Goal: Complete application form

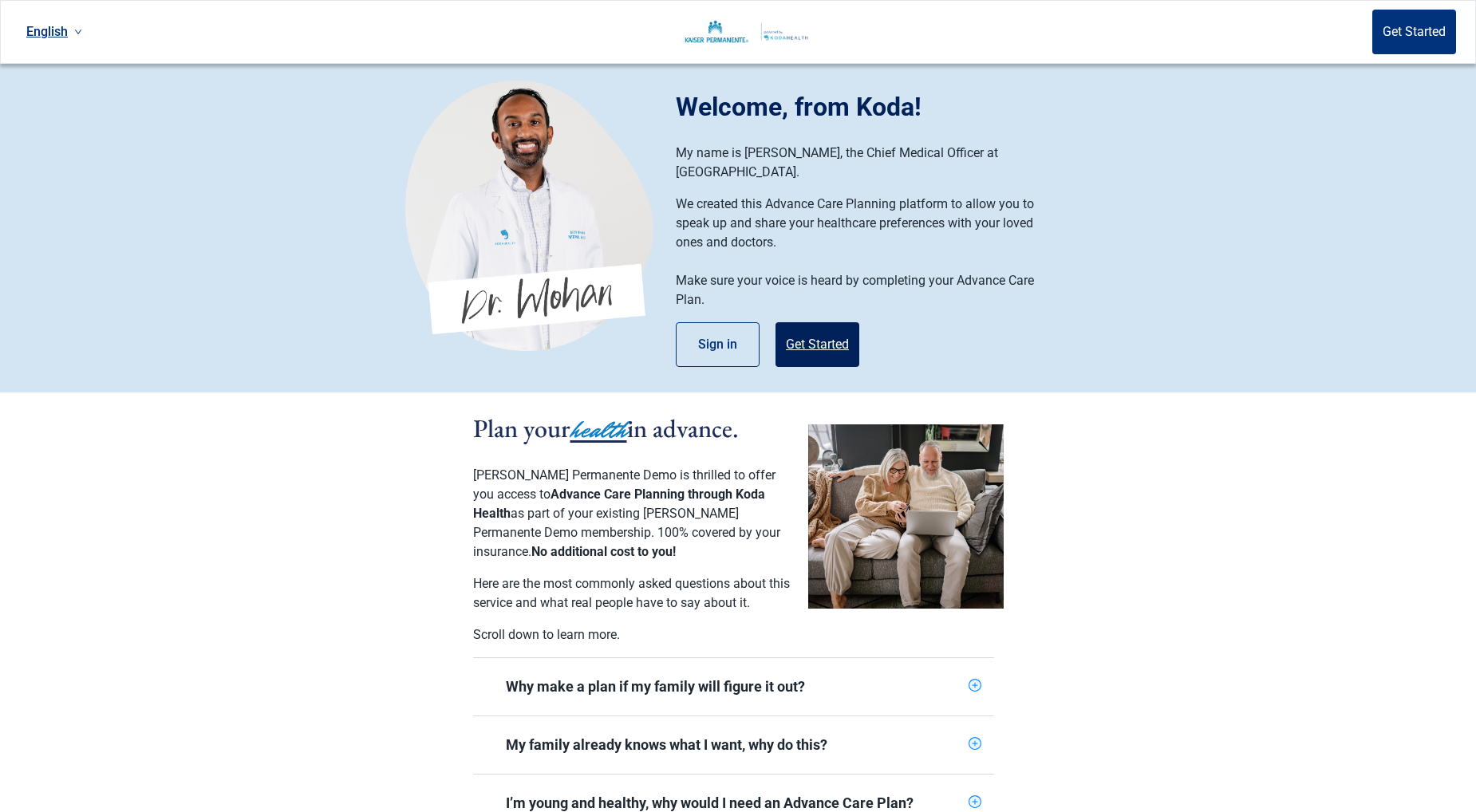
click at [835, 329] on button "Get Started" at bounding box center [817, 345] width 83 height 45
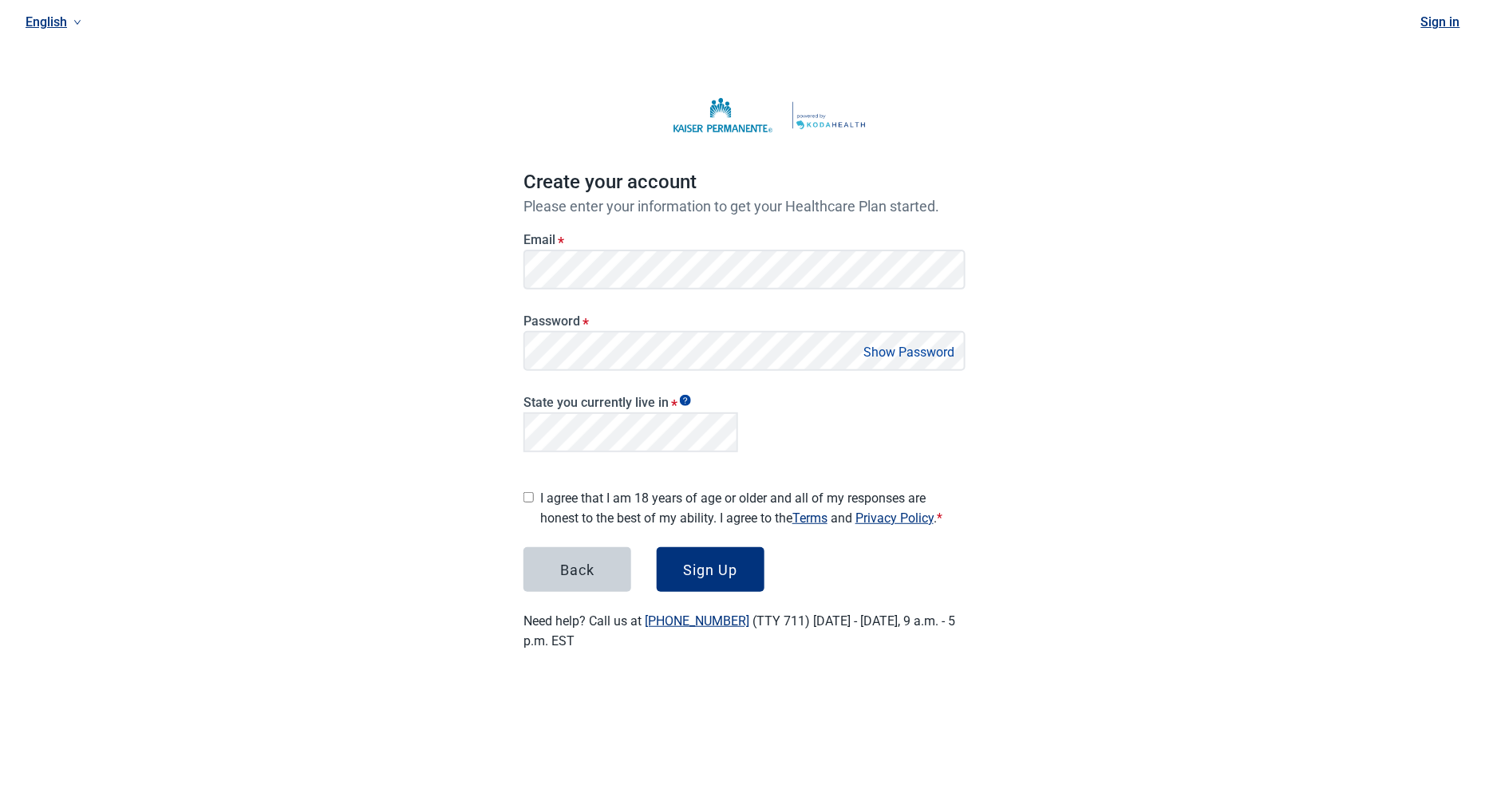
click at [1100, 583] on div "English Sign in Create your account Please enter your information to get your H…" at bounding box center [744, 344] width 1489 height 689
click at [442, 431] on div "English Sign in Create your account Please enter your information to get your H…" at bounding box center [744, 344] width 1489 height 689
click at [851, 429] on div "State you currently live in *" at bounding box center [744, 421] width 455 height 87
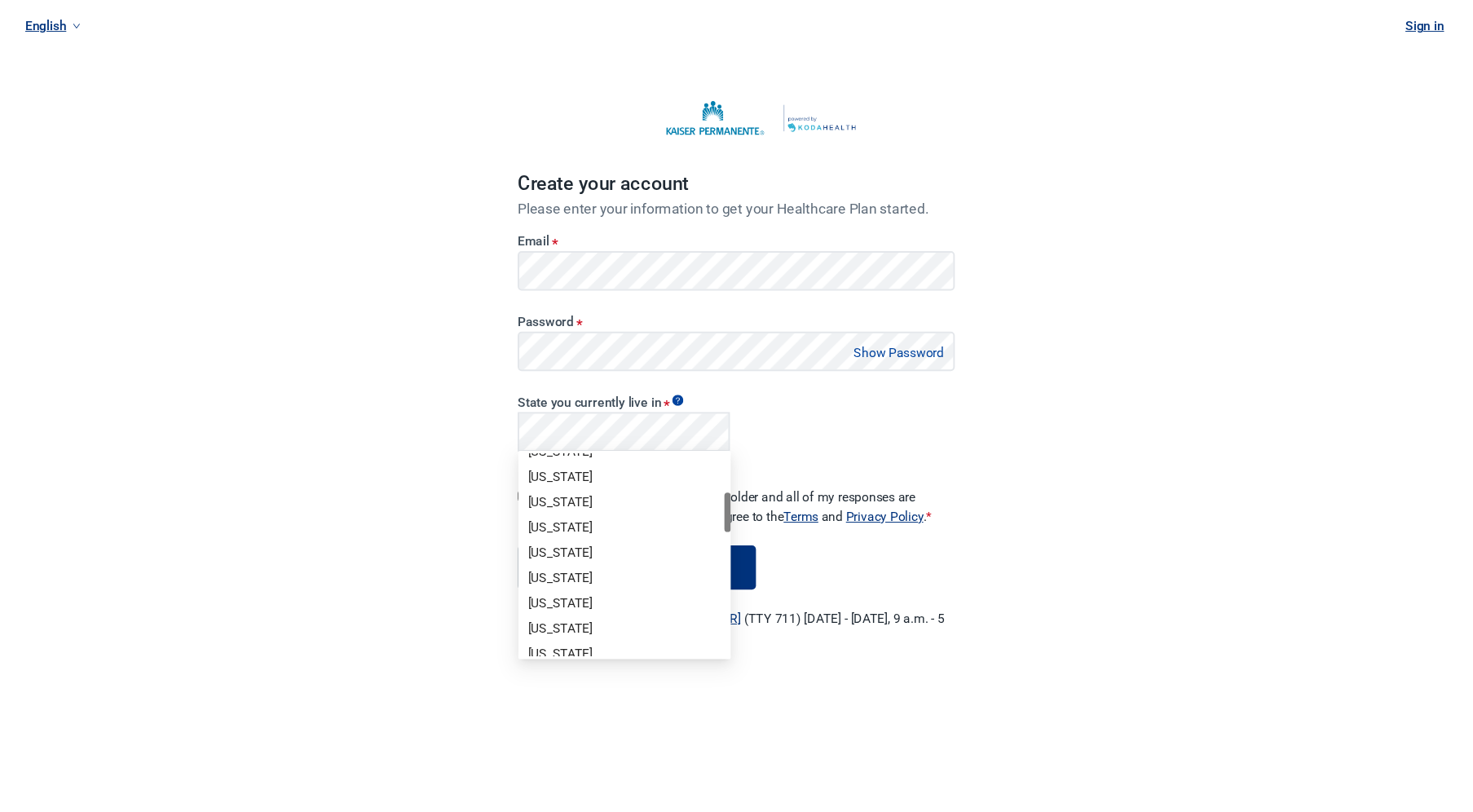
scroll to position [266, 0]
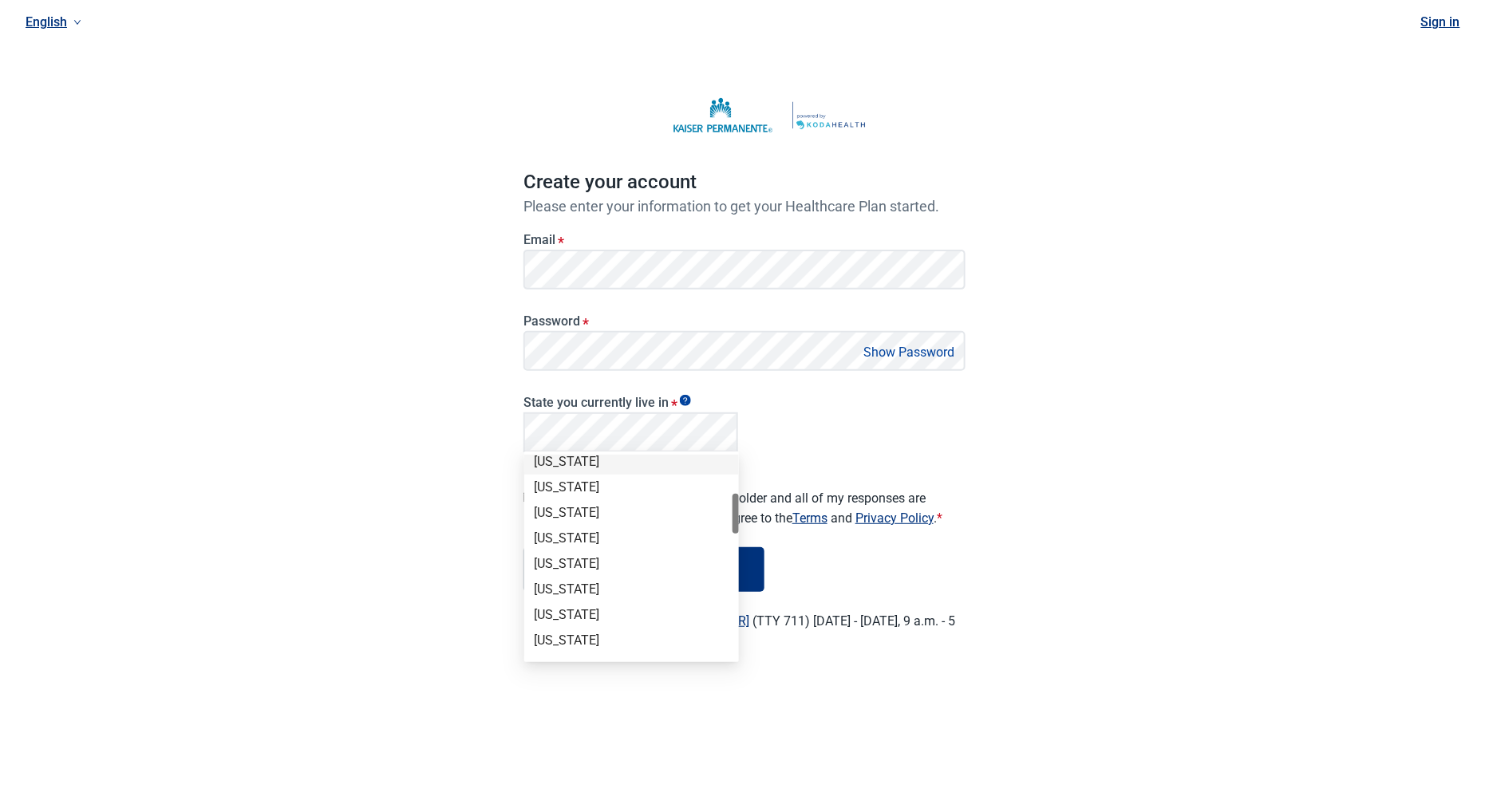
click at [603, 460] on div "[US_STATE]" at bounding box center [631, 462] width 195 height 17
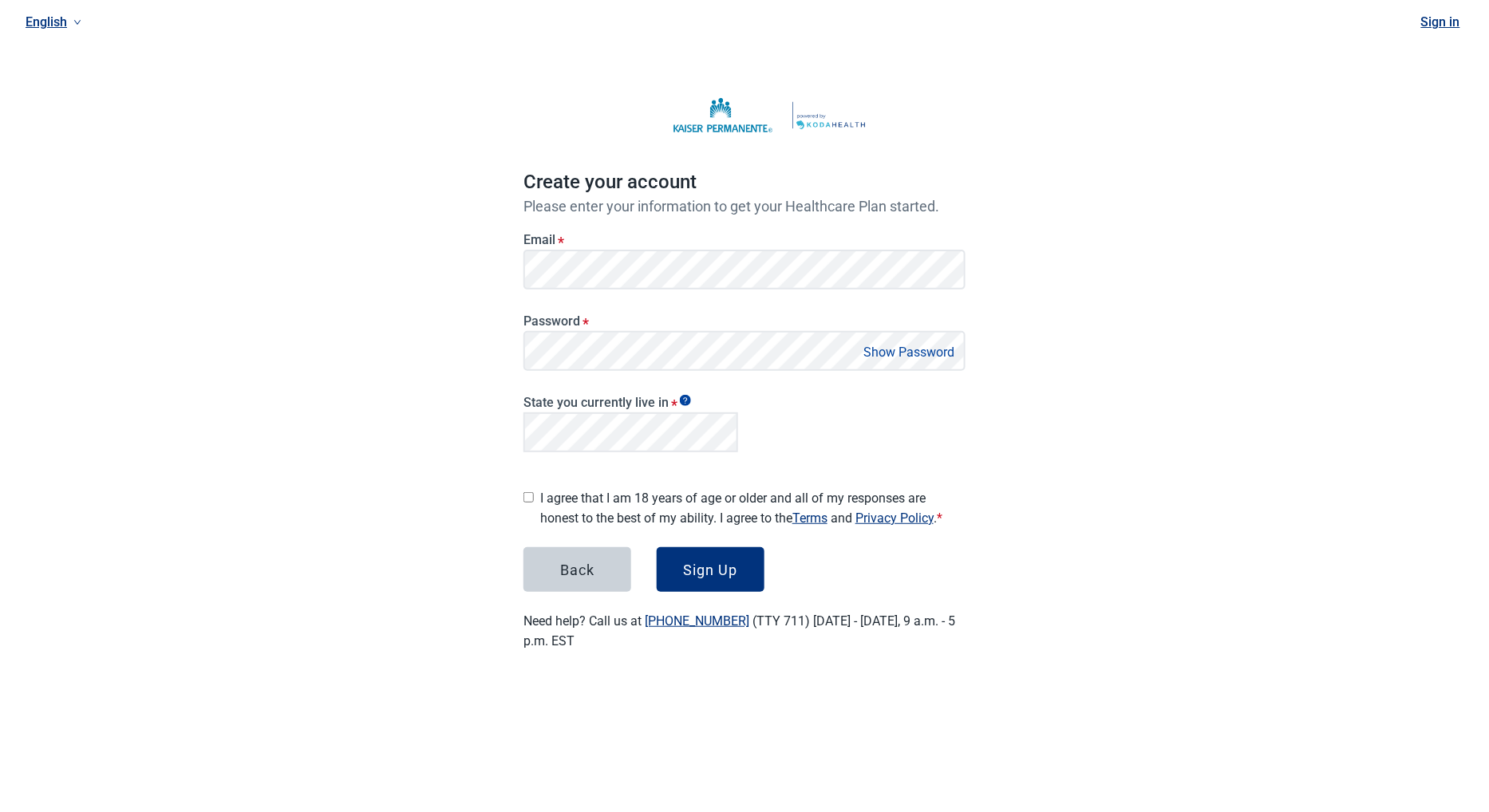
drag, startPoint x: 526, startPoint y: 489, endPoint x: 519, endPoint y: 505, distance: 17.5
click at [526, 492] on input "I agree that I am 18 years of age or older and all of my responses are honest t…" at bounding box center [529, 497] width 10 height 10
checkbox input "true"
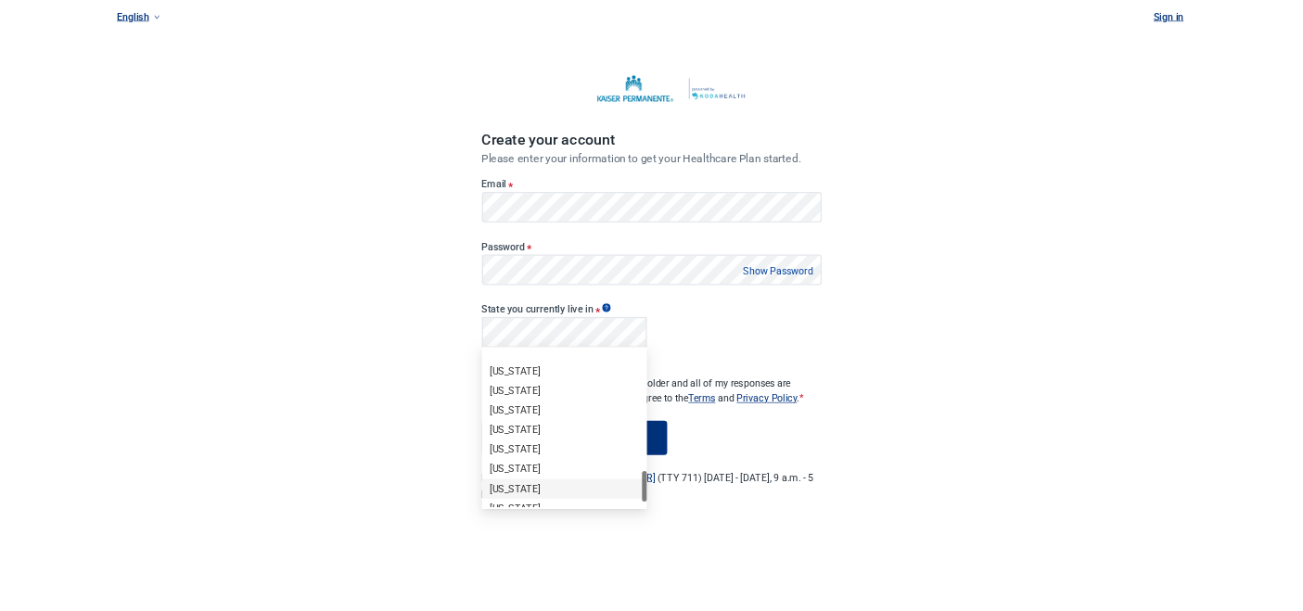
scroll to position [1221, 0]
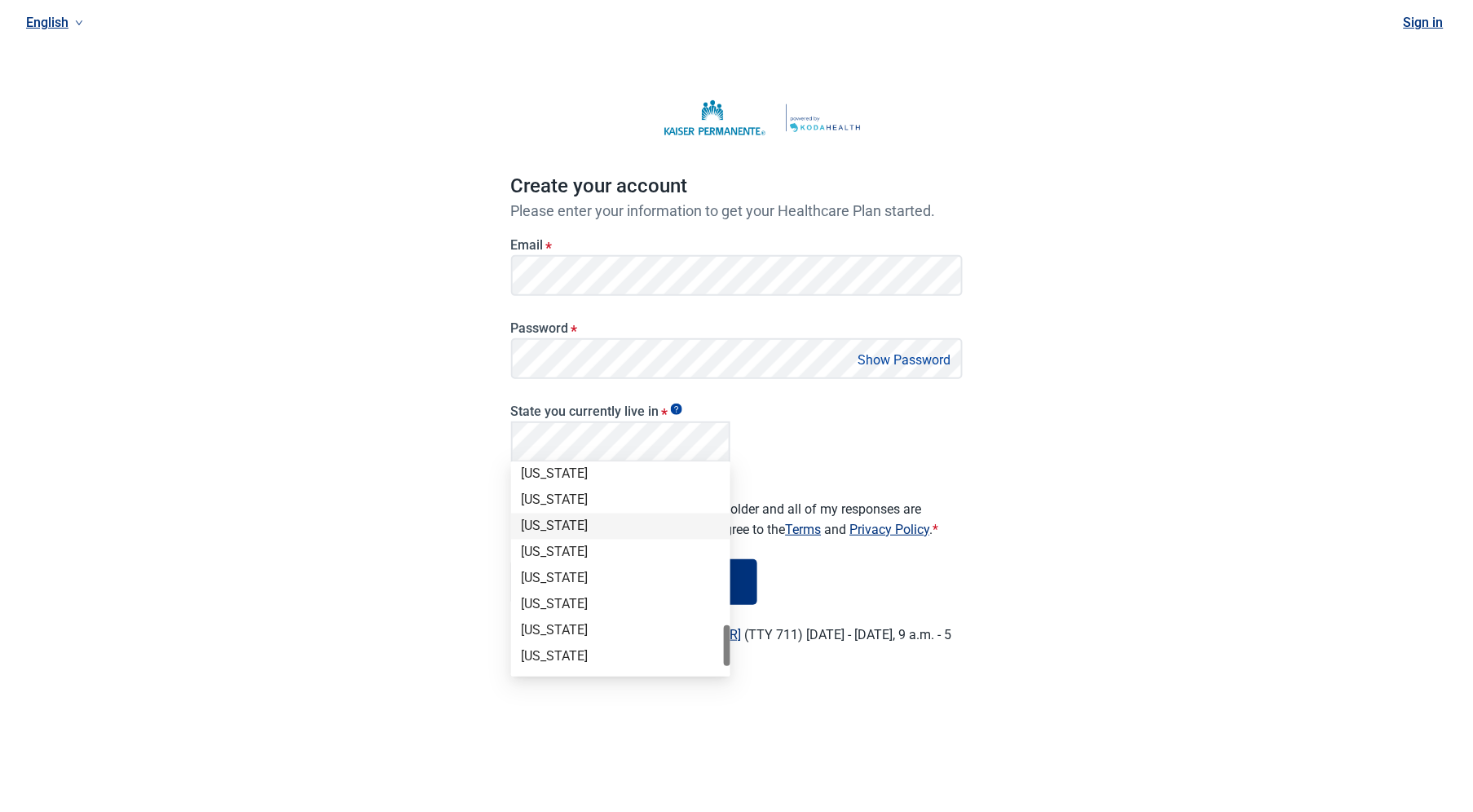
drag, startPoint x: 602, startPoint y: 521, endPoint x: 561, endPoint y: 537, distance: 44.0
click at [602, 522] on div "[US_STATE]" at bounding box center [620, 526] width 200 height 18
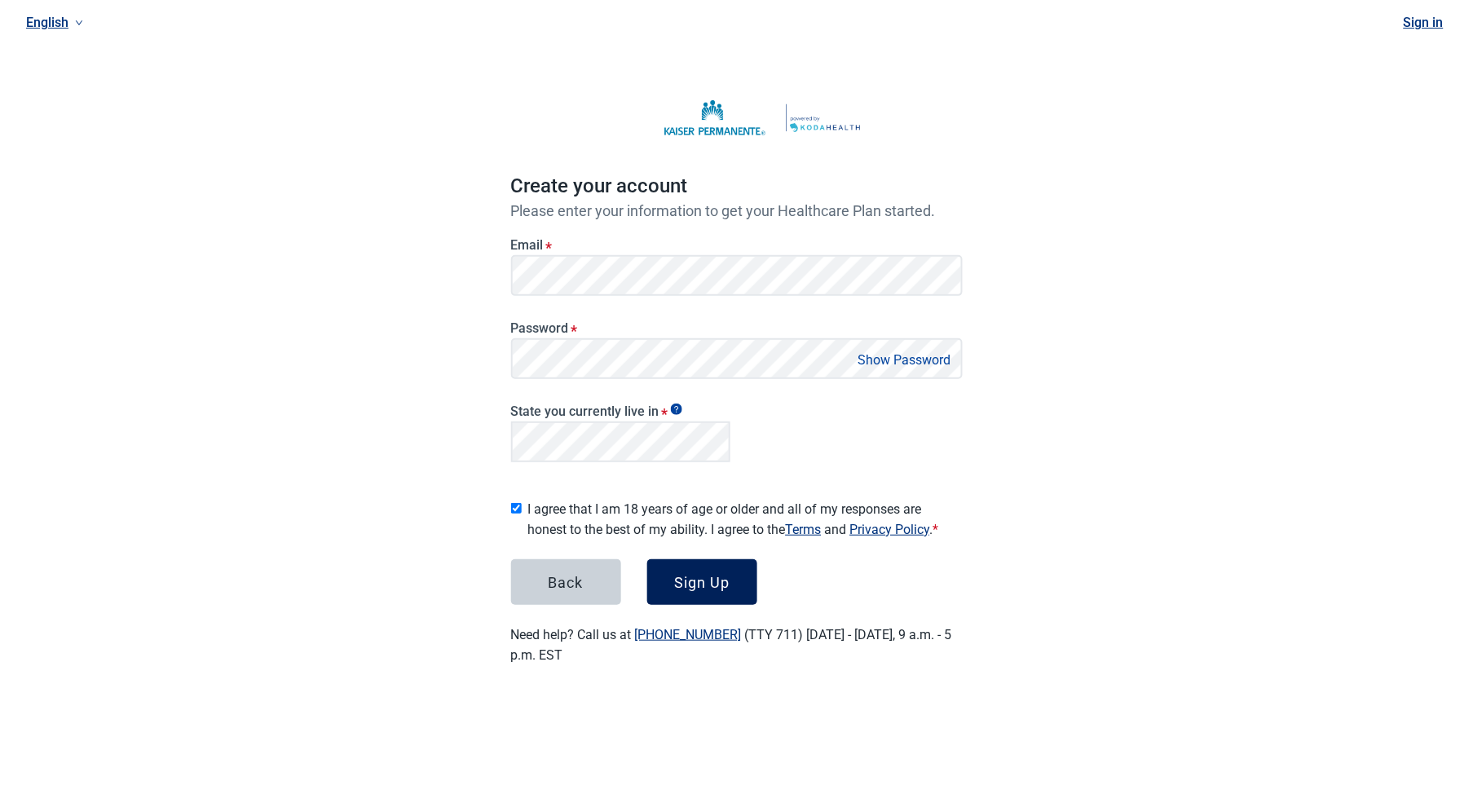
click at [707, 580] on div "Sign Up" at bounding box center [701, 582] width 55 height 17
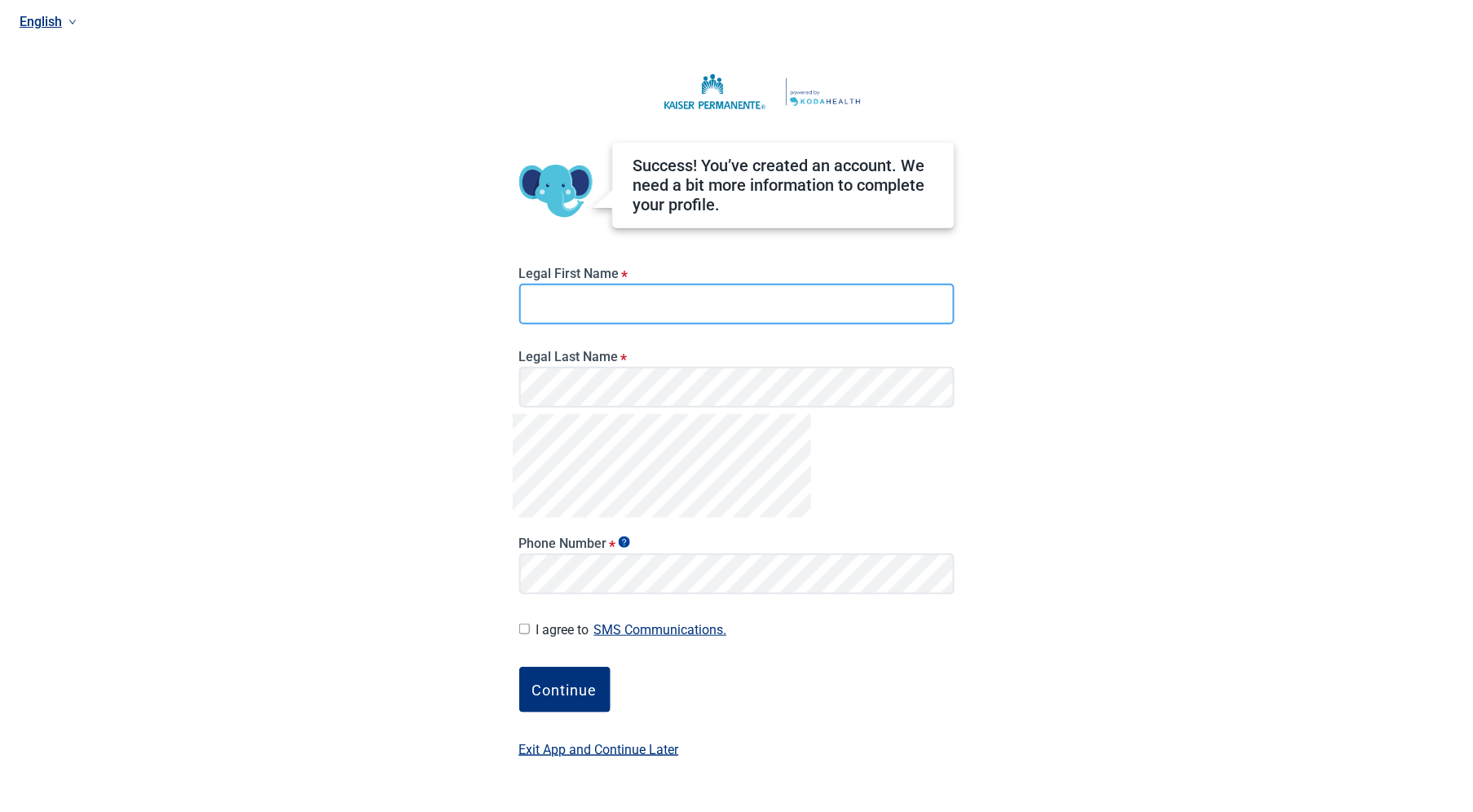
click at [560, 306] on input "Legal First Name *" at bounding box center [736, 304] width 435 height 40
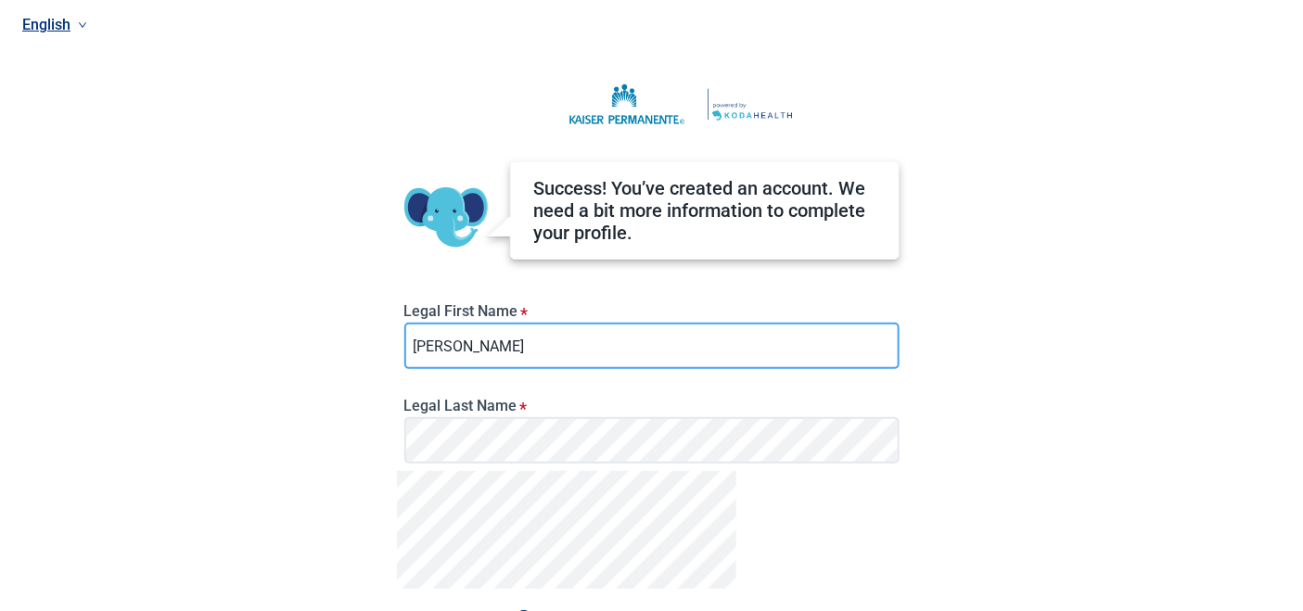
drag, startPoint x: 453, startPoint y: 345, endPoint x: 396, endPoint y: 344, distance: 56.6
click at [396, 344] on div "English Success! You’ve created an account. We need a bit more information to c…" at bounding box center [651, 305] width 1303 height 611
type input "a"
type input "[PERSON_NAME]"
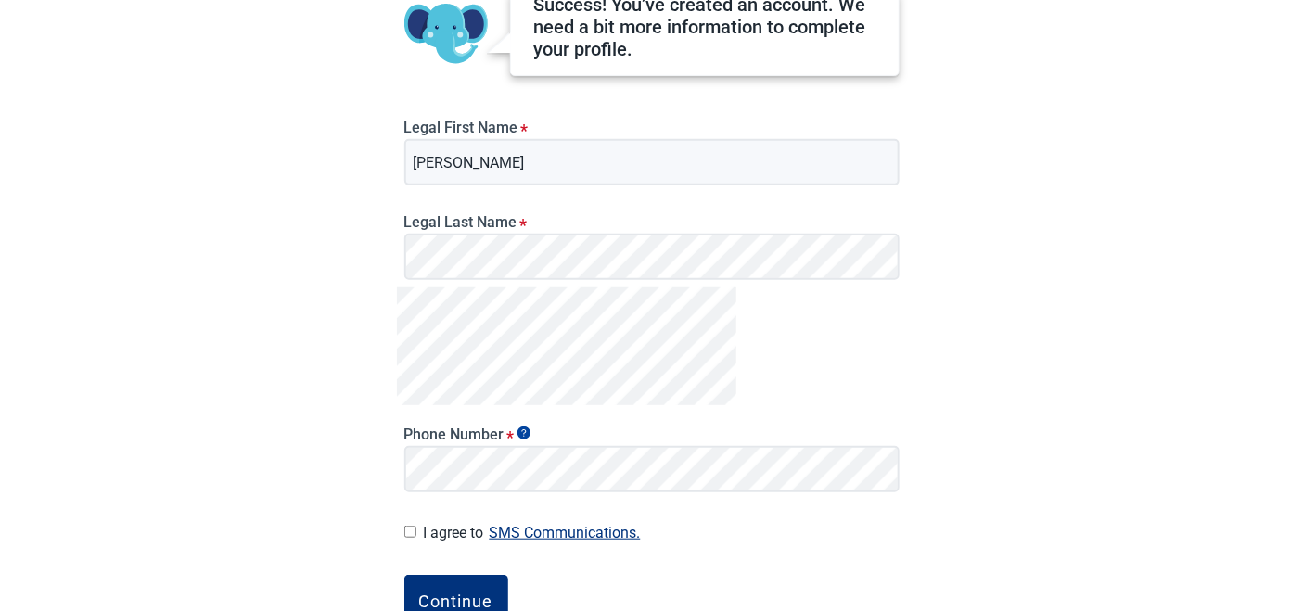
scroll to position [237, 0]
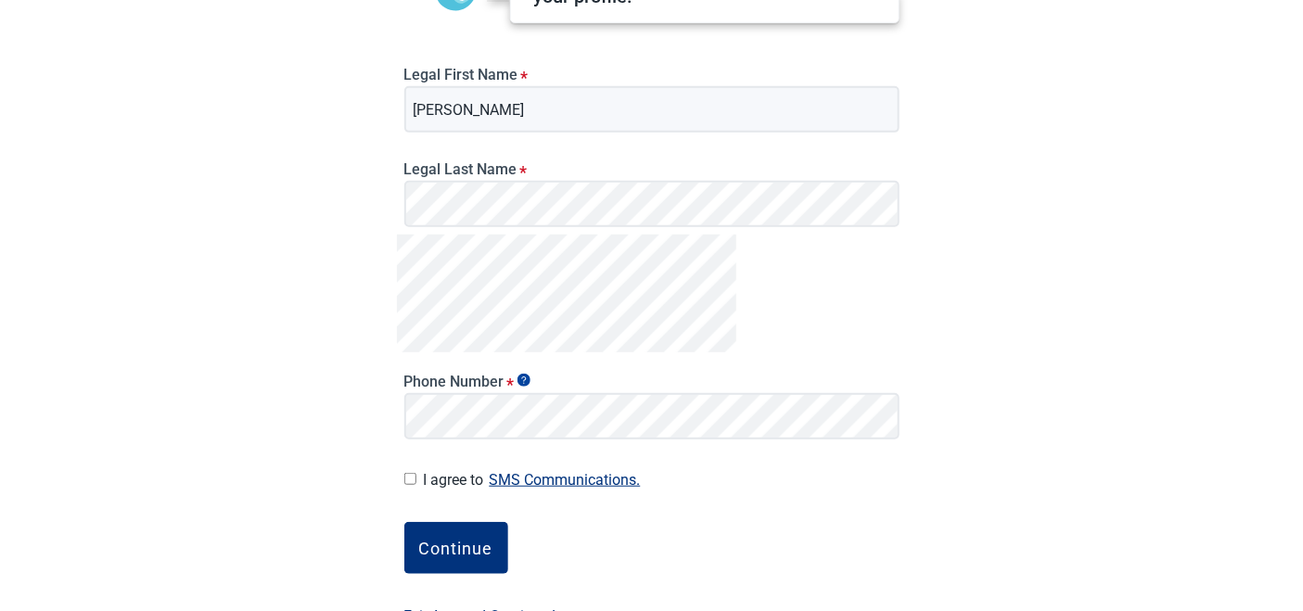
click at [411, 477] on input "I agree to SMS Communications." at bounding box center [410, 479] width 12 height 12
checkbox input "true"
click at [461, 562] on button "Continue" at bounding box center [456, 548] width 104 height 52
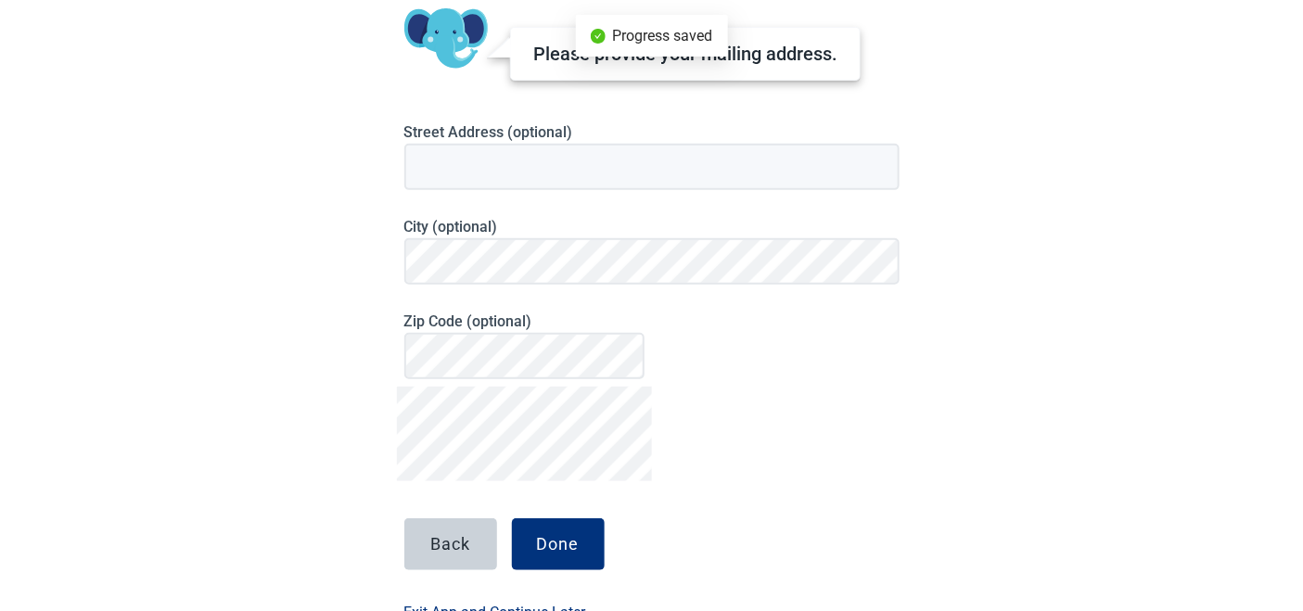
scroll to position [58, 0]
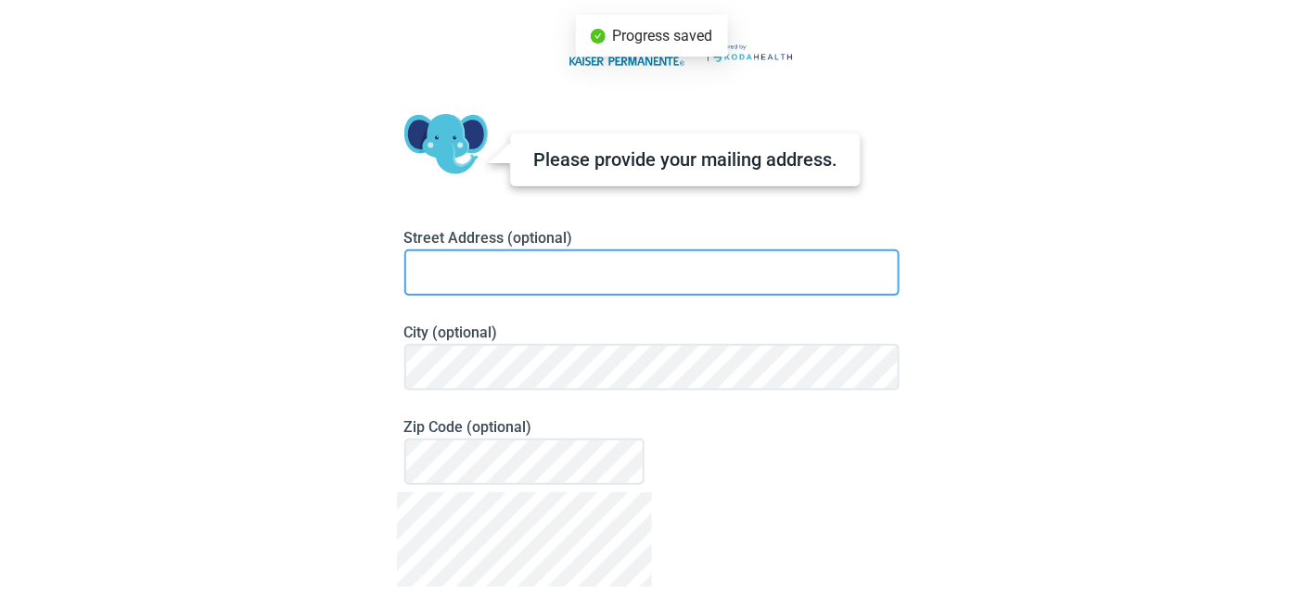
click at [703, 257] on input at bounding box center [651, 273] width 495 height 46
type input "[STREET_ADDRESS]"
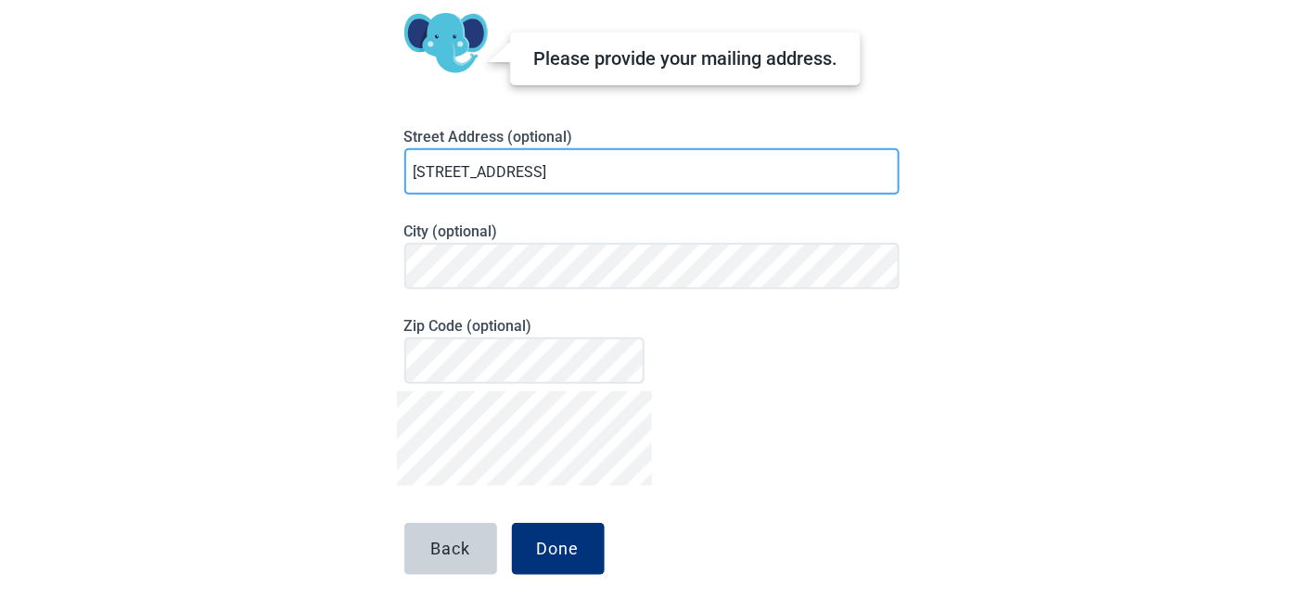
scroll to position [206, 0]
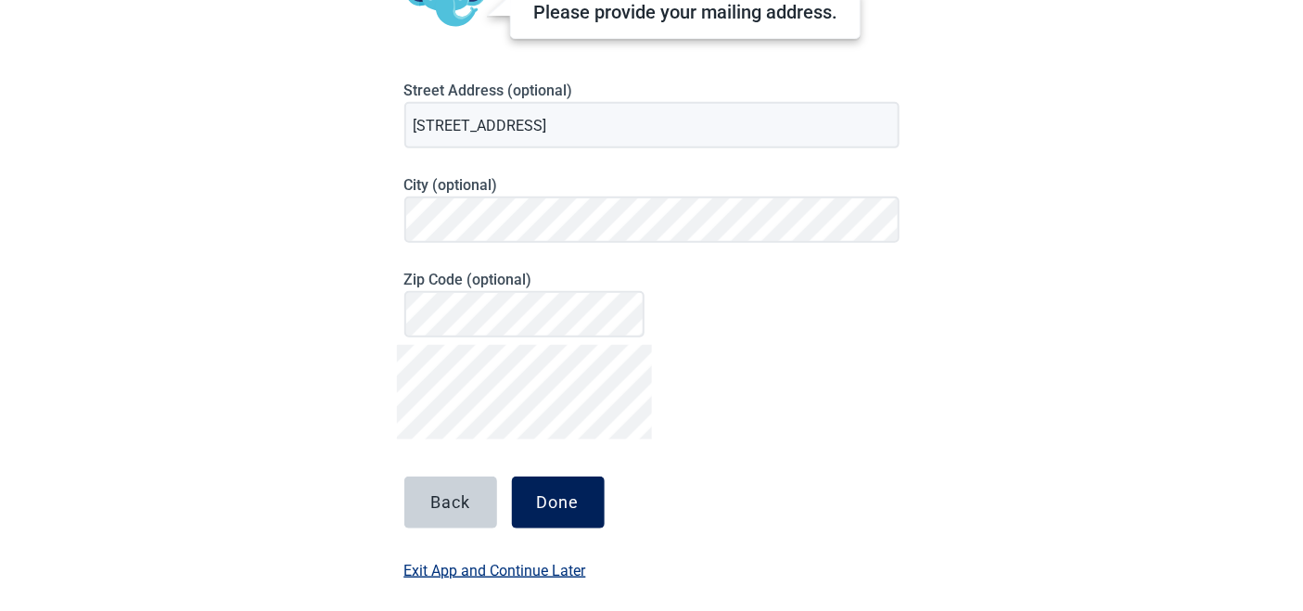
click at [586, 493] on button "Done" at bounding box center [558, 503] width 93 height 52
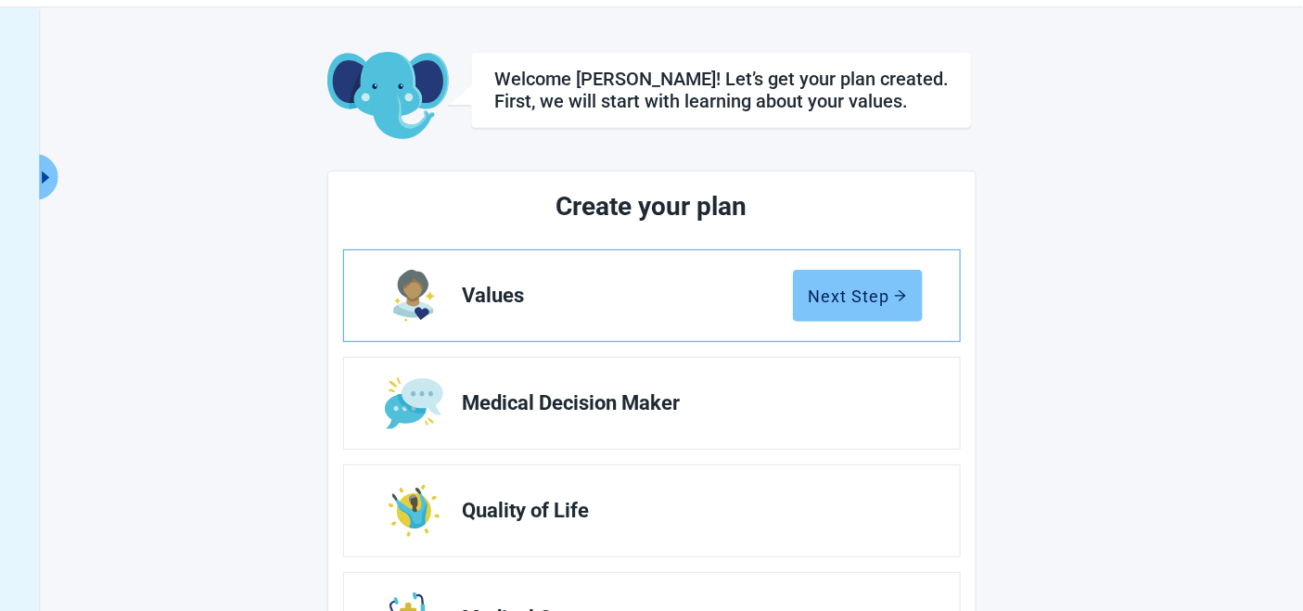
scroll to position [24, 0]
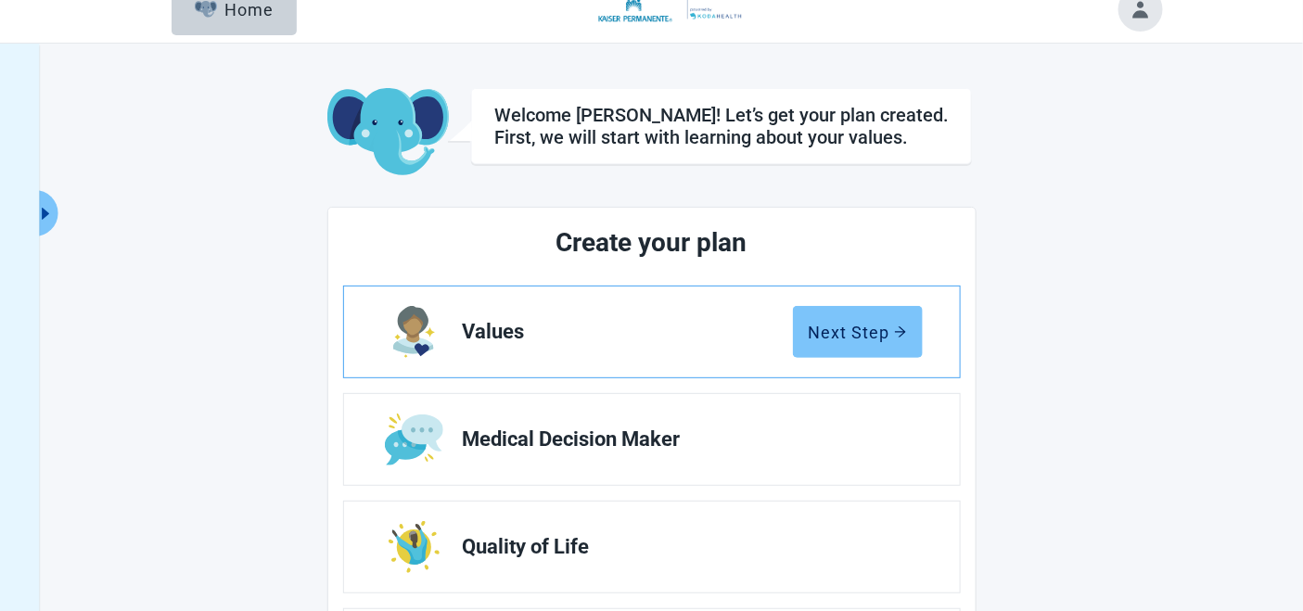
click at [883, 326] on div "Next Step" at bounding box center [858, 332] width 98 height 19
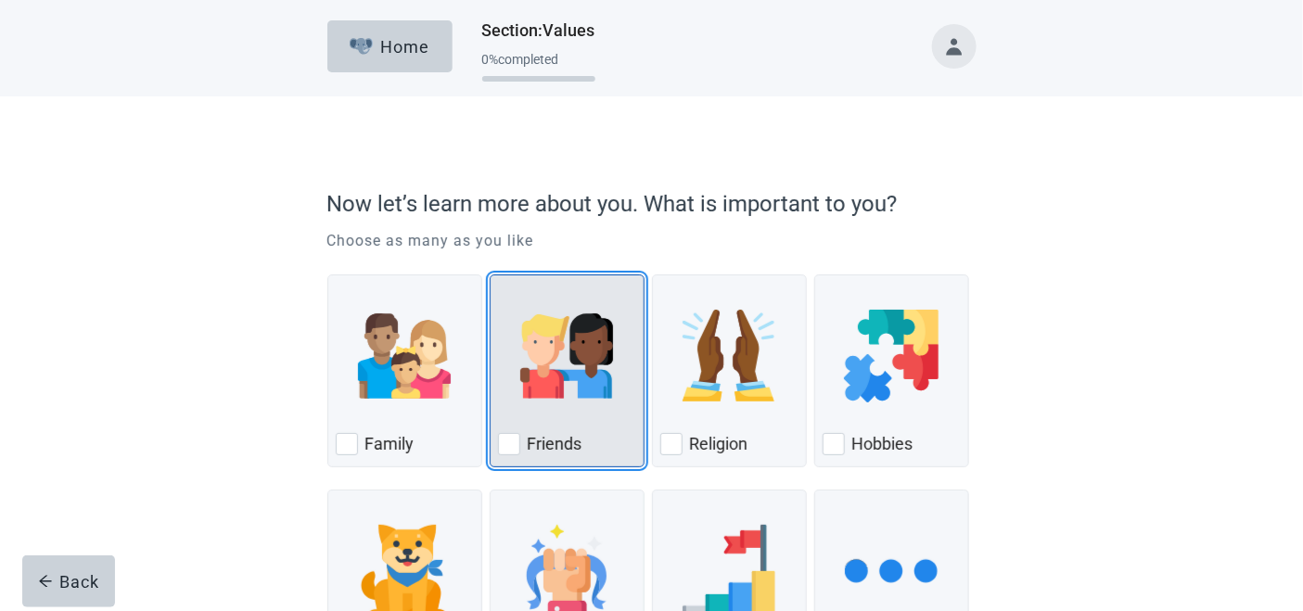
click at [587, 434] on div "Friends" at bounding box center [567, 444] width 138 height 30
click at [491, 276] on input "Friends" at bounding box center [490, 275] width 1 height 1
checkbox input "true"
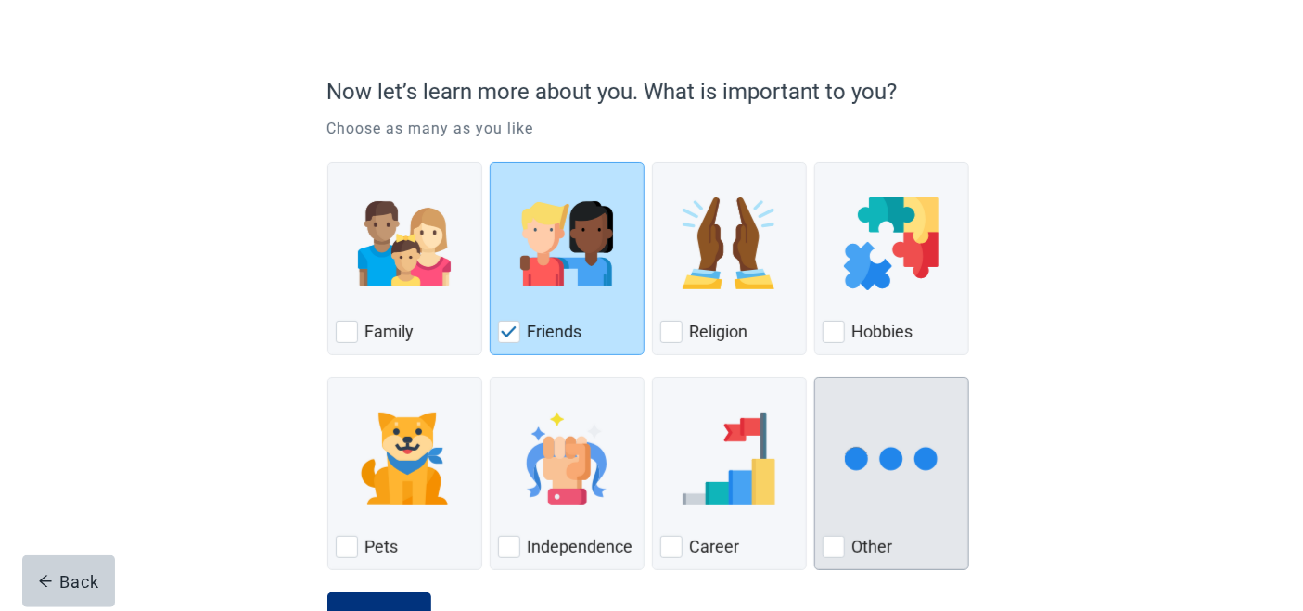
scroll to position [169, 0]
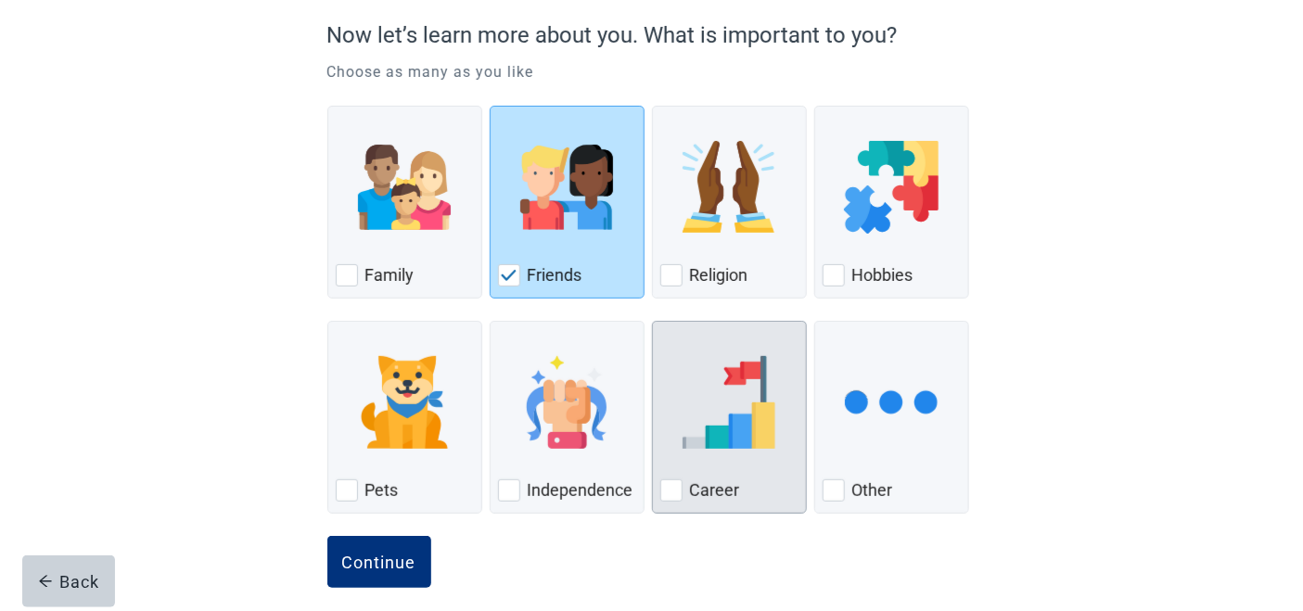
click at [787, 459] on div "Career, checkbox, not checked" at bounding box center [729, 402] width 138 height 147
click at [653, 322] on input "Career" at bounding box center [652, 321] width 1 height 1
checkbox input "true"
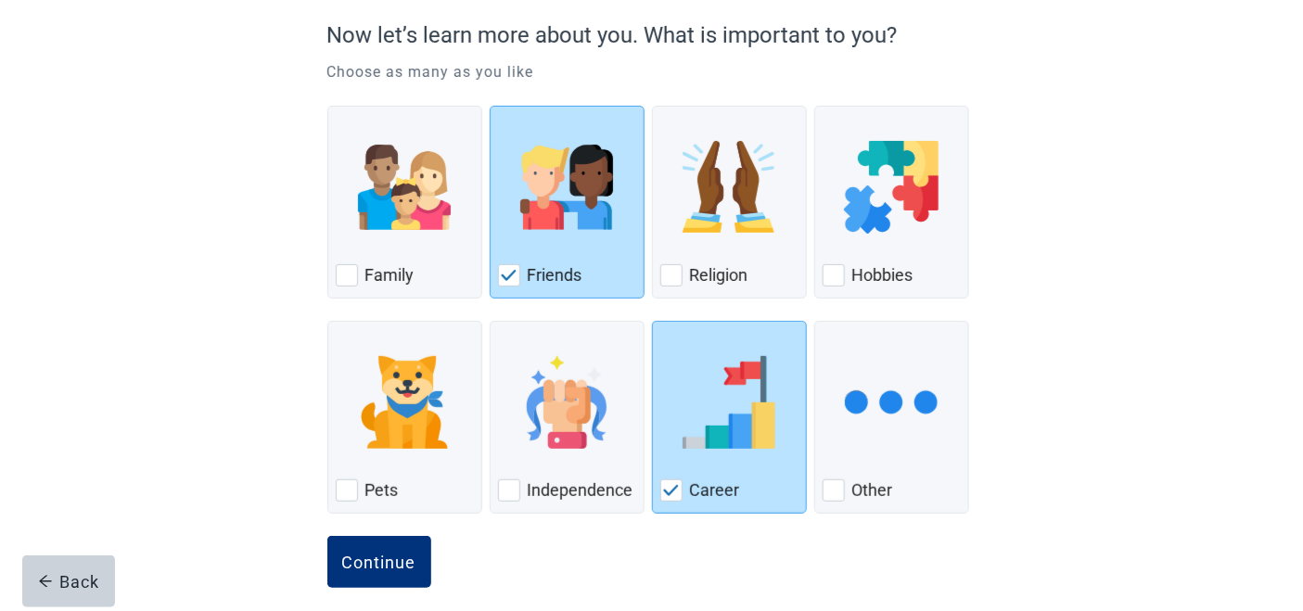
click at [440, 556] on div "Continue" at bounding box center [651, 582] width 649 height 93
click at [423, 558] on button "Continue" at bounding box center [379, 562] width 104 height 52
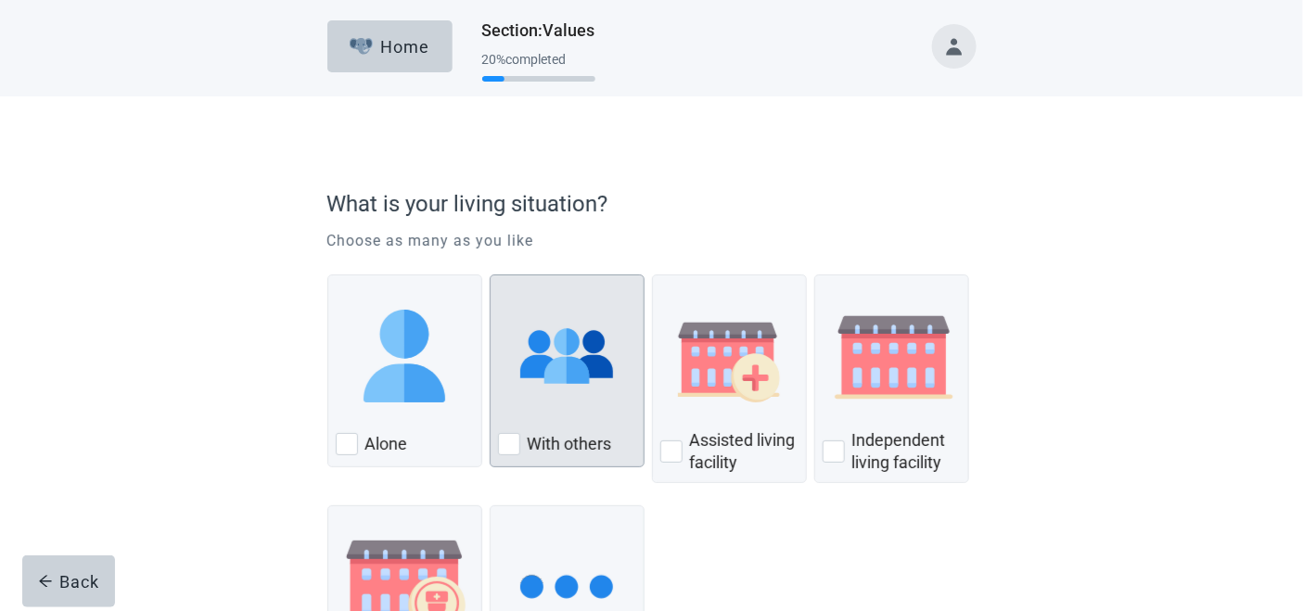
click at [610, 440] on label "With others" at bounding box center [570, 444] width 84 height 22
checkbox input "true"
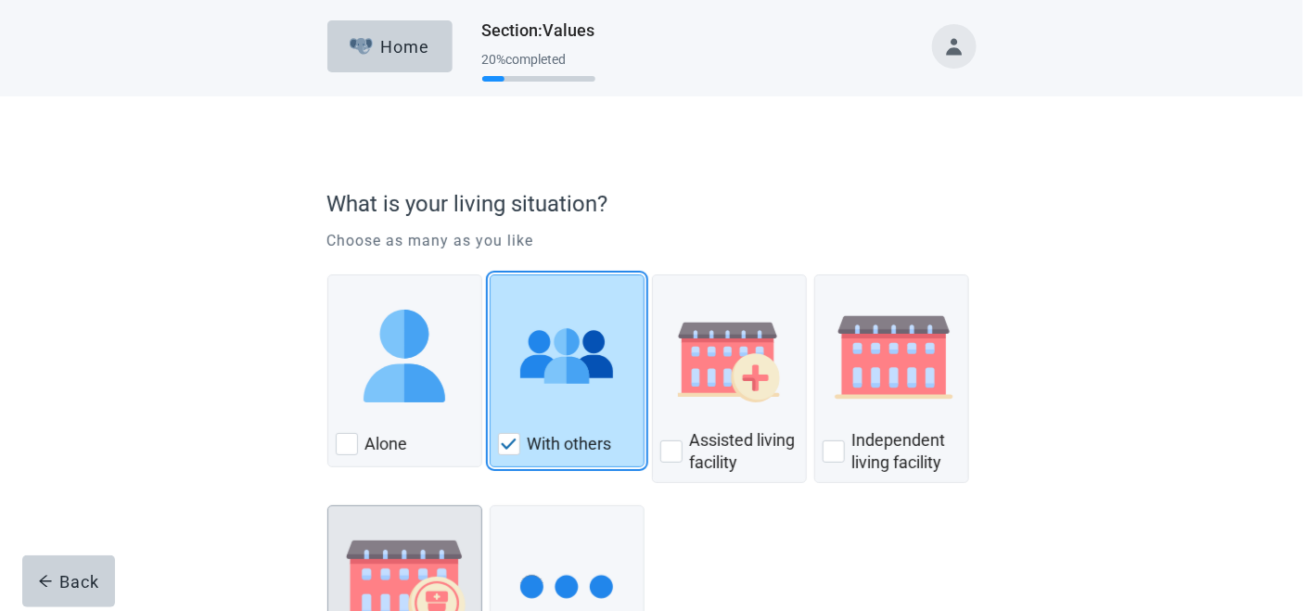
click at [366, 572] on img "Nursing Home, checkbox, not checked" at bounding box center [404, 587] width 122 height 93
click at [328, 506] on input "Nursing home" at bounding box center [327, 506] width 1 height 1
checkbox input "true"
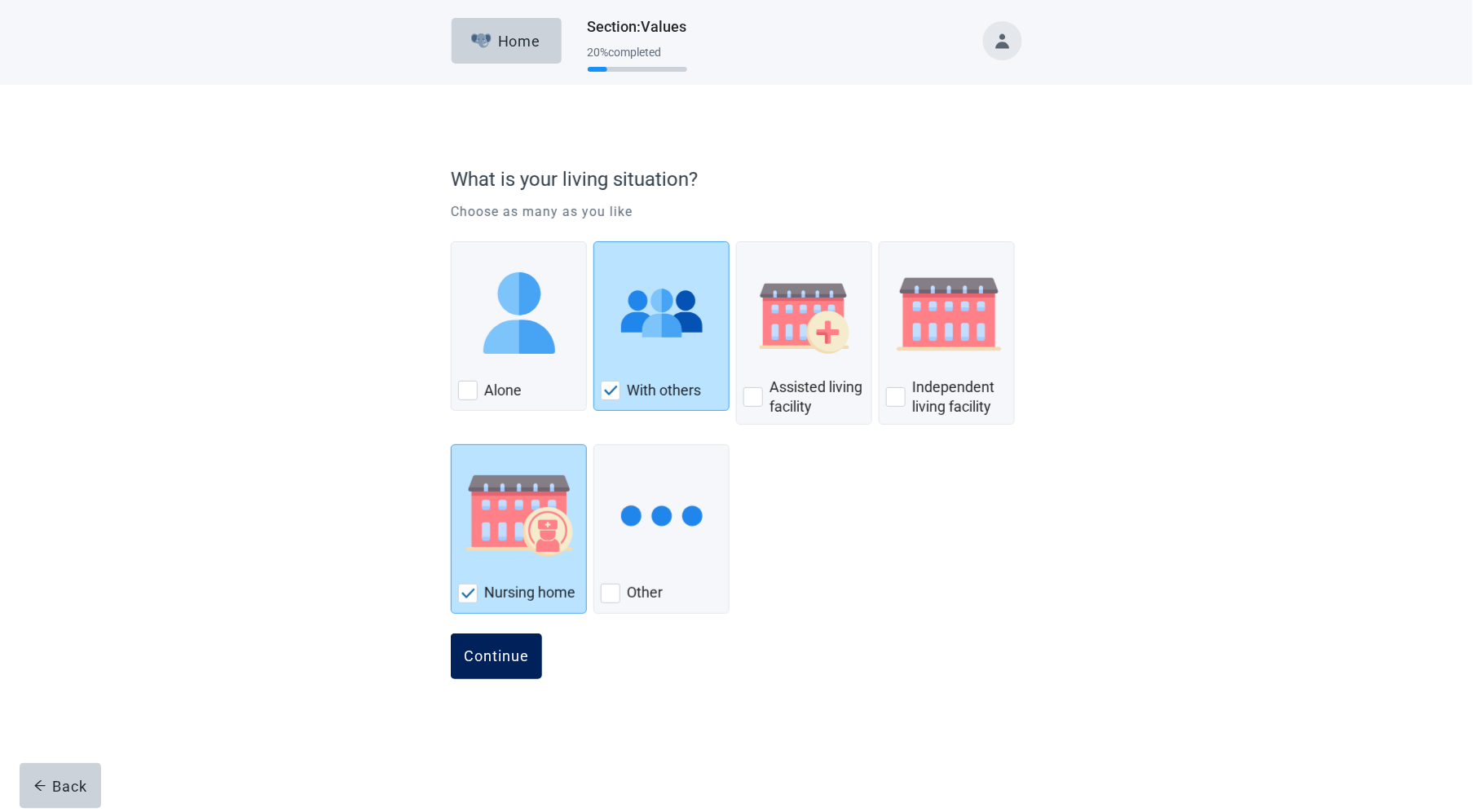
click at [498, 661] on div "Continue" at bounding box center [497, 656] width 65 height 17
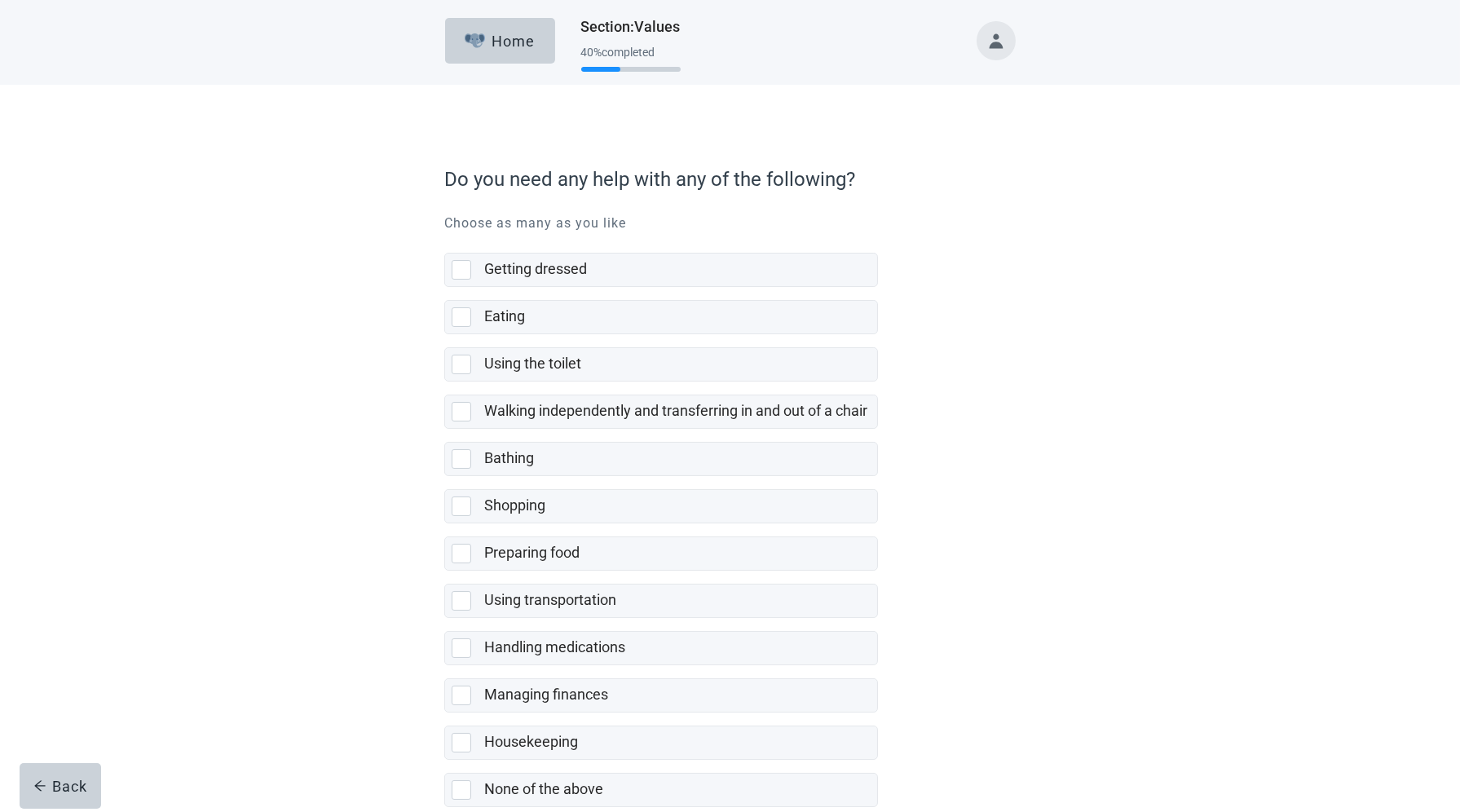
scroll to position [29, 0]
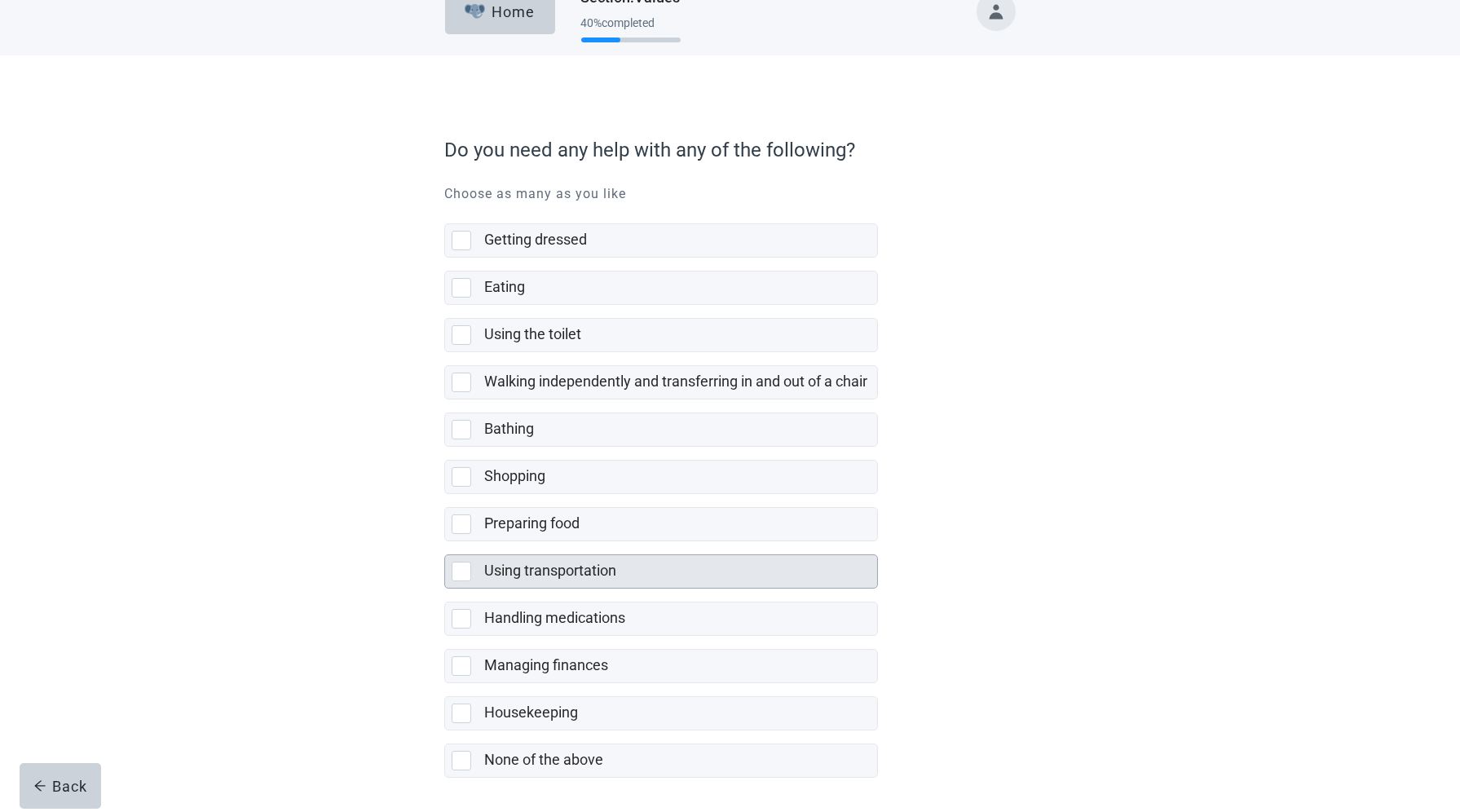
click at [616, 570] on label "Using transportation" at bounding box center [550, 569] width 132 height 17
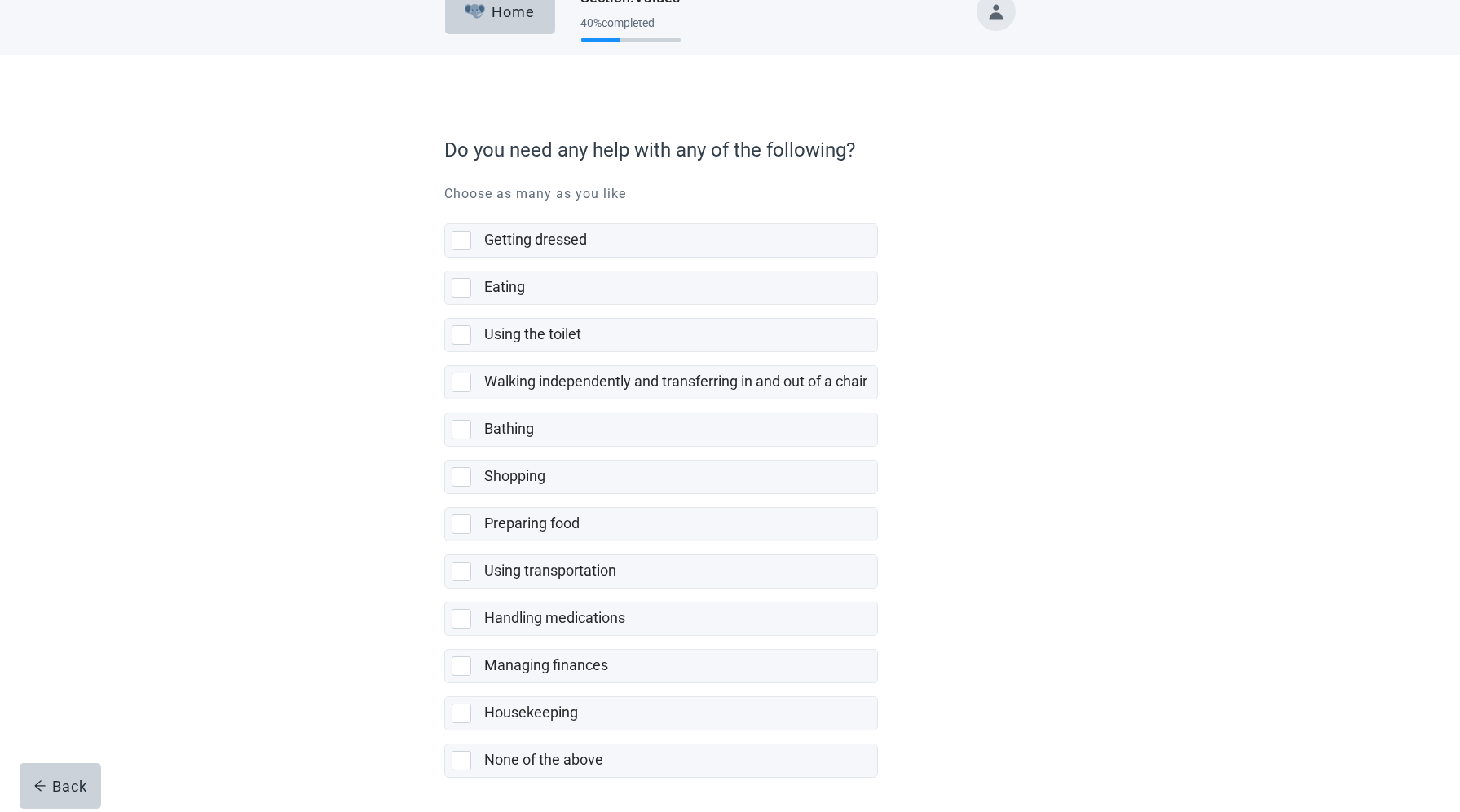
checkbox input "true"
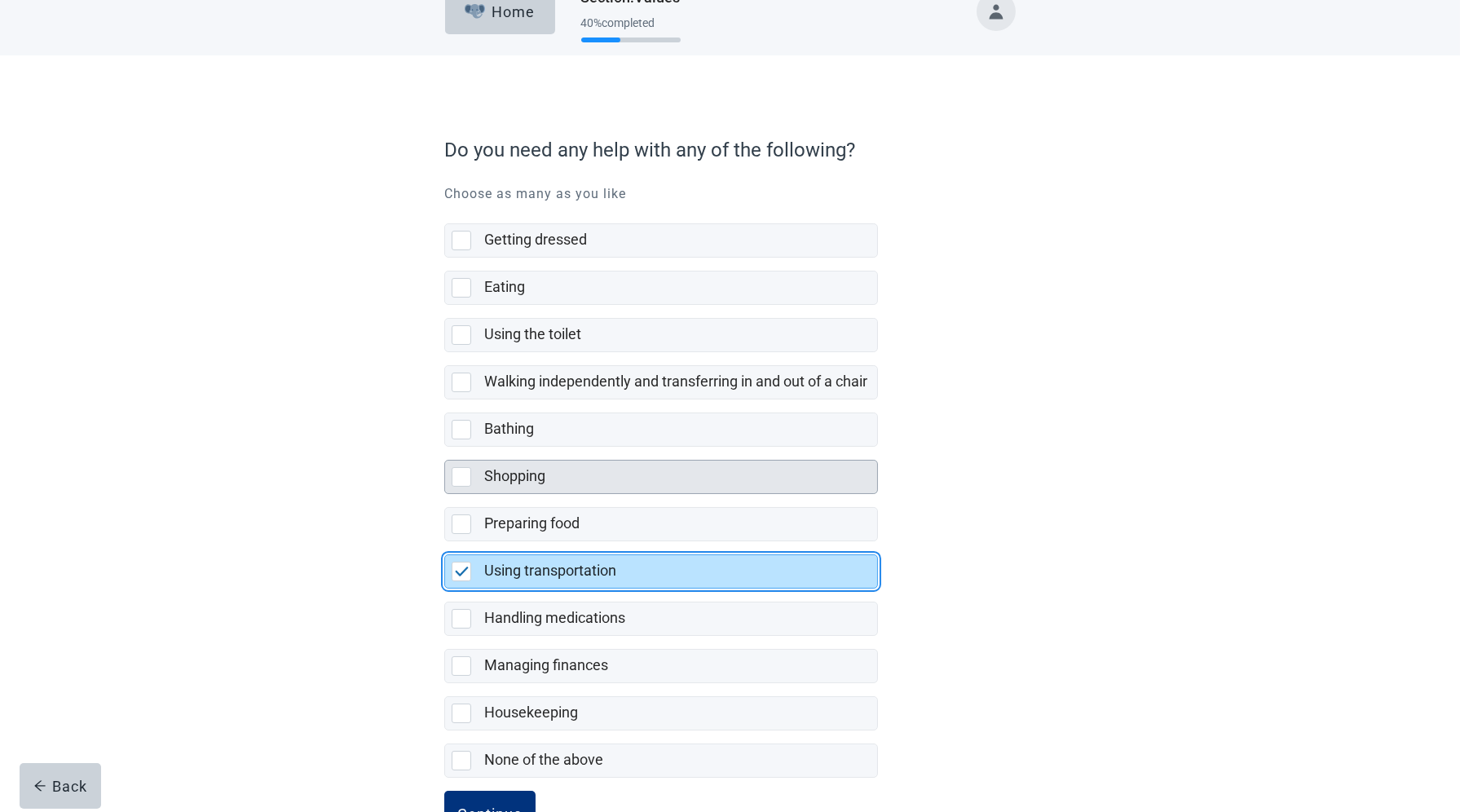
click at [605, 487] on div "Shopping" at bounding box center [676, 476] width 383 height 20
click at [445, 447] on input "Shopping" at bounding box center [445, 446] width 1 height 1
checkbox input "true"
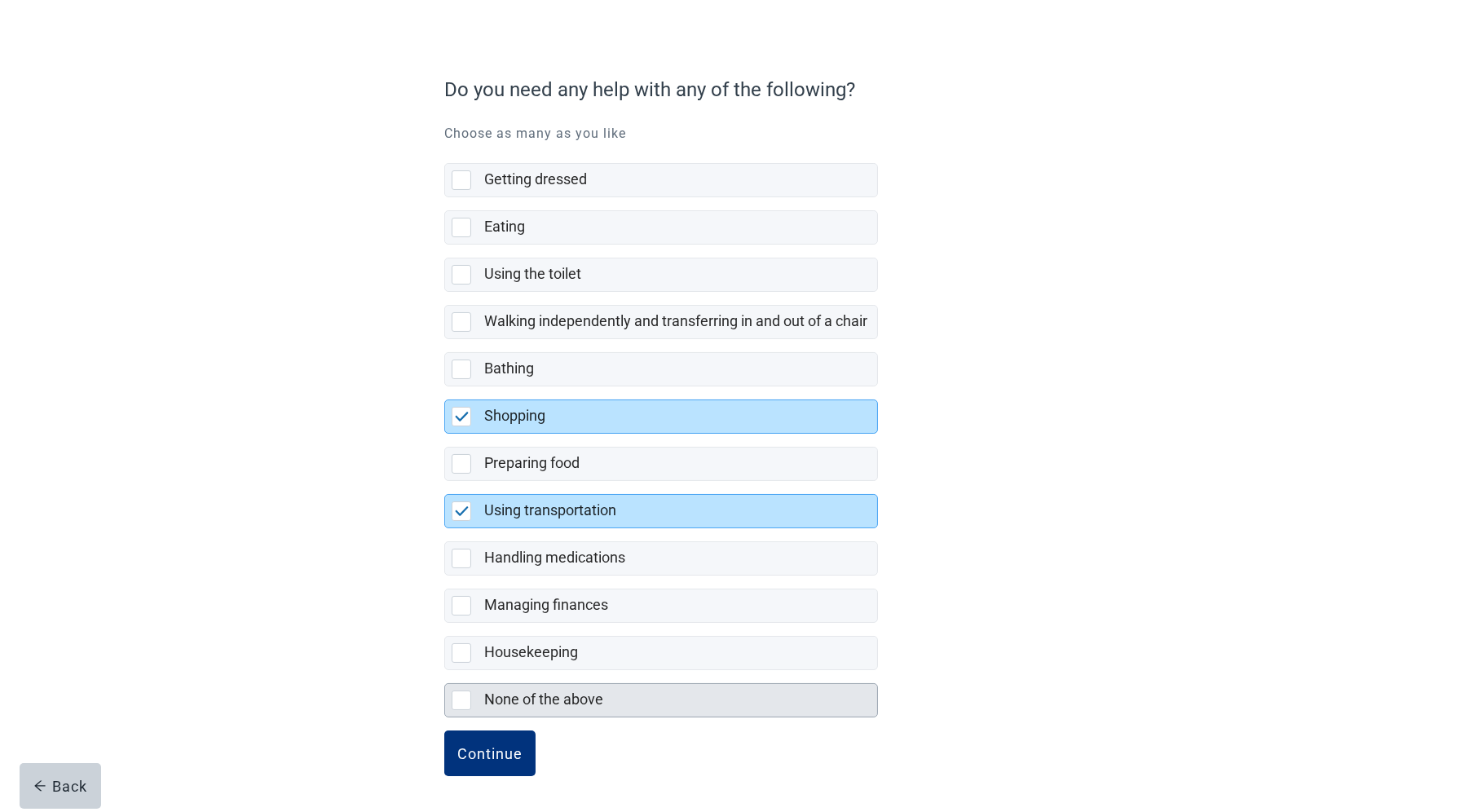
scroll to position [95, 0]
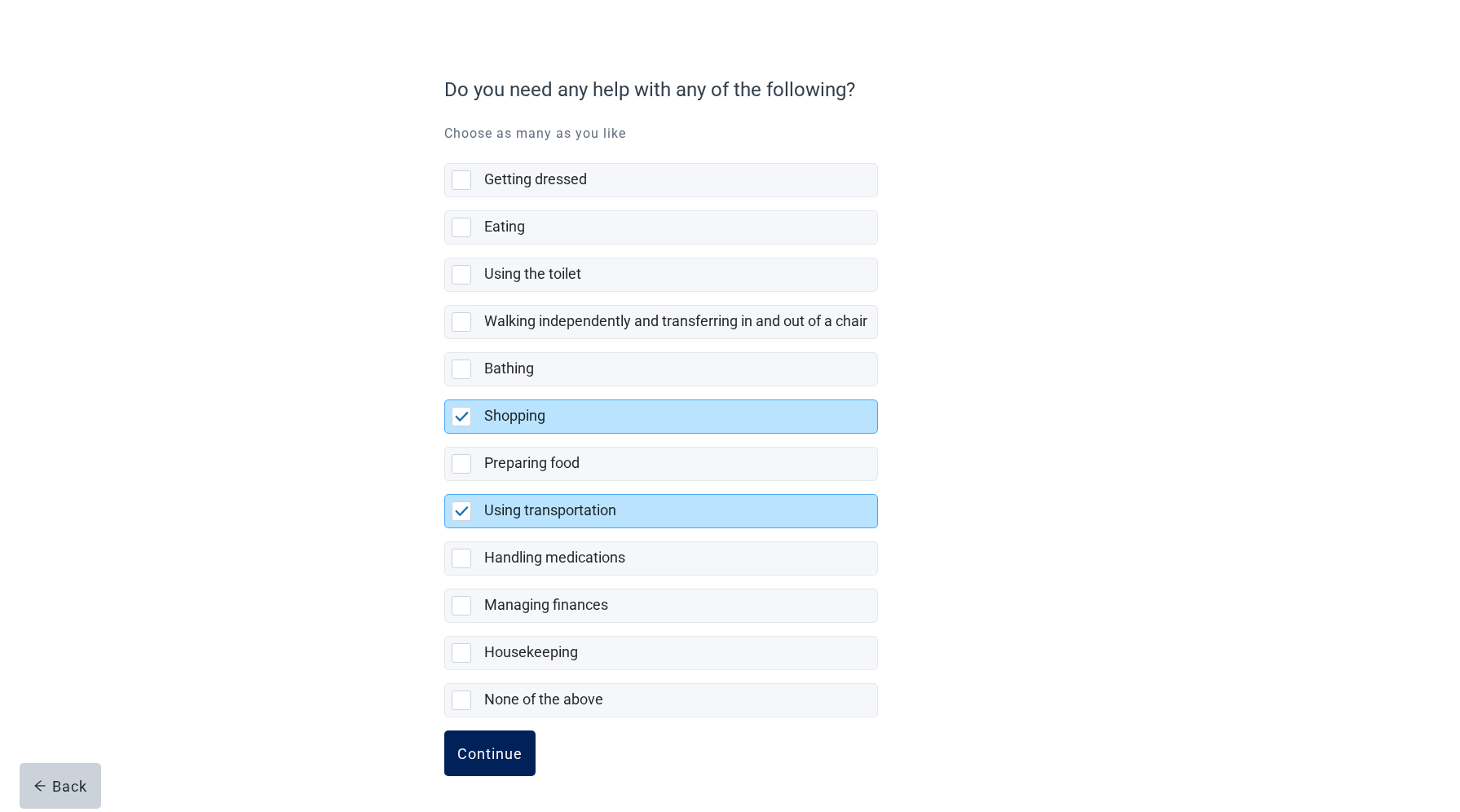
click at [481, 772] on button "Continue" at bounding box center [490, 753] width 91 height 46
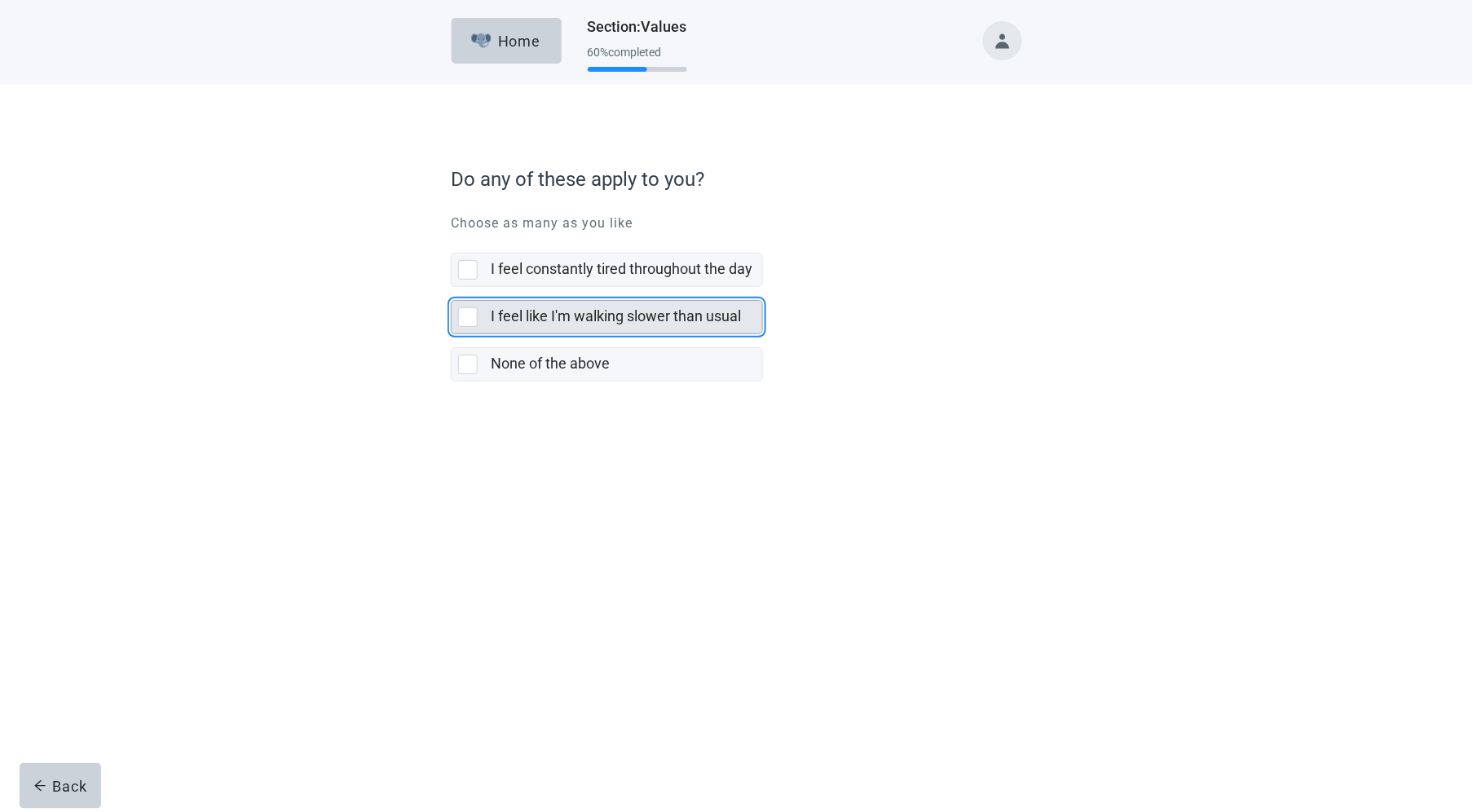
click at [598, 309] on label "I feel like I'm walking slower than usual" at bounding box center [615, 315] width 250 height 17
checkbox input "true"
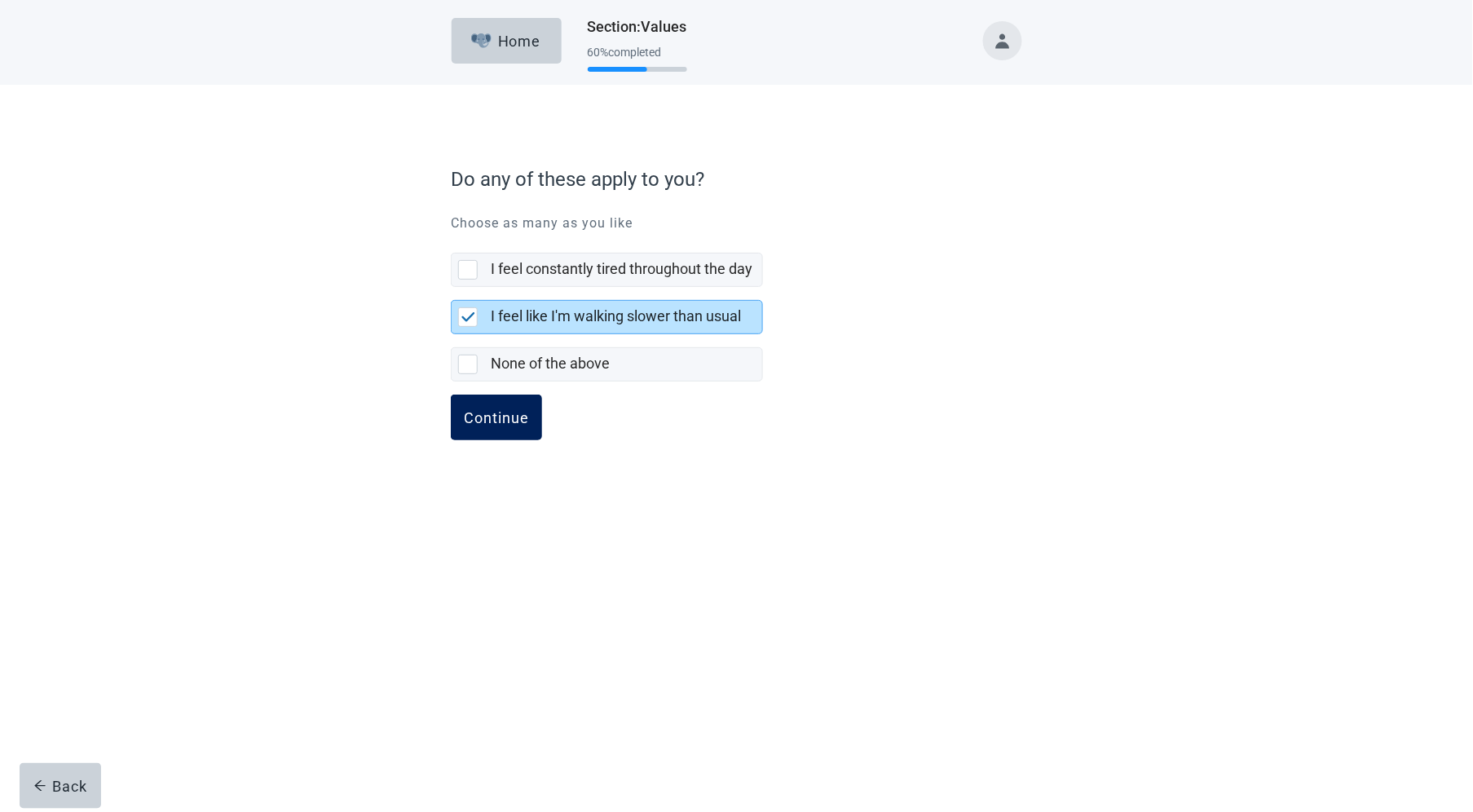
click at [497, 428] on button "Continue" at bounding box center [497, 417] width 91 height 46
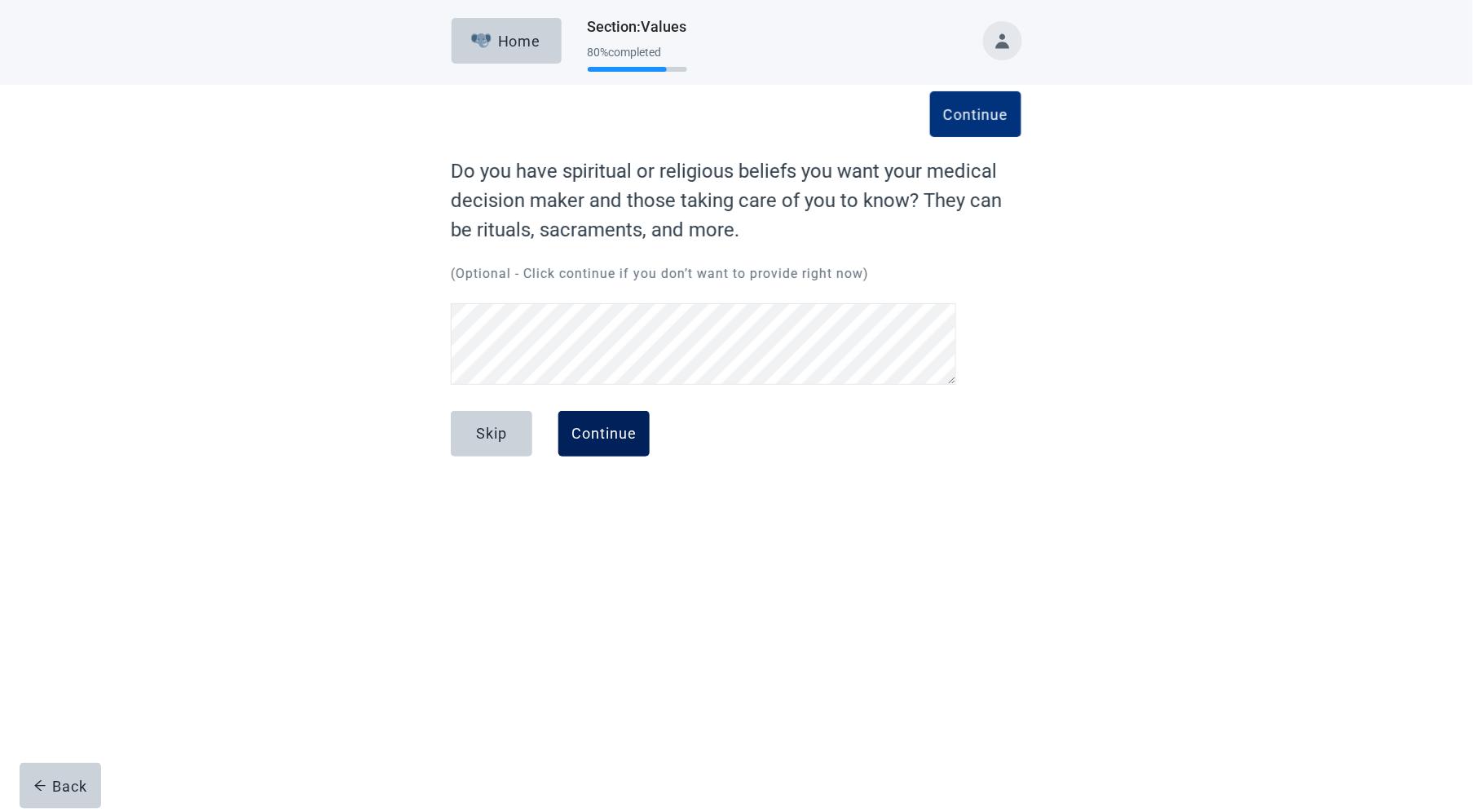
click at [587, 442] on div "Continue" at bounding box center [604, 433] width 65 height 17
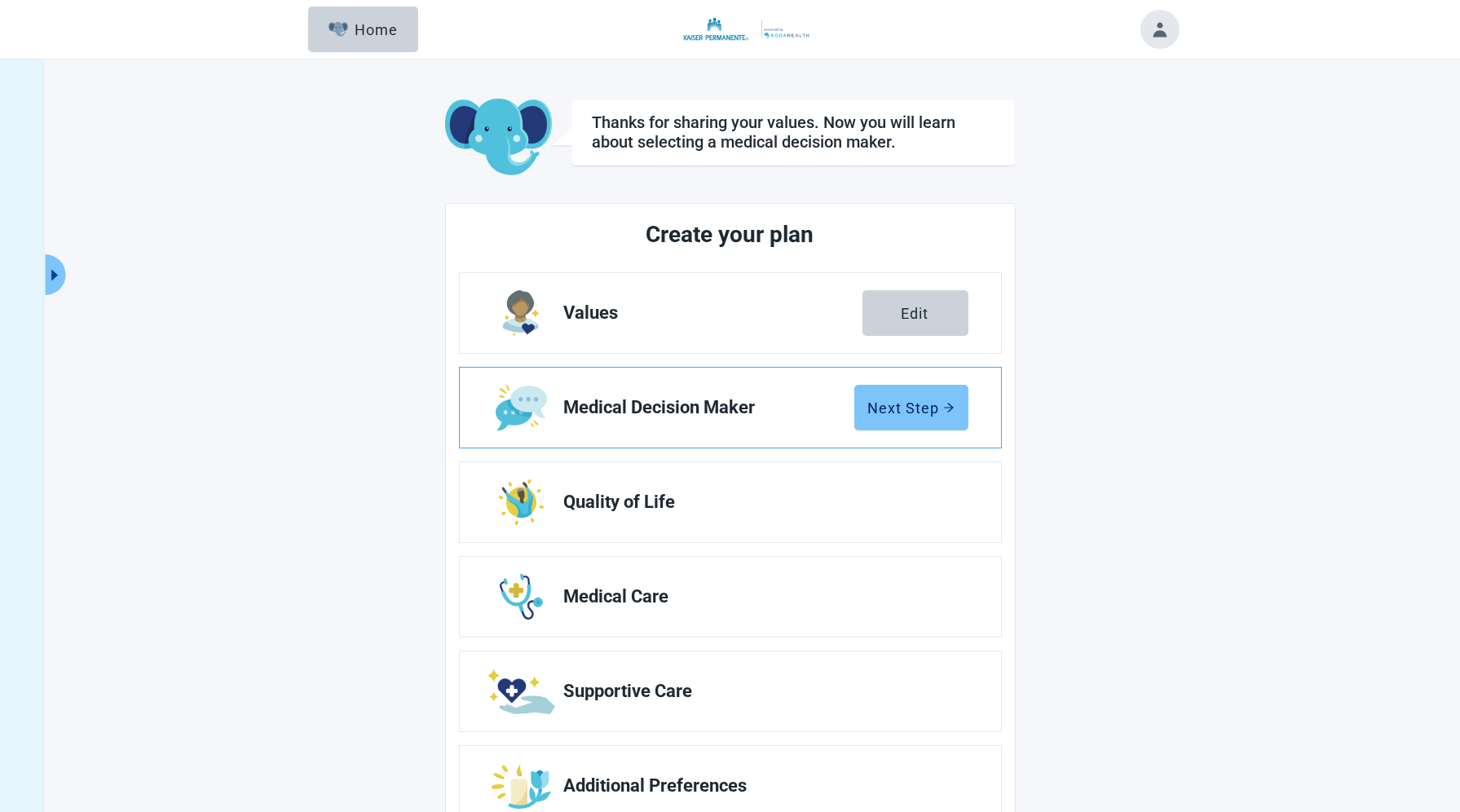
click at [896, 411] on div "Next Step" at bounding box center [912, 408] width 86 height 17
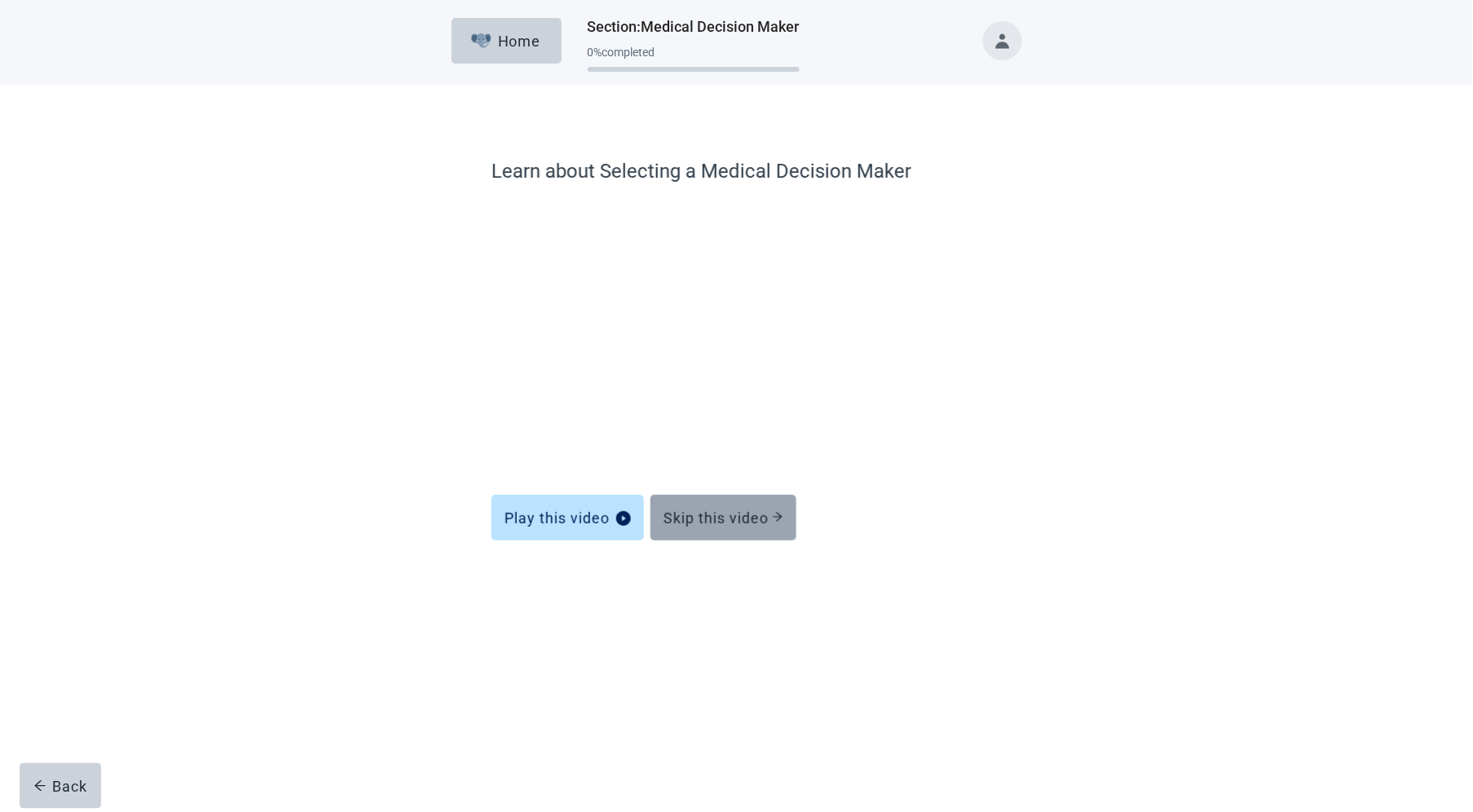
click at [712, 528] on button "Skip this video" at bounding box center [723, 518] width 146 height 46
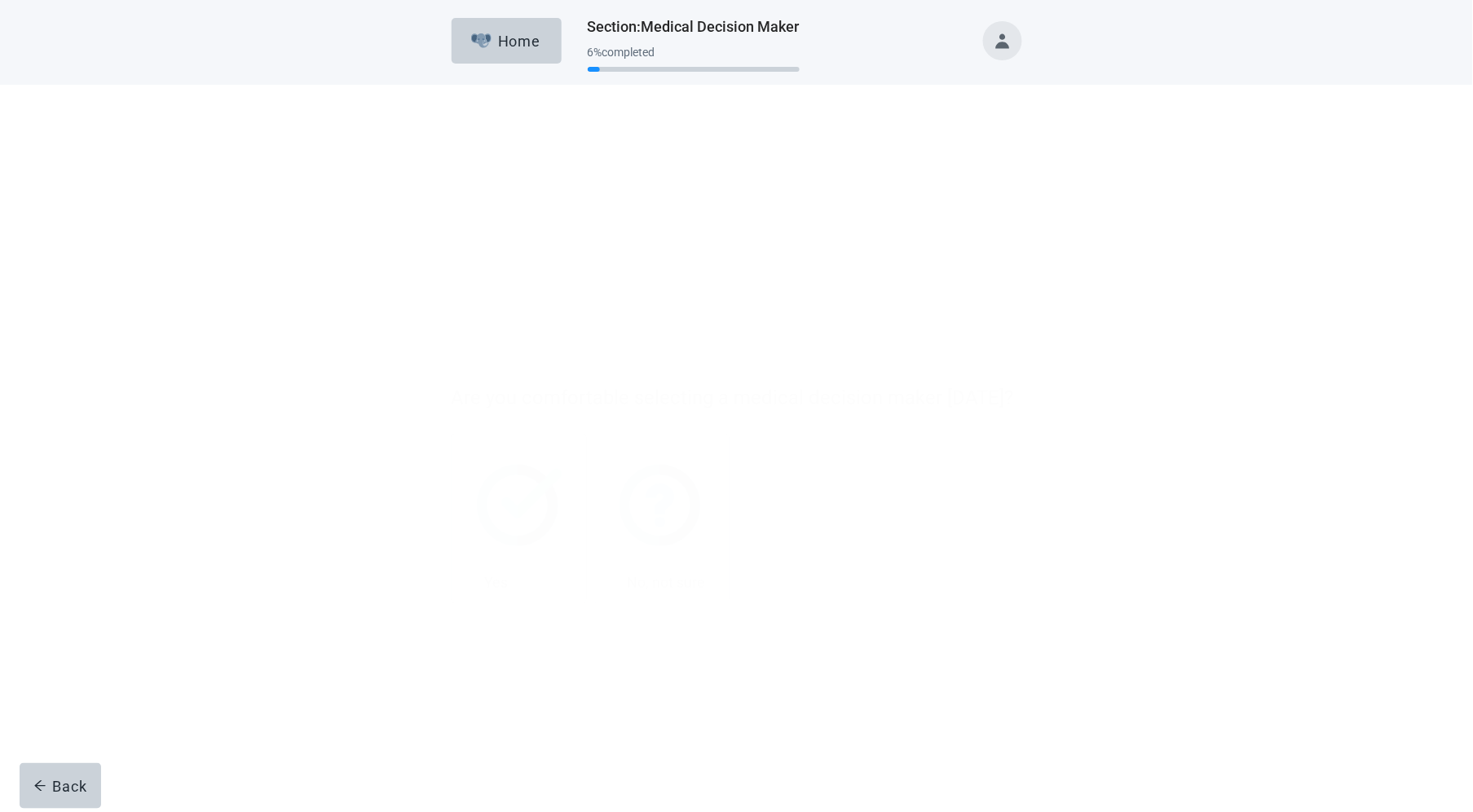
drag, startPoint x: 500, startPoint y: 270, endPoint x: 491, endPoint y: 280, distance: 13.5
click at [500, 270] on img "Yes, checkbox, not checked" at bounding box center [519, 286] width 85 height 82
click at [452, 216] on input "Yes" at bounding box center [451, 215] width 1 height 1
checkbox input "true"
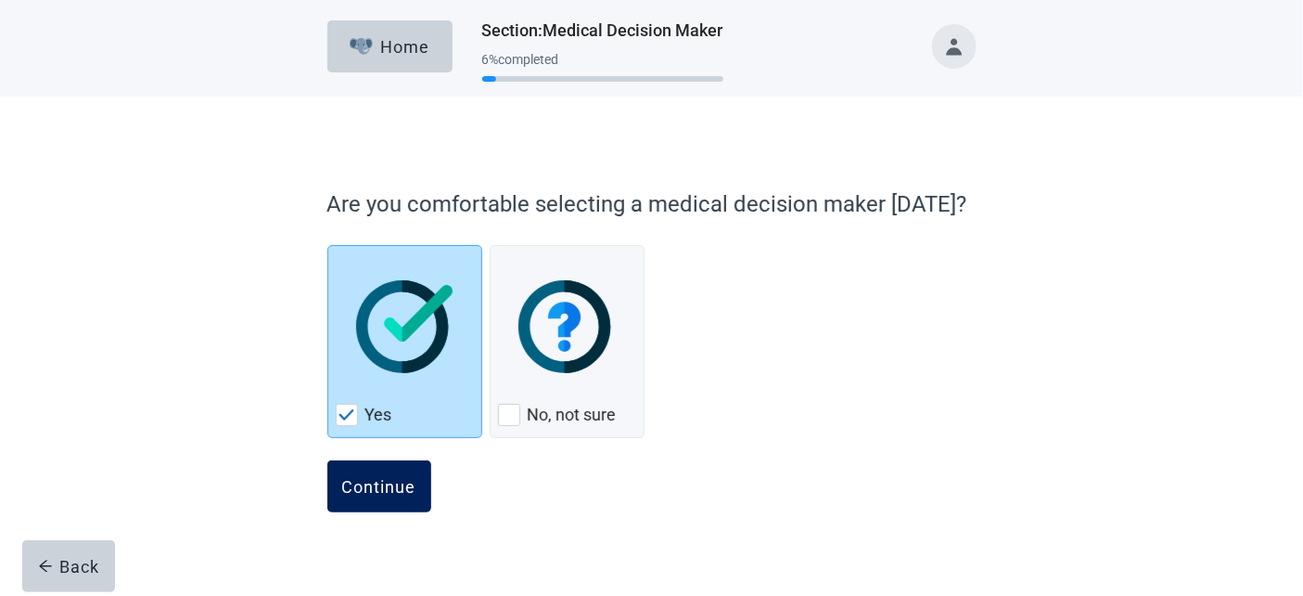
click at [397, 490] on div "Continue" at bounding box center [379, 486] width 74 height 19
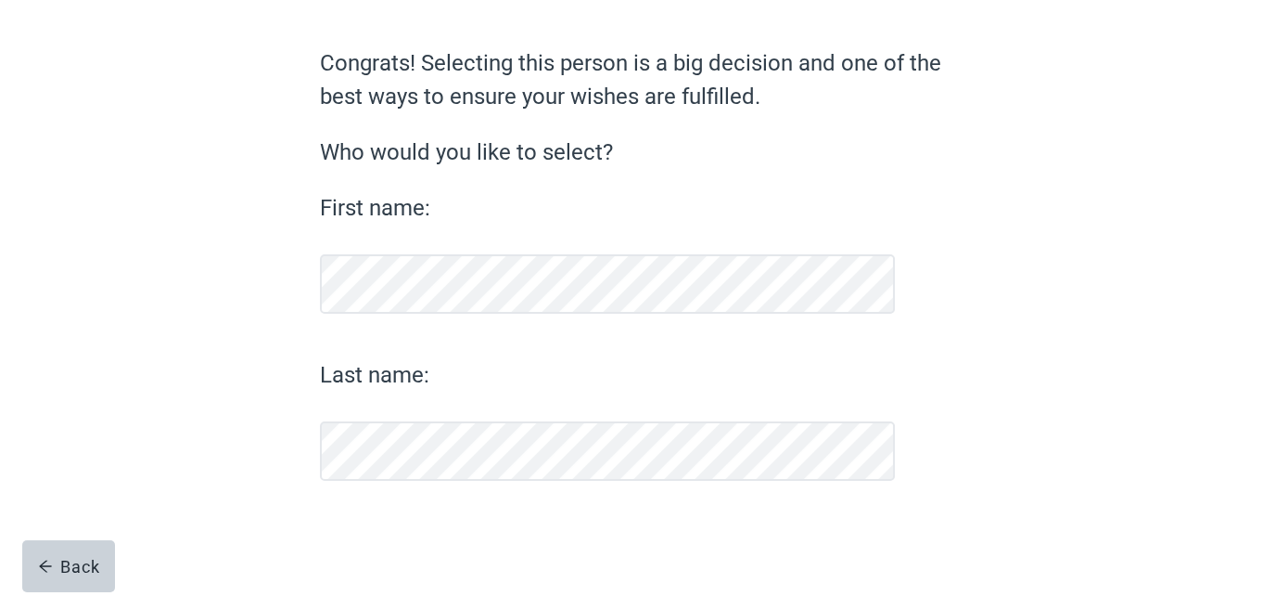
scroll to position [131, 0]
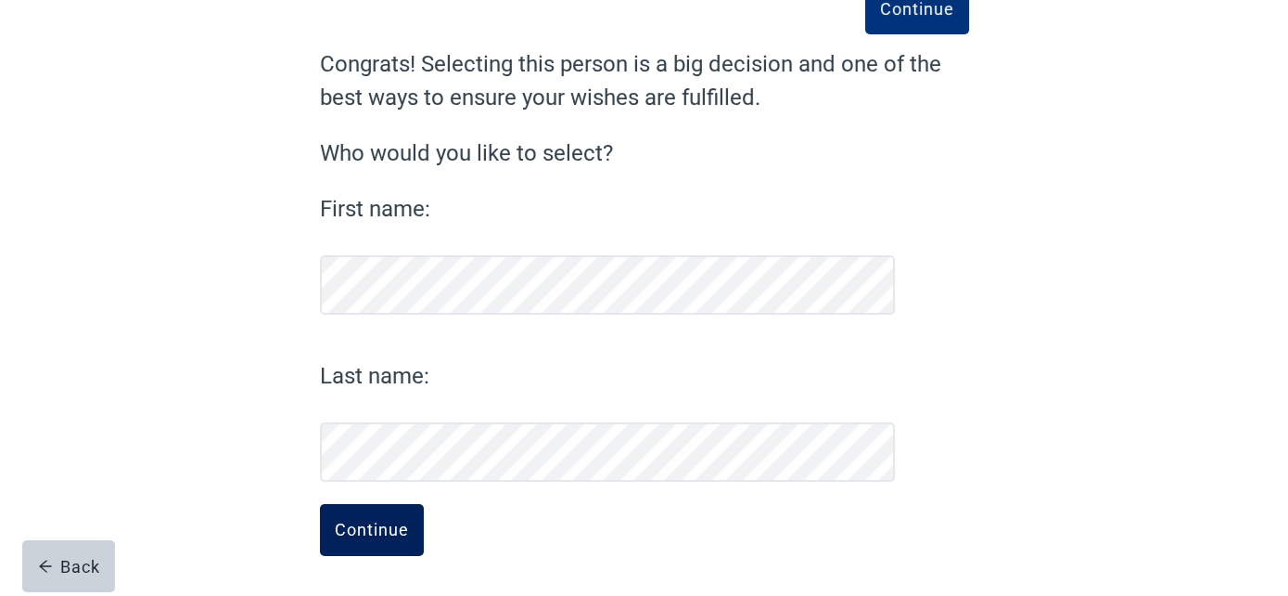
click at [391, 542] on button "Continue" at bounding box center [372, 530] width 104 height 52
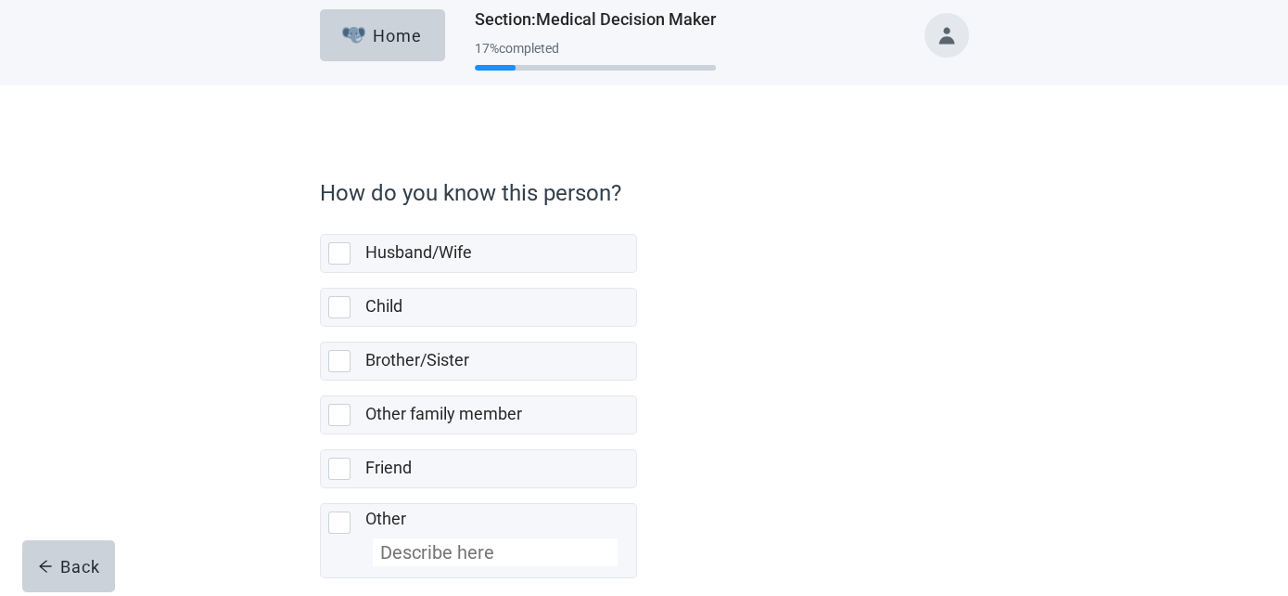
scroll to position [71, 0]
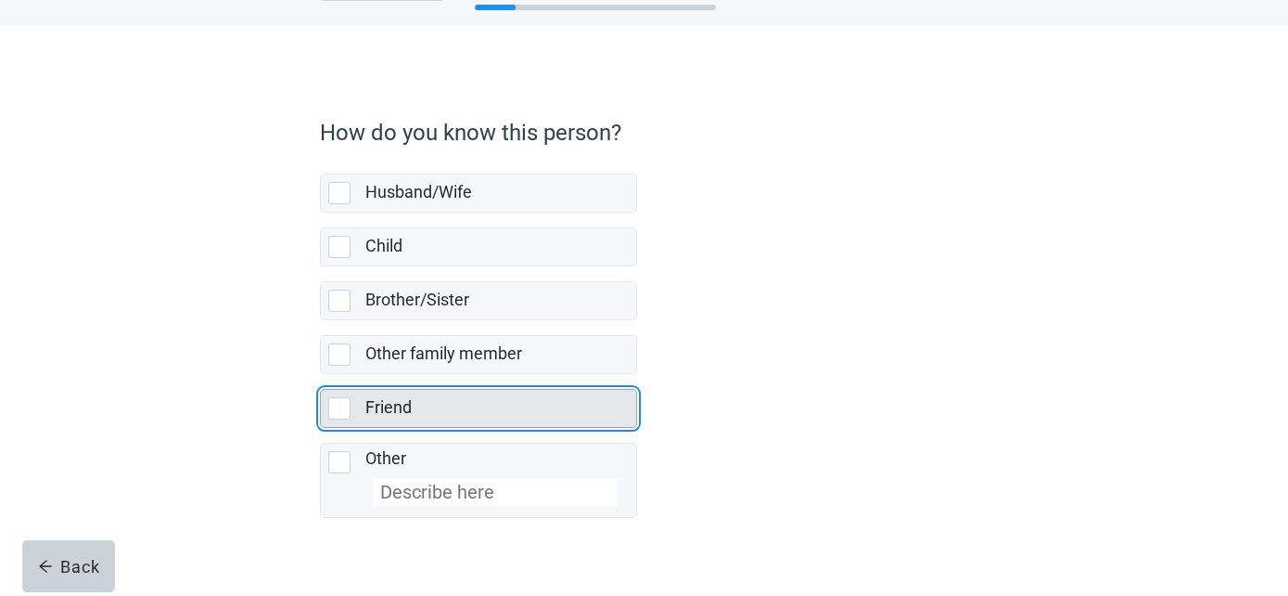
click at [501, 407] on div "Friend" at bounding box center [495, 407] width 260 height 23
click at [321, 375] on input "Friend" at bounding box center [320, 374] width 1 height 1
checkbox input "true"
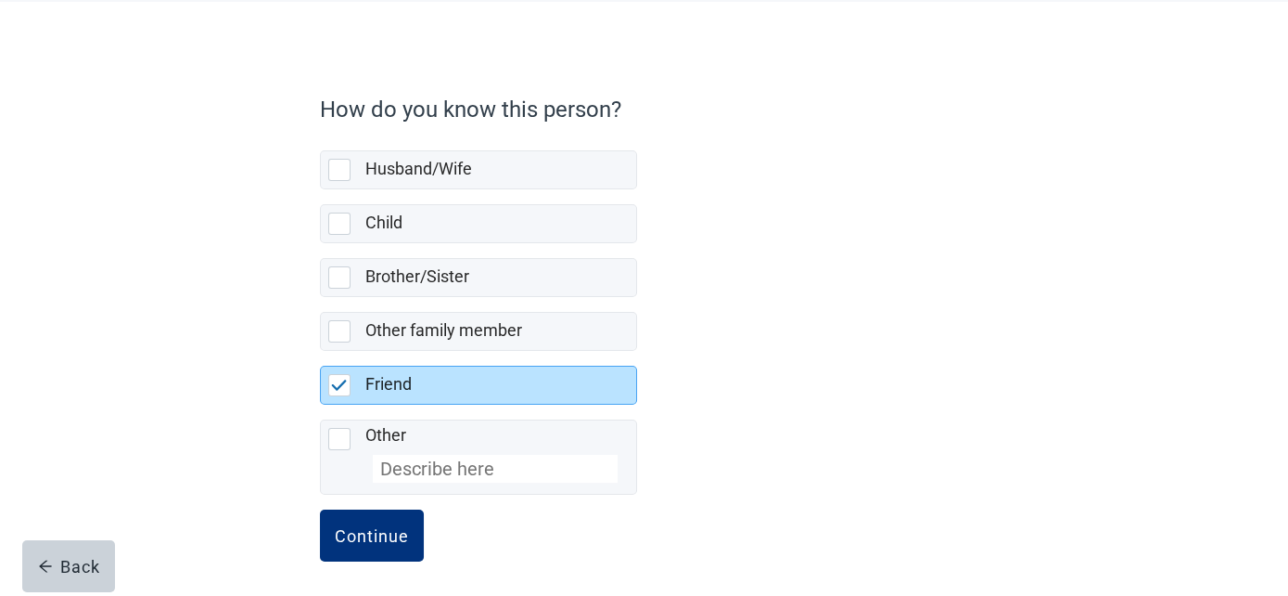
scroll to position [96, 0]
drag, startPoint x: 407, startPoint y: 528, endPoint x: 444, endPoint y: 522, distance: 37.5
click at [408, 528] on button "Continue" at bounding box center [372, 534] width 104 height 52
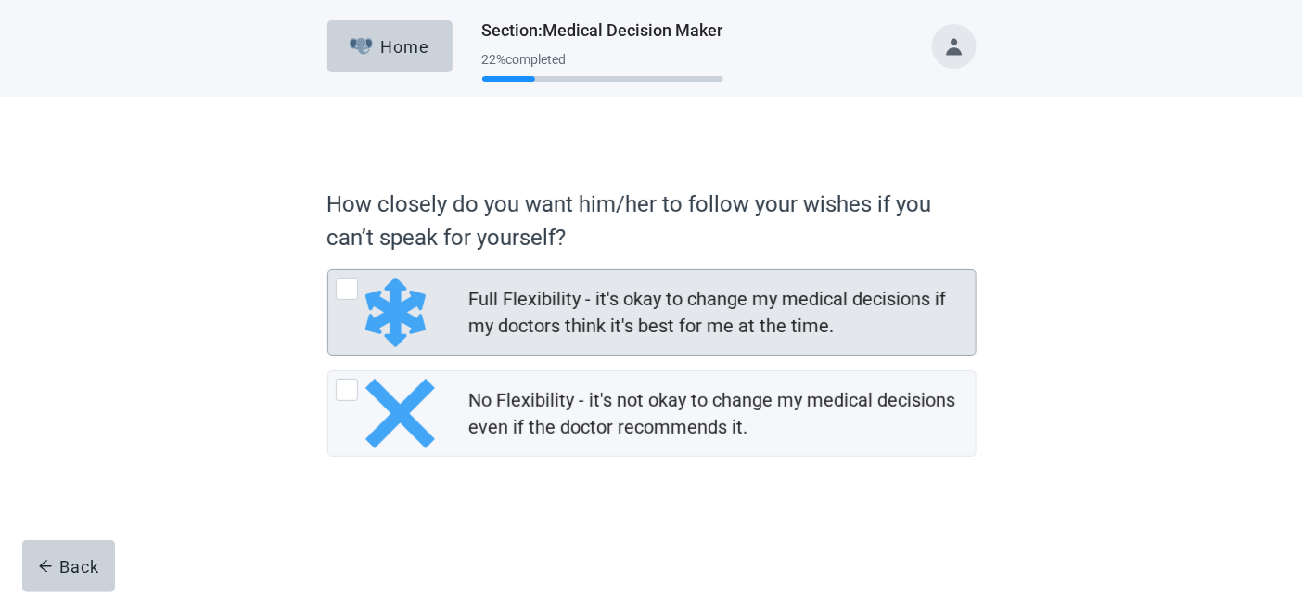
click at [583, 307] on div "Full Flexibility - it's okay to change my medical decisions if my doctors think…" at bounding box center [716, 313] width 495 height 54
click at [328, 270] on input "Full Flexibility - it's okay to change my medical decisions if my doctors think…" at bounding box center [327, 269] width 1 height 1
radio input "true"
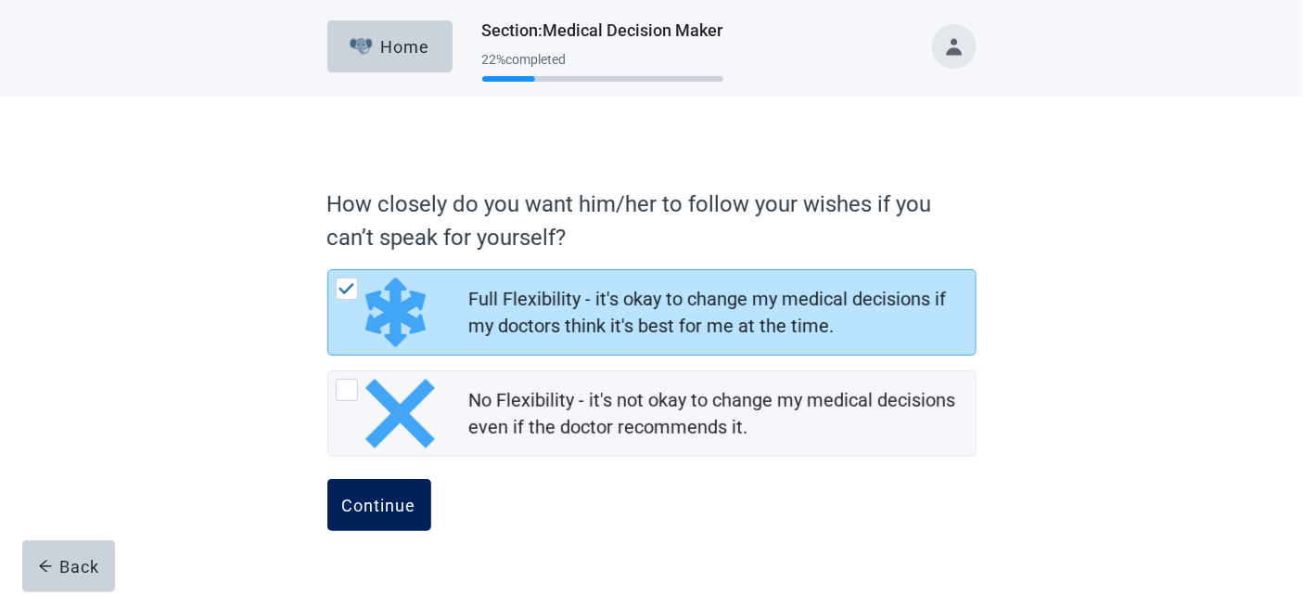
click at [390, 508] on div "Continue" at bounding box center [379, 504] width 74 height 19
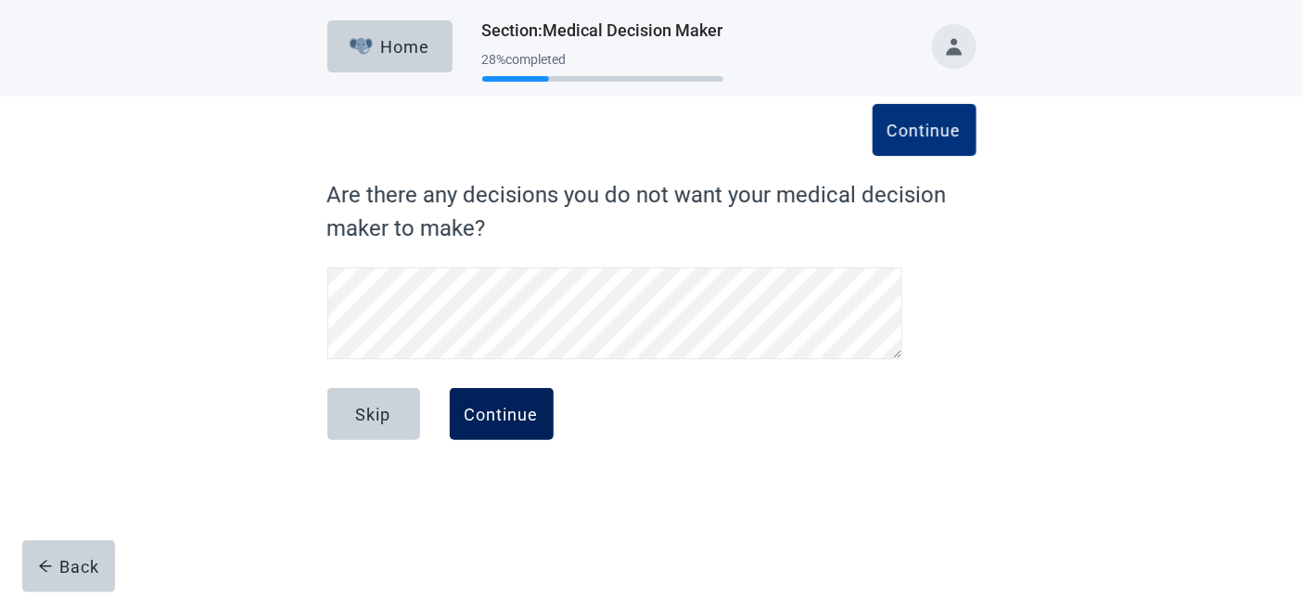
click at [506, 423] on div "Continue" at bounding box center [502, 413] width 74 height 19
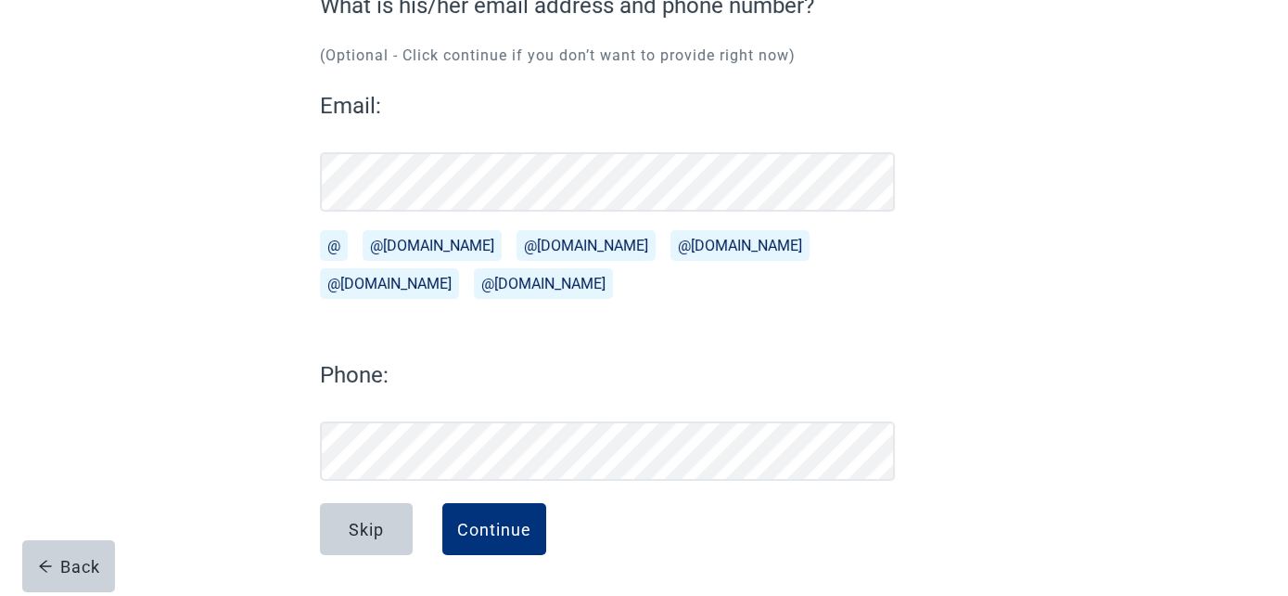
scroll to position [188, 0]
click at [274, 179] on div "Continue What is his/her email address and phone number? (Optional - Click cont…" at bounding box center [644, 270] width 779 height 651
click at [505, 548] on button "Continue" at bounding box center [494, 530] width 104 height 52
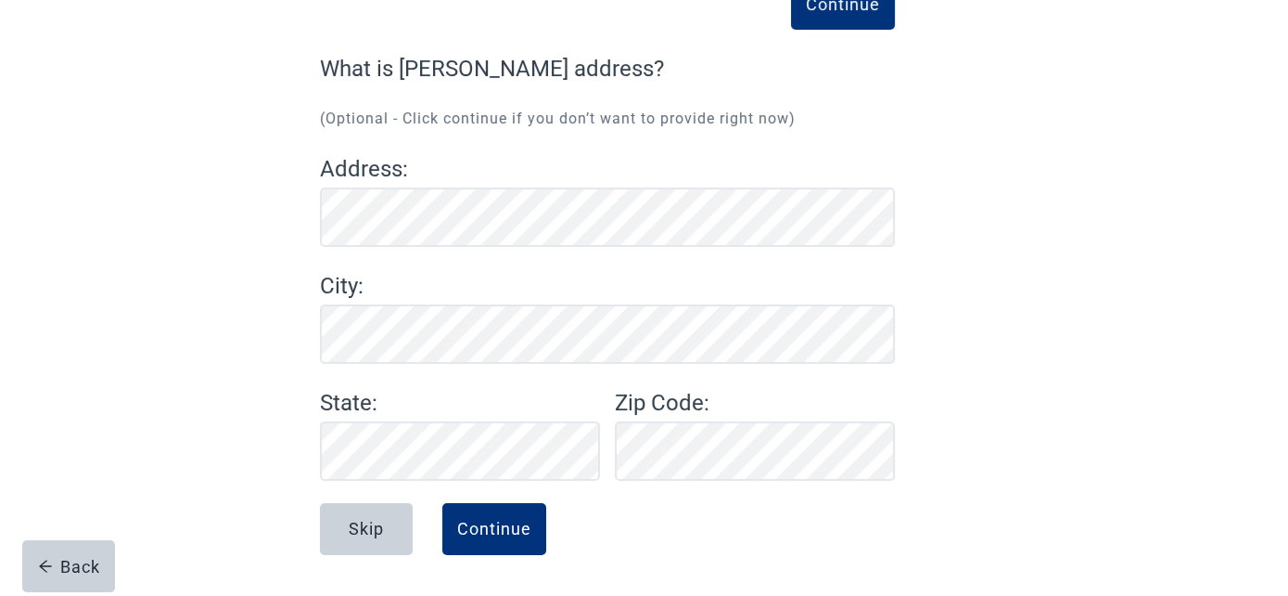
scroll to position [125, 0]
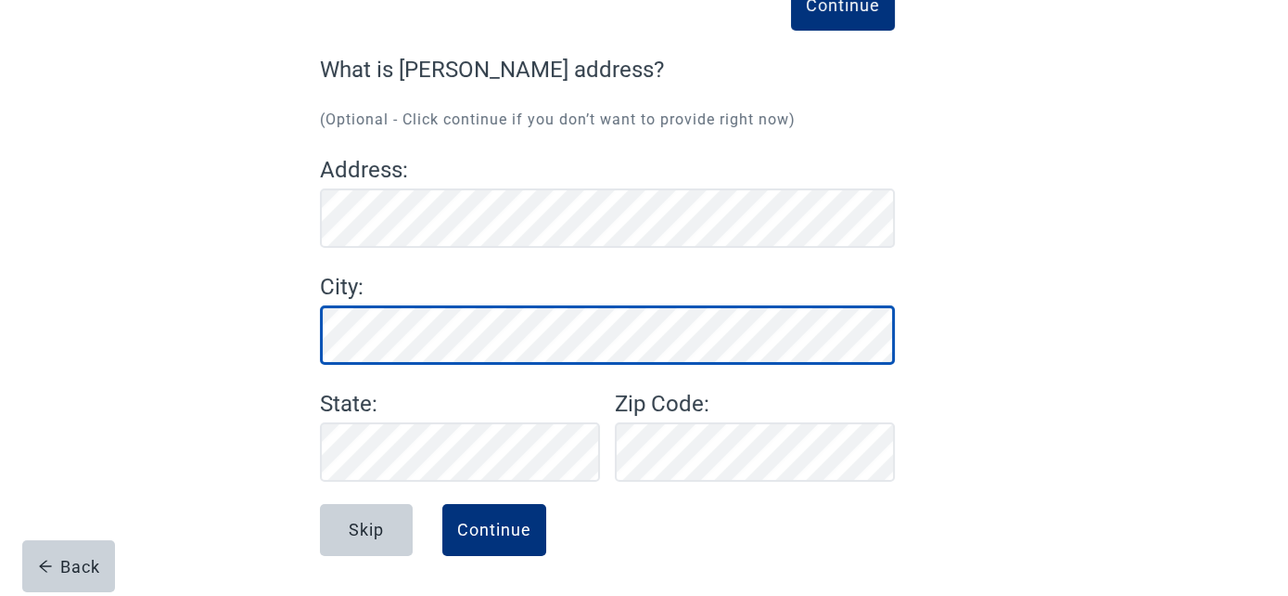
click at [313, 340] on div "Continue What is [PERSON_NAME] address? (Optional - Click continue if you don’t…" at bounding box center [644, 302] width 779 height 588
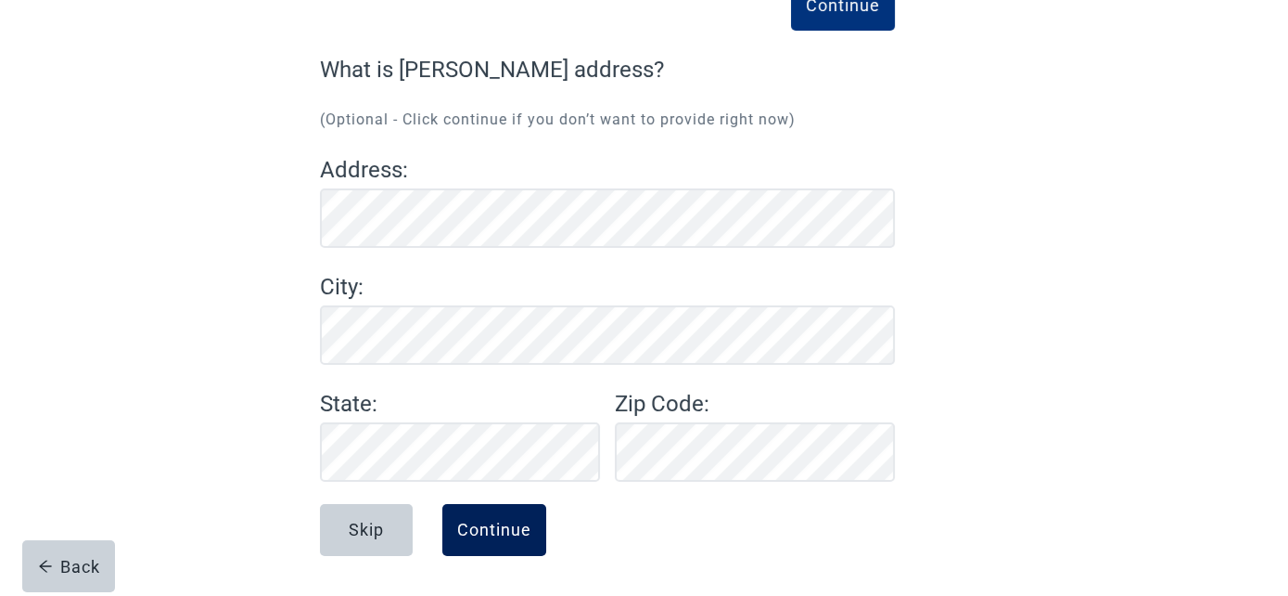
click at [519, 522] on div "Continue" at bounding box center [494, 529] width 74 height 19
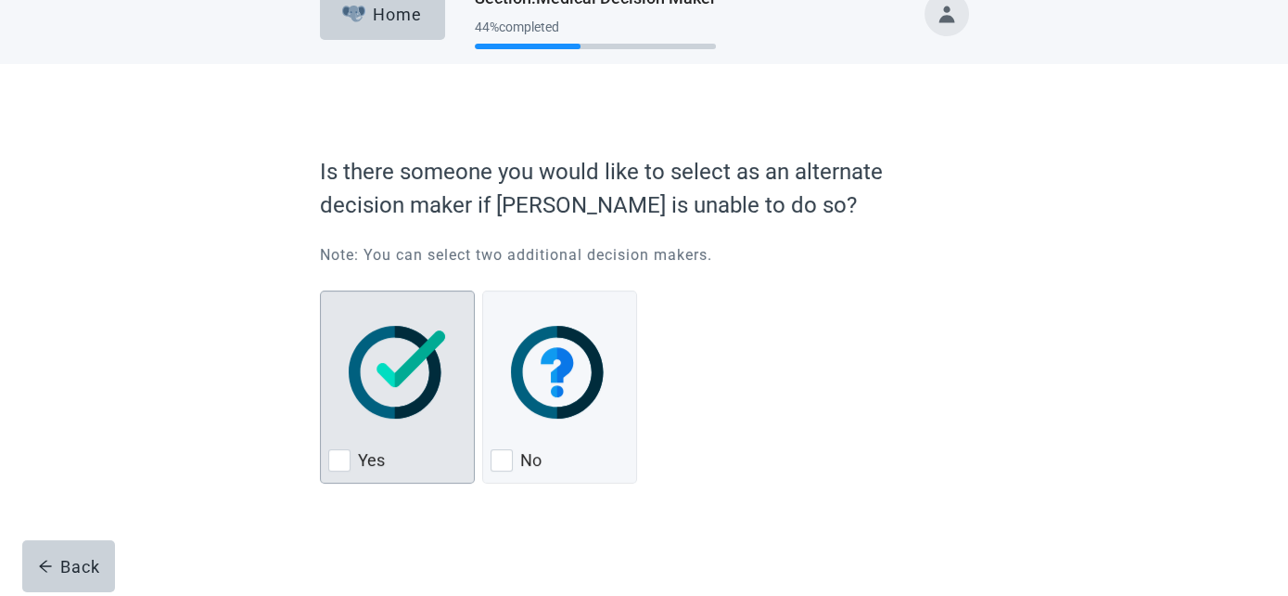
scroll to position [33, 0]
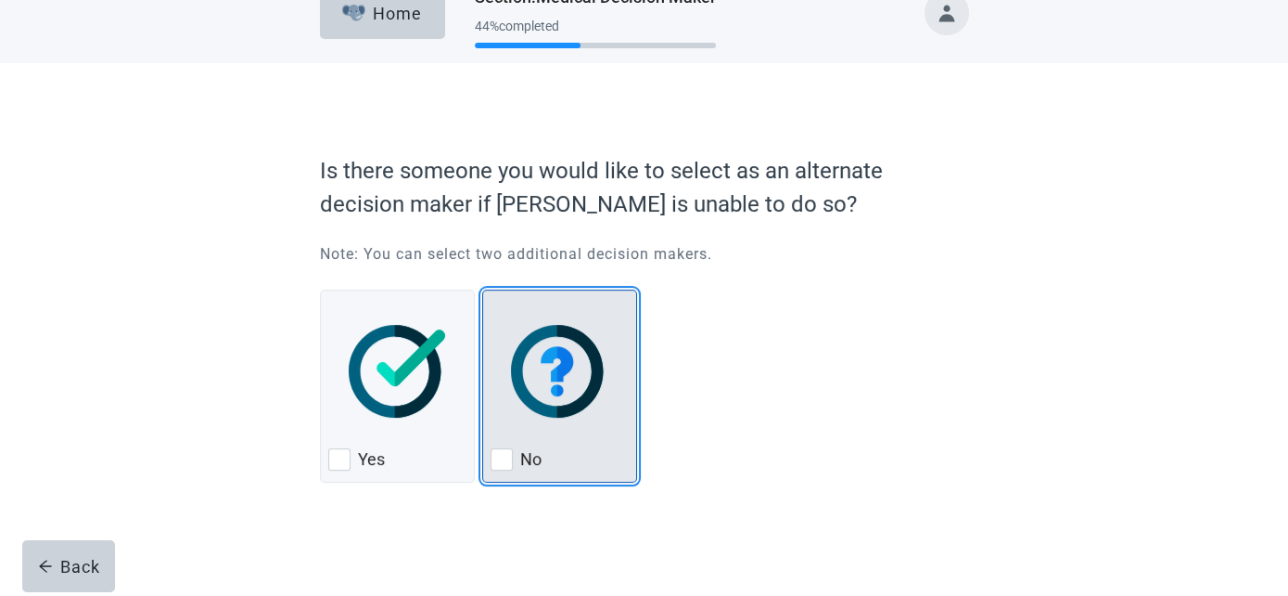
click at [557, 439] on div "No, checkbox, not checked" at bounding box center [560, 371] width 138 height 147
click at [483, 290] on input "No" at bounding box center [482, 289] width 1 height 1
checkbox input "true"
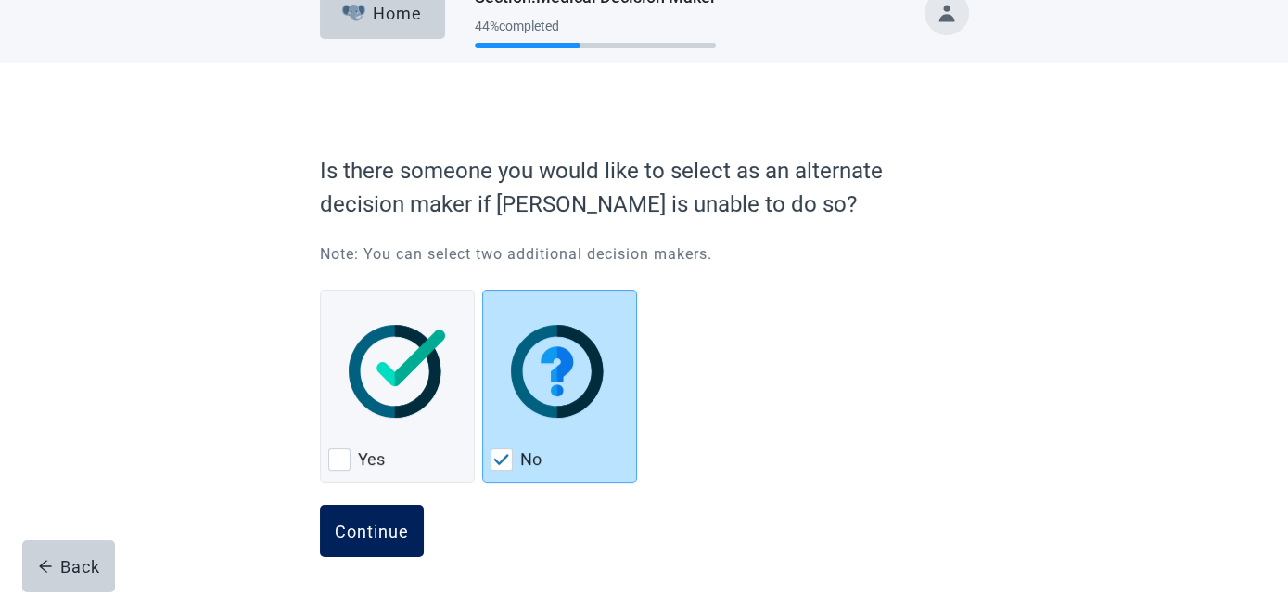
click at [378, 532] on div "Continue" at bounding box center [372, 530] width 74 height 19
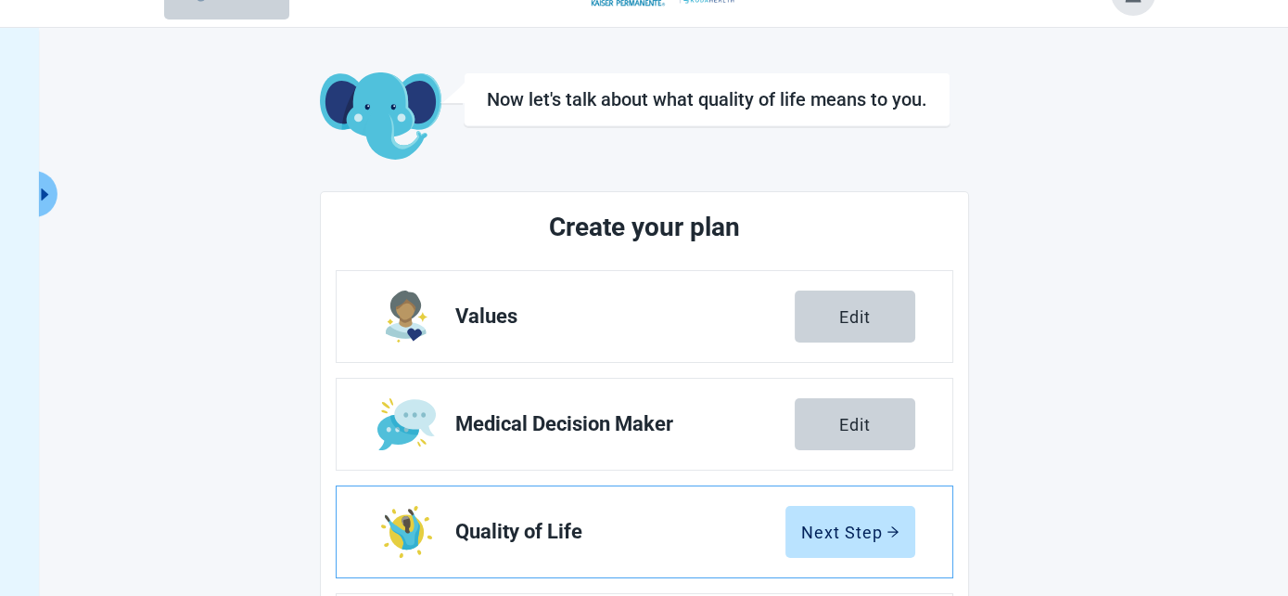
scroll to position [195, 0]
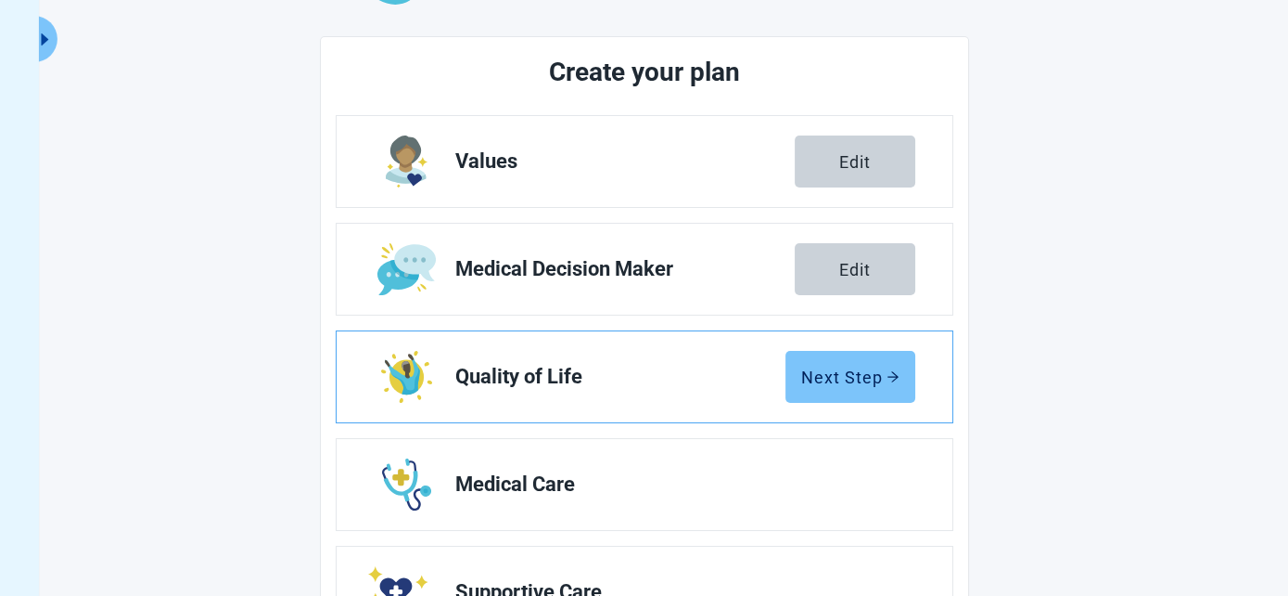
click at [869, 389] on button "Next Step" at bounding box center [851, 377] width 130 height 52
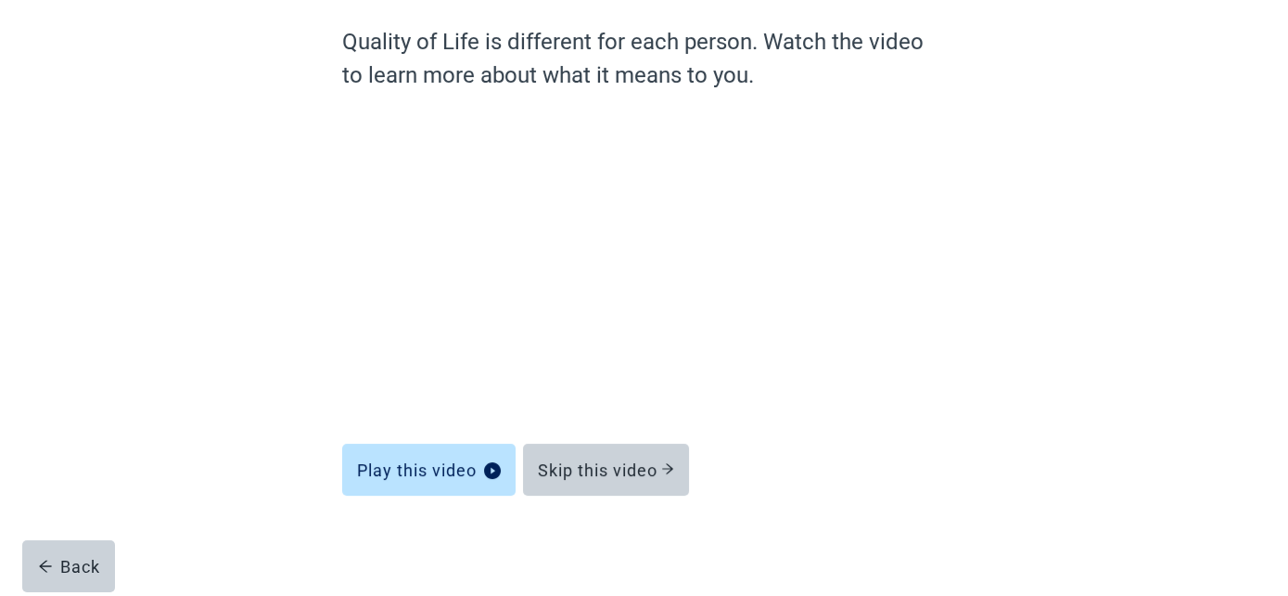
scroll to position [153, 0]
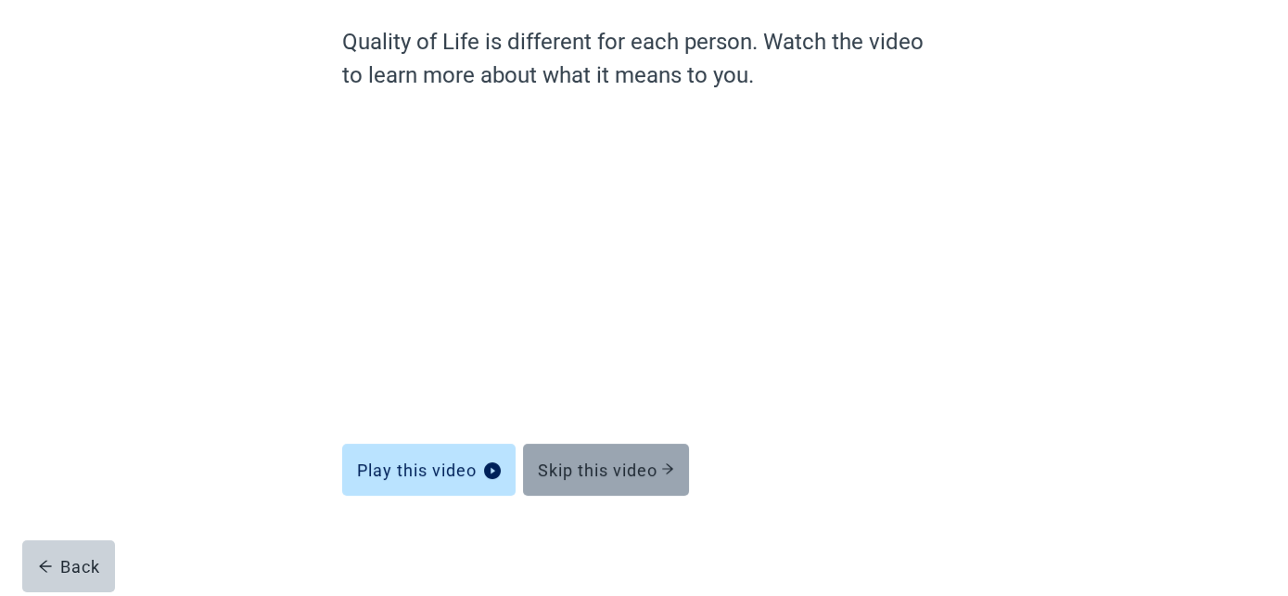
click at [587, 479] on div "Skip this video" at bounding box center [606, 469] width 136 height 19
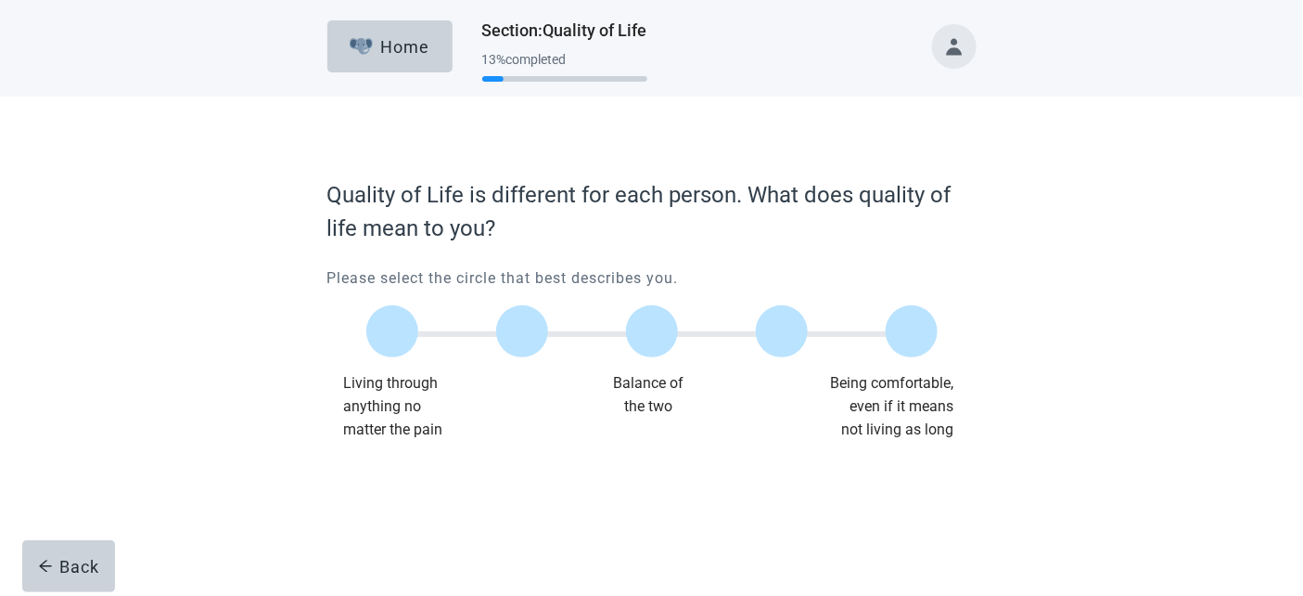
drag, startPoint x: 788, startPoint y: 325, endPoint x: 766, endPoint y: 369, distance: 49.4
click at [787, 327] on label "Main content" at bounding box center [782, 331] width 52 height 52
click at [782, 331] on input "Quality of life scale: 75 out of 100. 75% between extremes" at bounding box center [782, 331] width 0 height 0
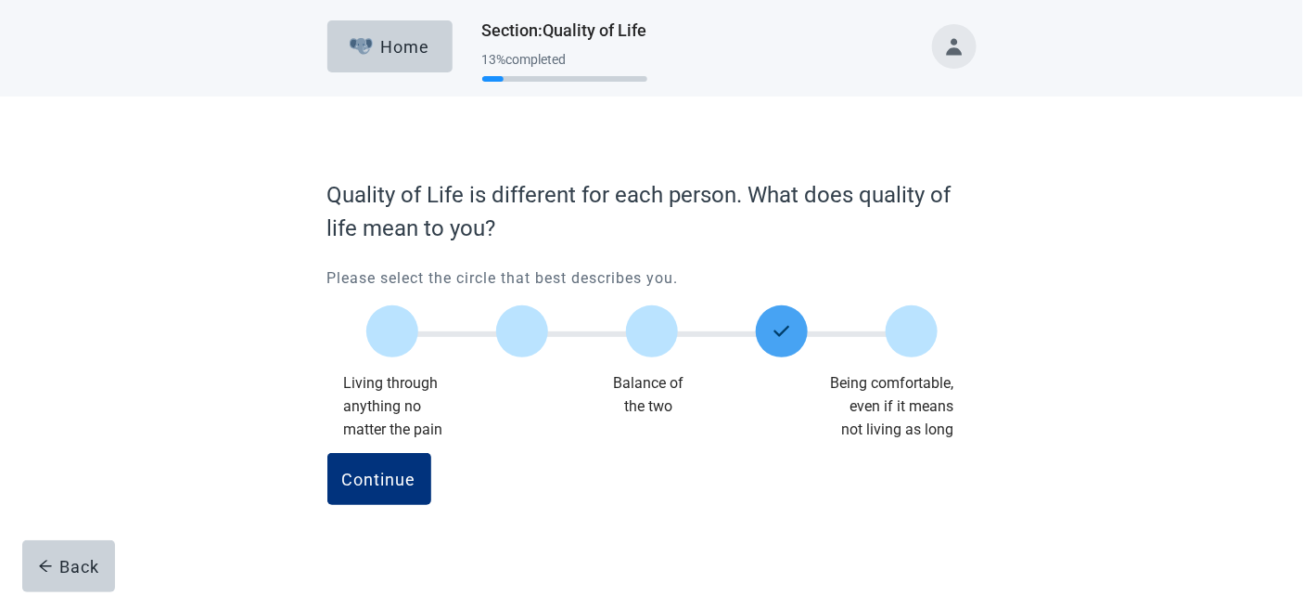
drag, startPoint x: 394, startPoint y: 482, endPoint x: 484, endPoint y: 479, distance: 90.1
click at [396, 481] on div "Continue" at bounding box center [379, 478] width 74 height 19
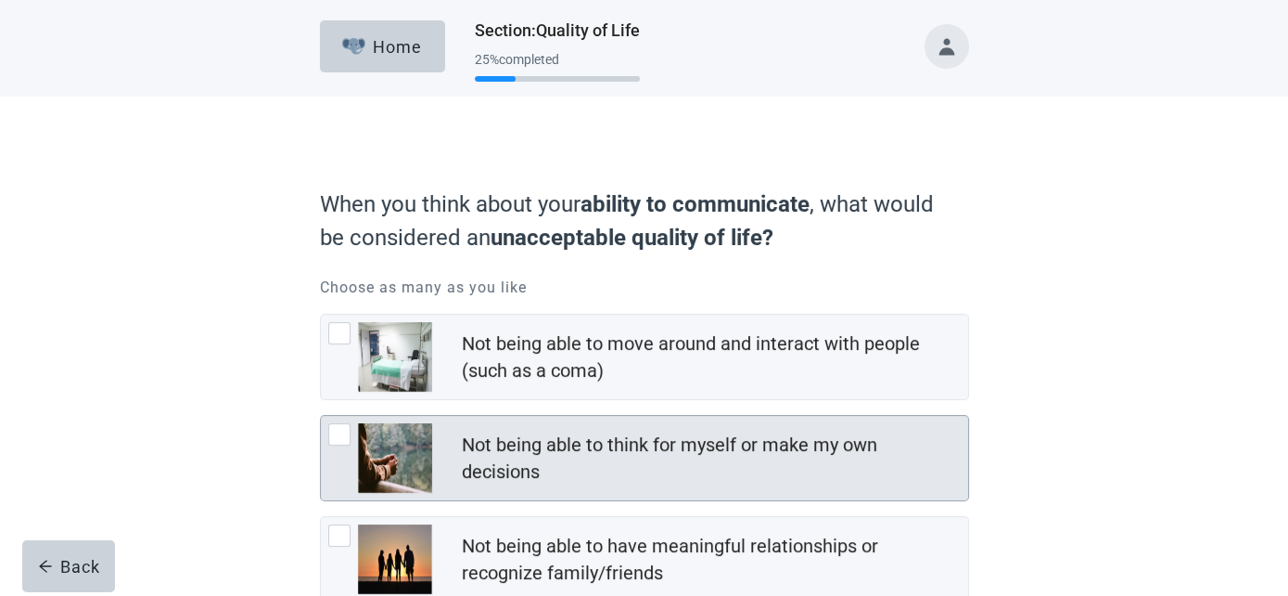
click at [646, 461] on div "Not being able to think for myself or make my own decisions" at bounding box center [709, 458] width 495 height 54
click at [321, 416] on input "Not being able to think for myself or make my own decisions" at bounding box center [320, 415] width 1 height 1
checkbox input "true"
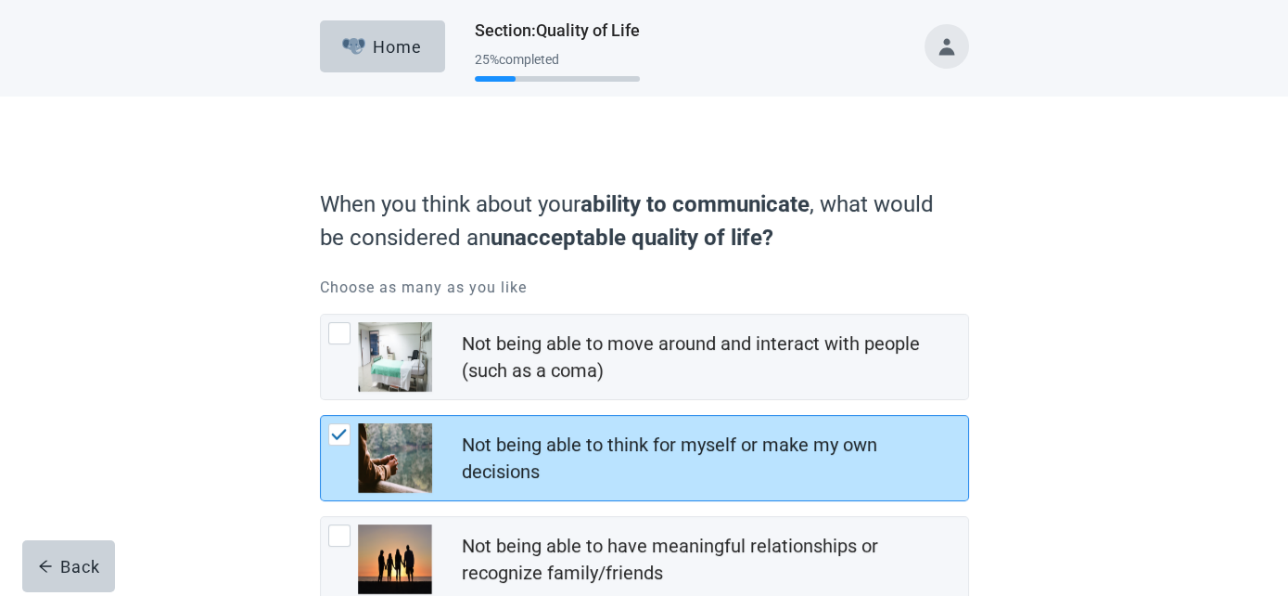
scroll to position [319, 0]
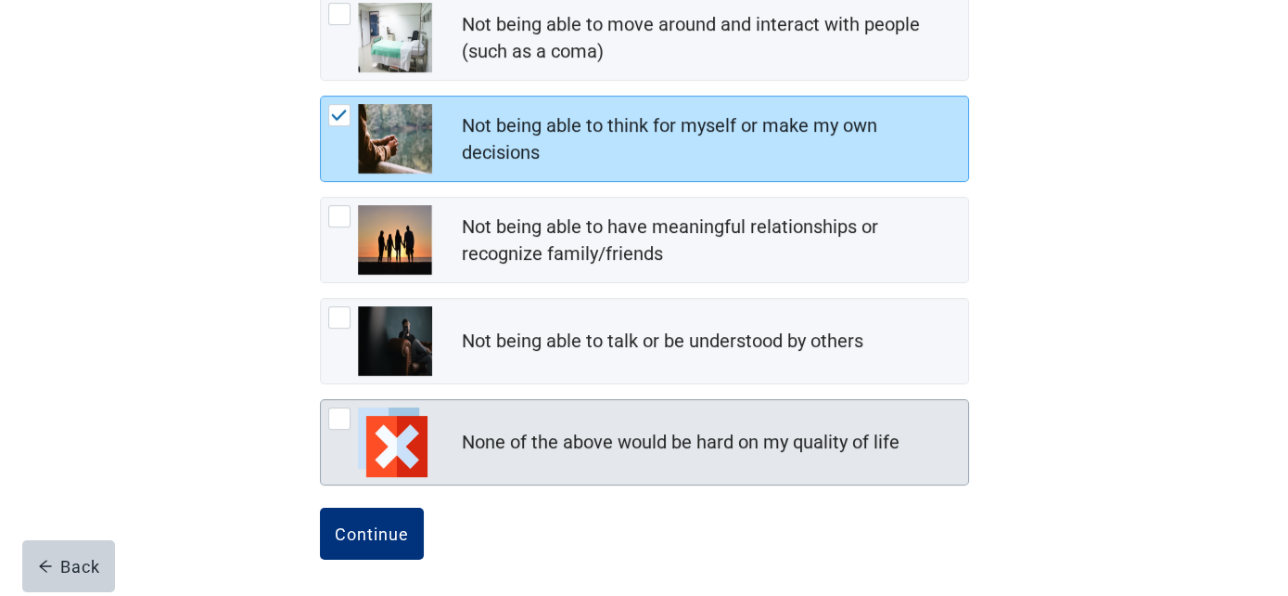
click at [647, 463] on div "None of the above would be hard on my quality of life" at bounding box center [644, 442] width 647 height 84
click at [321, 400] on input "None of the above would be hard on my quality of life" at bounding box center [320, 399] width 1 height 1
checkbox input "true"
checkbox input "false"
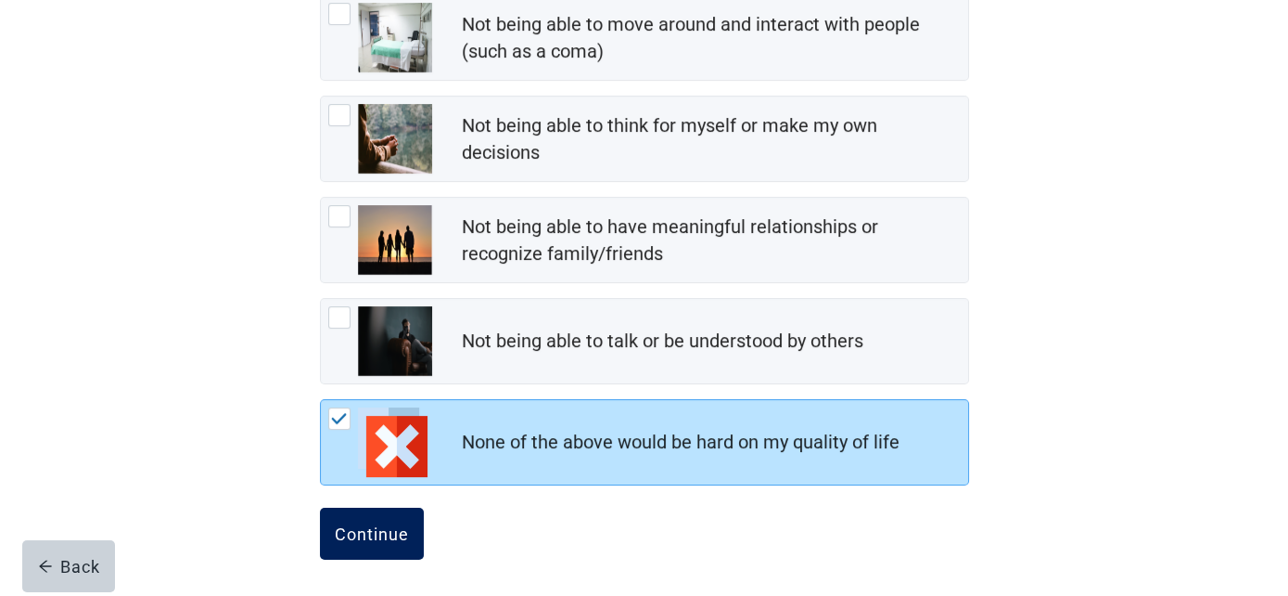
click at [407, 524] on div "Continue" at bounding box center [372, 533] width 74 height 19
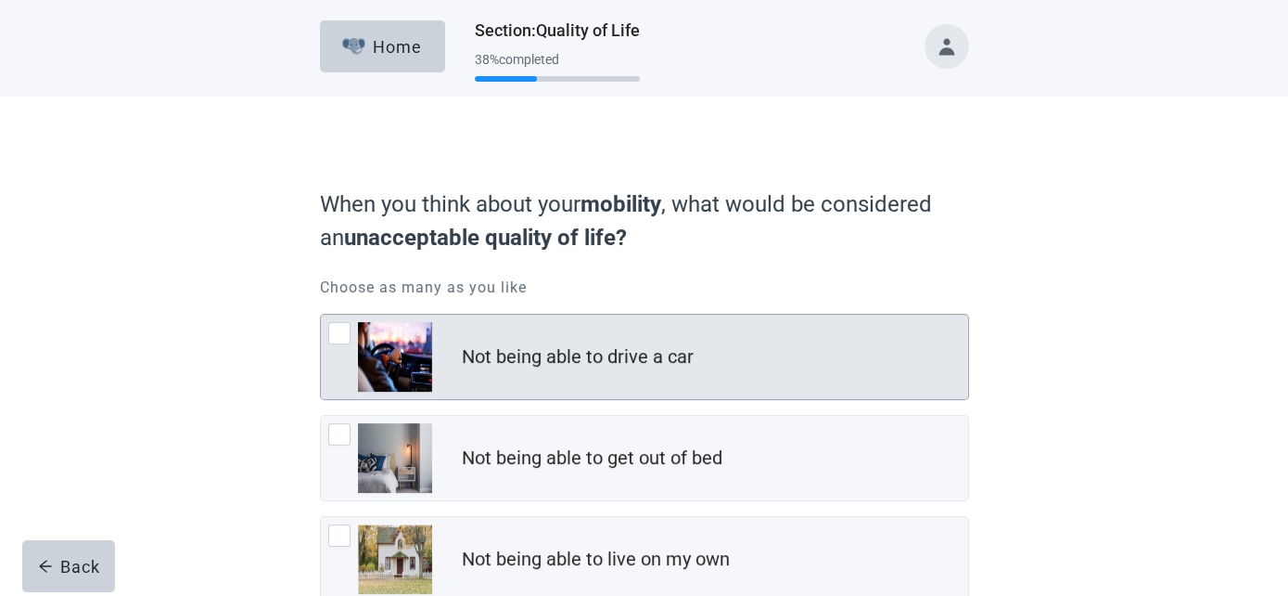
click at [573, 390] on div "Not being able to drive a car" at bounding box center [644, 356] width 647 height 84
click at [321, 314] on input "Not being able to drive a car" at bounding box center [320, 314] width 1 height 1
checkbox input "true"
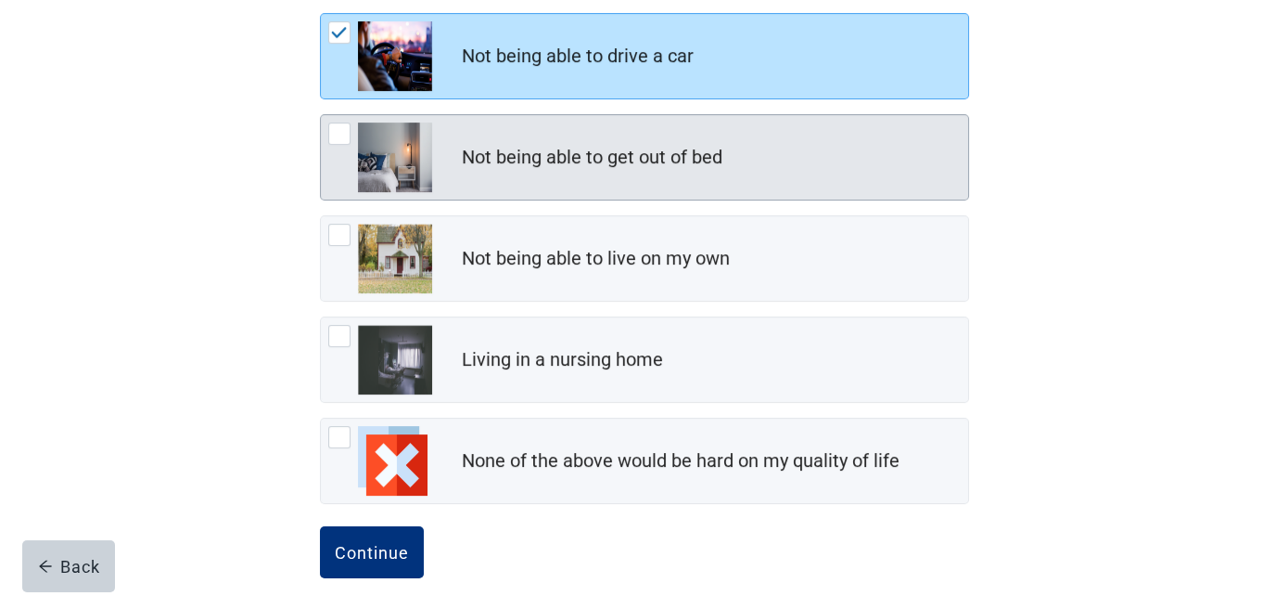
scroll to position [319, 0]
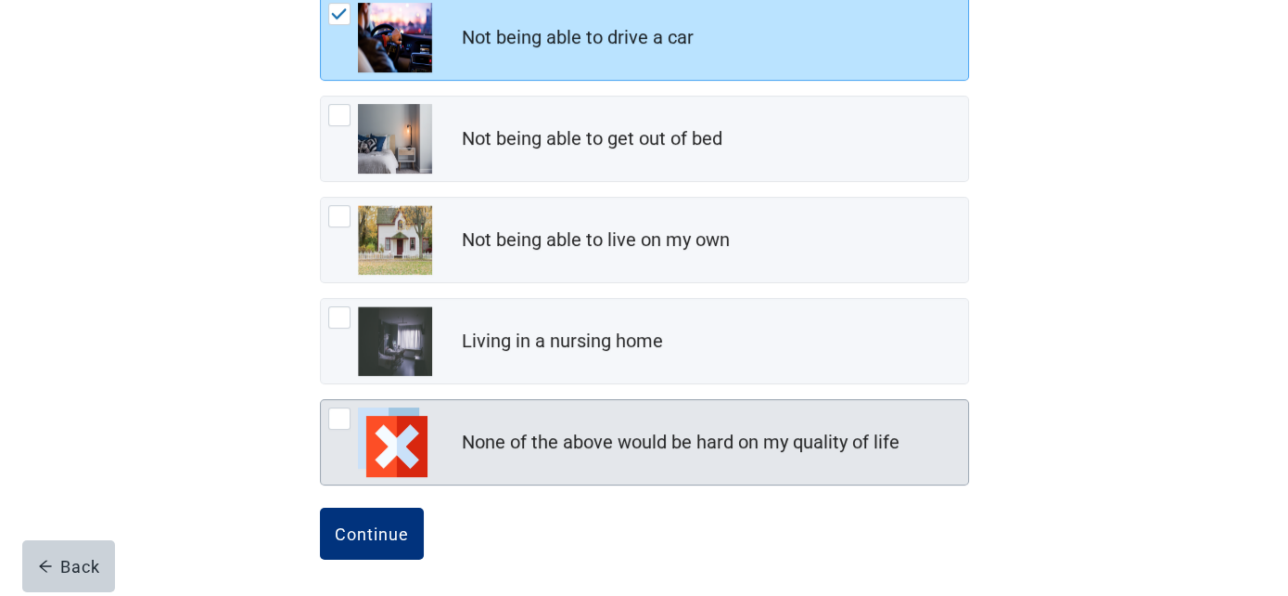
click at [506, 441] on div "None of the above would be hard on my quality of life" at bounding box center [681, 442] width 438 height 27
click at [321, 400] on input "None of the above would be hard on my quality of life" at bounding box center [320, 399] width 1 height 1
checkbox input "true"
checkbox input "false"
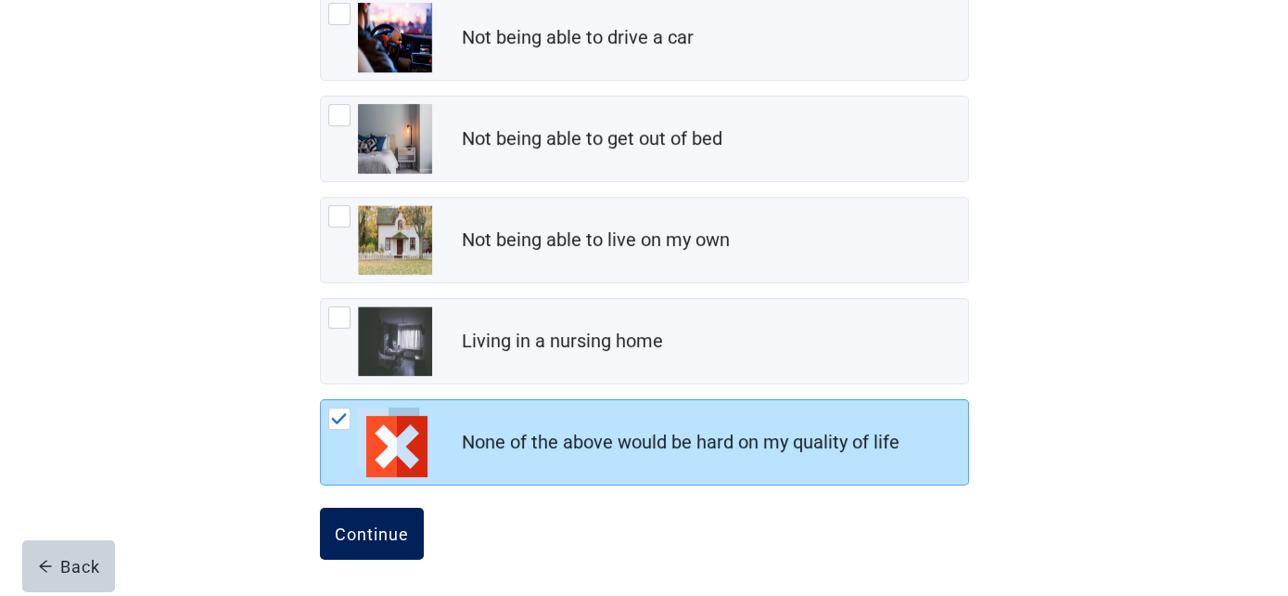
click at [384, 518] on button "Continue" at bounding box center [372, 533] width 104 height 52
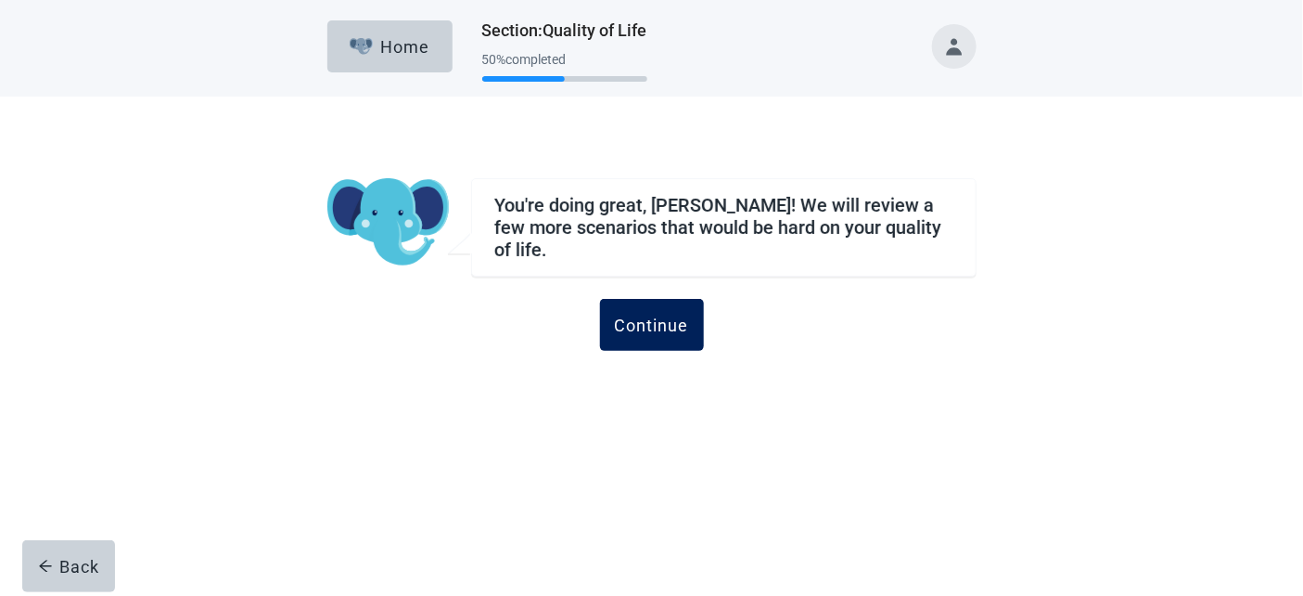
click at [649, 321] on div "Continue" at bounding box center [652, 324] width 74 height 19
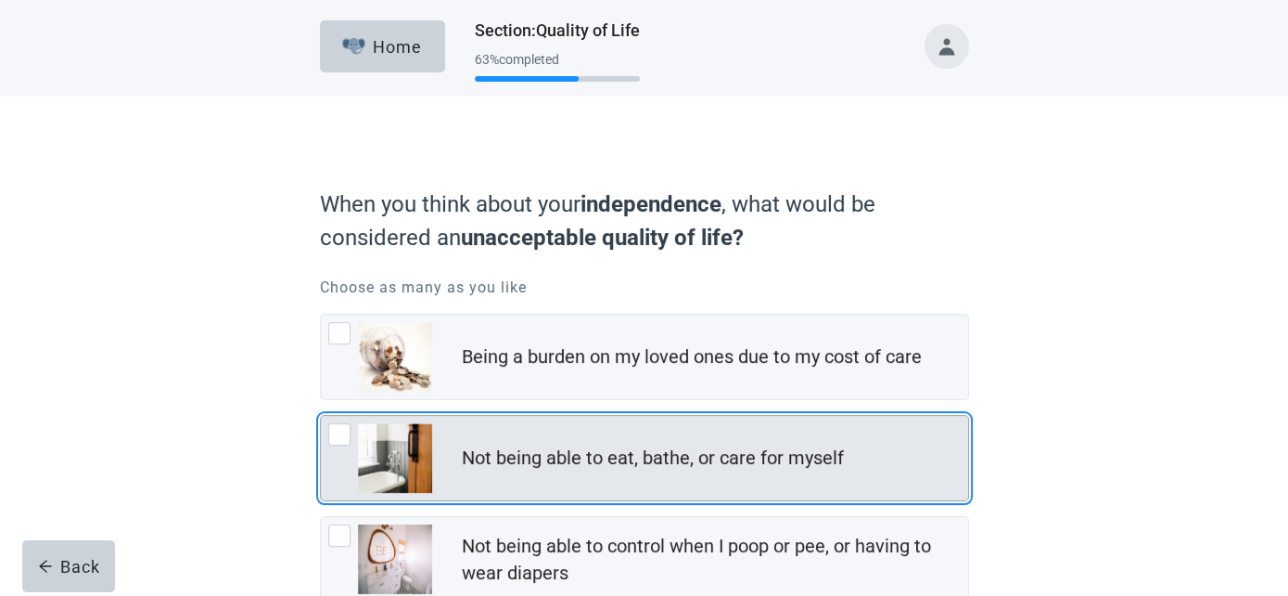
click at [568, 436] on div "Not being able to eat, bathe, or care for myself" at bounding box center [644, 458] width 647 height 84
click at [321, 416] on input "Not being able to eat, bathe, or care for myself" at bounding box center [320, 415] width 1 height 1
checkbox input "true"
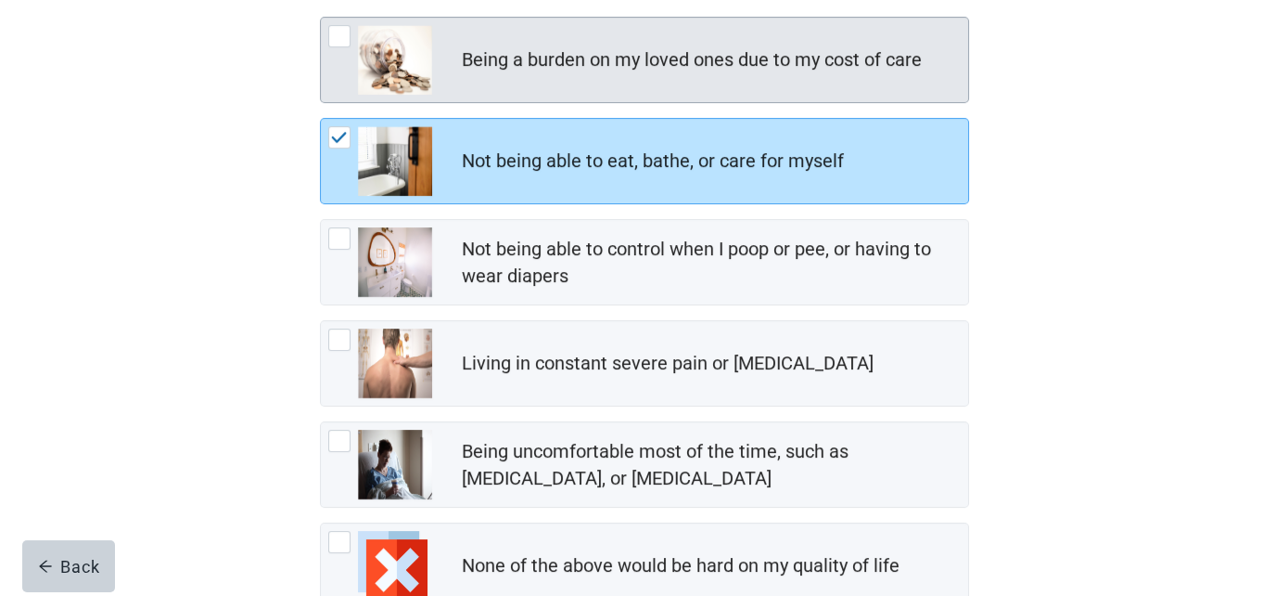
drag, startPoint x: 528, startPoint y: 59, endPoint x: 527, endPoint y: 82, distance: 22.3
click at [528, 59] on div "Being a burden on my loved ones due to my cost of care" at bounding box center [692, 59] width 460 height 27
click at [321, 18] on input "Being a burden on my loved ones due to my cost of care" at bounding box center [320, 17] width 1 height 1
checkbox input "true"
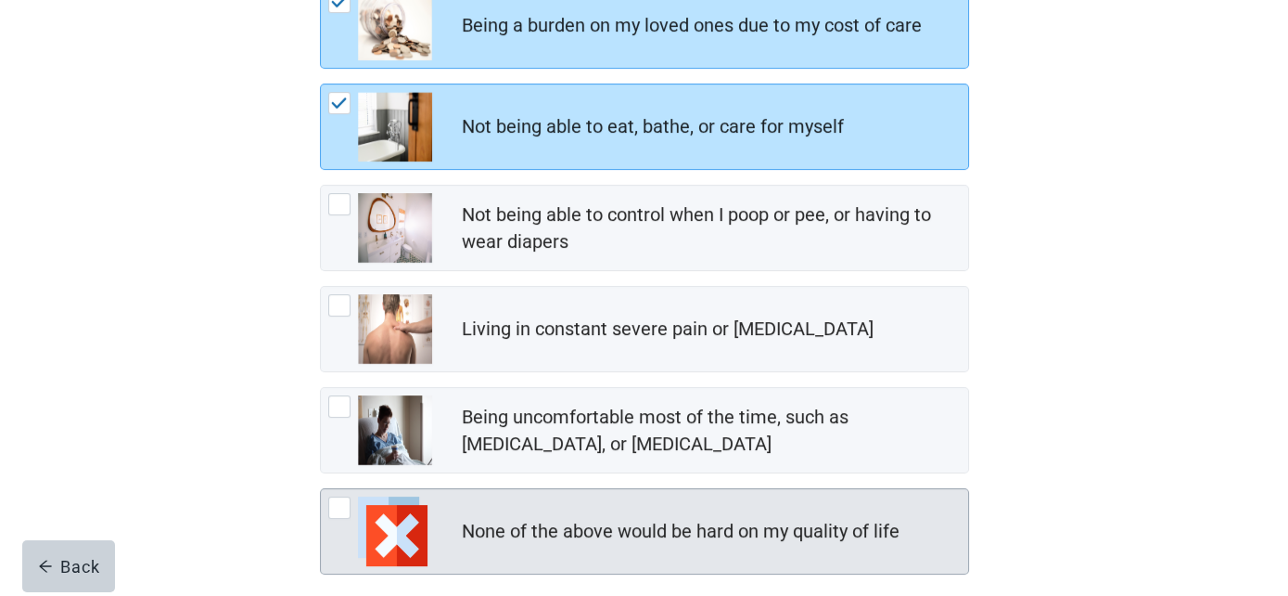
scroll to position [419, 0]
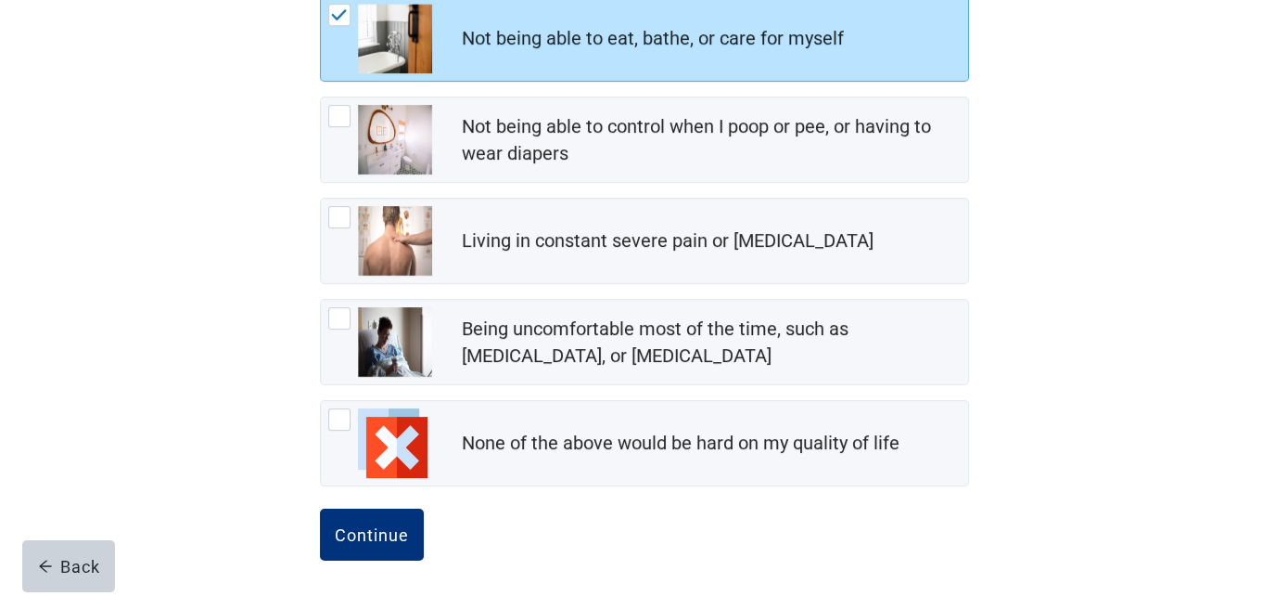
drag, startPoint x: 387, startPoint y: 520, endPoint x: 479, endPoint y: 502, distance: 93.7
click at [388, 525] on div "Continue" at bounding box center [372, 534] width 74 height 19
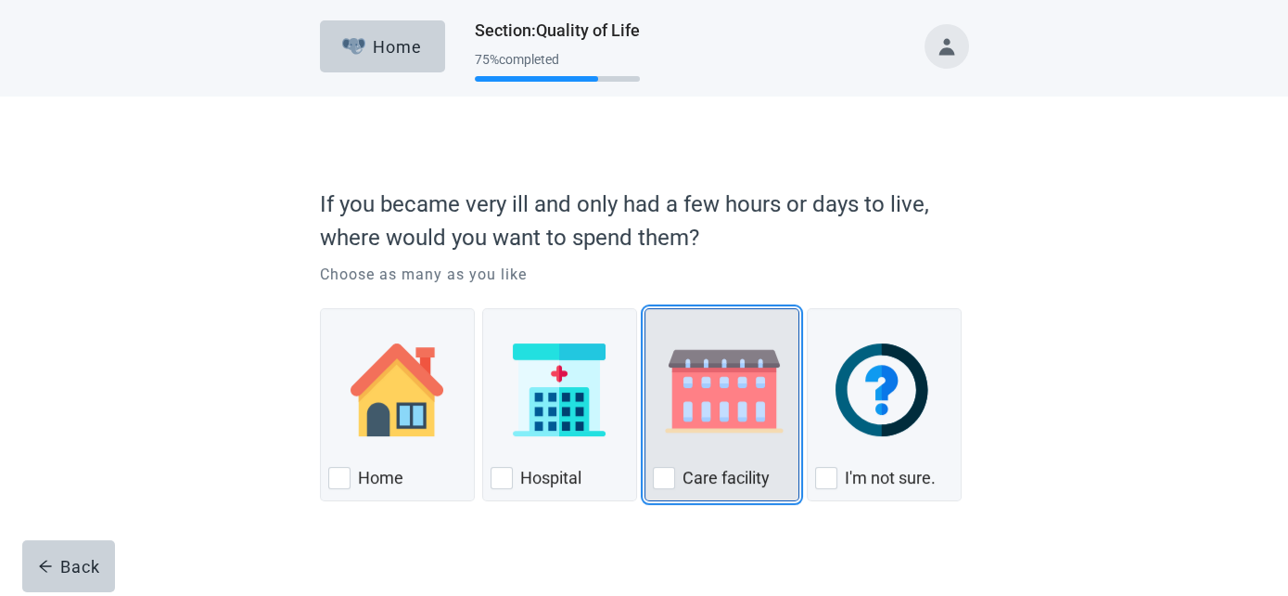
click at [712, 458] on div "Care Facility, checkbox, not checked" at bounding box center [722, 389] width 138 height 147
click at [646, 309] on input "Care facility" at bounding box center [645, 308] width 1 height 1
checkbox input "true"
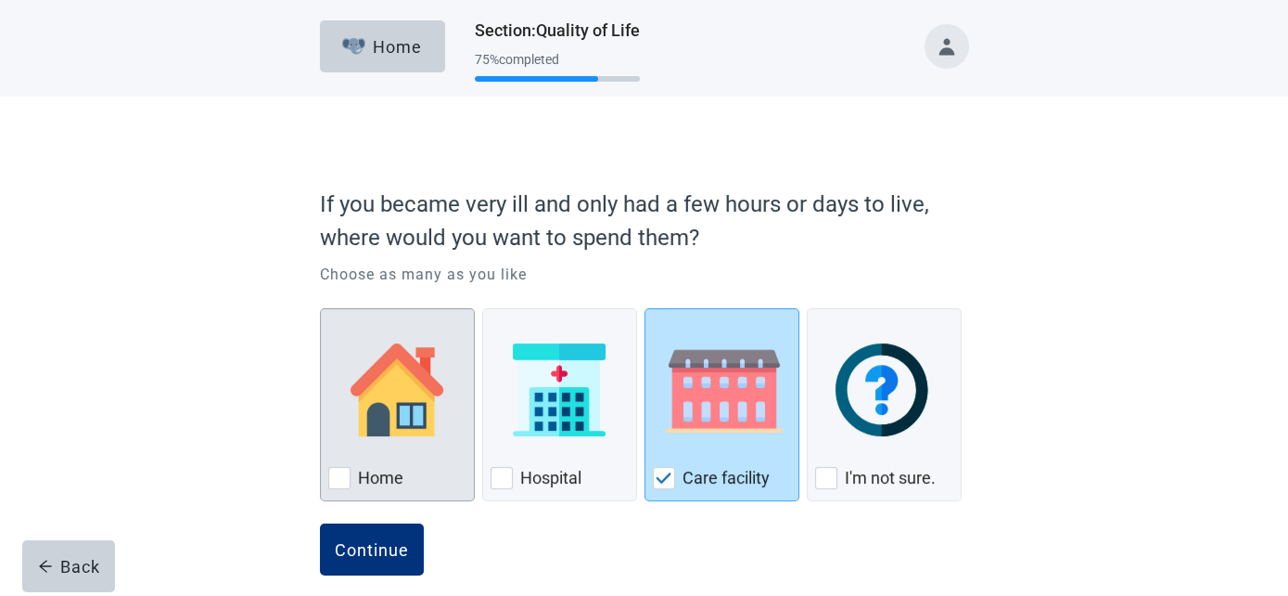
click at [388, 434] on img "Home, checkbox, not checked" at bounding box center [397, 389] width 93 height 93
click at [321, 309] on input "Home" at bounding box center [320, 308] width 1 height 1
checkbox input "true"
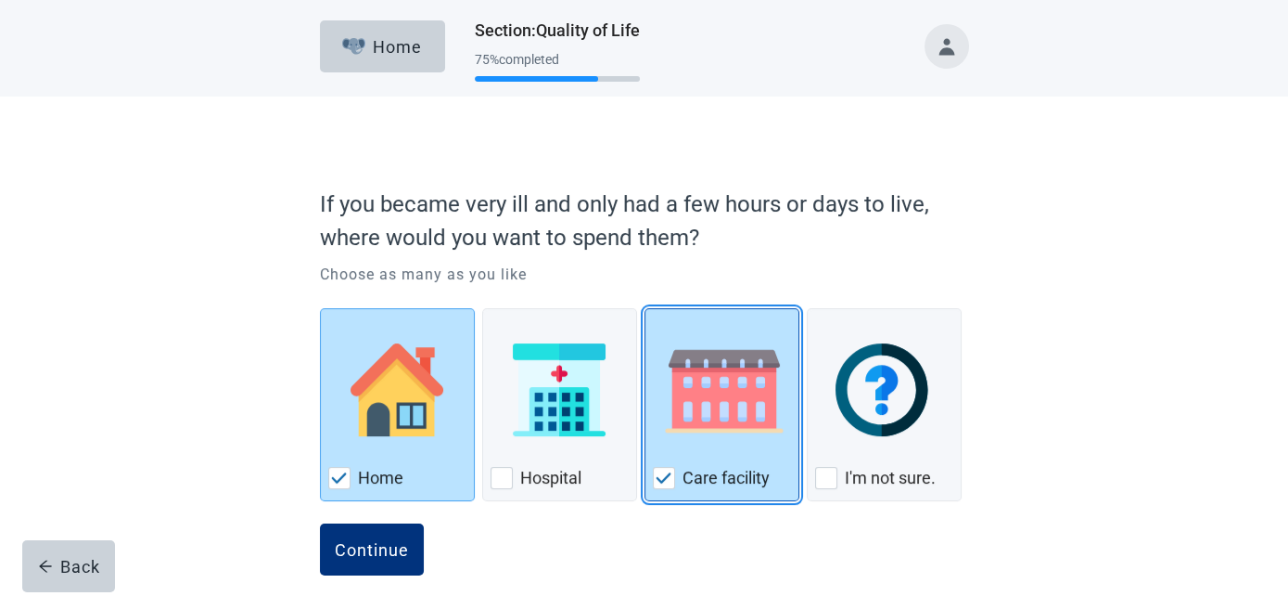
click at [635, 422] on div "Hospital" at bounding box center [559, 404] width 155 height 193
click at [483, 309] on input "Hospital" at bounding box center [482, 308] width 1 height 1
checkbox input "true"
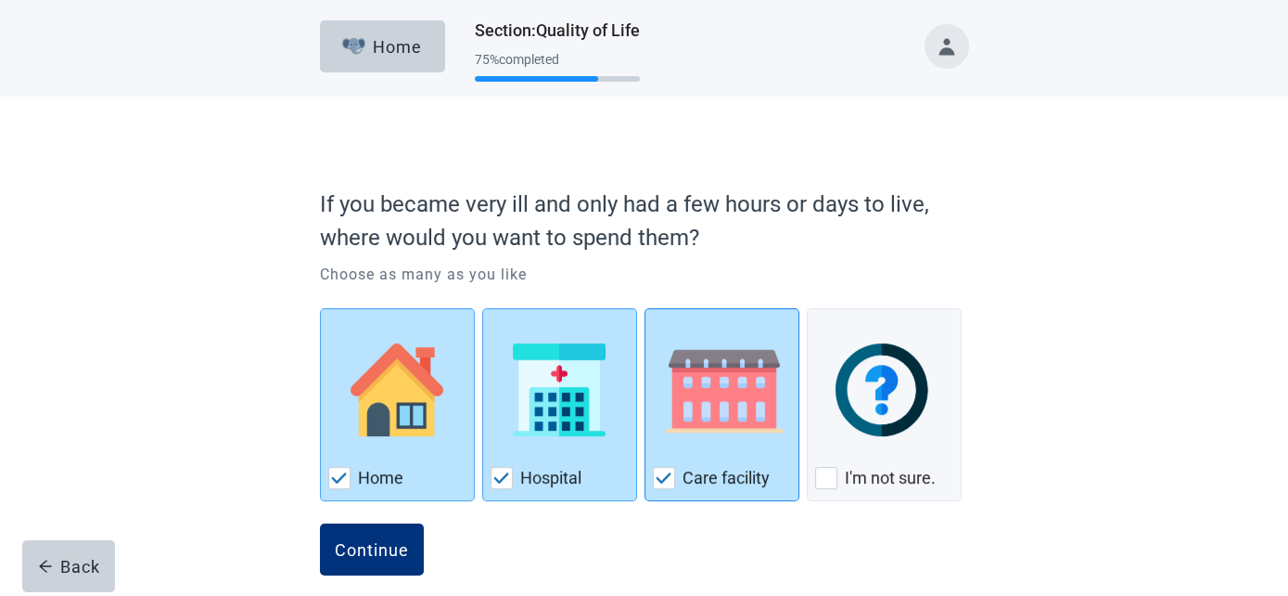
click at [680, 425] on img "Care Facility, checkbox, checked" at bounding box center [724, 389] width 143 height 93
click at [646, 309] on input "Care facility" at bounding box center [645, 308] width 1 height 1
checkbox input "false"
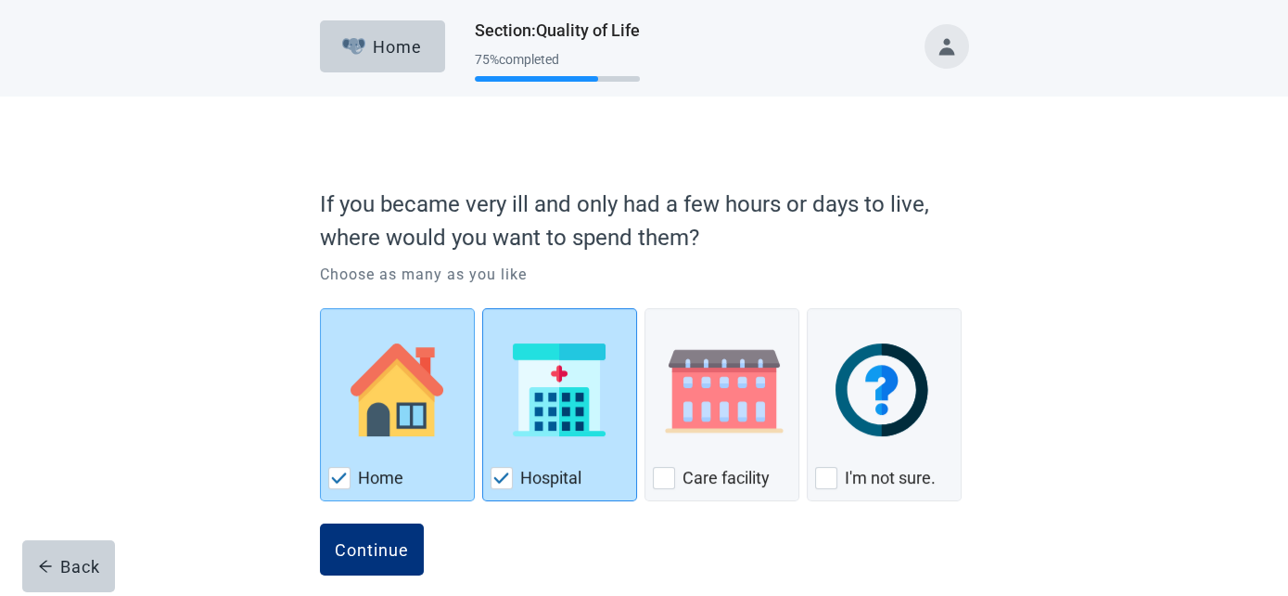
click at [513, 422] on img "Hospital, checkbox, checked" at bounding box center [559, 389] width 93 height 93
click at [483, 309] on input "Hospital" at bounding box center [482, 308] width 1 height 1
checkbox input "false"
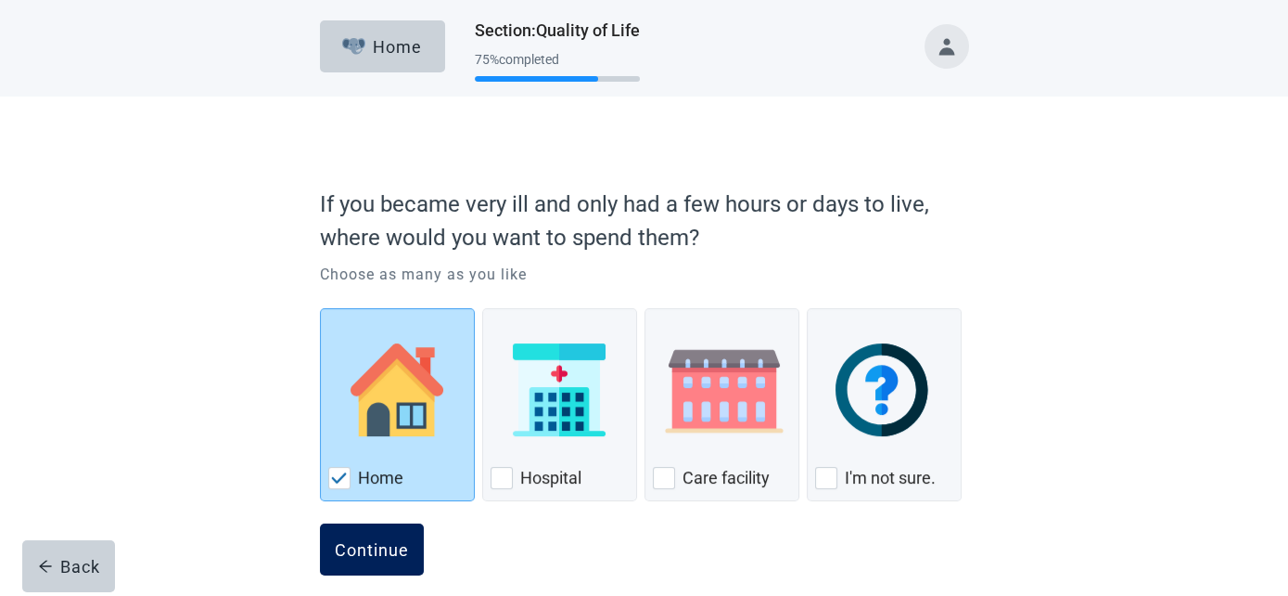
drag, startPoint x: 386, startPoint y: 532, endPoint x: 413, endPoint y: 523, distance: 28.5
click at [387, 533] on button "Continue" at bounding box center [372, 549] width 104 height 52
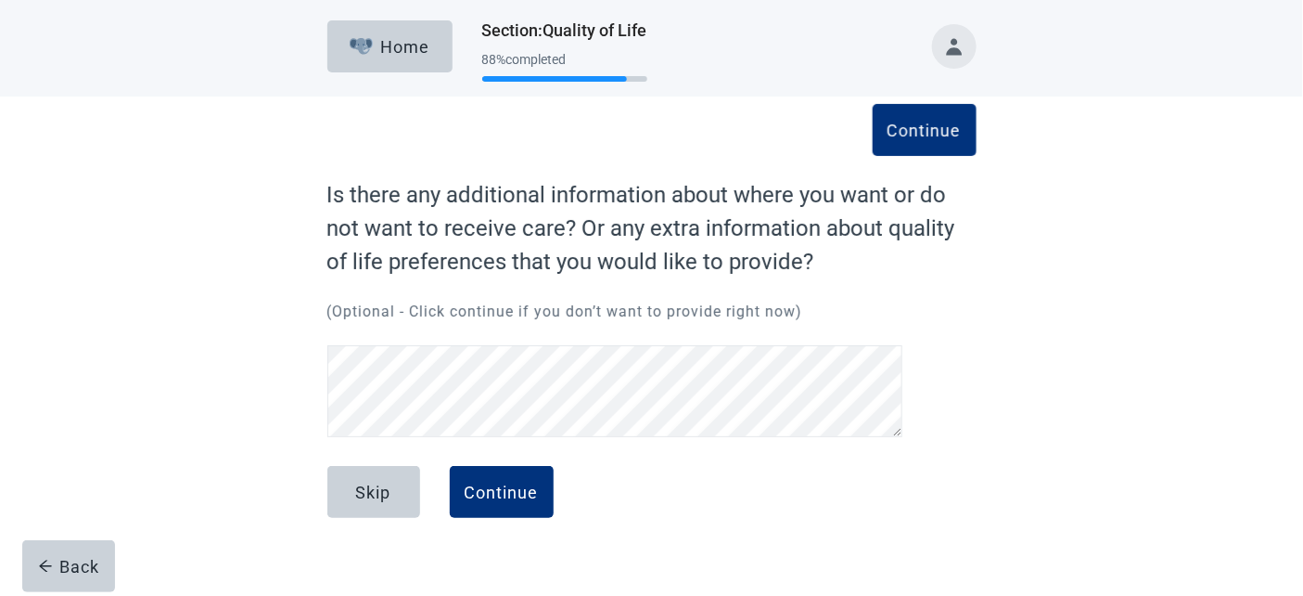
click at [523, 463] on form "Continue Is there any additional information about where you want or do not wan…" at bounding box center [651, 368] width 649 height 380
click at [536, 505] on button "Continue" at bounding box center [502, 492] width 104 height 52
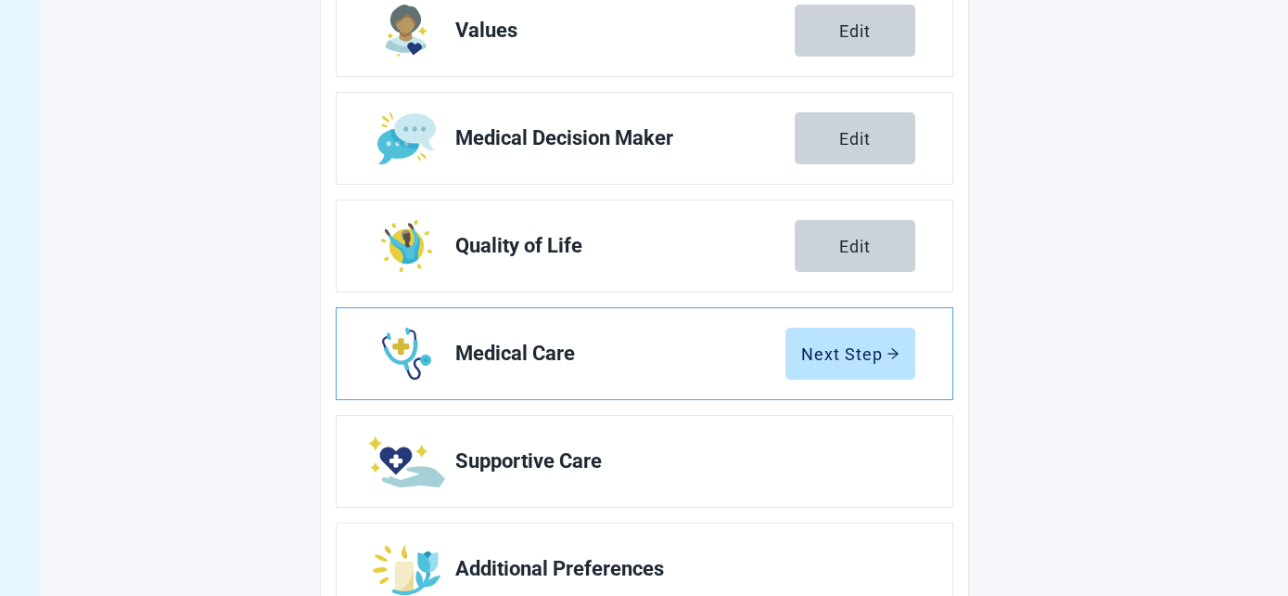
scroll to position [335, 0]
click at [840, 327] on button "Next Step" at bounding box center [851, 353] width 130 height 52
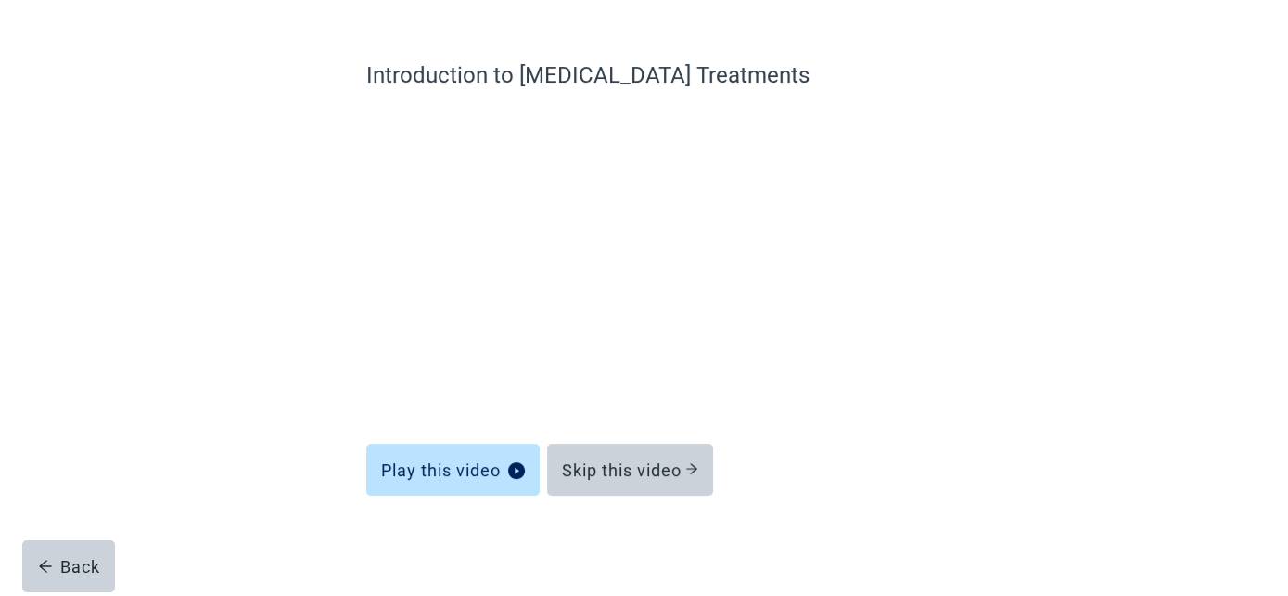
scroll to position [119, 0]
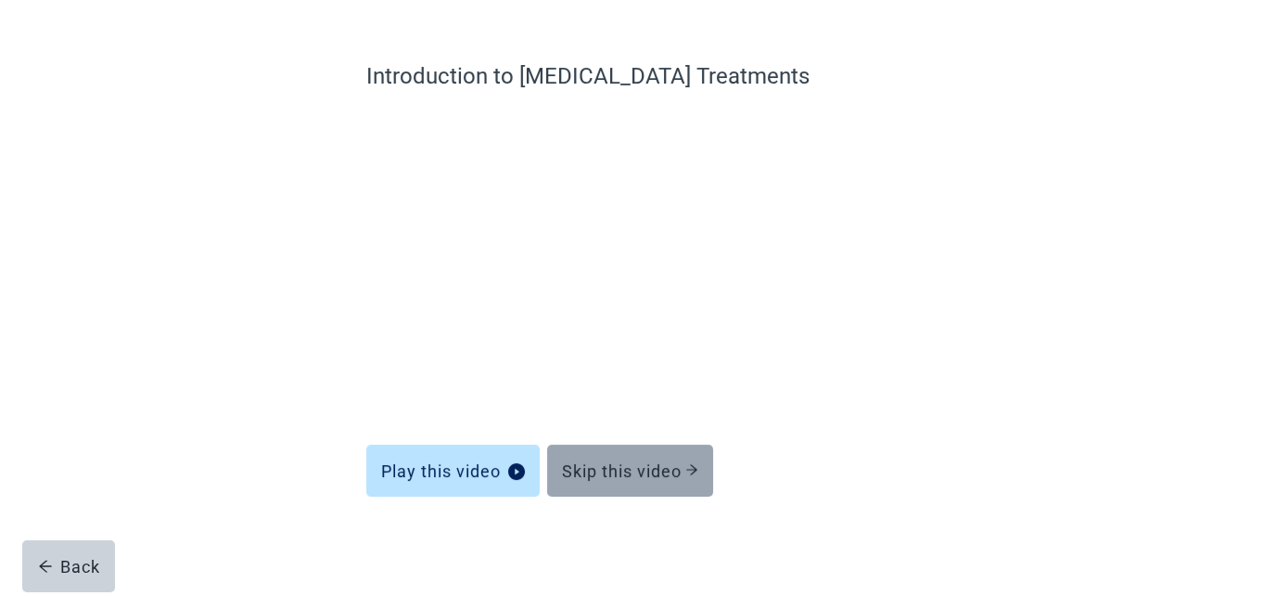
click at [644, 474] on div "Skip this video" at bounding box center [630, 470] width 136 height 19
click at [638, 473] on div "Skip this video" at bounding box center [630, 470] width 136 height 19
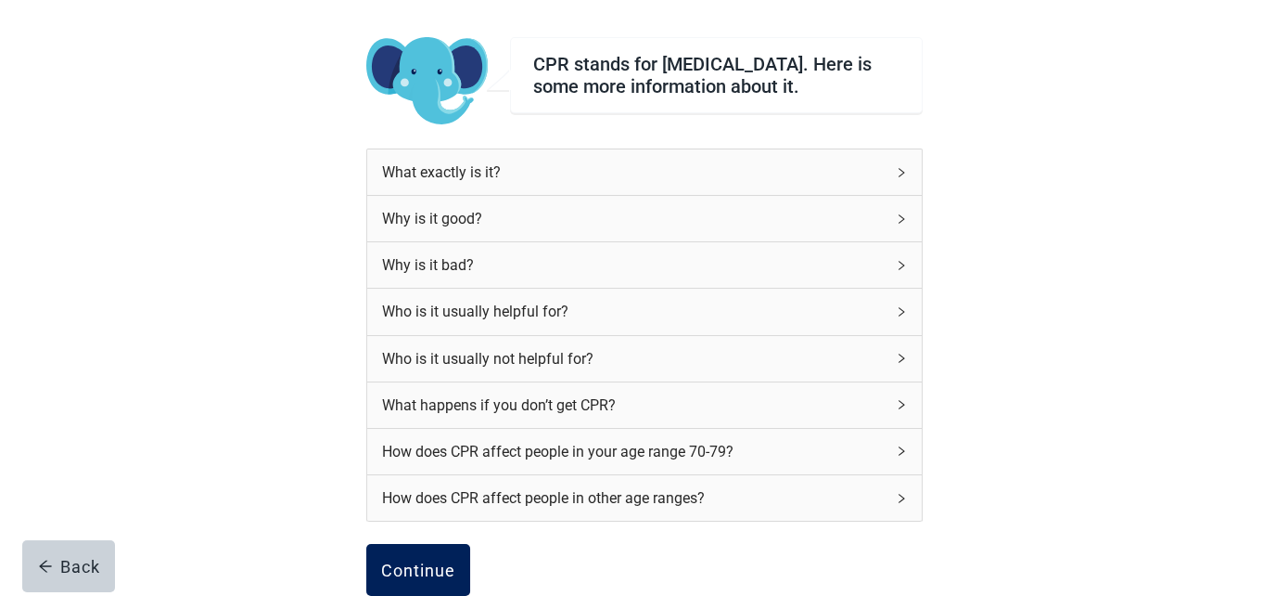
click at [404, 563] on div "Continue" at bounding box center [418, 569] width 74 height 19
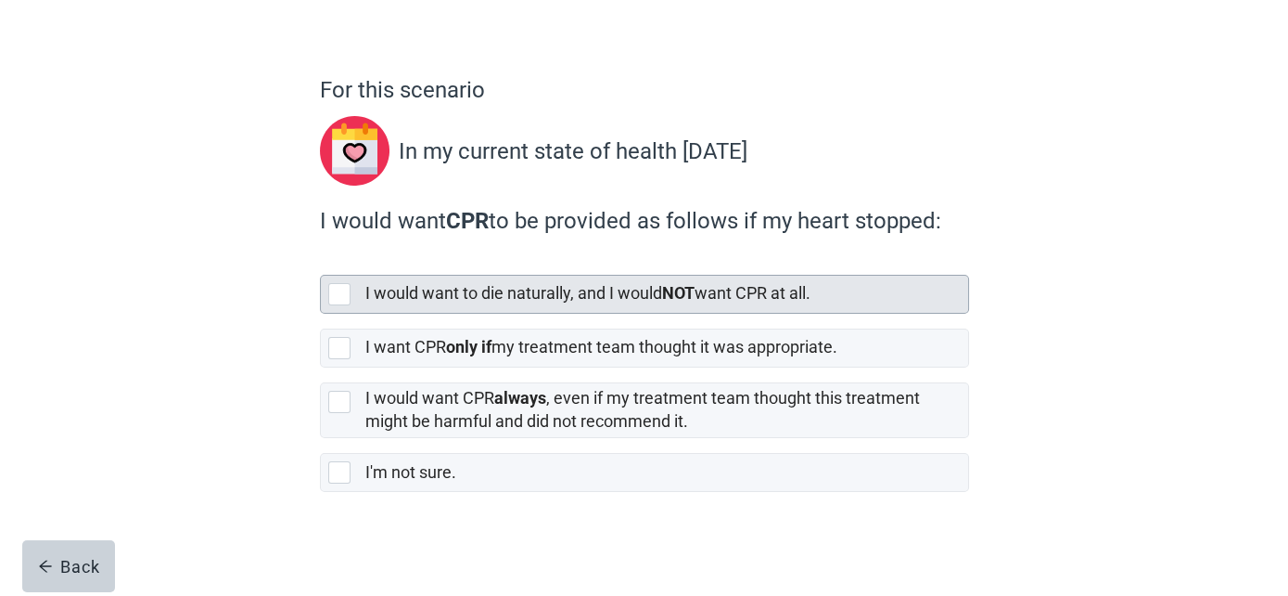
scroll to position [105, 0]
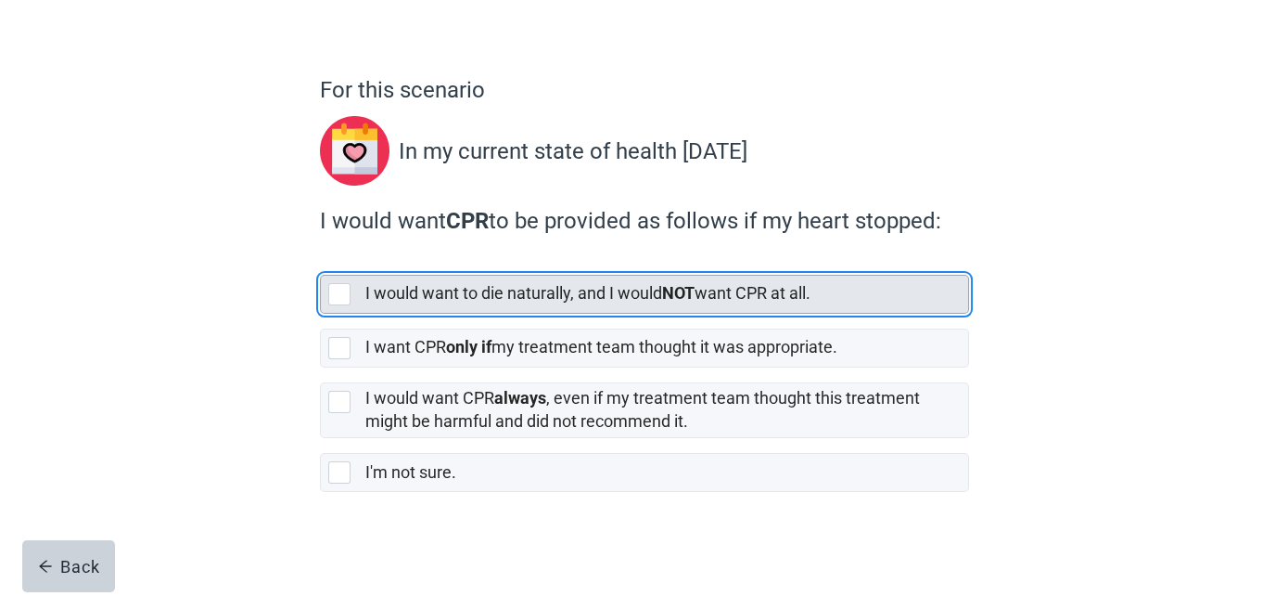
click at [552, 300] on label "I would want to die naturally, and I would NOT want CPR at all." at bounding box center [587, 292] width 445 height 19
checkbox input "true"
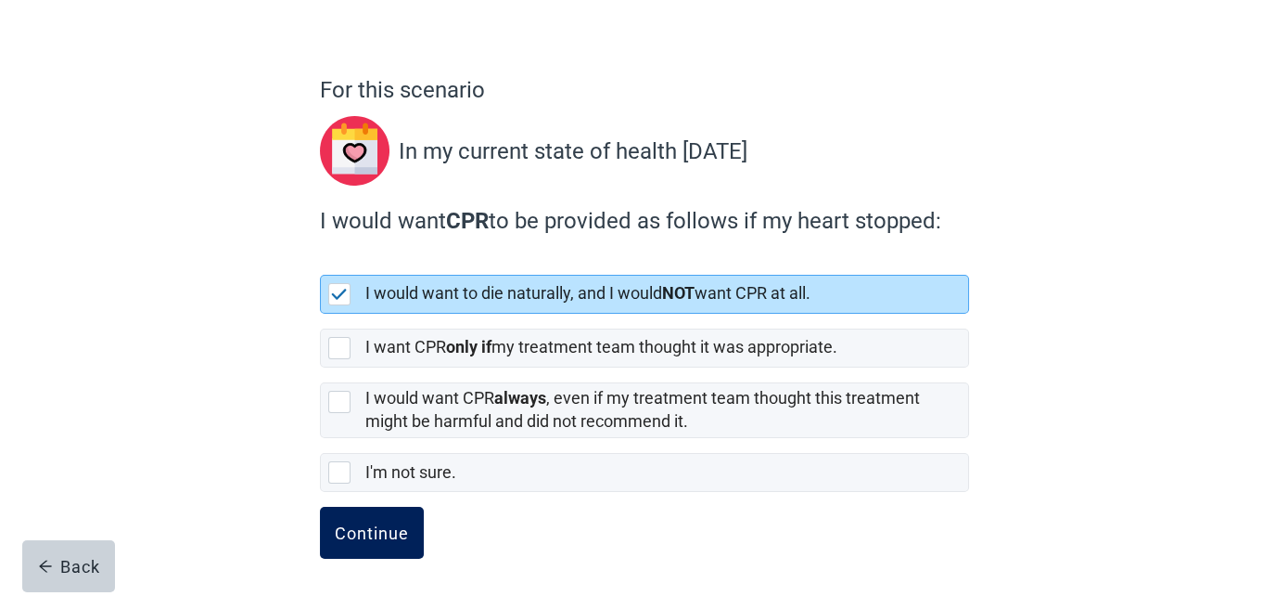
click at [372, 515] on button "Continue" at bounding box center [372, 532] width 104 height 52
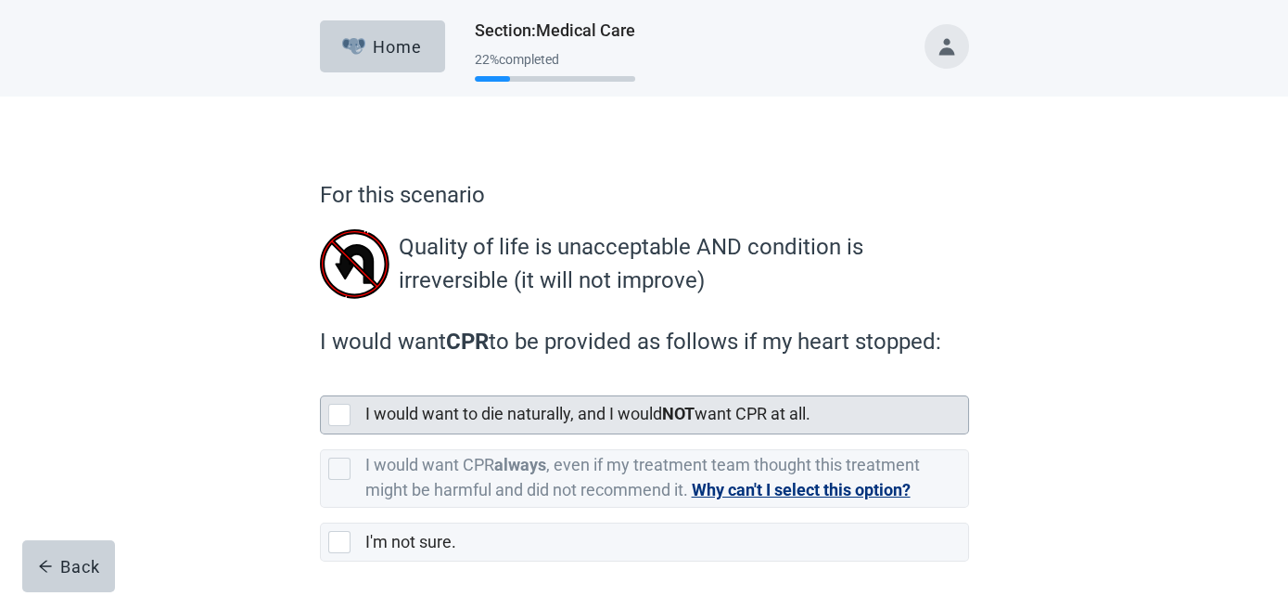
click at [589, 416] on label "I would want to die naturally, and I would NOT want CPR at all." at bounding box center [587, 413] width 445 height 19
checkbox input "true"
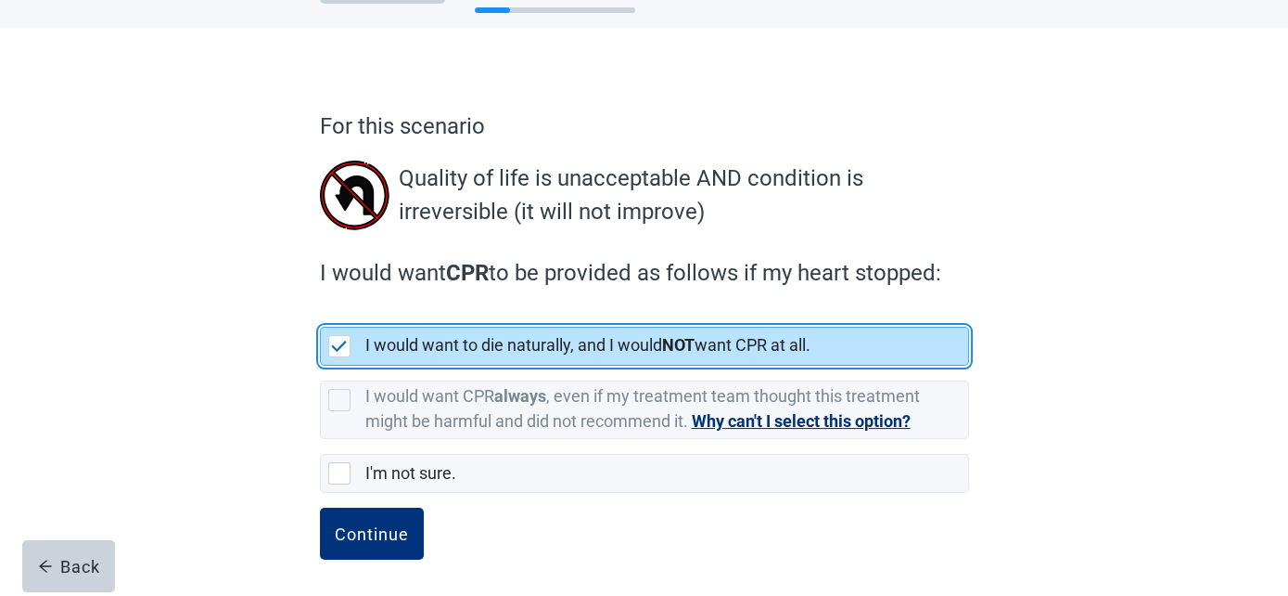
scroll to position [70, 0]
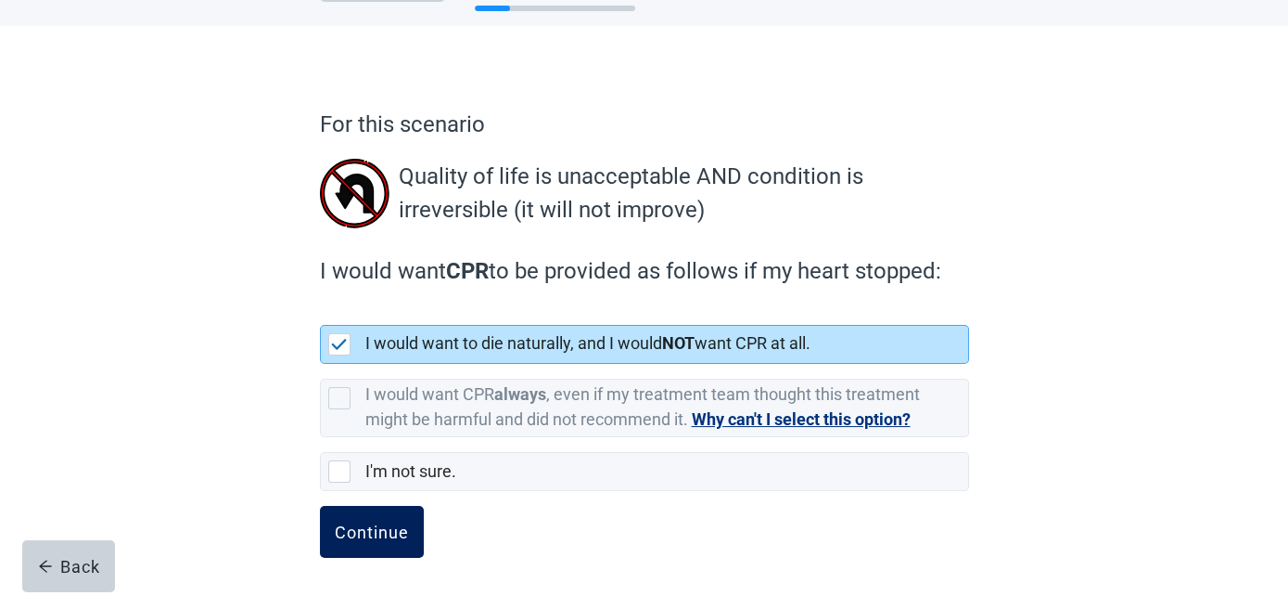
click at [399, 539] on button "Continue" at bounding box center [372, 532] width 104 height 52
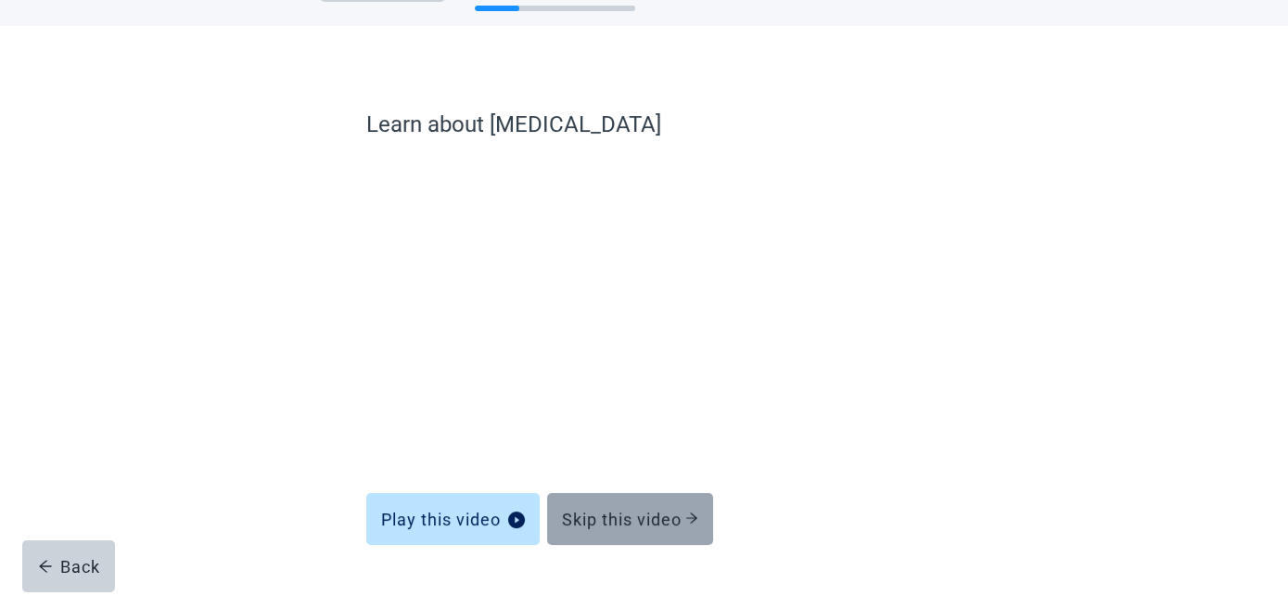
click at [628, 500] on button "Skip this video" at bounding box center [630, 519] width 166 height 52
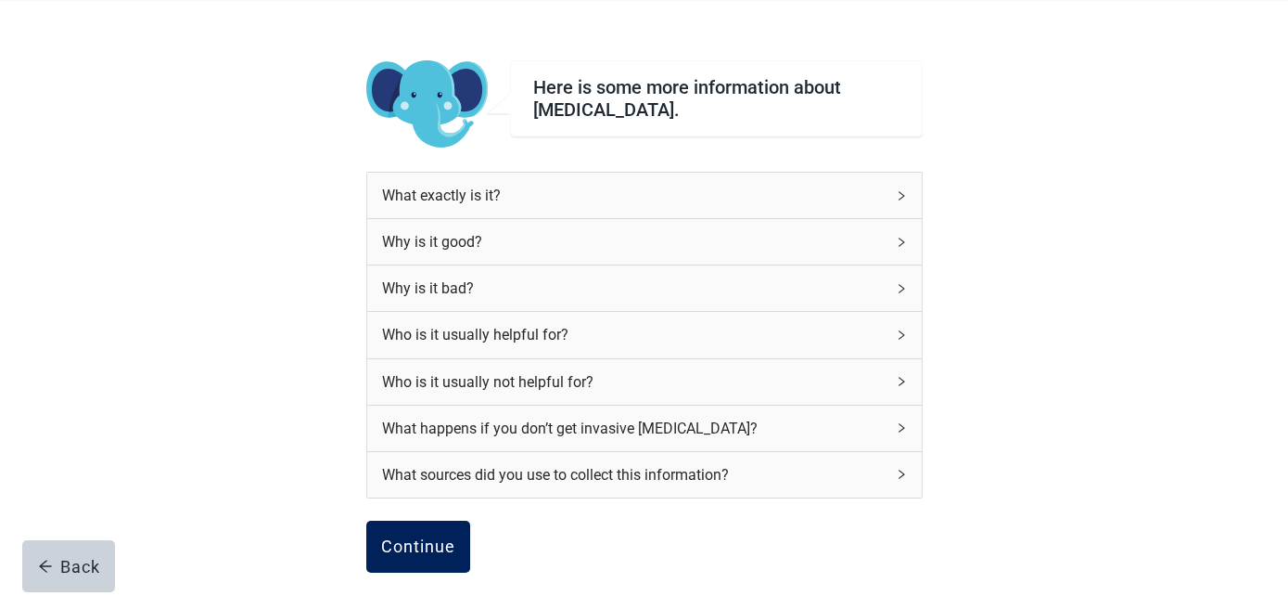
scroll to position [96, 0]
click at [404, 529] on button "Continue" at bounding box center [418, 545] width 104 height 52
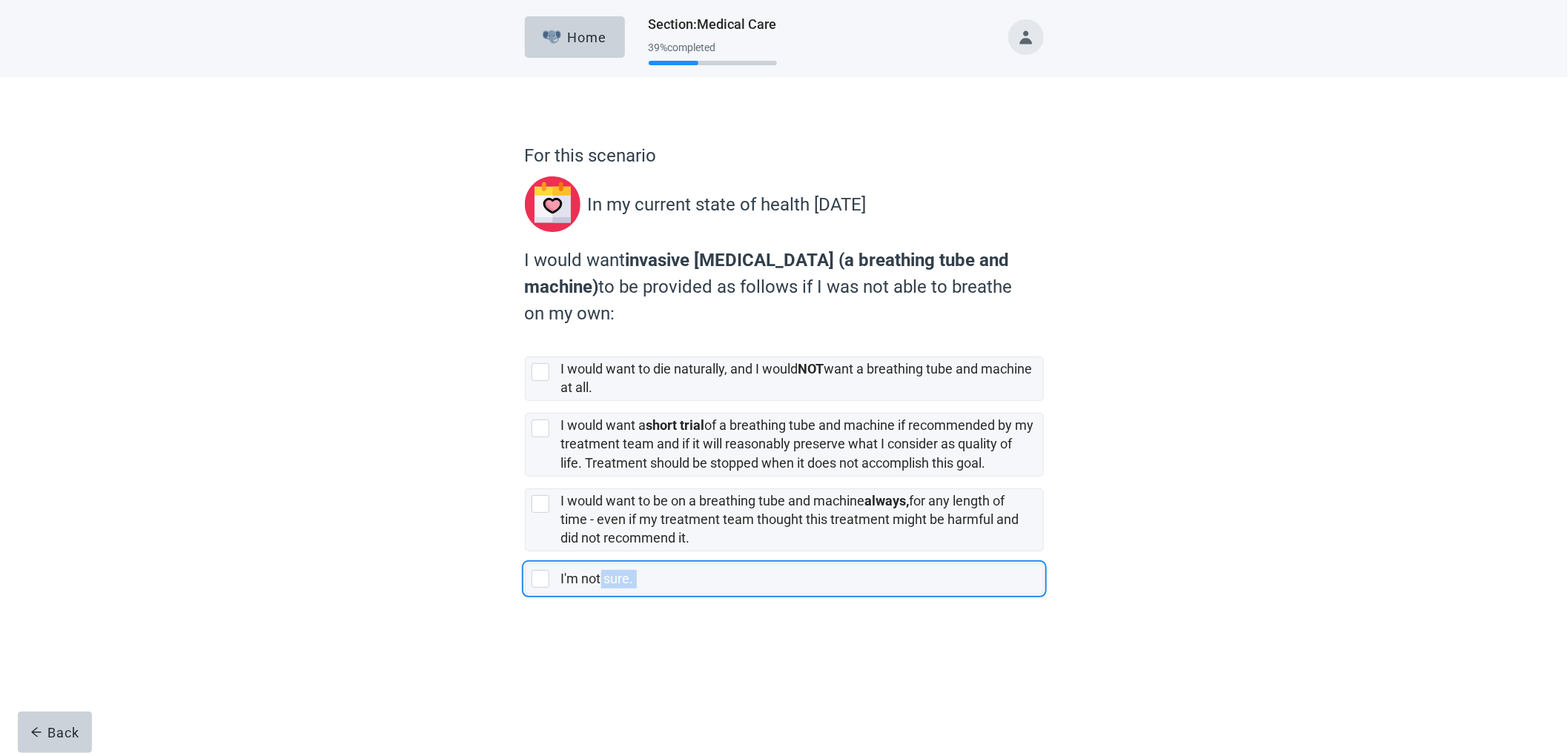
drag, startPoint x: 600, startPoint y: 588, endPoint x: 408, endPoint y: 606, distance: 192.8
click at [408, 606] on div "For this scenario In my current state of health [DATE] I would want invasive [M…" at bounding box center [784, 378] width 1411 height 603
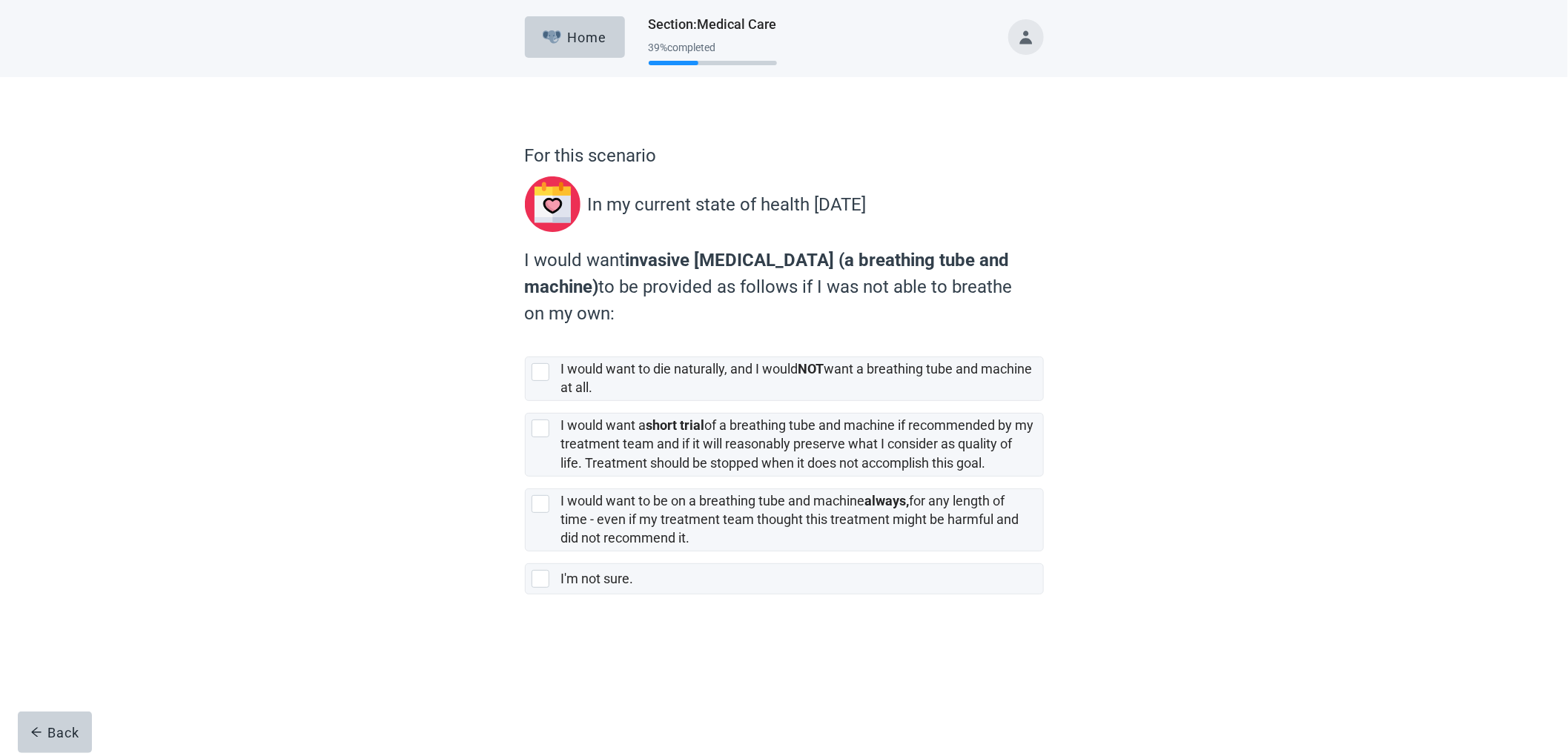
click at [409, 603] on div "For this scenario In my current state of health [DATE] I would want invasive [M…" at bounding box center [784, 378] width 1411 height 603
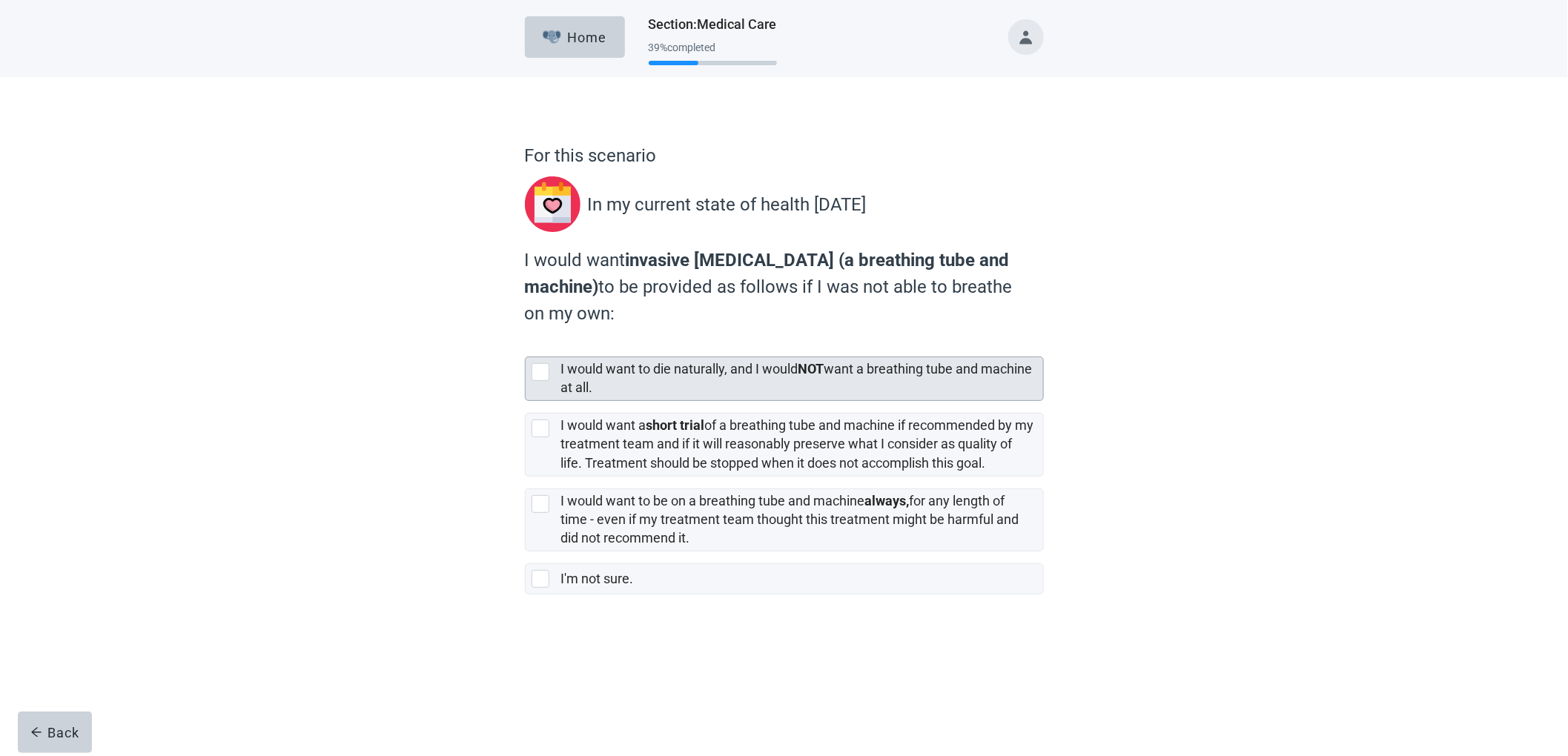
click at [611, 372] on label "I would want to die naturally, and I would NOT want a breathing tube and machin…" at bounding box center [797, 378] width 472 height 34
checkbox input "true"
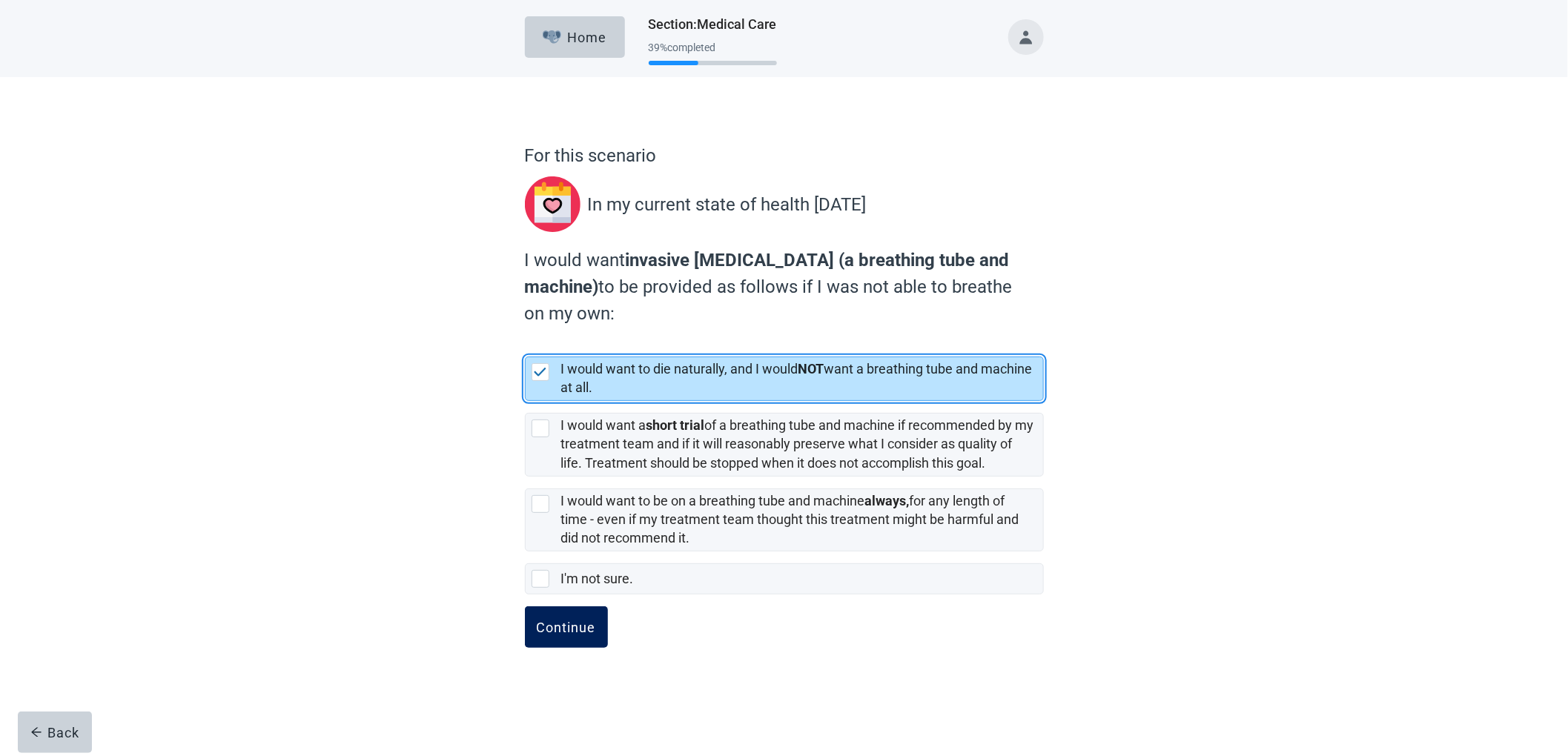
click at [582, 625] on button "Continue" at bounding box center [567, 627] width 83 height 42
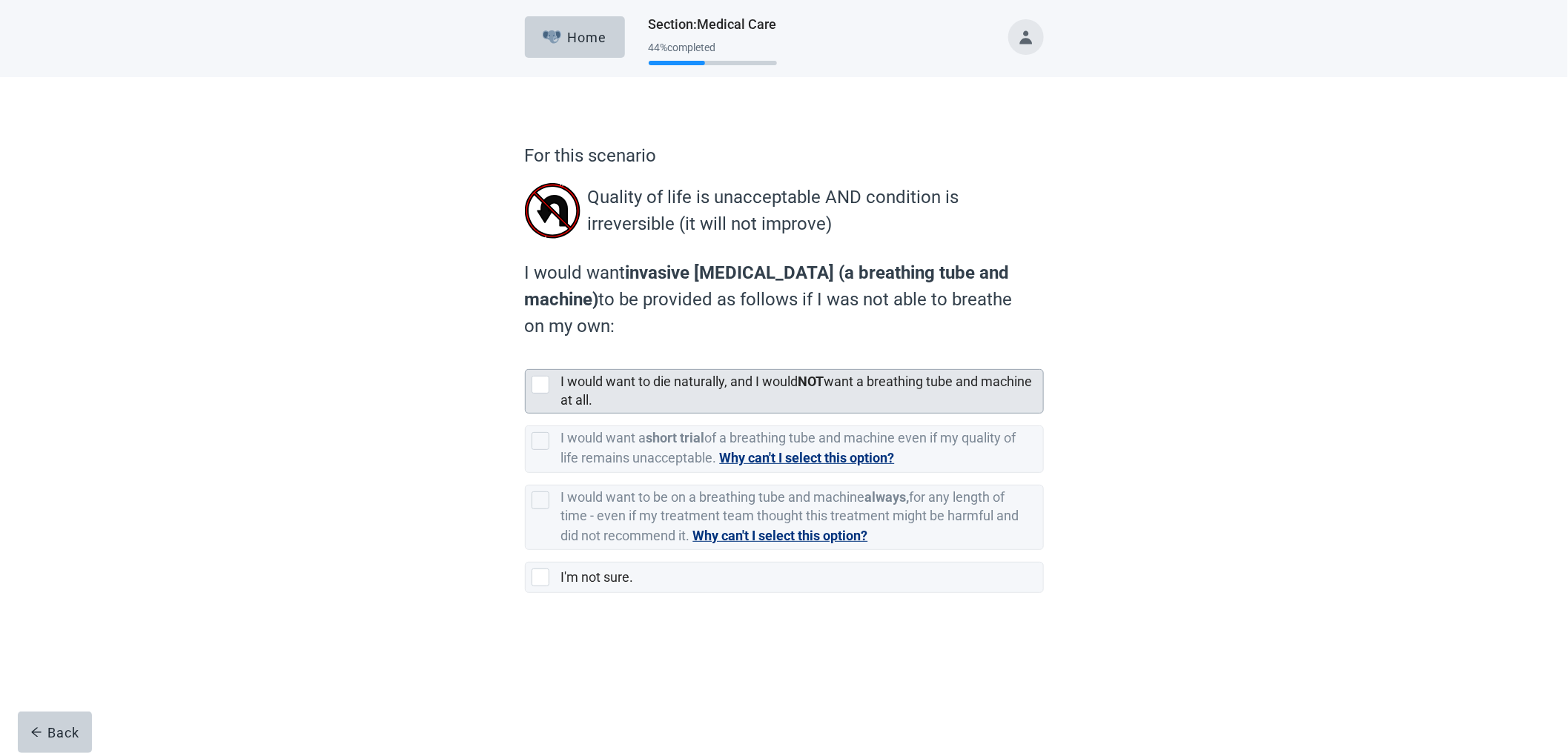
click at [639, 380] on label "I would want to die naturally, and I would NOT want a breathing tube and machin…" at bounding box center [797, 391] width 472 height 34
checkbox input "true"
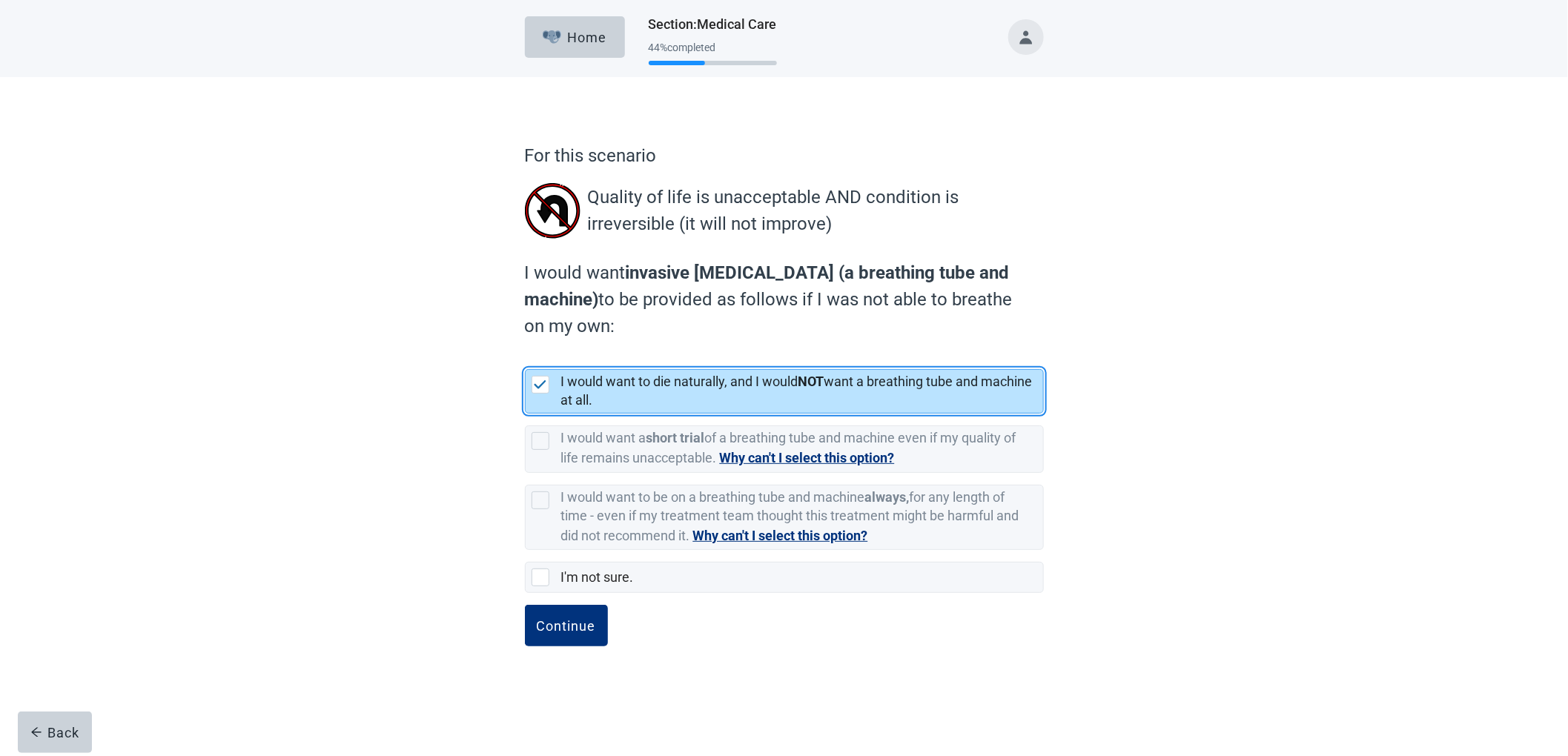
drag, startPoint x: 579, startPoint y: 625, endPoint x: 603, endPoint y: 603, distance: 32.6
click at [579, 625] on div "Continue" at bounding box center [567, 626] width 59 height 15
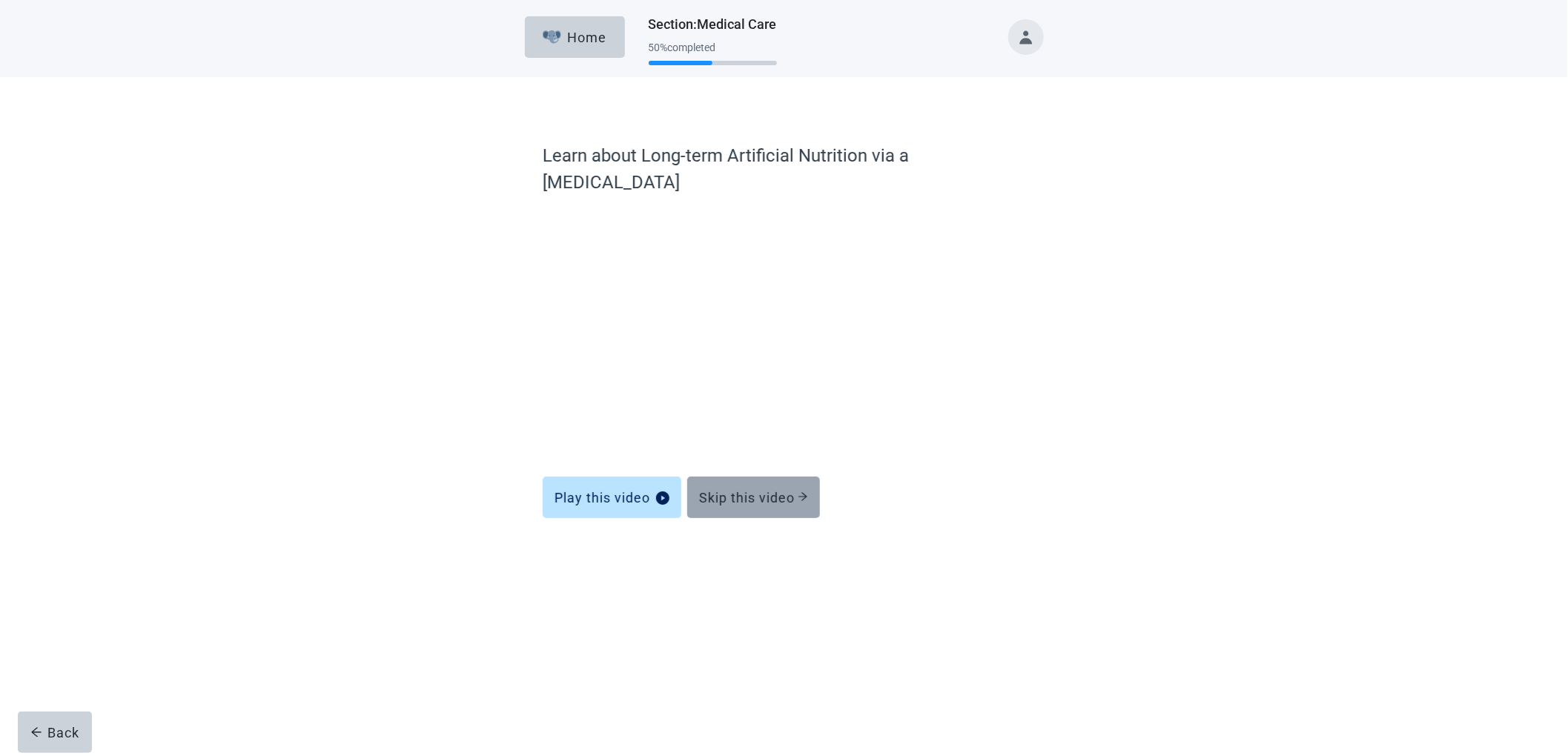
click at [804, 491] on icon "arrow-right" at bounding box center [802, 496] width 10 height 10
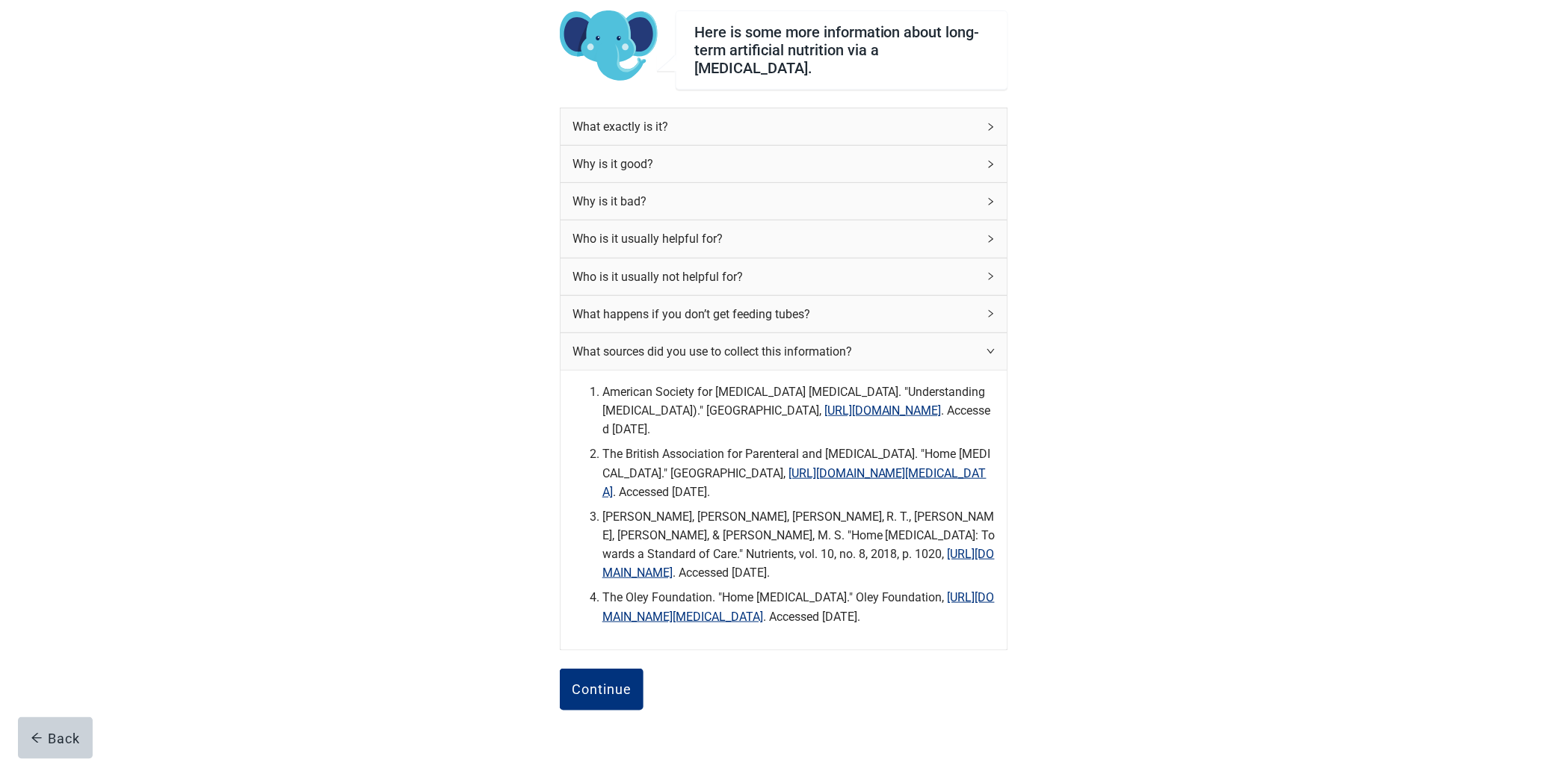
scroll to position [212, 0]
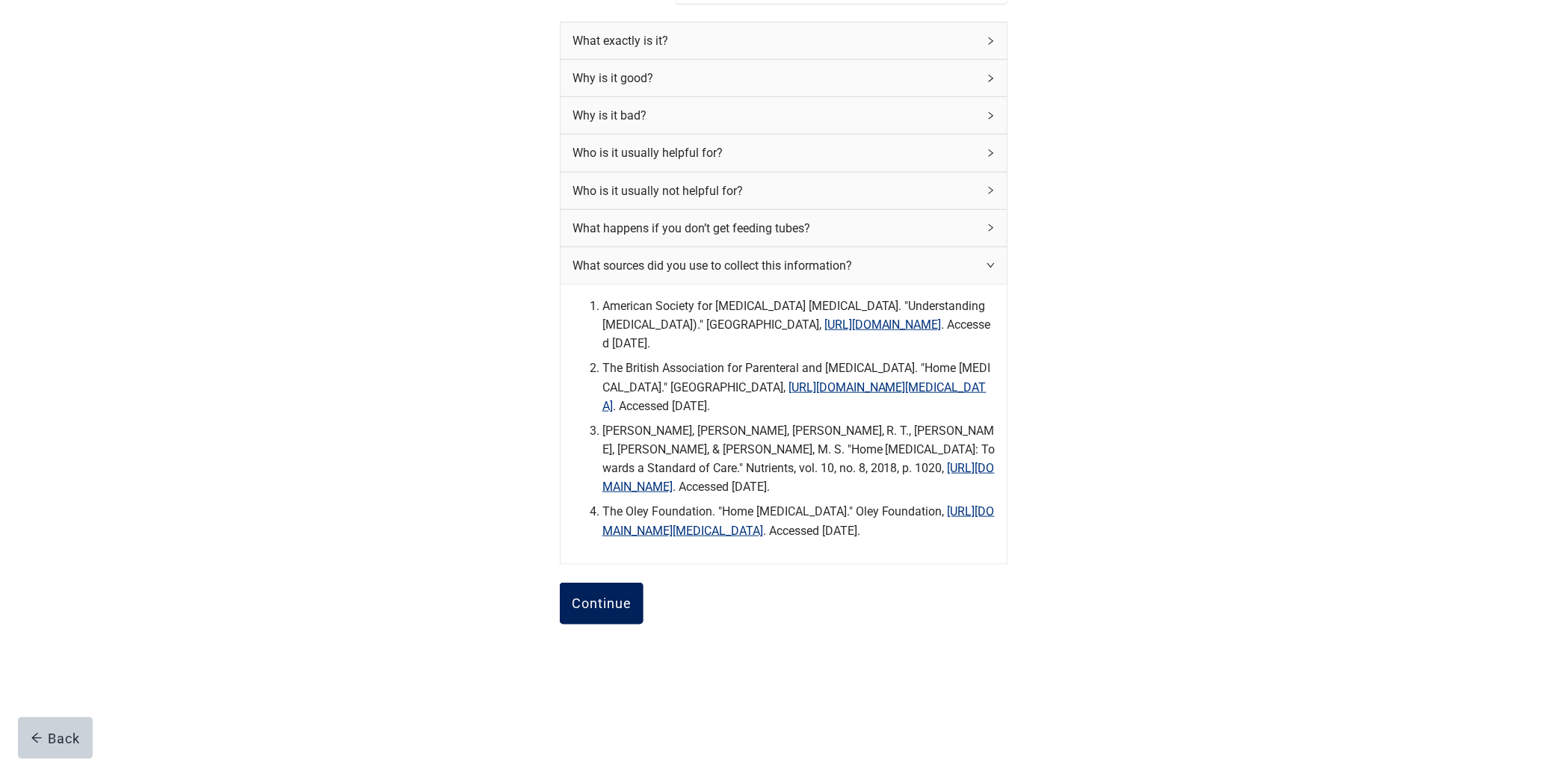
click at [608, 607] on div "Continue" at bounding box center [602, 603] width 60 height 15
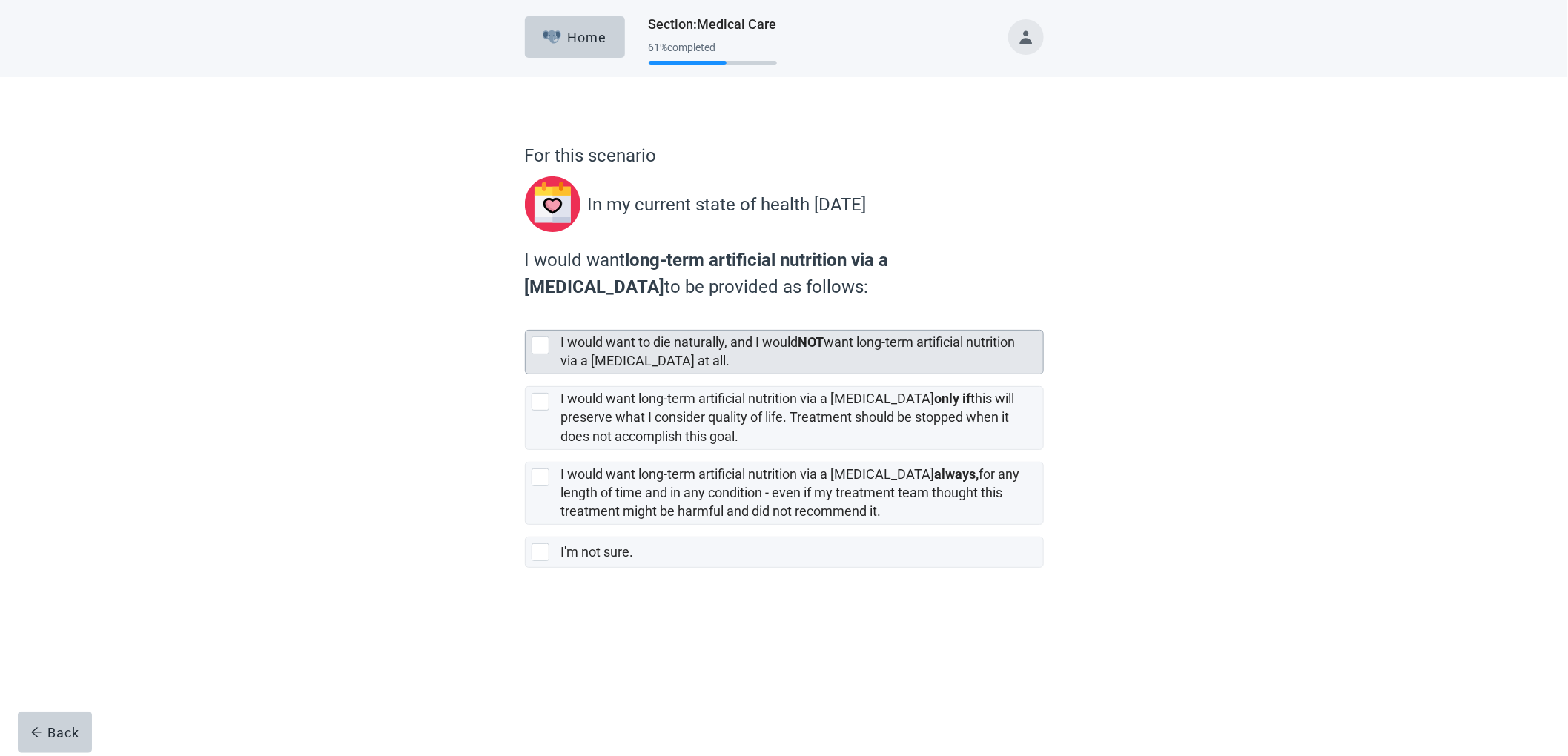
click at [662, 342] on label "I would want to die naturally, and I would NOT want long-term artificial nutrit…" at bounding box center [788, 351] width 455 height 34
checkbox input "true"
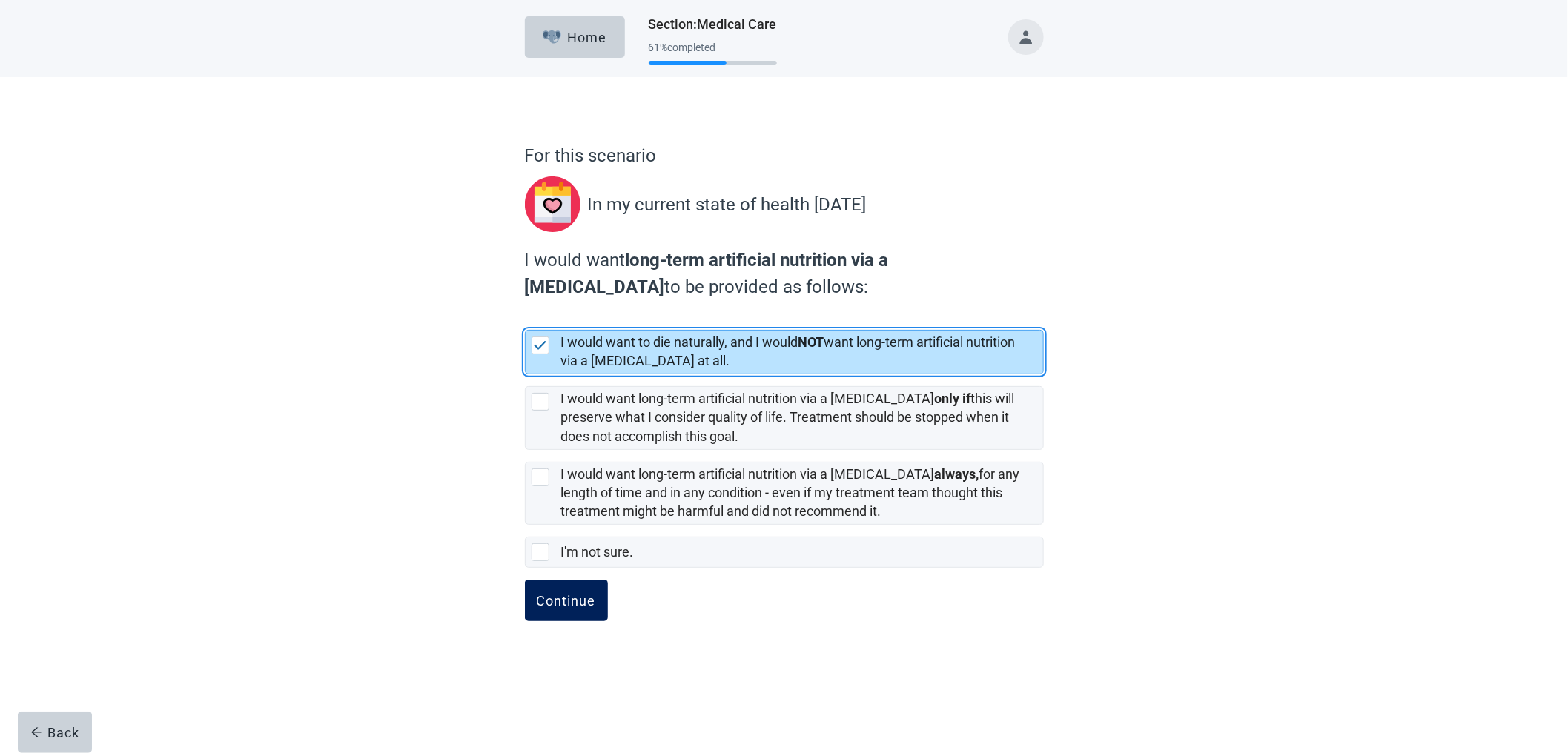
click at [583, 608] on div "Continue" at bounding box center [567, 600] width 59 height 15
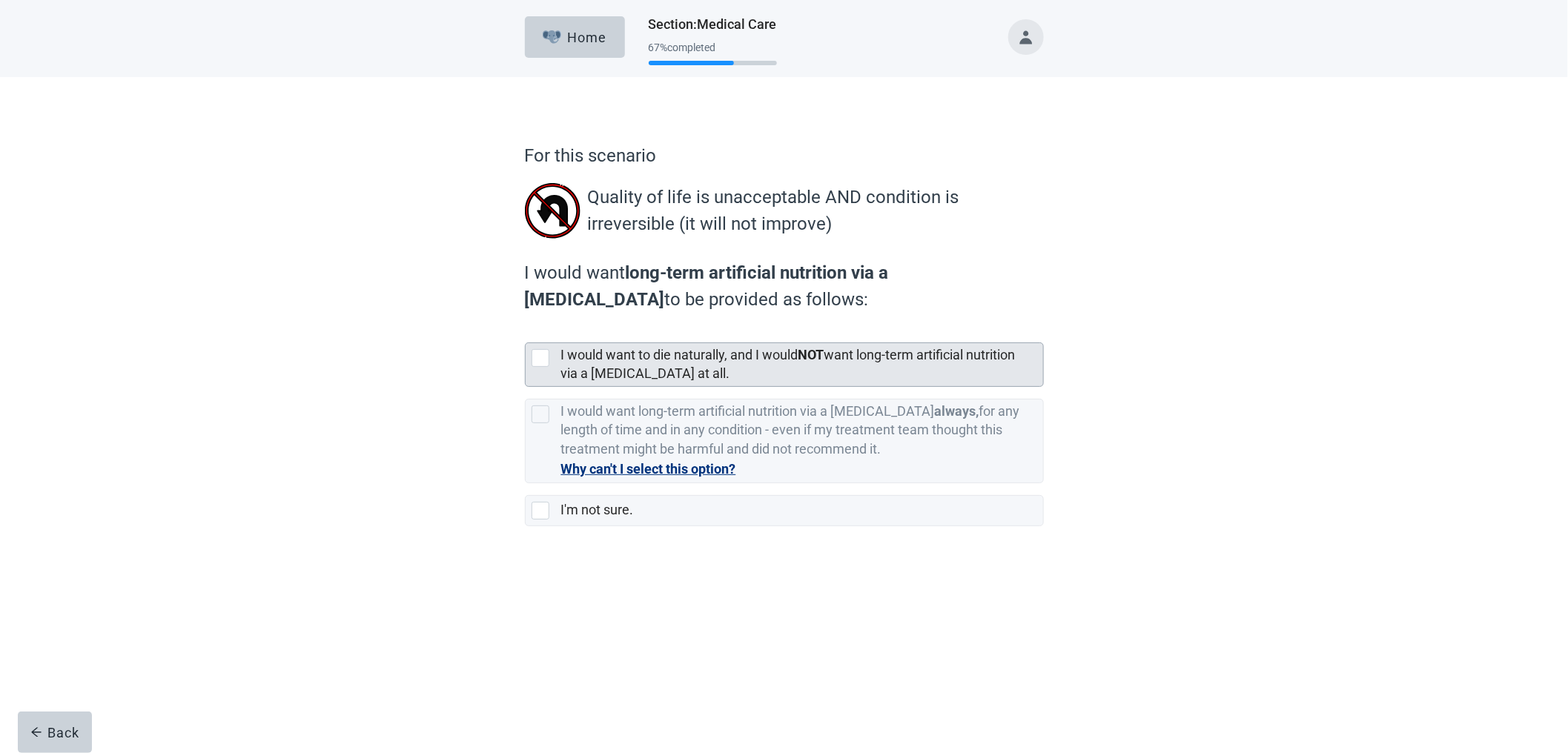
click at [602, 360] on label "I would want to die naturally, and I would NOT want long-term artificial nutrit…" at bounding box center [788, 364] width 455 height 34
checkbox input "true"
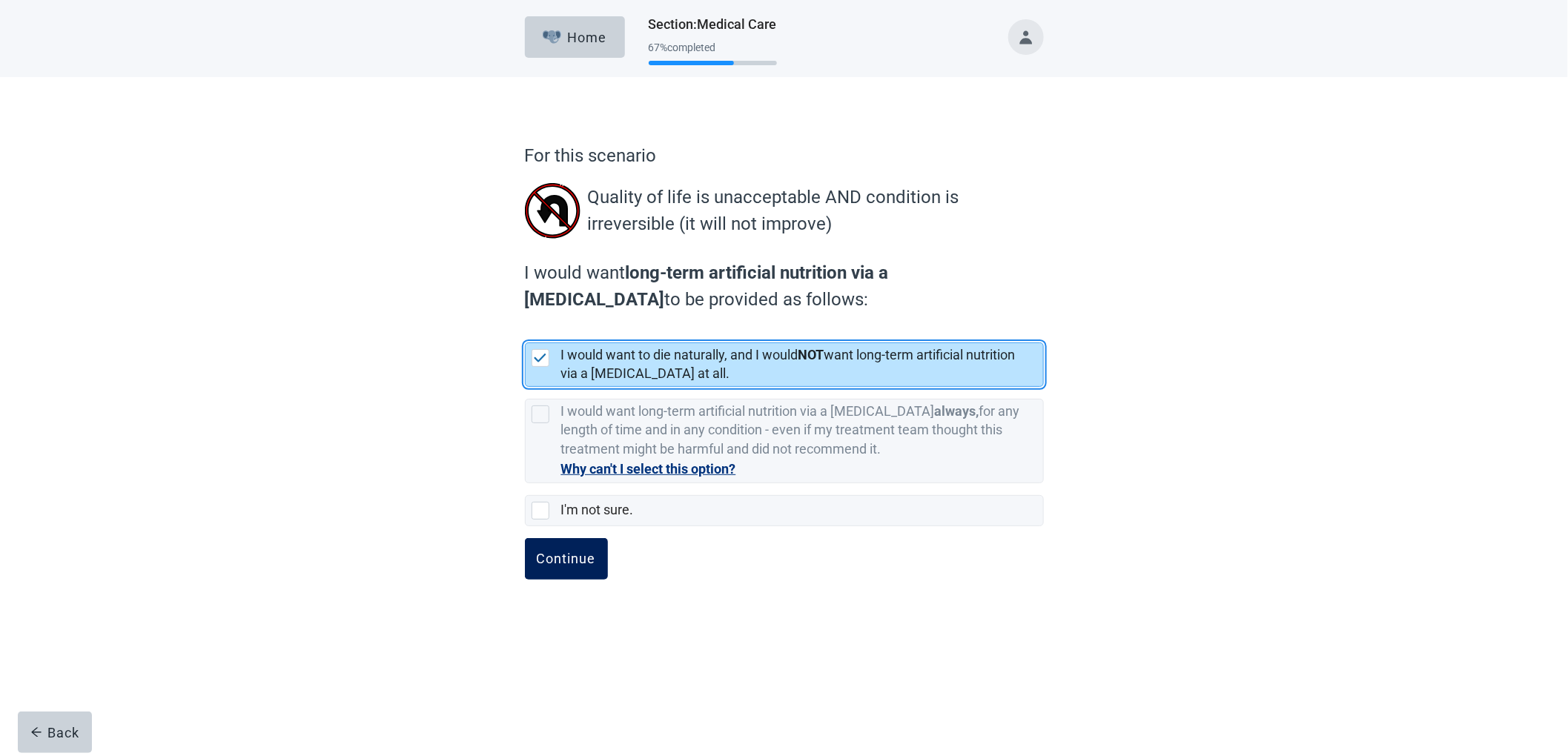
click at [559, 579] on button "Continue" at bounding box center [567, 559] width 83 height 42
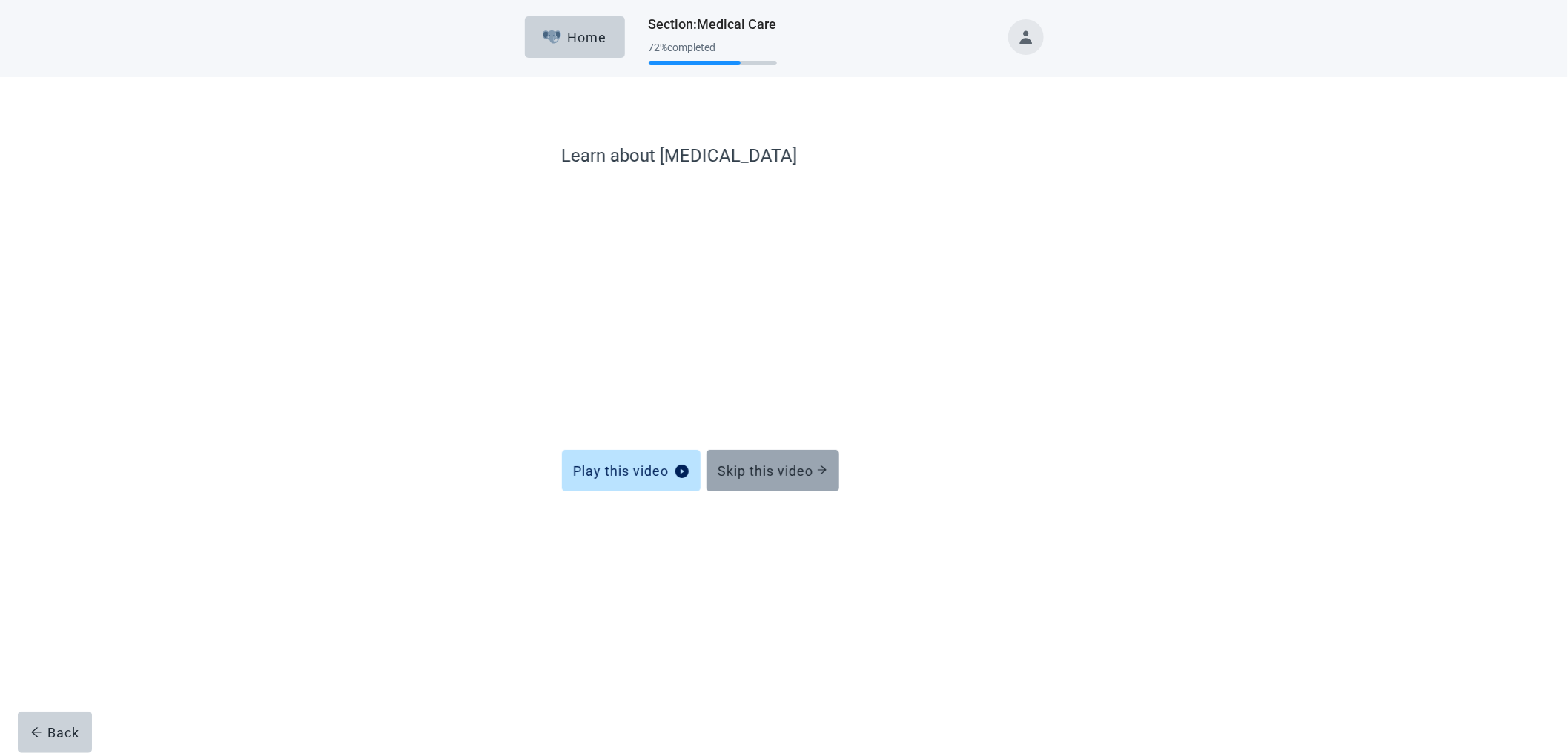
click at [753, 476] on div "Skip this video" at bounding box center [773, 471] width 109 height 15
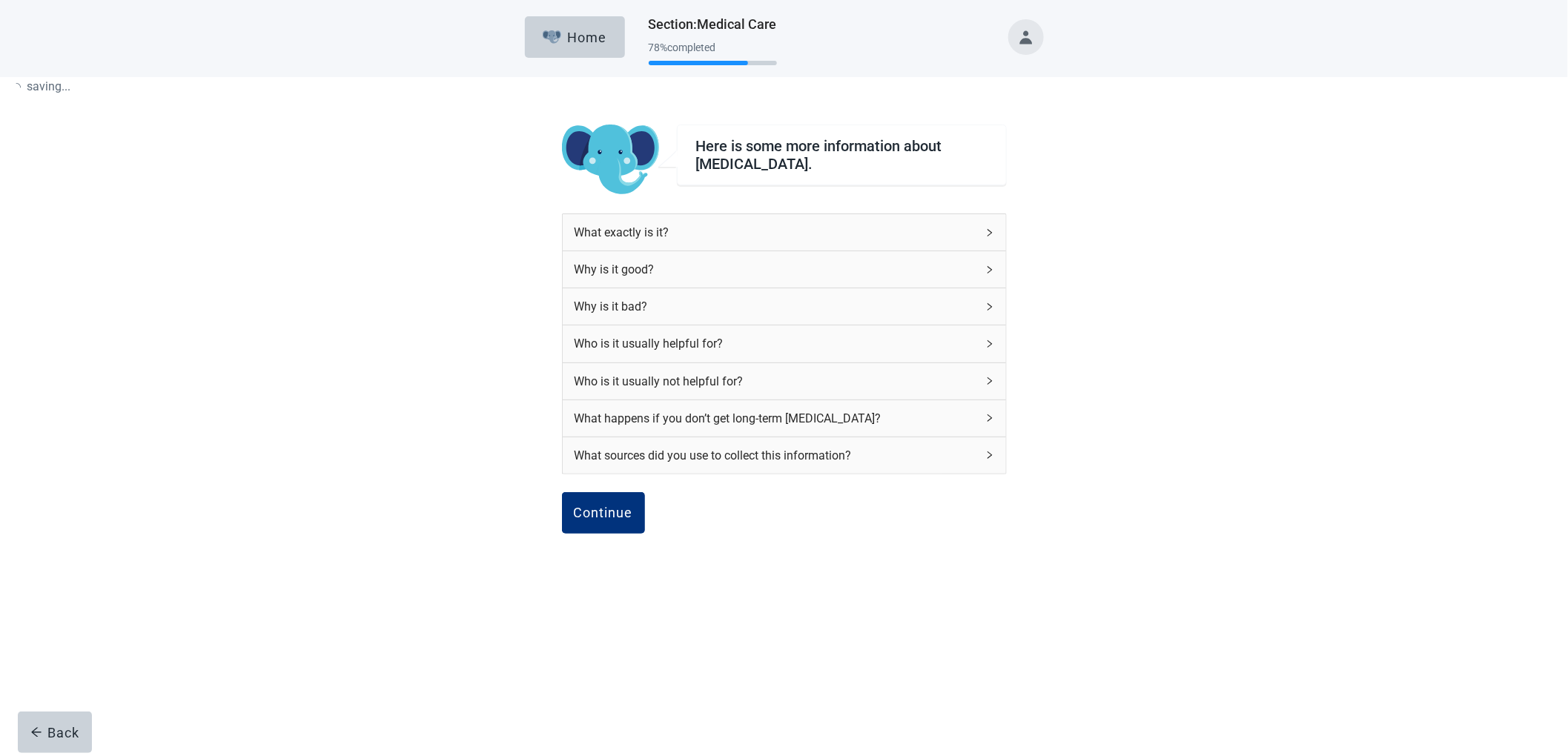
click at [762, 468] on div "What sources did you use to collect this information?" at bounding box center [784, 455] width 444 height 36
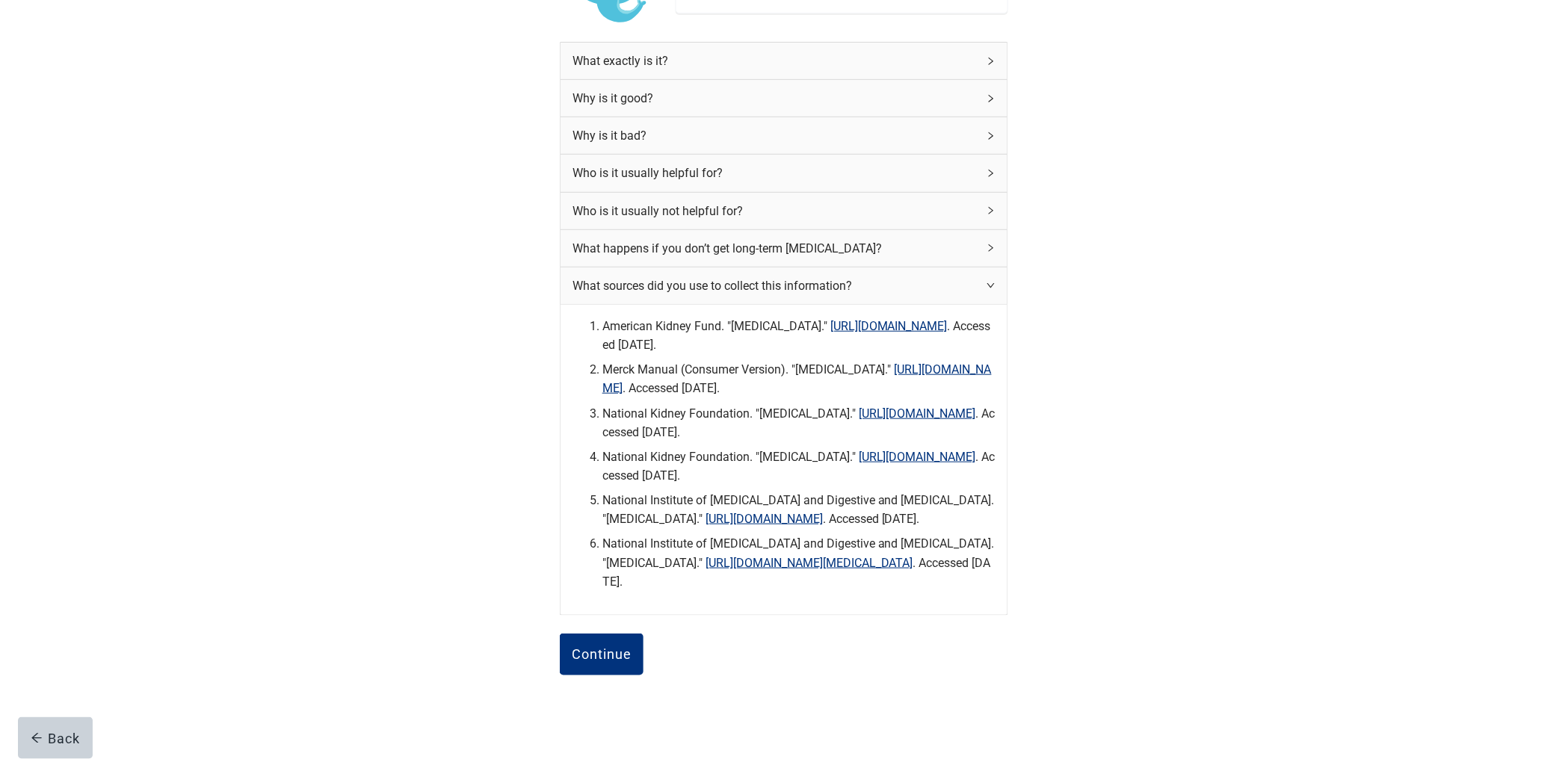
scroll to position [280, 0]
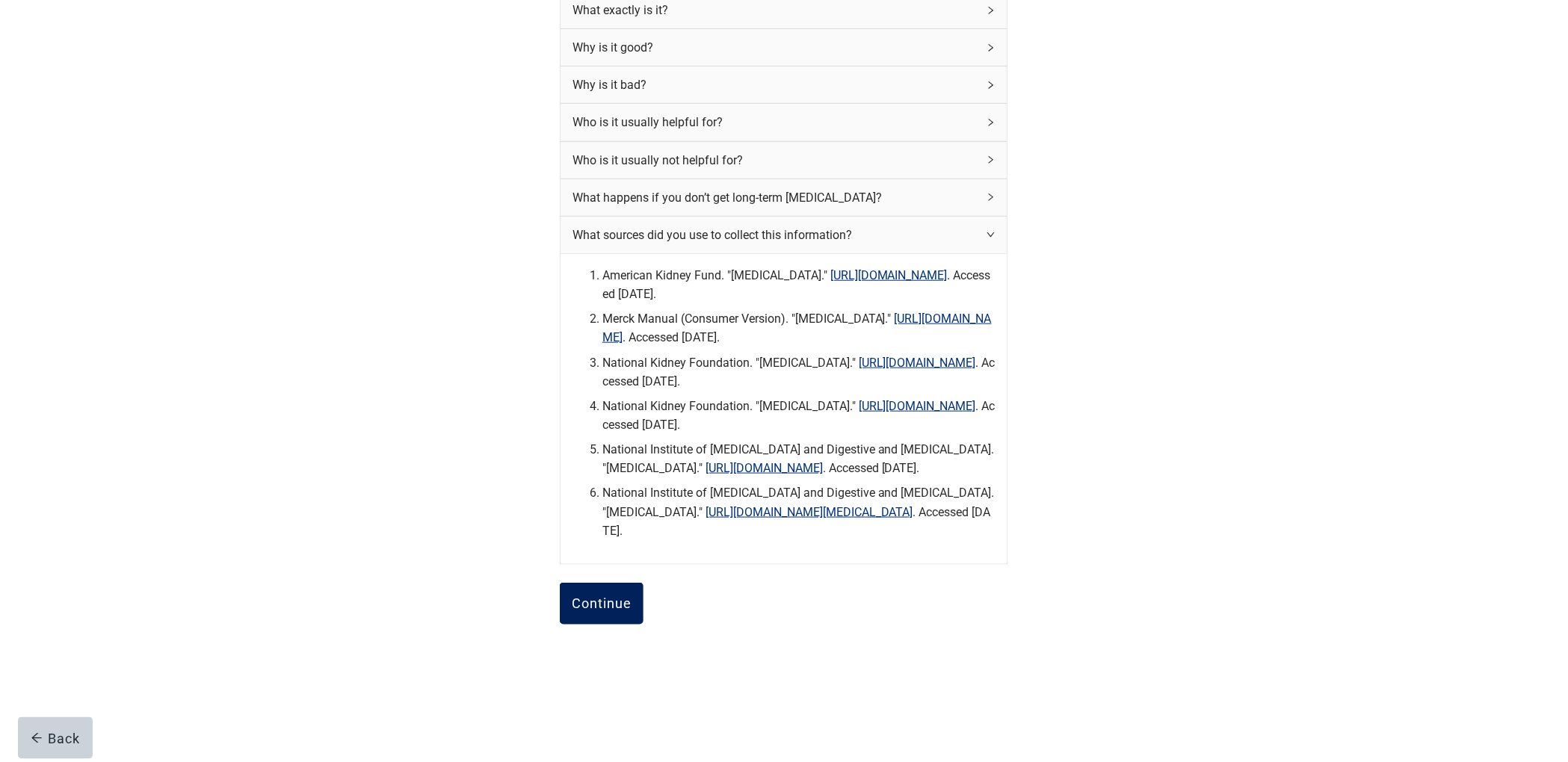
click at [593, 602] on div "Continue" at bounding box center [602, 603] width 60 height 15
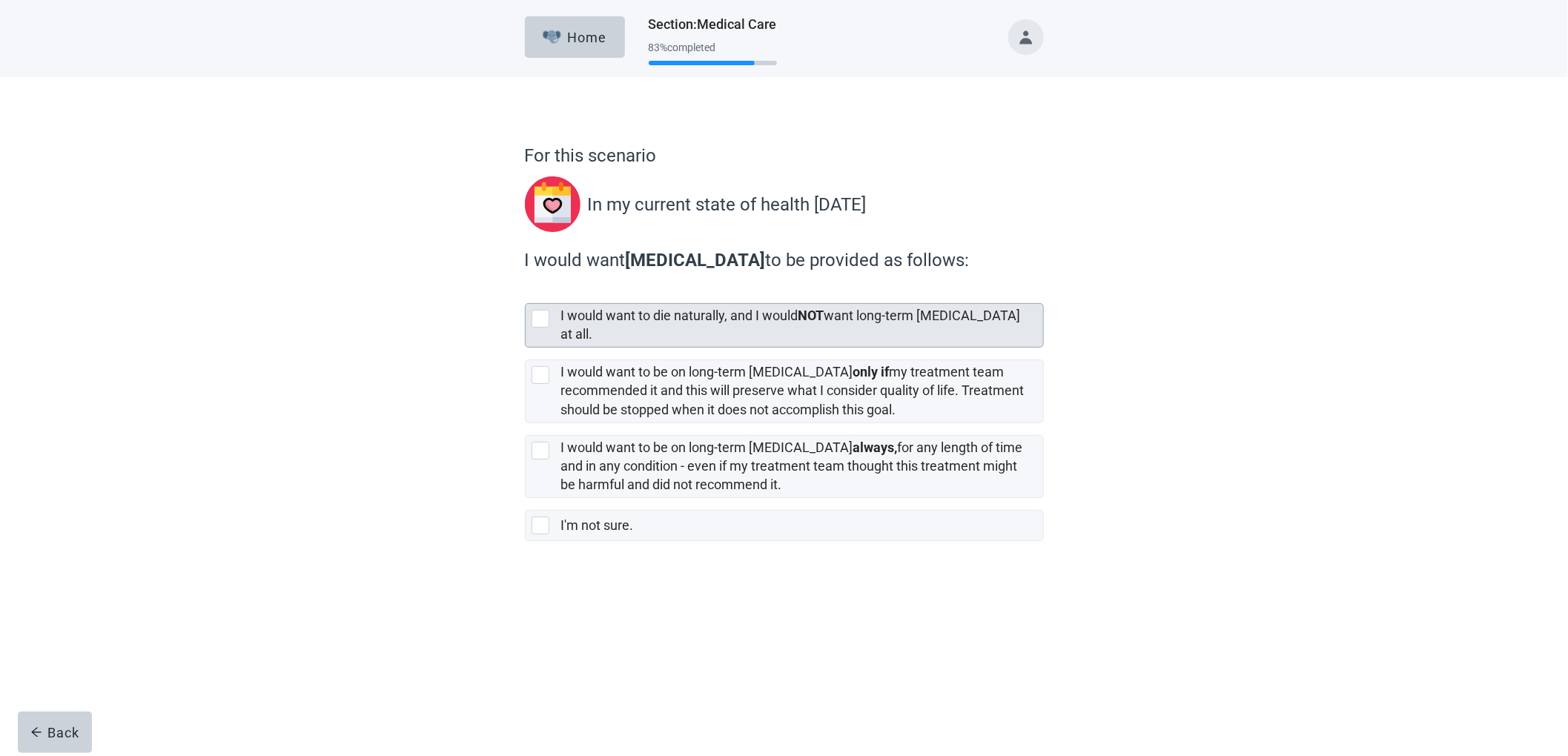
click at [661, 314] on label "I would want to die naturally, and I would NOT want long-term [MEDICAL_DATA] at…" at bounding box center [790, 324] width 460 height 34
checkbox input "true"
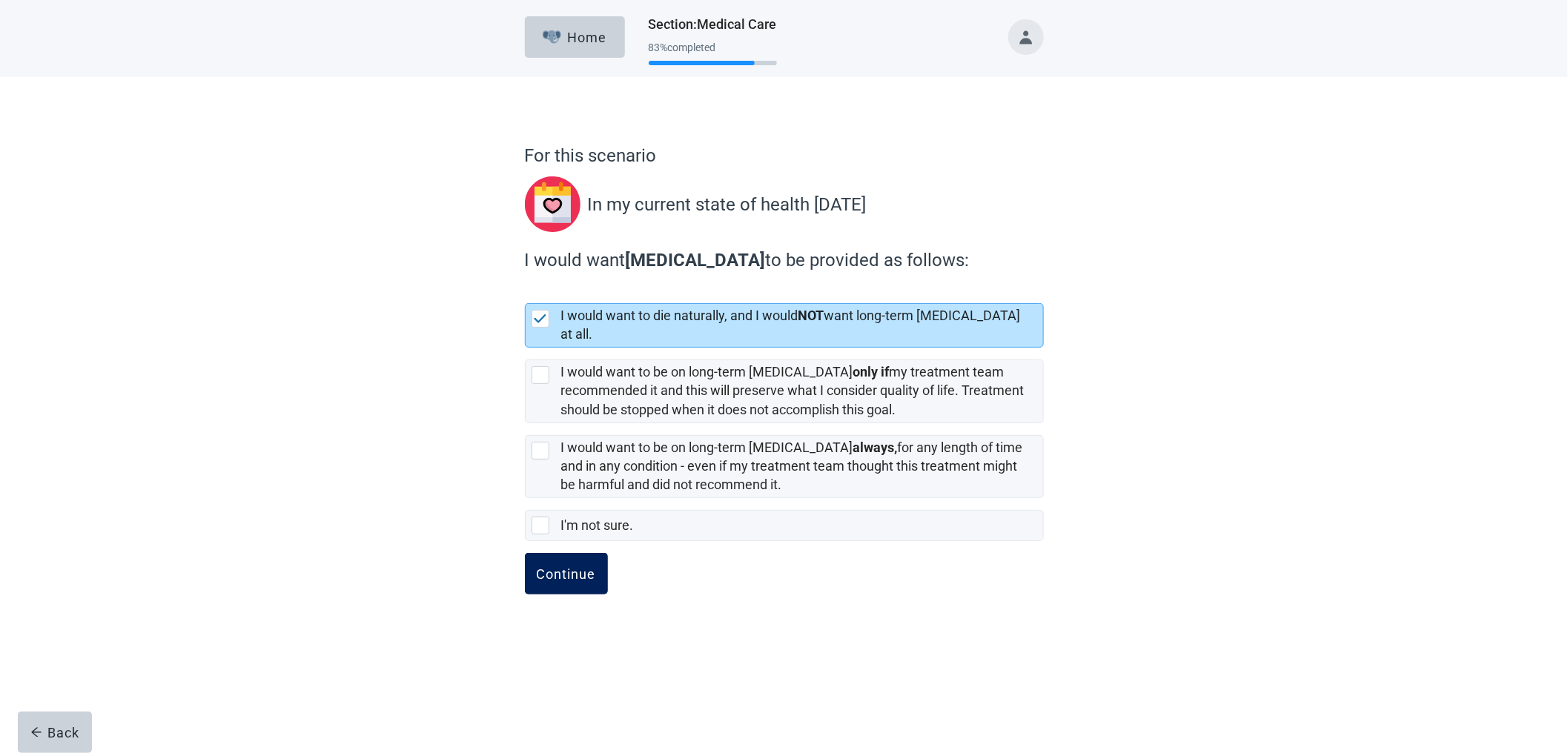
click at [577, 578] on button "Continue" at bounding box center [567, 574] width 83 height 42
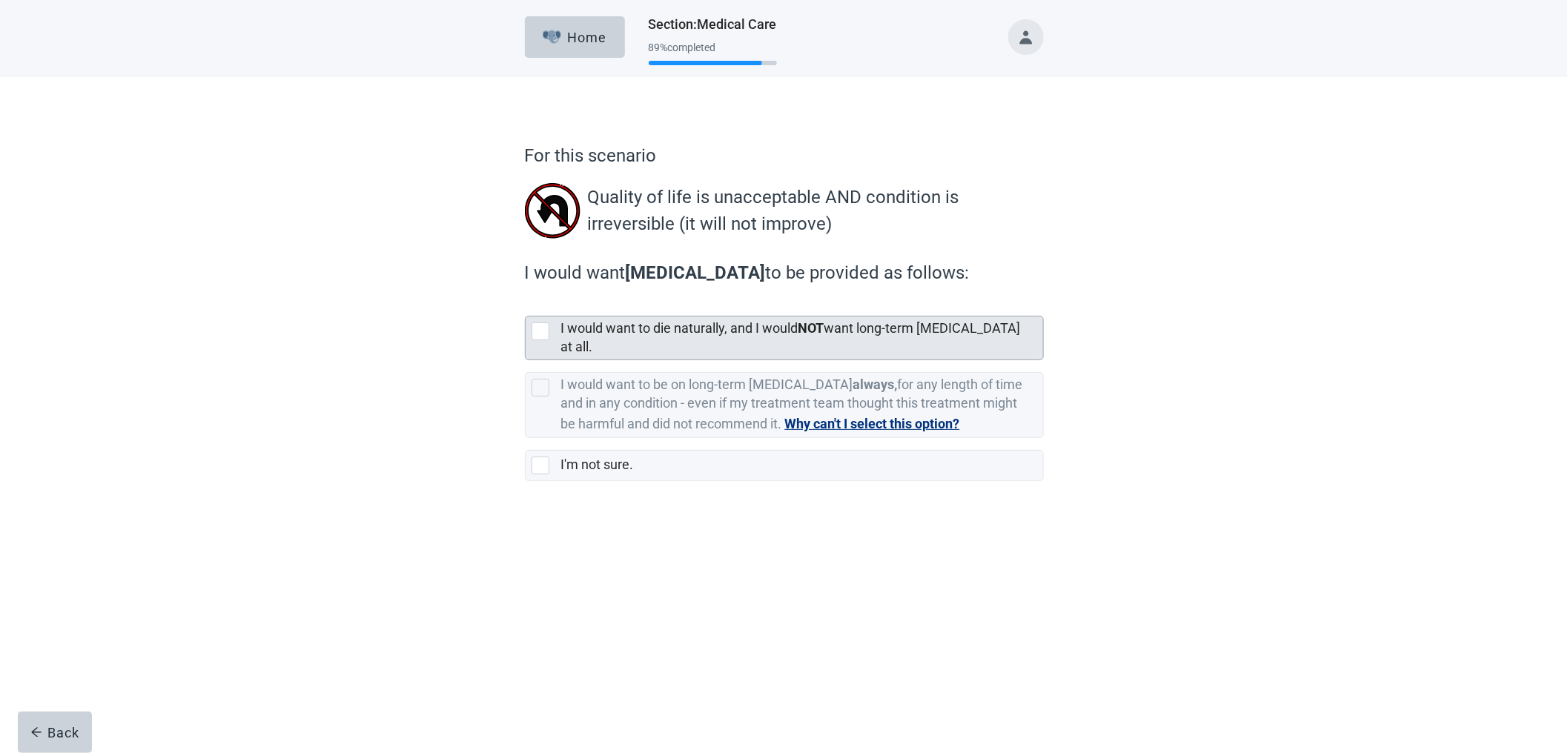
click at [594, 332] on label "I would want to die naturally, and I would NOT want long-term [MEDICAL_DATA] at…" at bounding box center [790, 337] width 460 height 34
checkbox input "true"
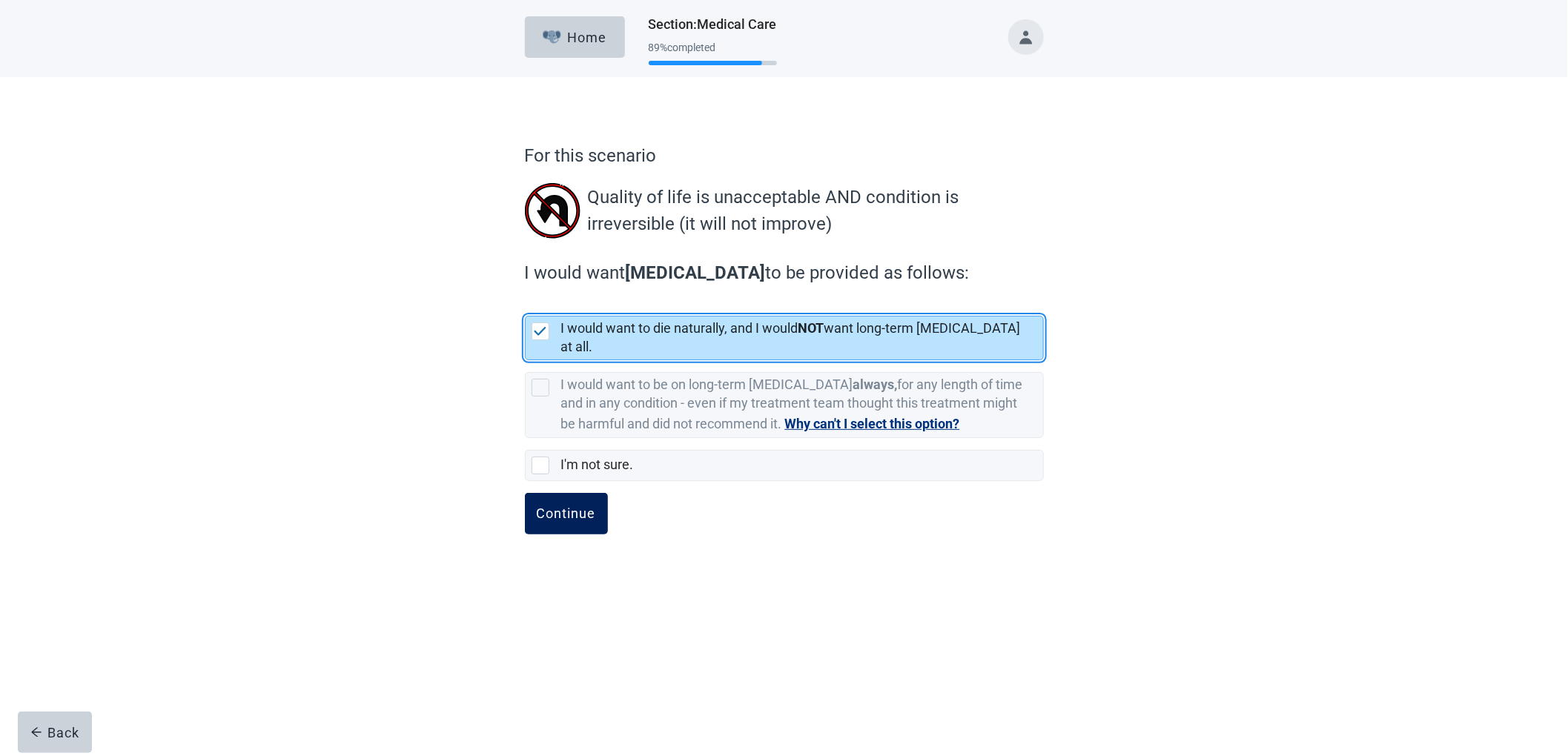
click at [571, 507] on div "Continue" at bounding box center [567, 514] width 59 height 15
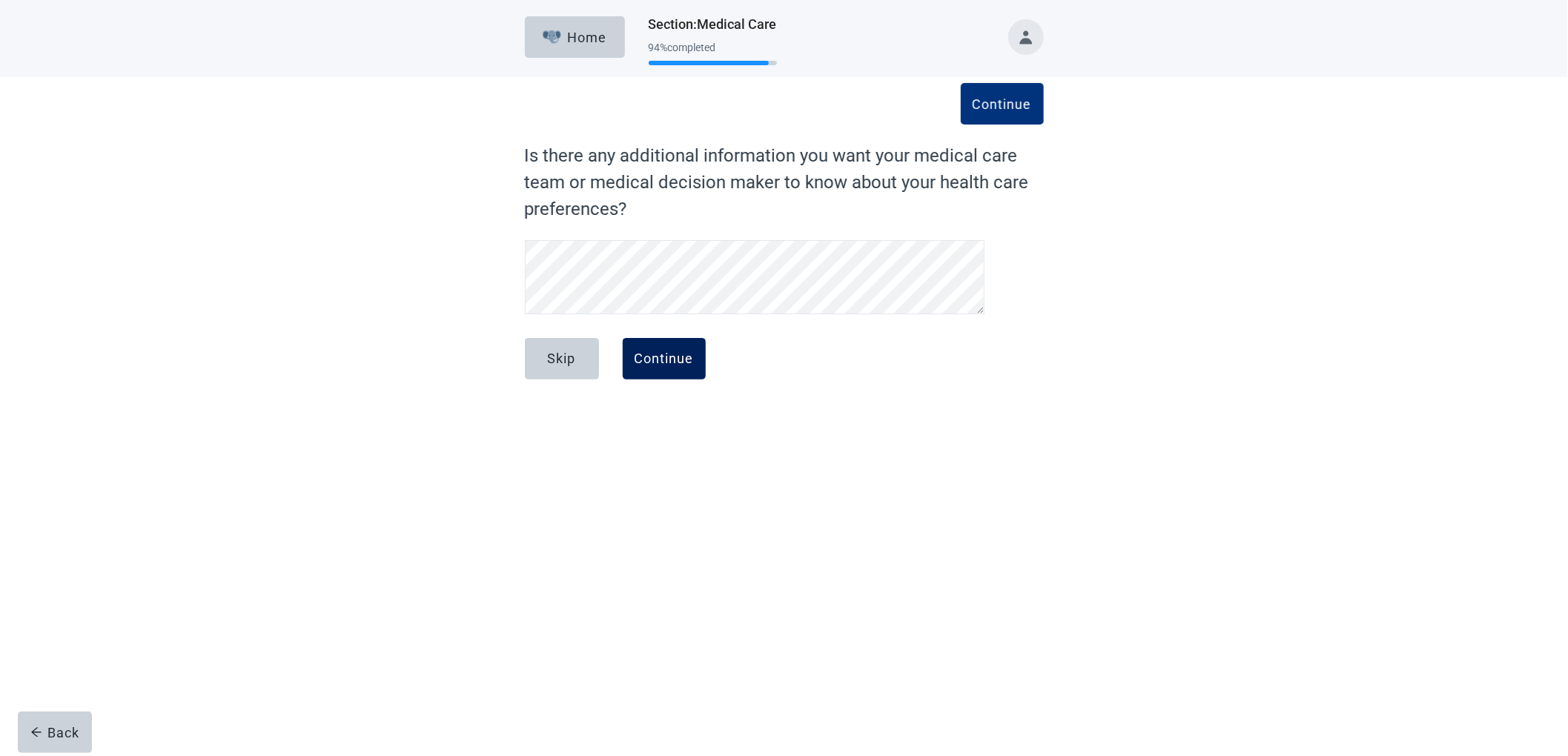
click at [675, 363] on div "Continue" at bounding box center [664, 359] width 59 height 15
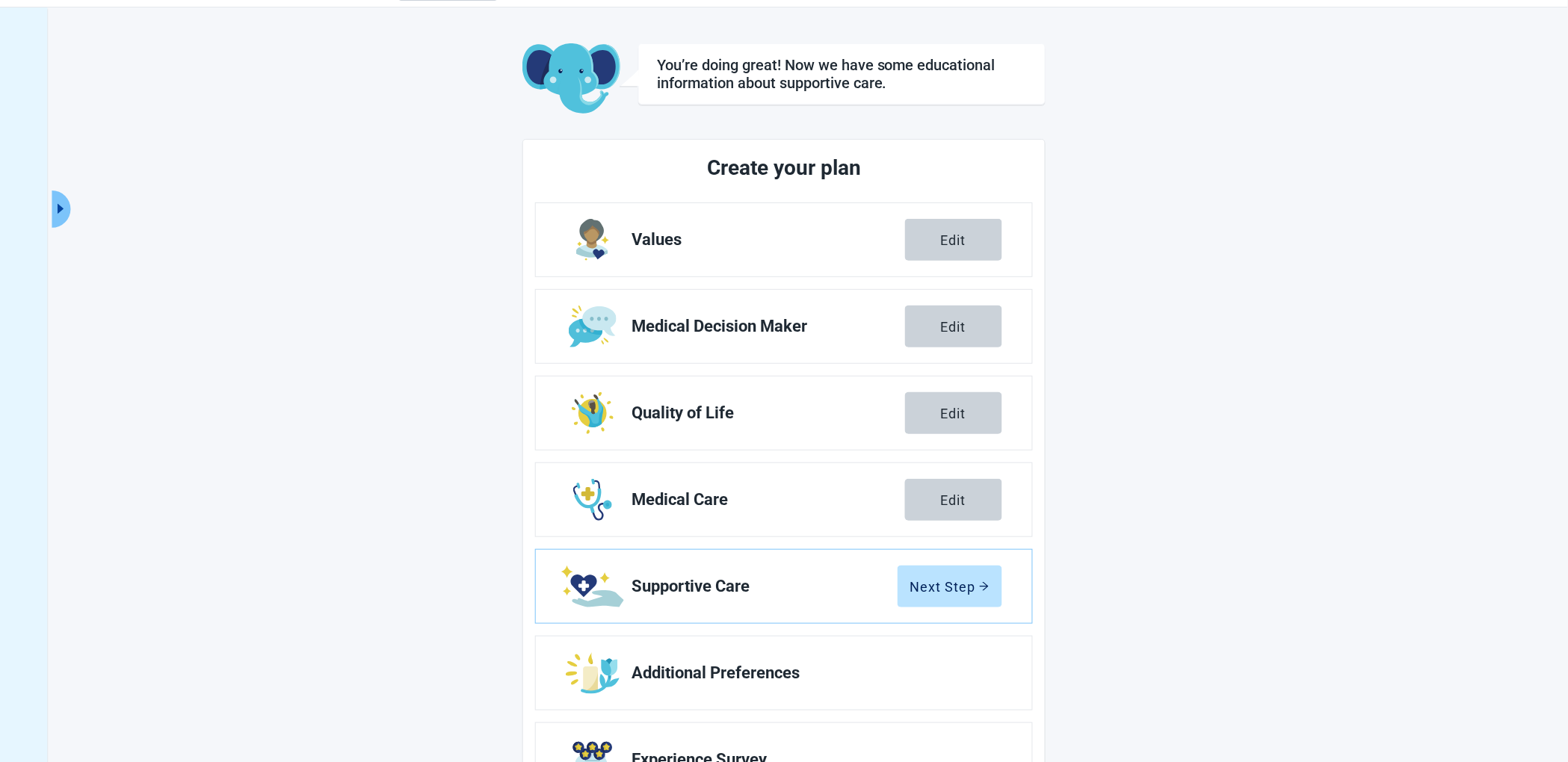
scroll to position [118, 0]
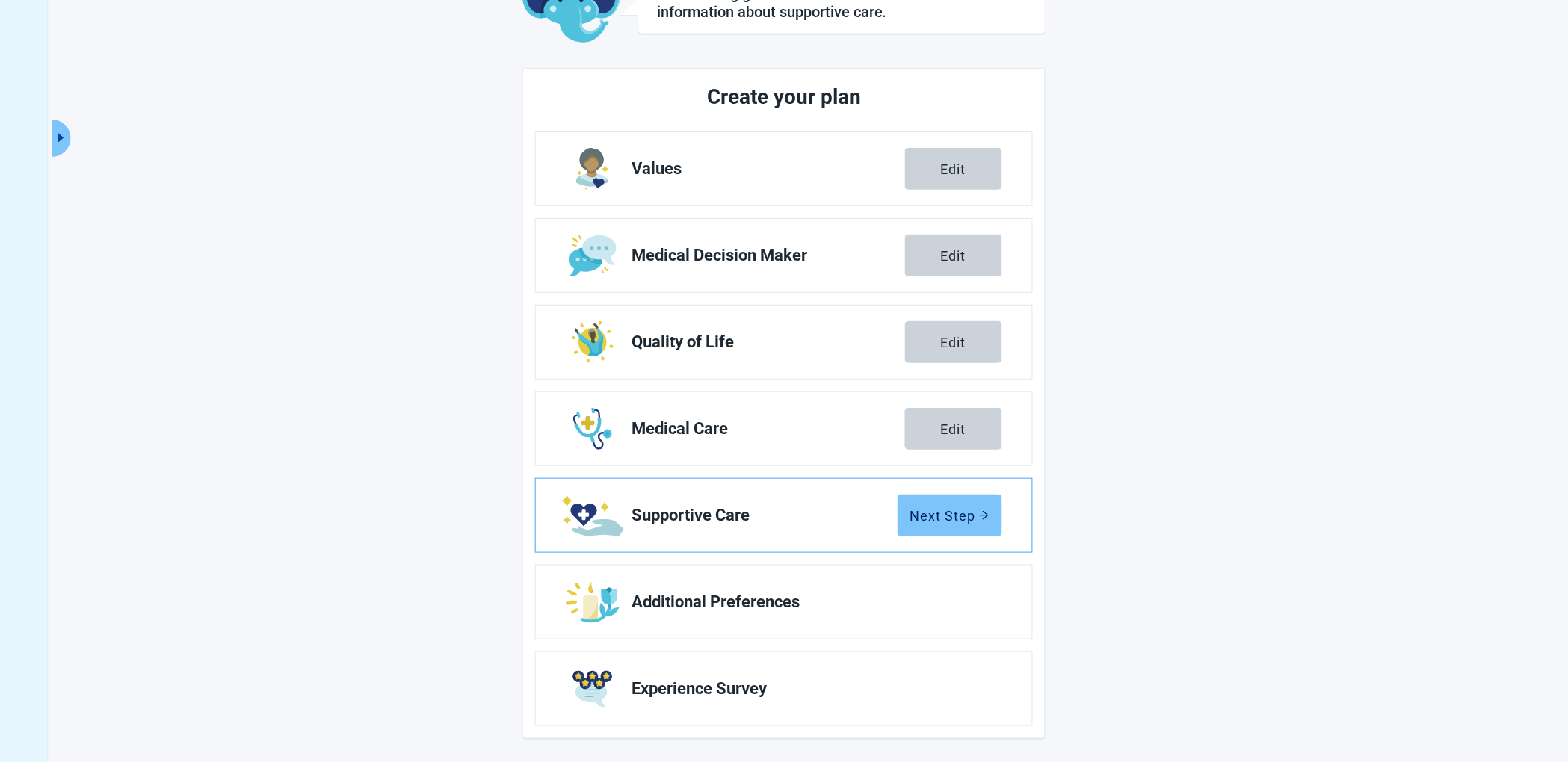
click at [958, 508] on div "Next Step" at bounding box center [950, 516] width 79 height 15
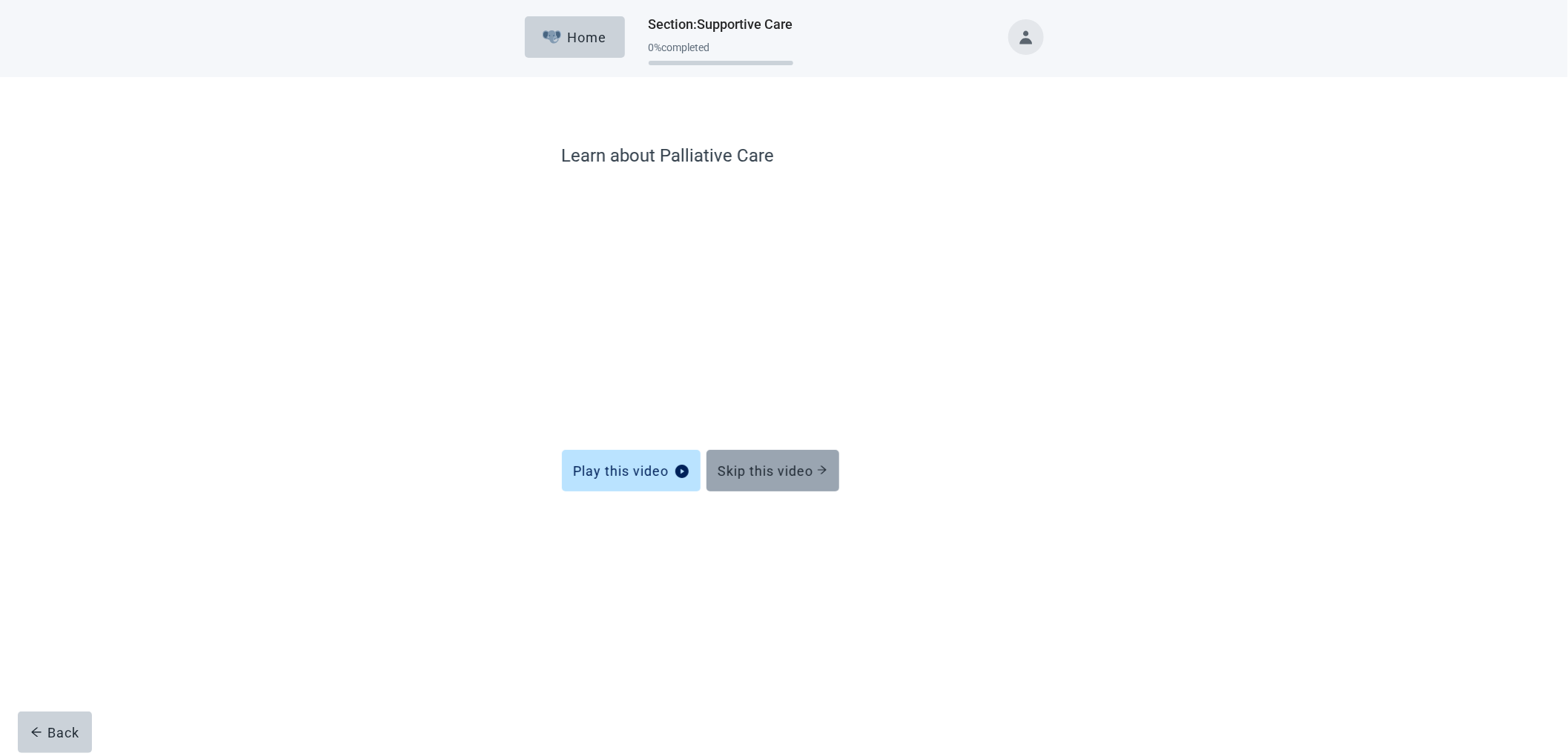
click at [774, 471] on div "Skip this video" at bounding box center [773, 471] width 109 height 15
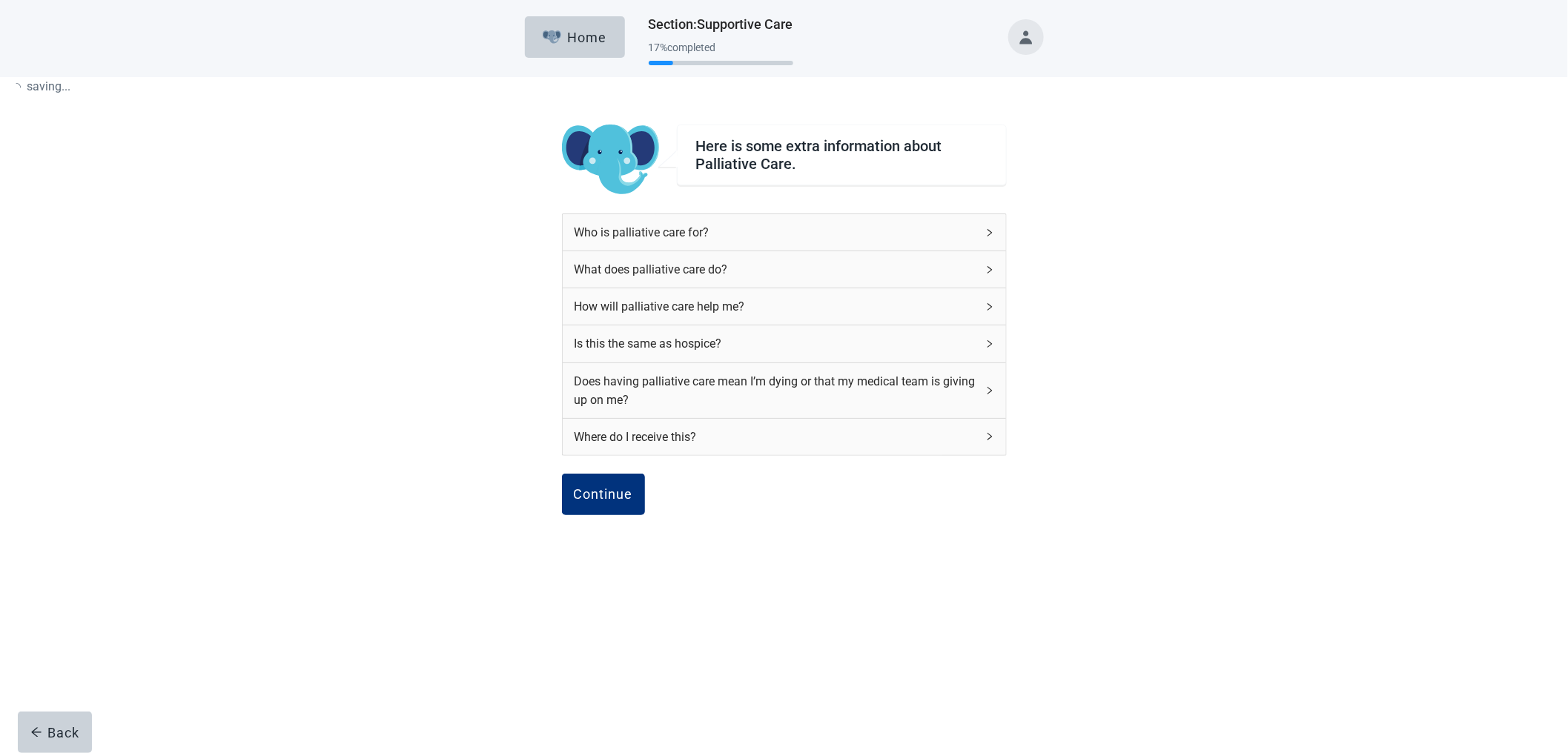
click at [774, 472] on div "Who is [MEDICAL_DATA] for? What does [MEDICAL_DATA] do? How will [MEDICAL_DATA]…" at bounding box center [784, 344] width 445 height 261
click at [619, 497] on div "Continue" at bounding box center [603, 494] width 59 height 15
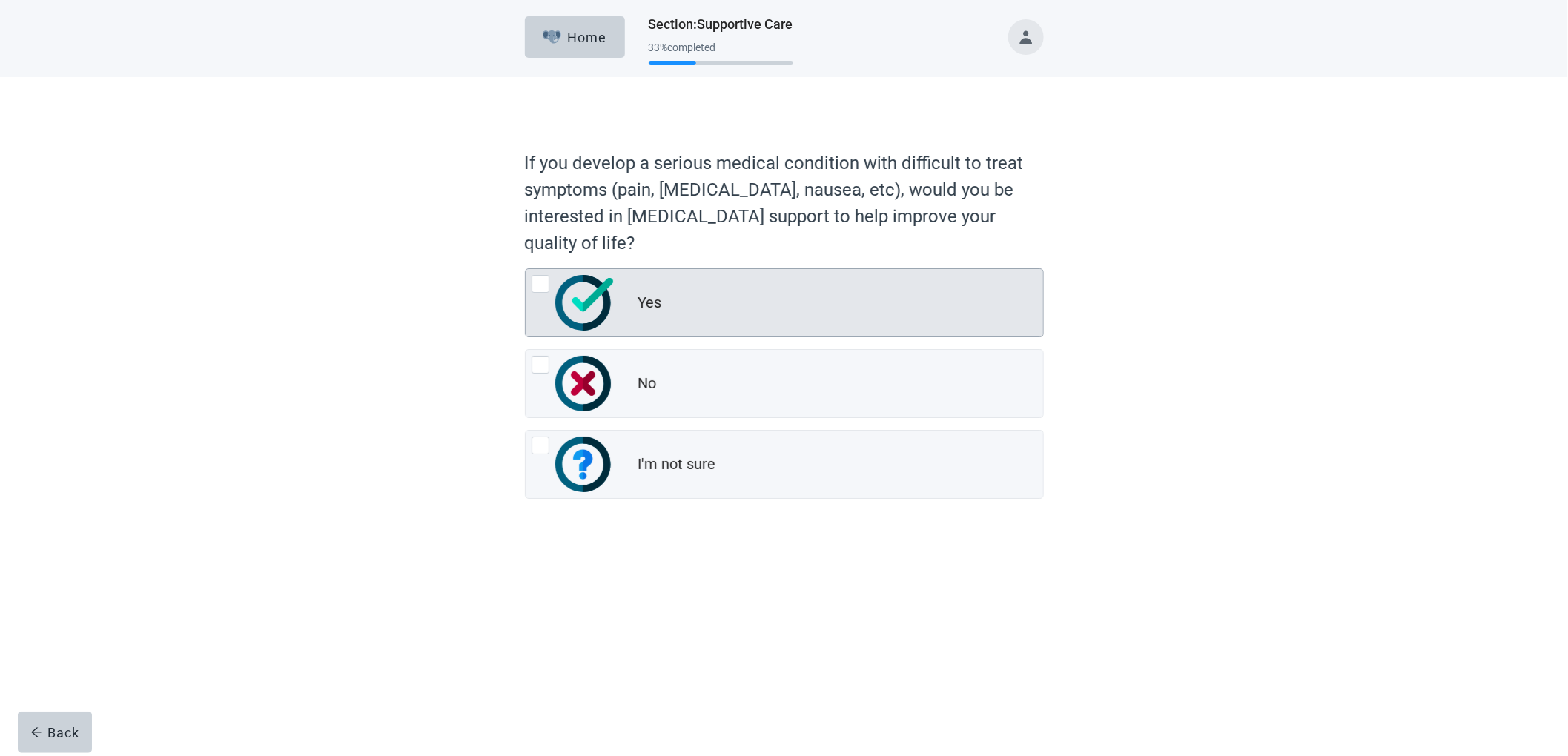
click at [671, 313] on div "Yes" at bounding box center [841, 303] width 404 height 30
click at [526, 269] on input "Yes" at bounding box center [525, 269] width 1 height 1
radio input "true"
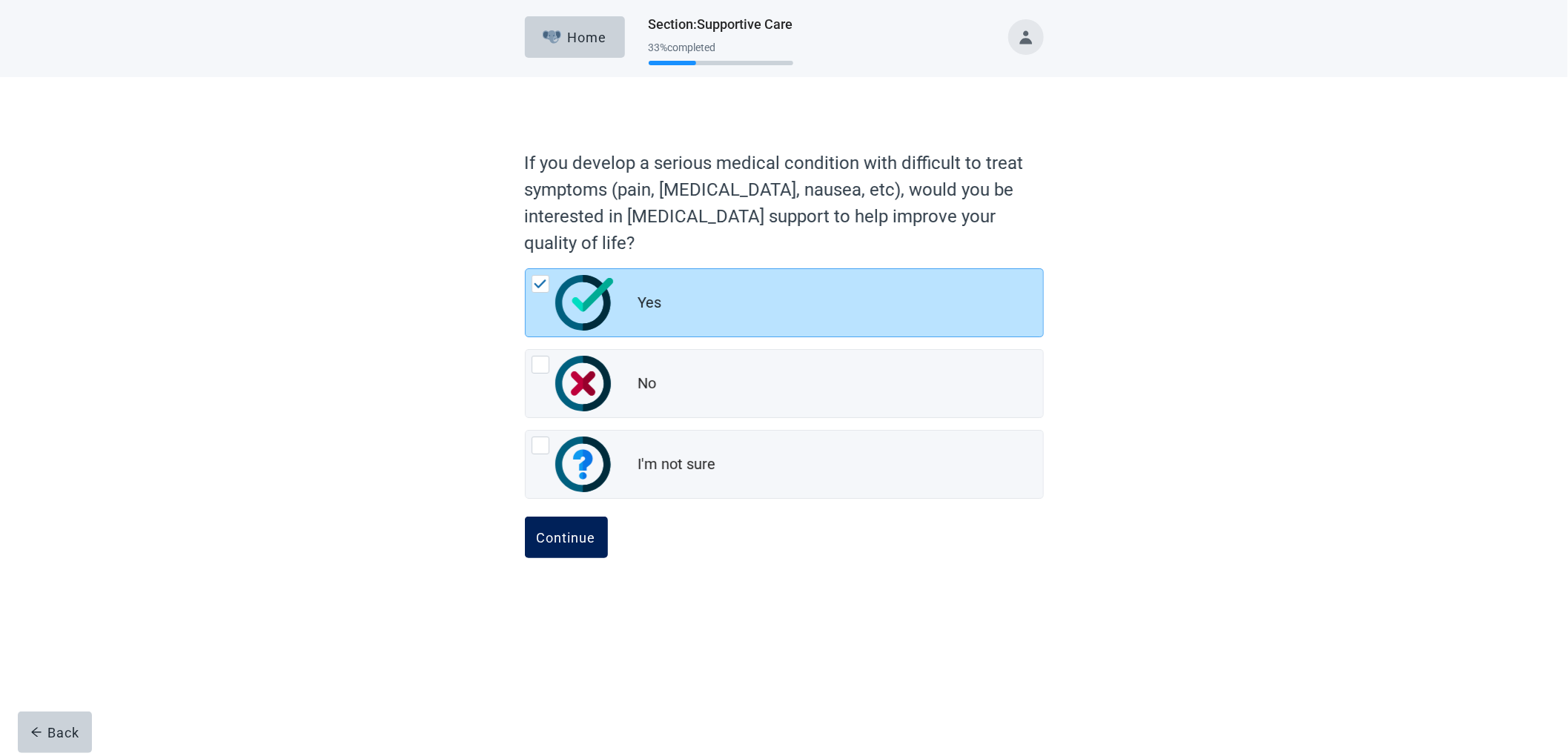
click at [587, 537] on div "Continue" at bounding box center [567, 537] width 59 height 15
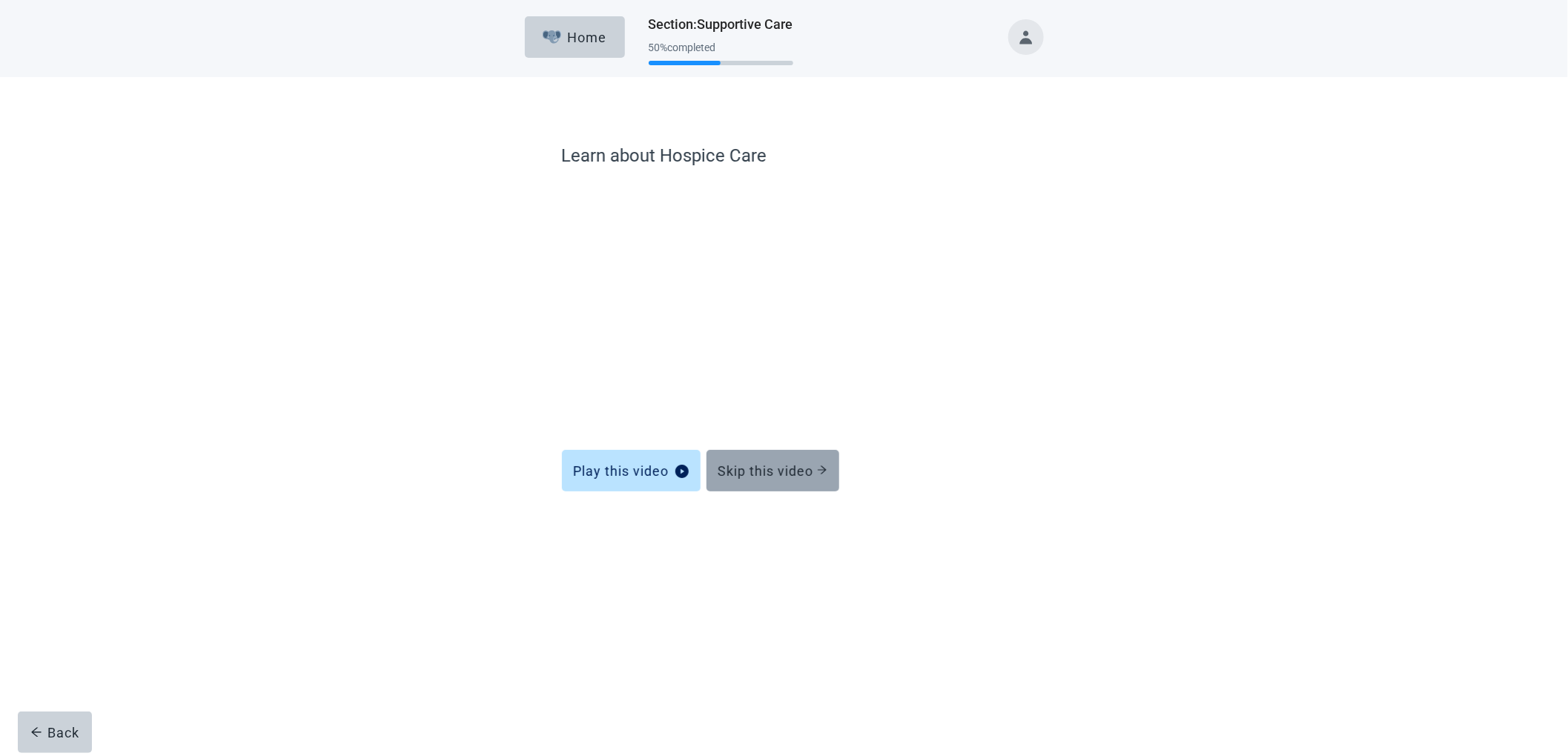
click at [763, 472] on div "Skip this video" at bounding box center [773, 471] width 109 height 15
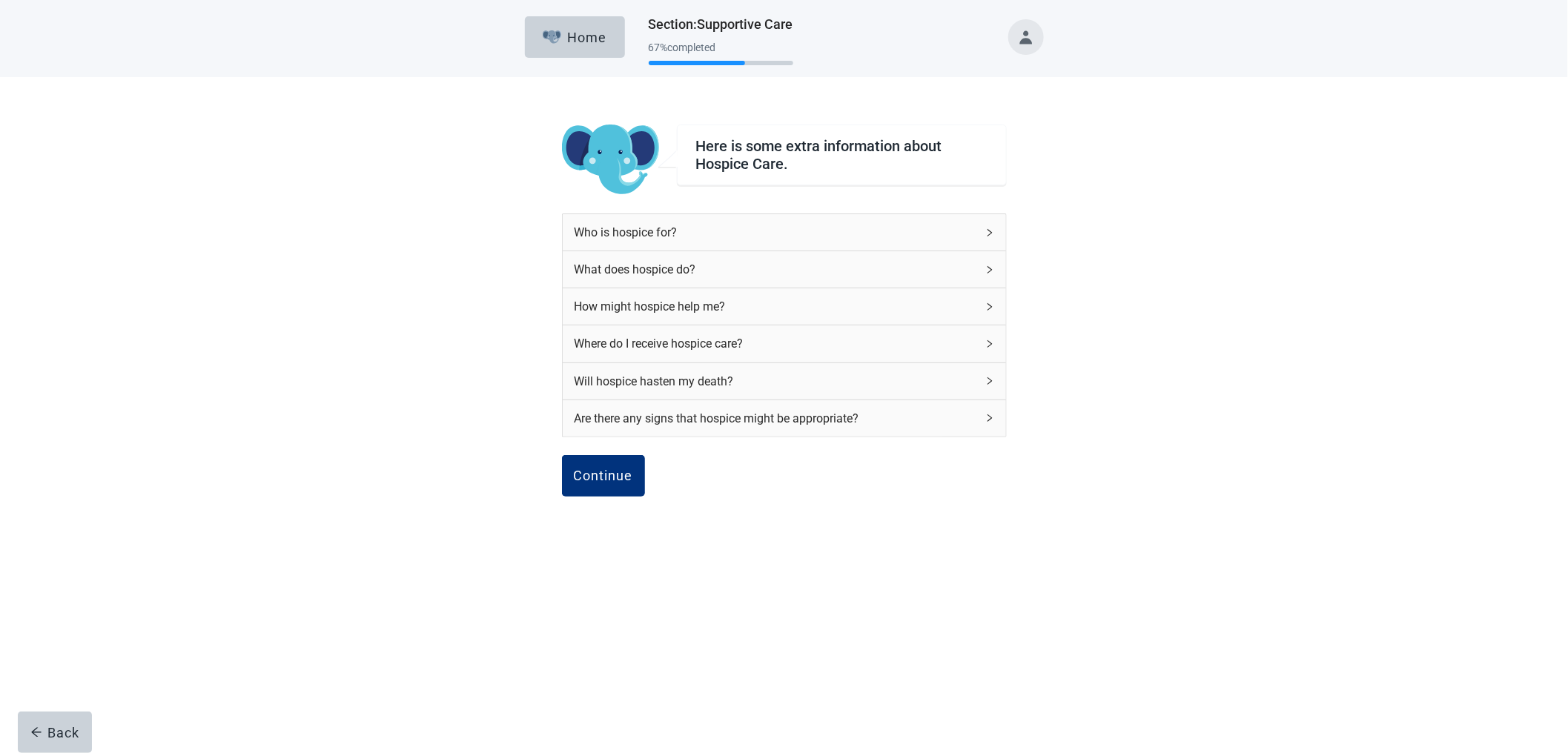
click at [647, 467] on div "Continue" at bounding box center [784, 492] width 445 height 74
click at [619, 476] on div "Continue" at bounding box center [603, 475] width 59 height 15
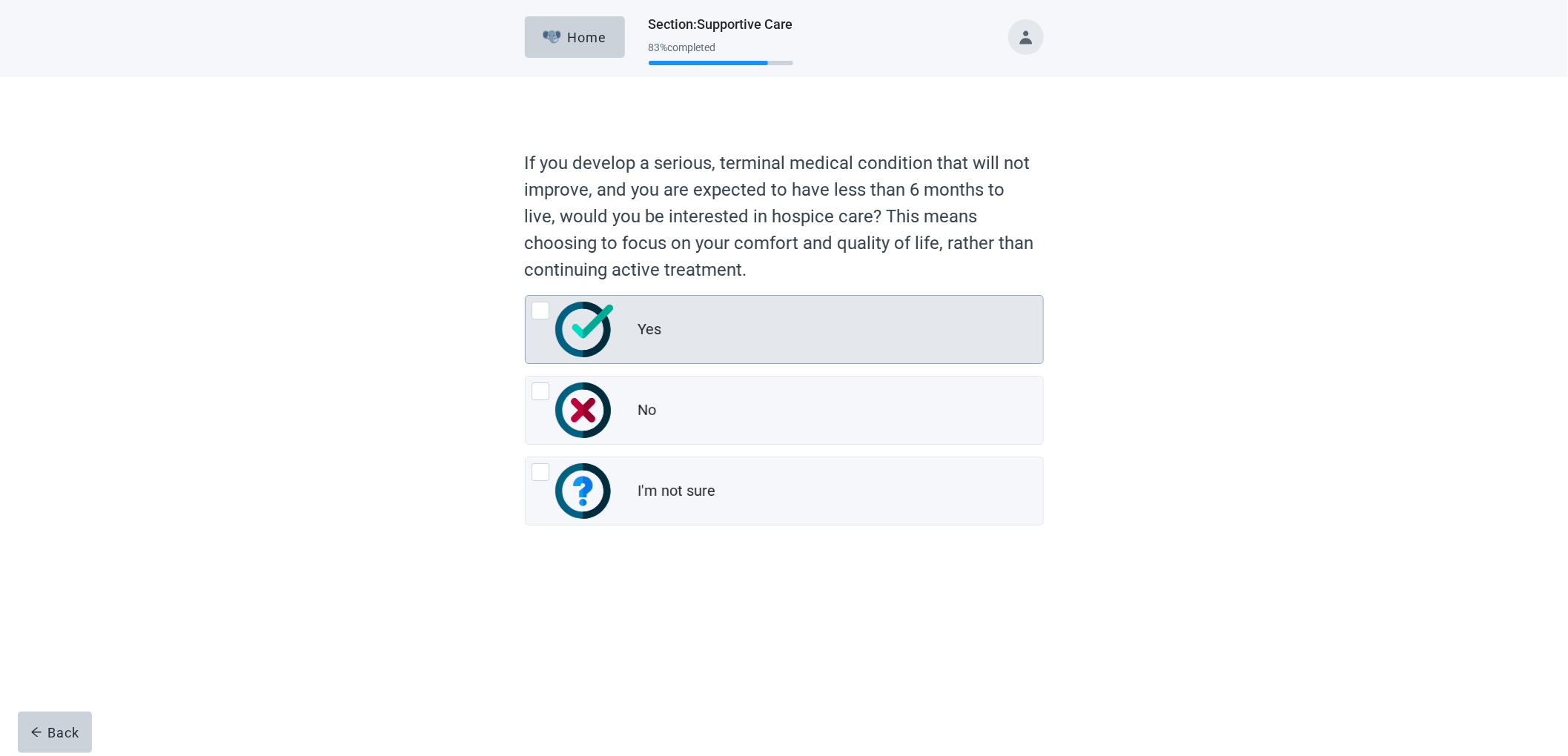
click at [712, 330] on div "Yes" at bounding box center [841, 329] width 404 height 30
click at [526, 296] on input "Yes" at bounding box center [525, 295] width 1 height 1
radio input "true"
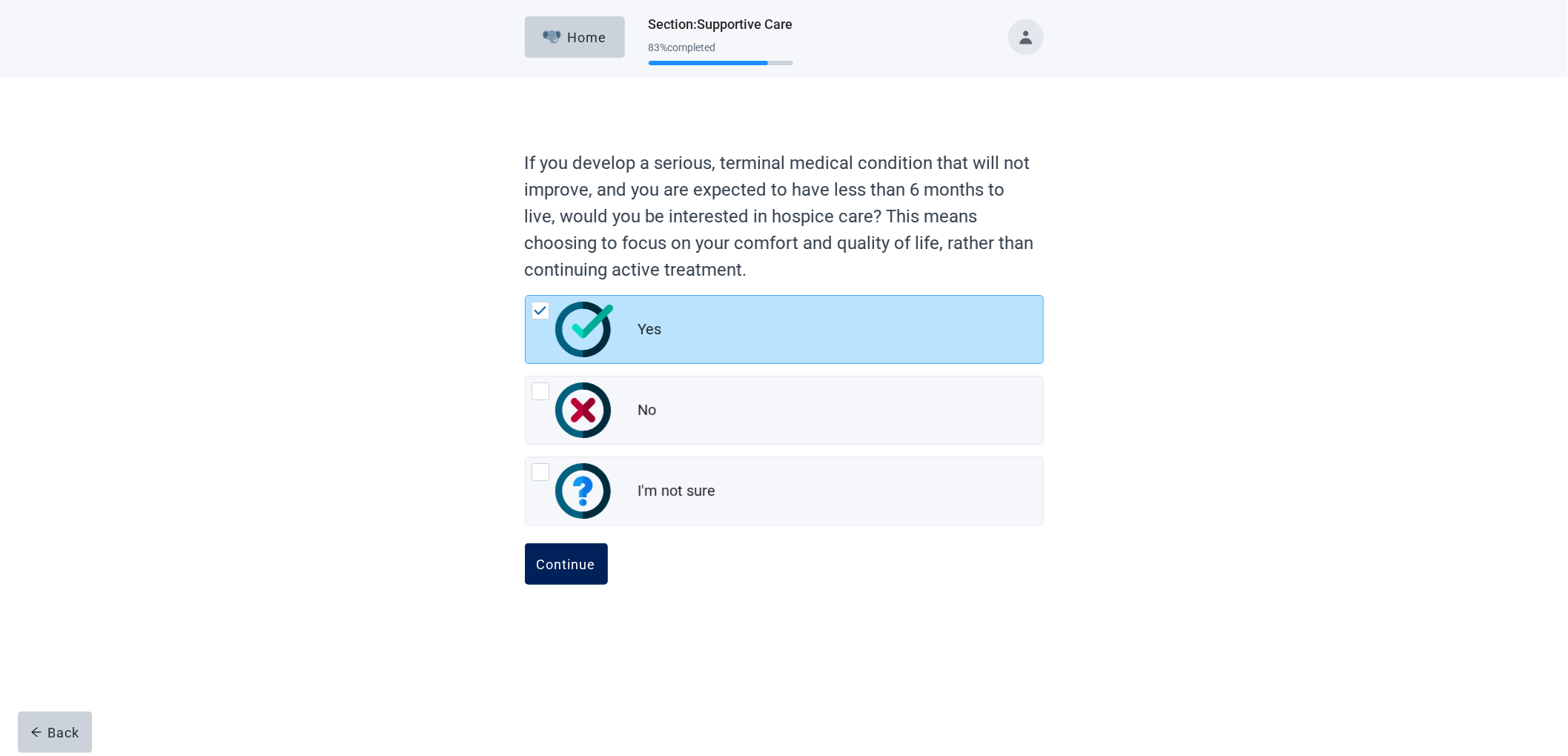
click at [583, 573] on button "Continue" at bounding box center [567, 564] width 83 height 42
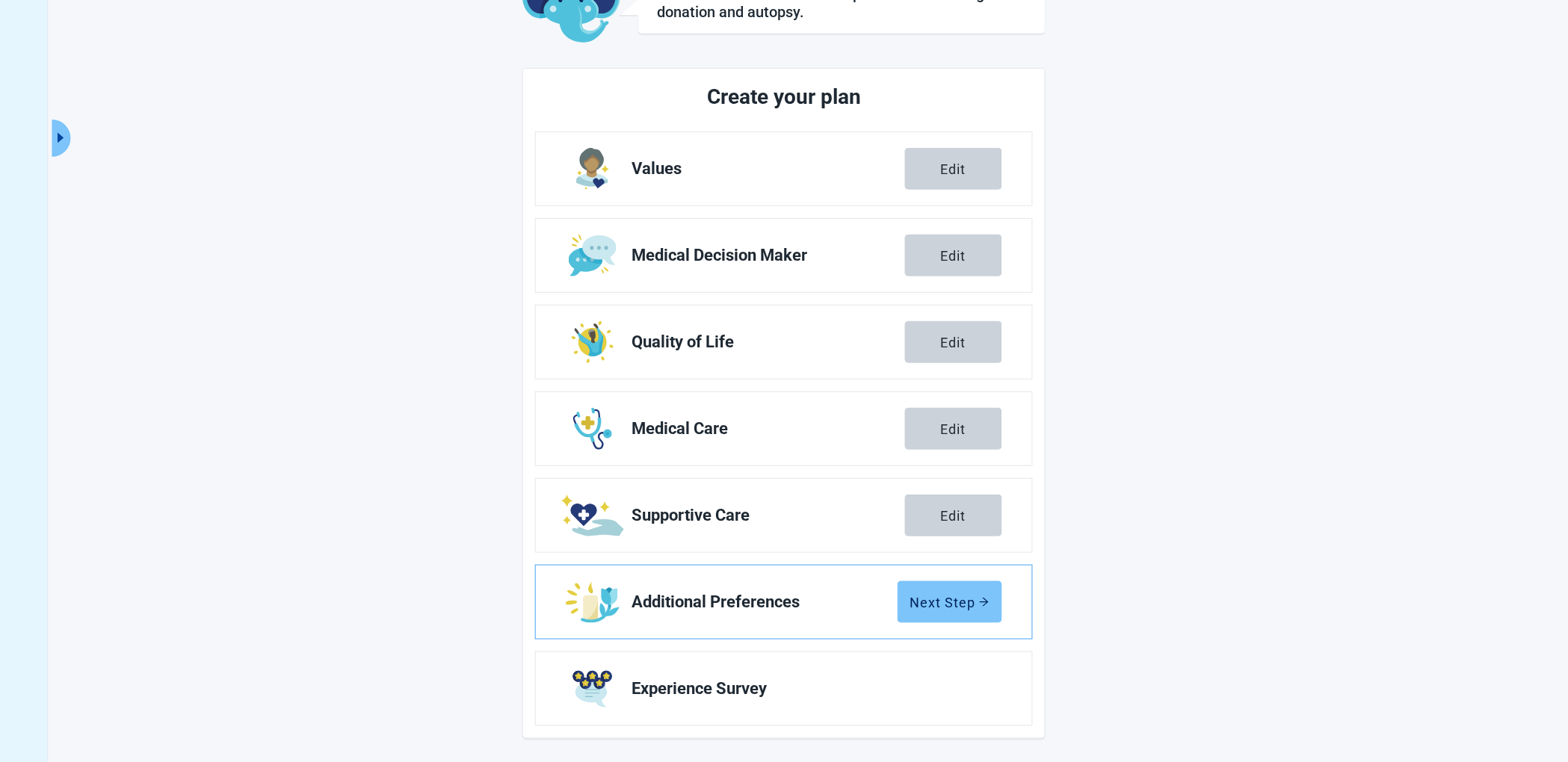
click at [923, 586] on button "Next Step" at bounding box center [950, 603] width 105 height 42
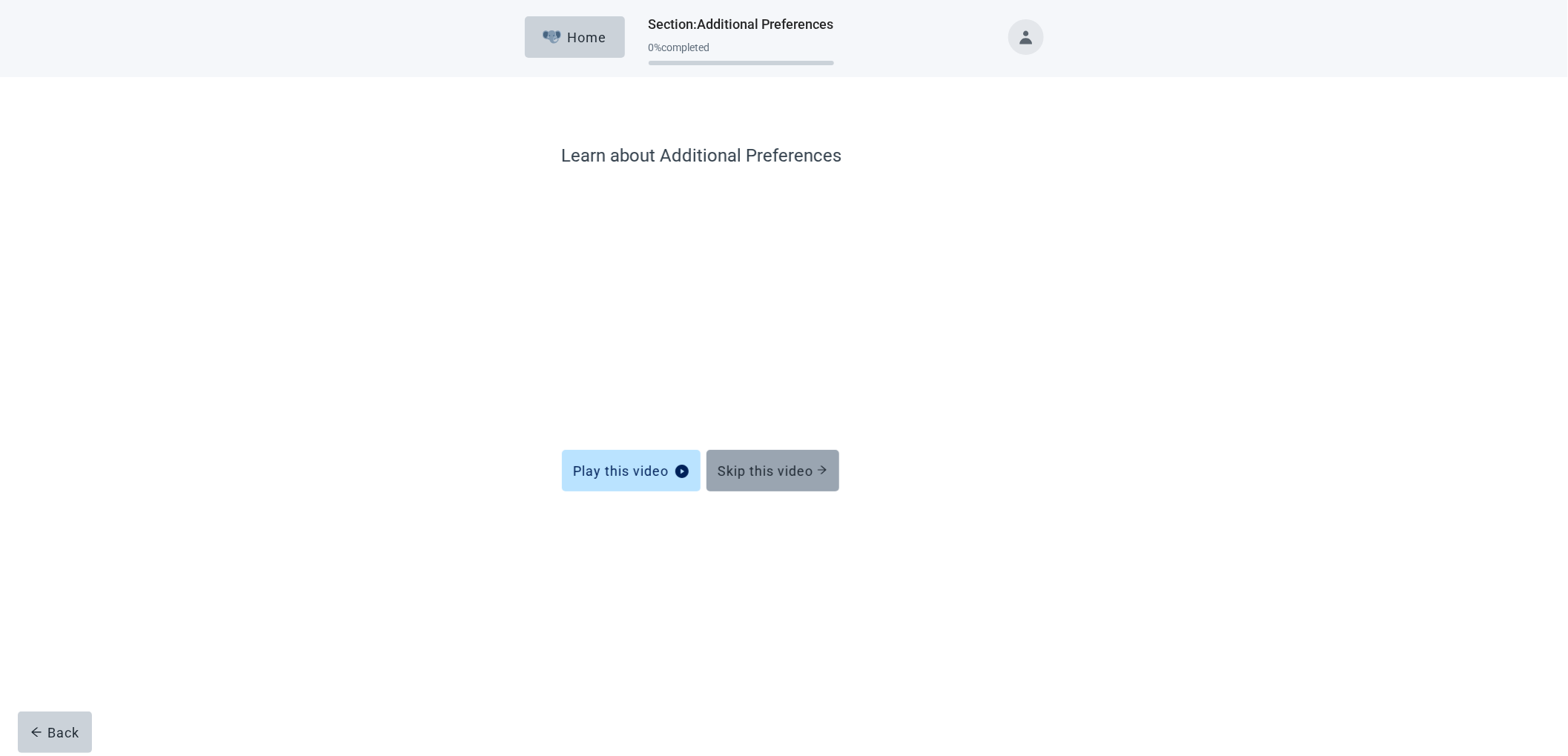
click at [762, 482] on button "Skip this video" at bounding box center [773, 471] width 133 height 42
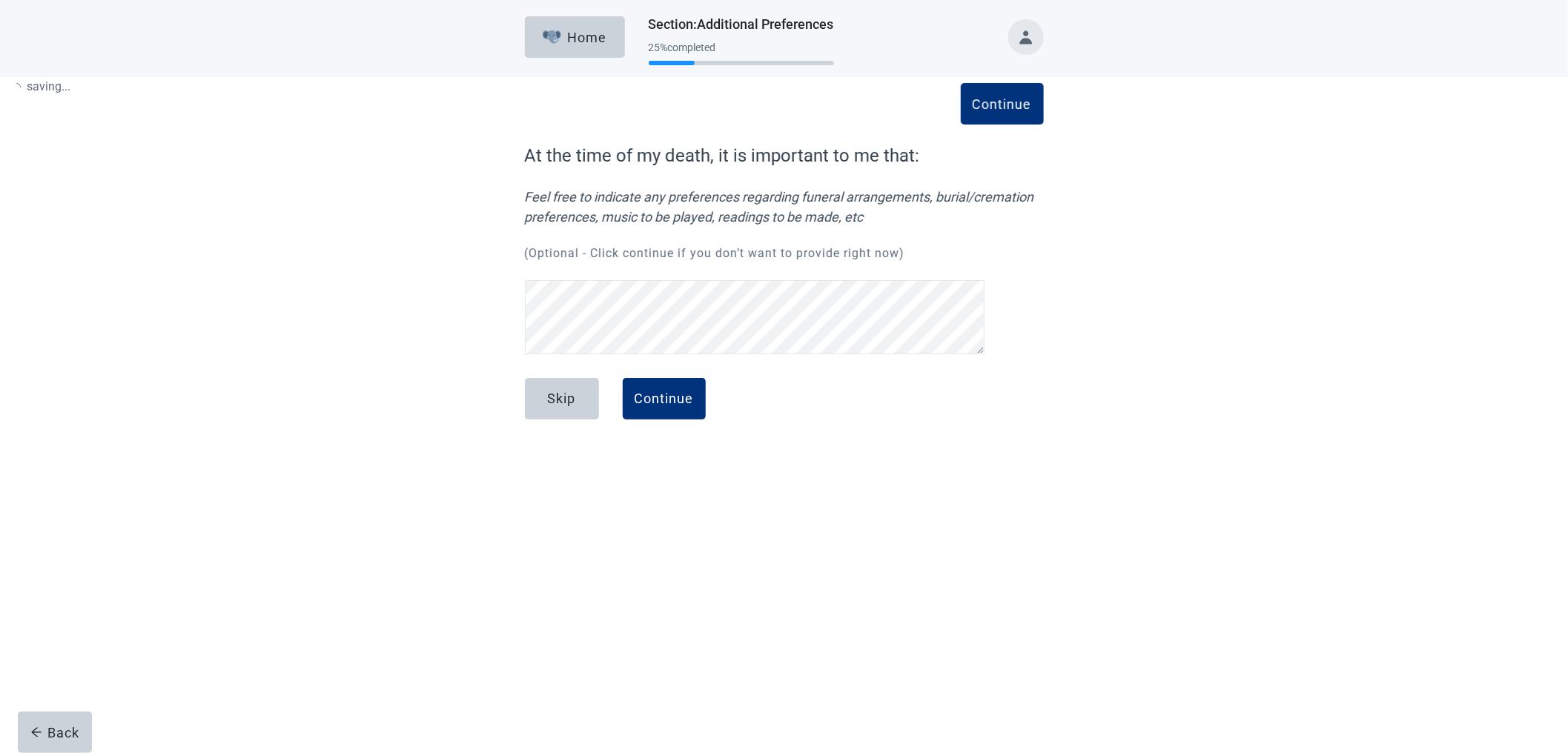
click at [771, 452] on div "Skip Continue" at bounding box center [784, 415] width 519 height 74
click at [655, 408] on button "Continue" at bounding box center [664, 399] width 83 height 42
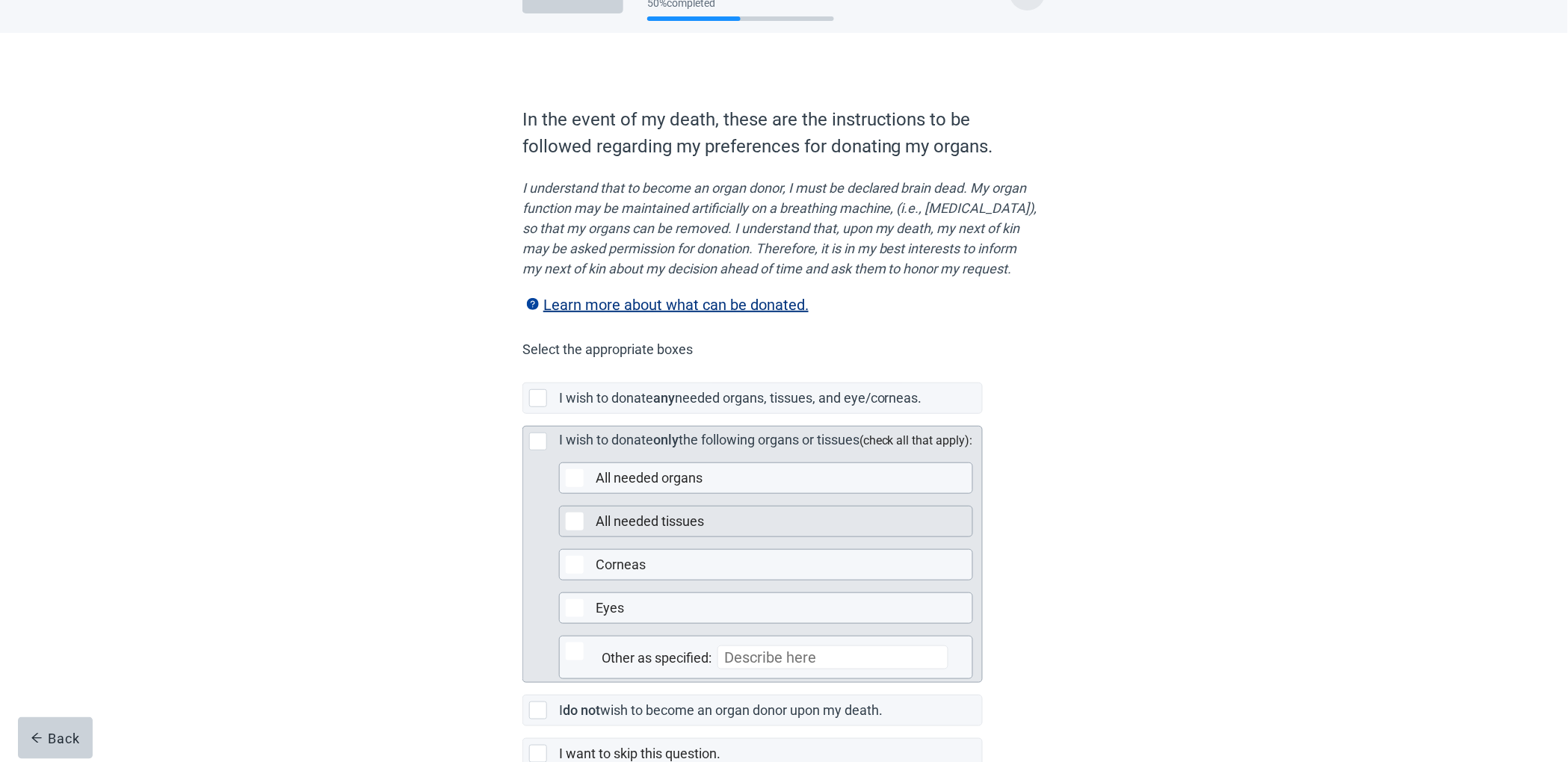
scroll to position [129, 0]
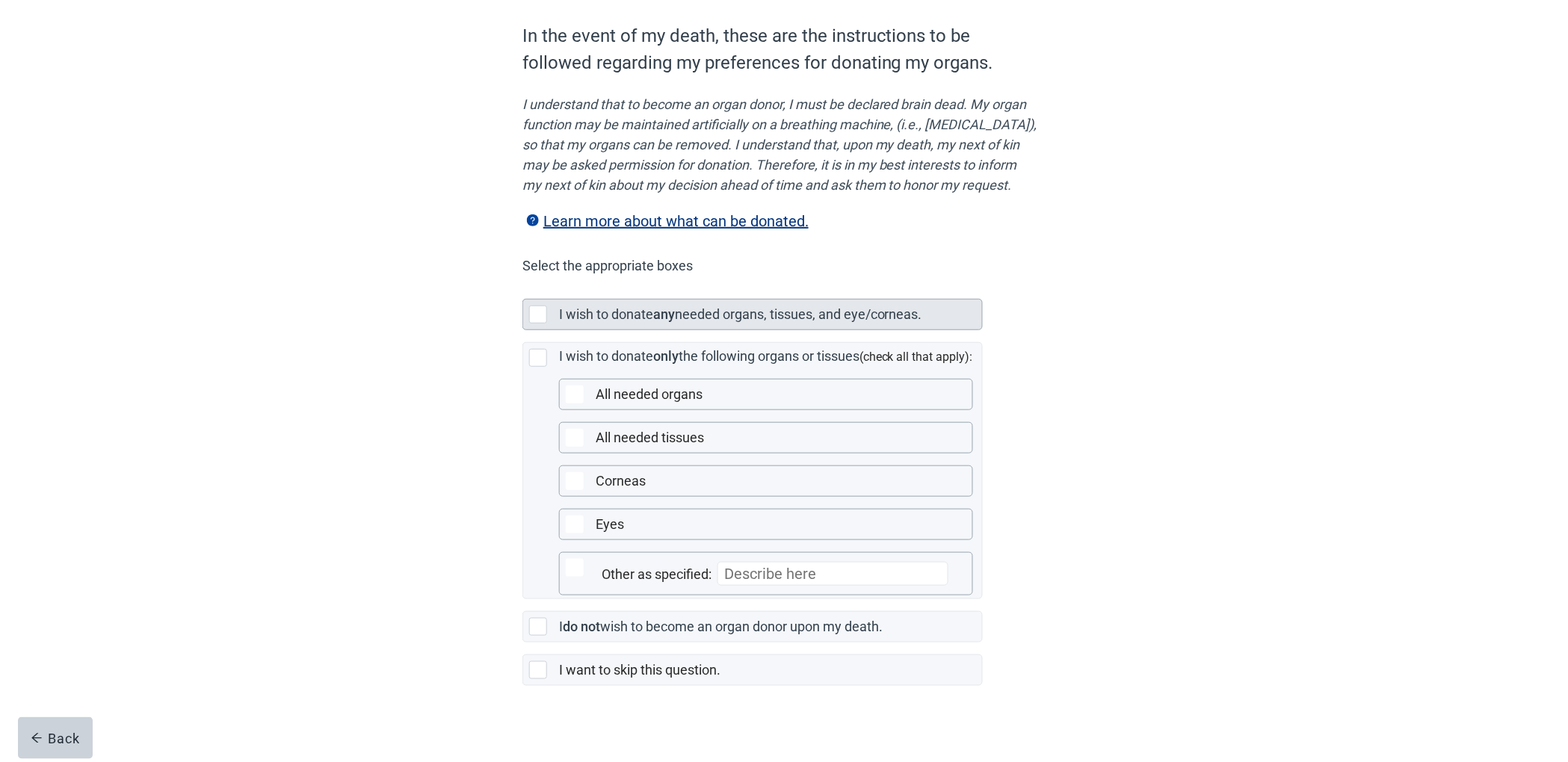
click at [615, 322] on label "I wish to donate" at bounding box center [606, 313] width 94 height 15
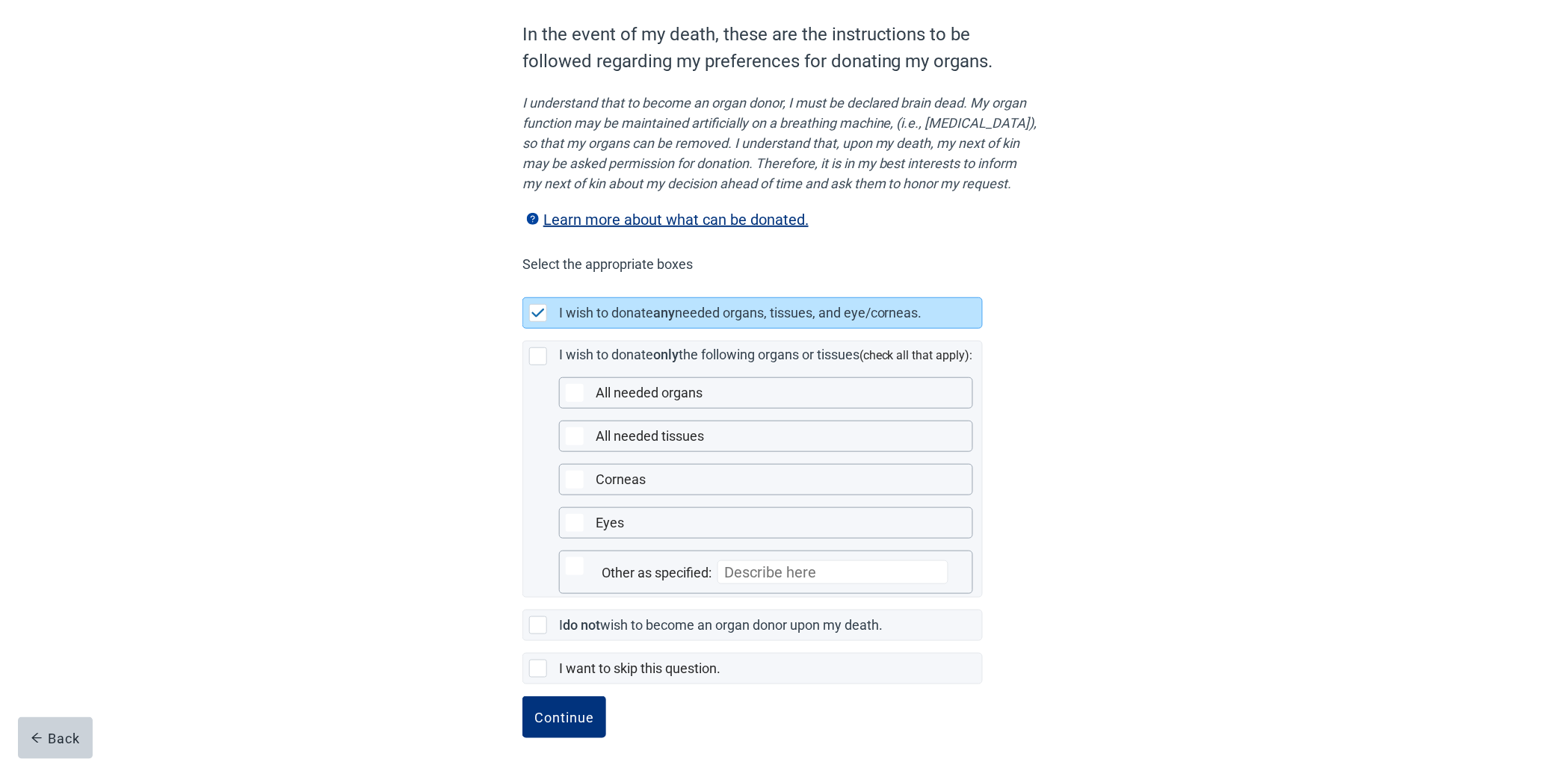
scroll to position [162, 0]
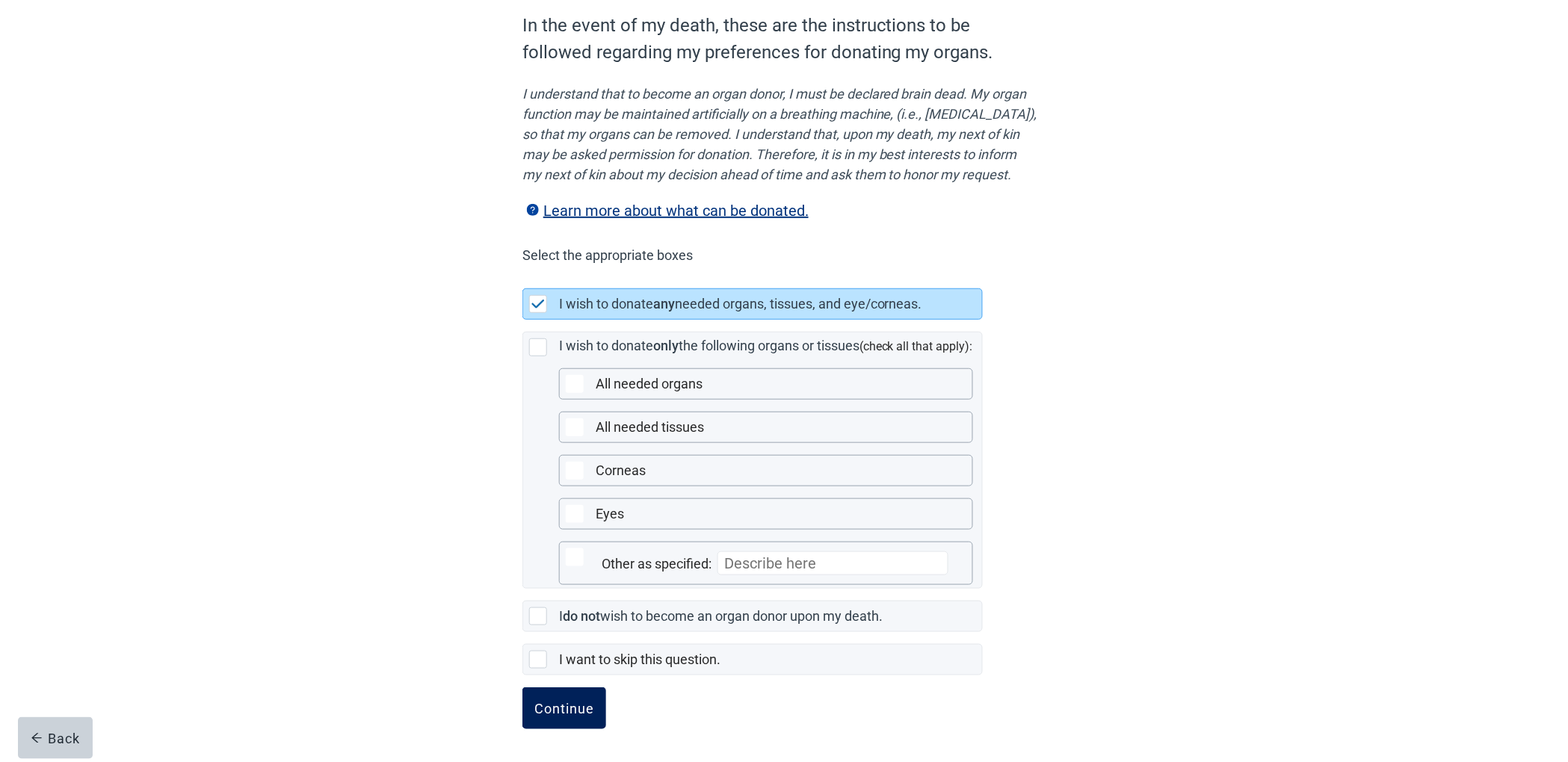
click at [562, 701] on div "Continue" at bounding box center [564, 708] width 60 height 15
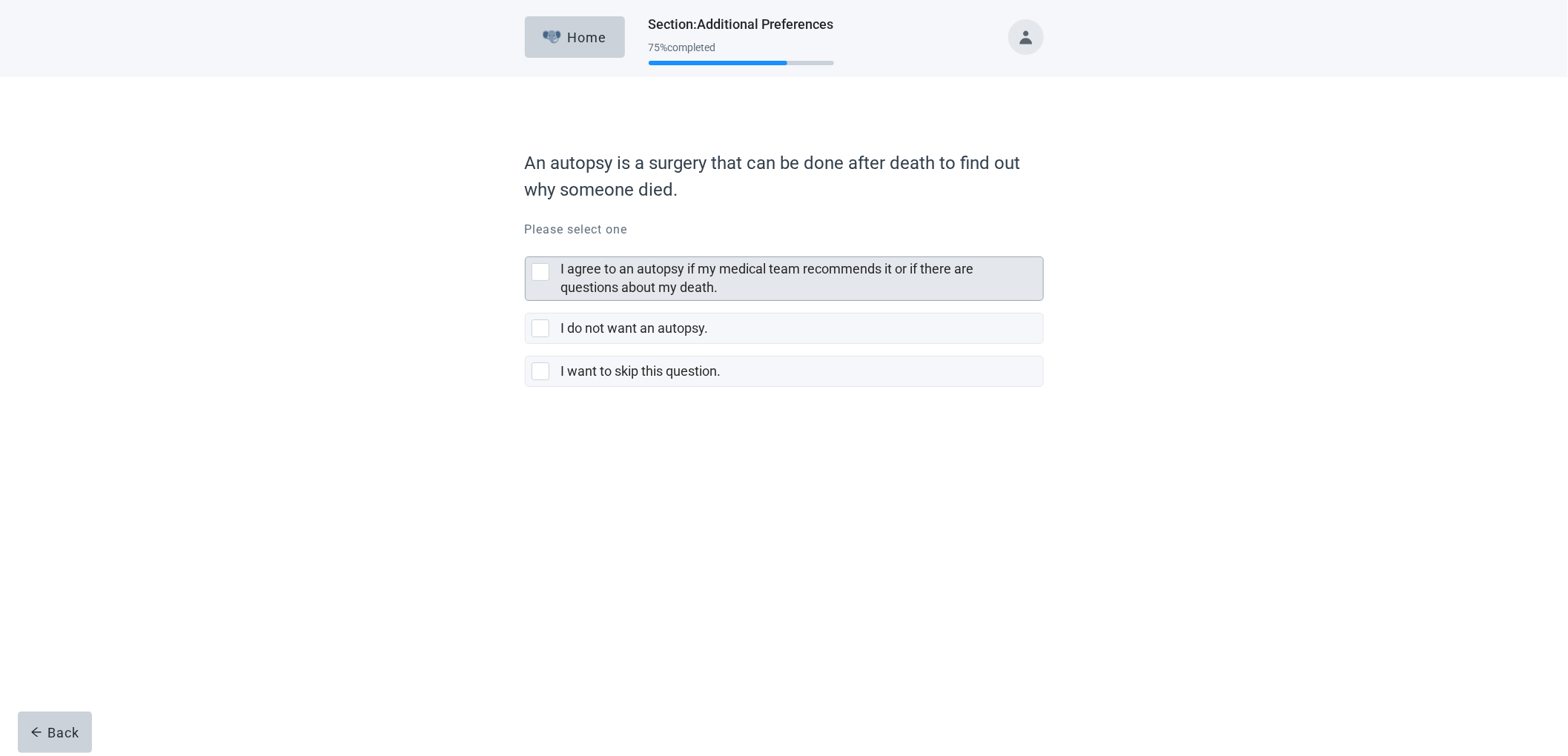
click at [651, 281] on label "I agree to an autopsy if my medical team recommends it or if there are question…" at bounding box center [767, 278] width 413 height 34
checkbox input "true"
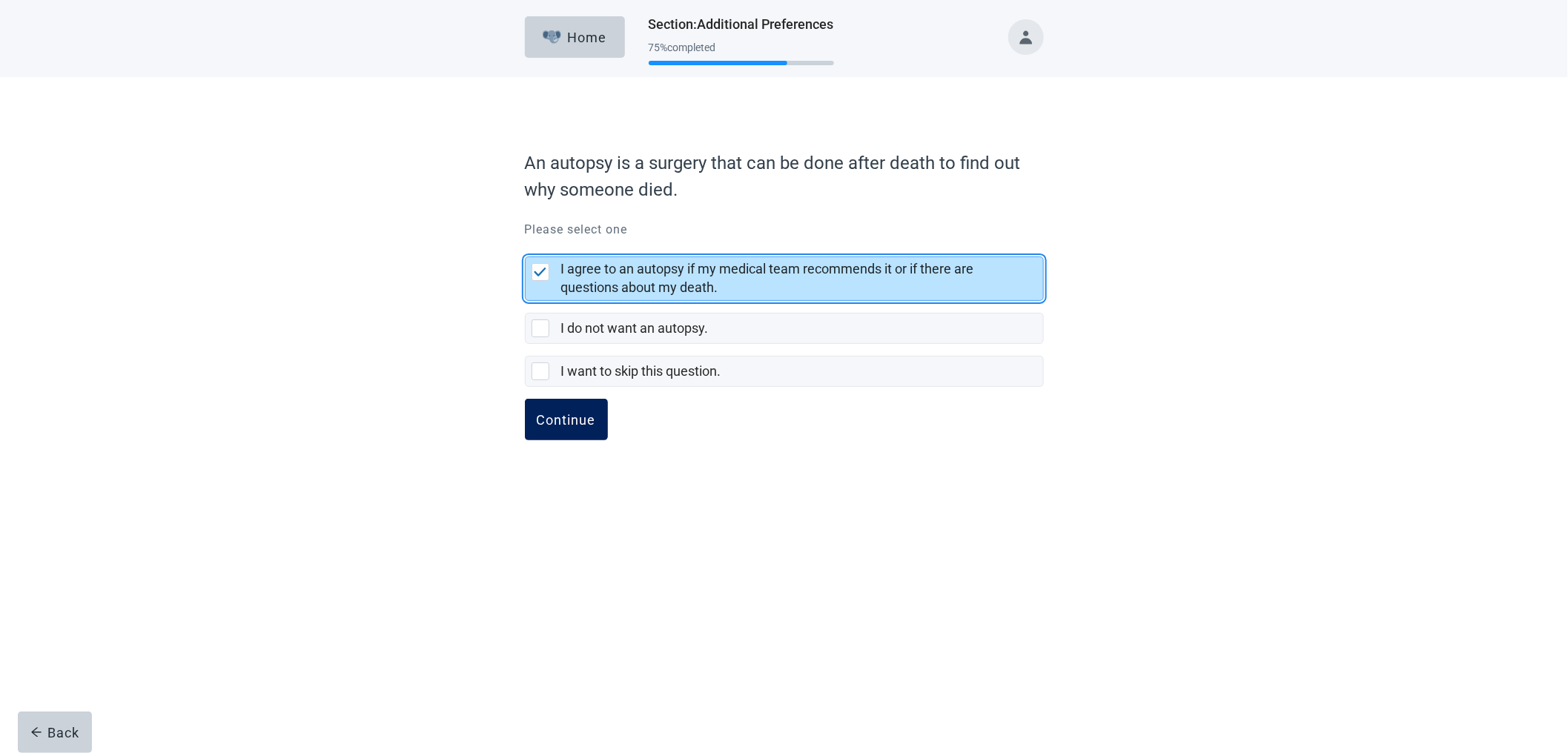
click at [575, 411] on button "Continue" at bounding box center [567, 420] width 83 height 42
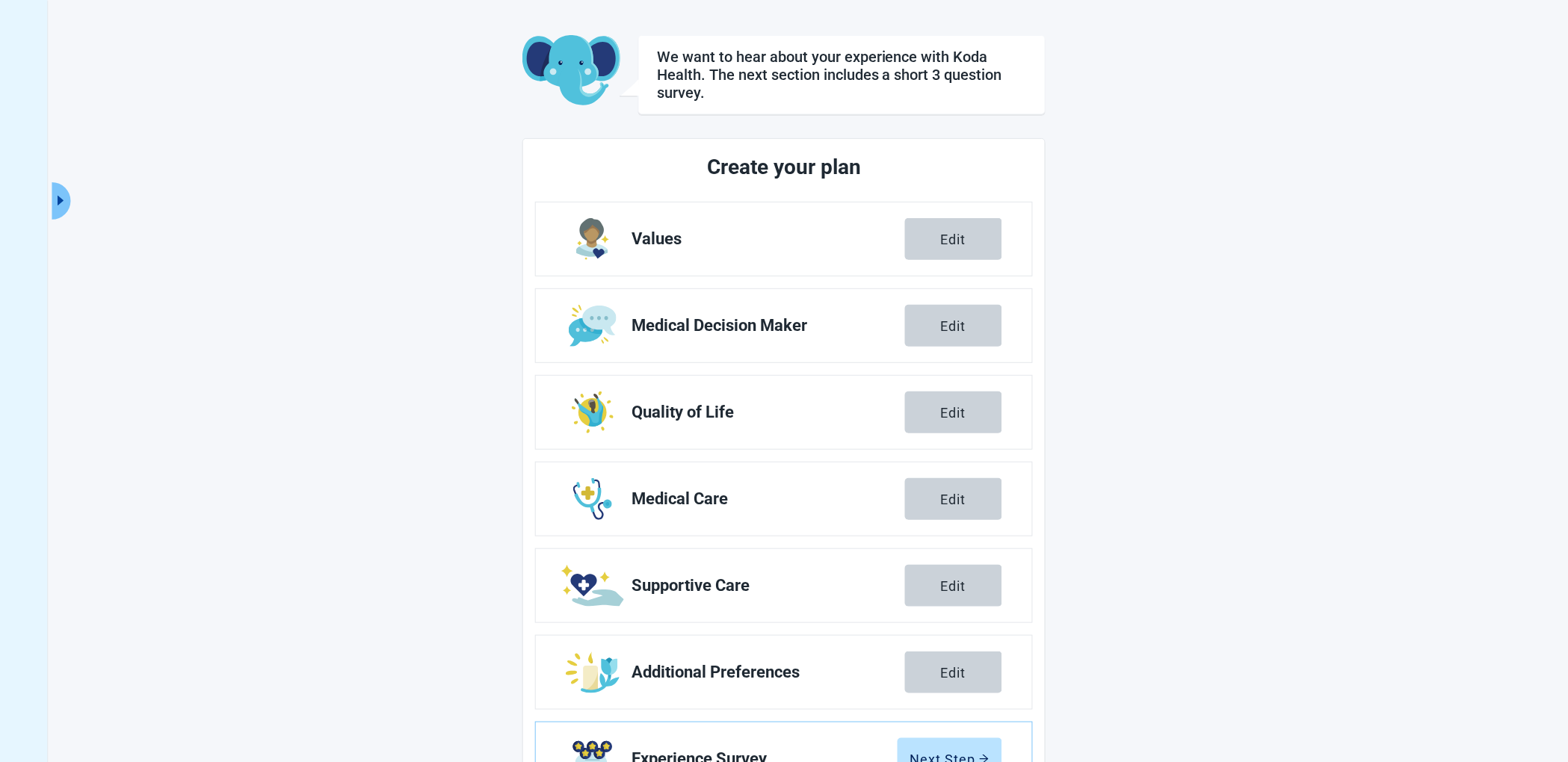
scroll to position [126, 0]
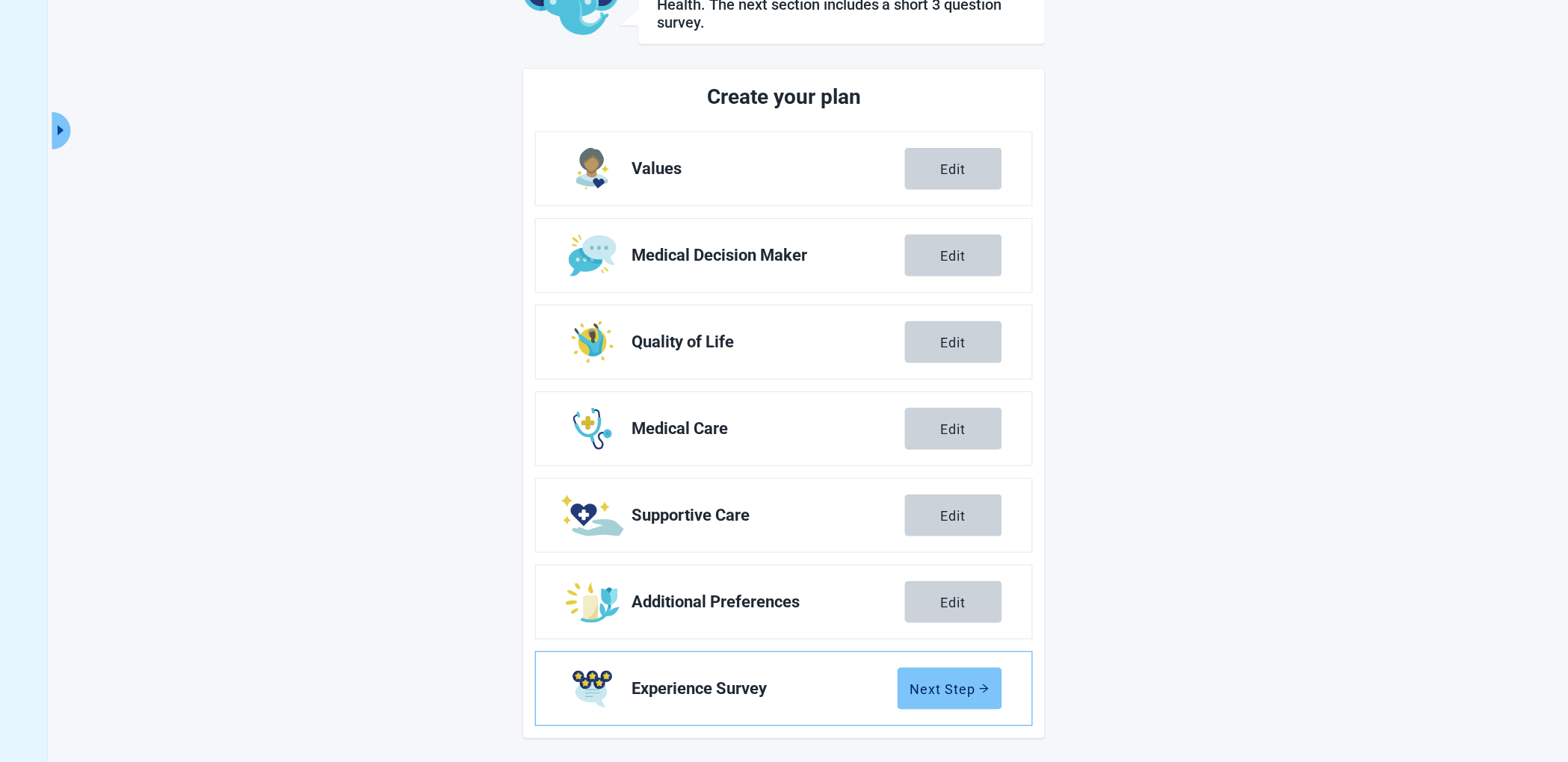
click at [952, 686] on div "Next Step" at bounding box center [950, 689] width 79 height 15
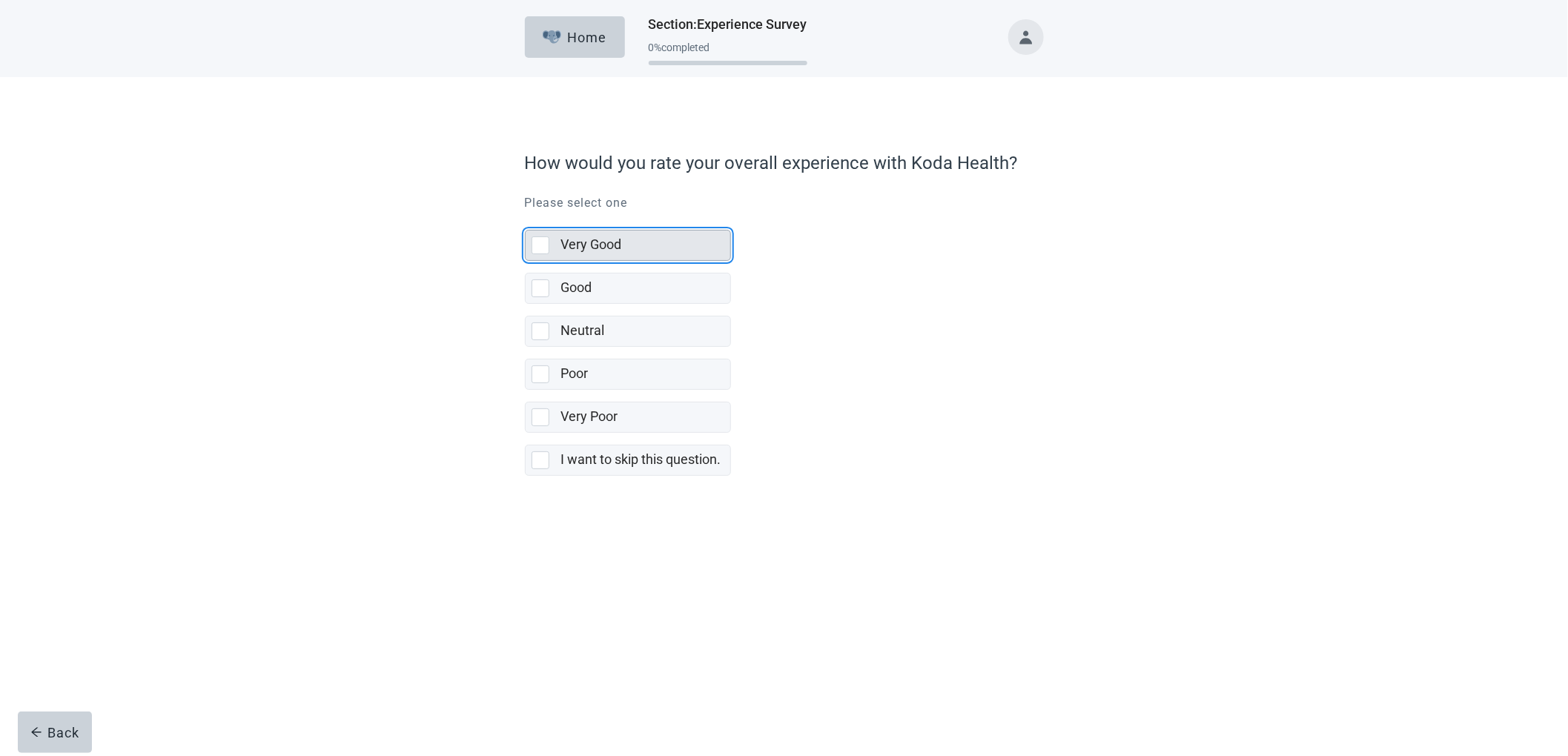
drag, startPoint x: 592, startPoint y: 245, endPoint x: 589, endPoint y: 253, distance: 8.5
click at [592, 245] on label "Very Good" at bounding box center [591, 244] width 61 height 15
checkbox input "true"
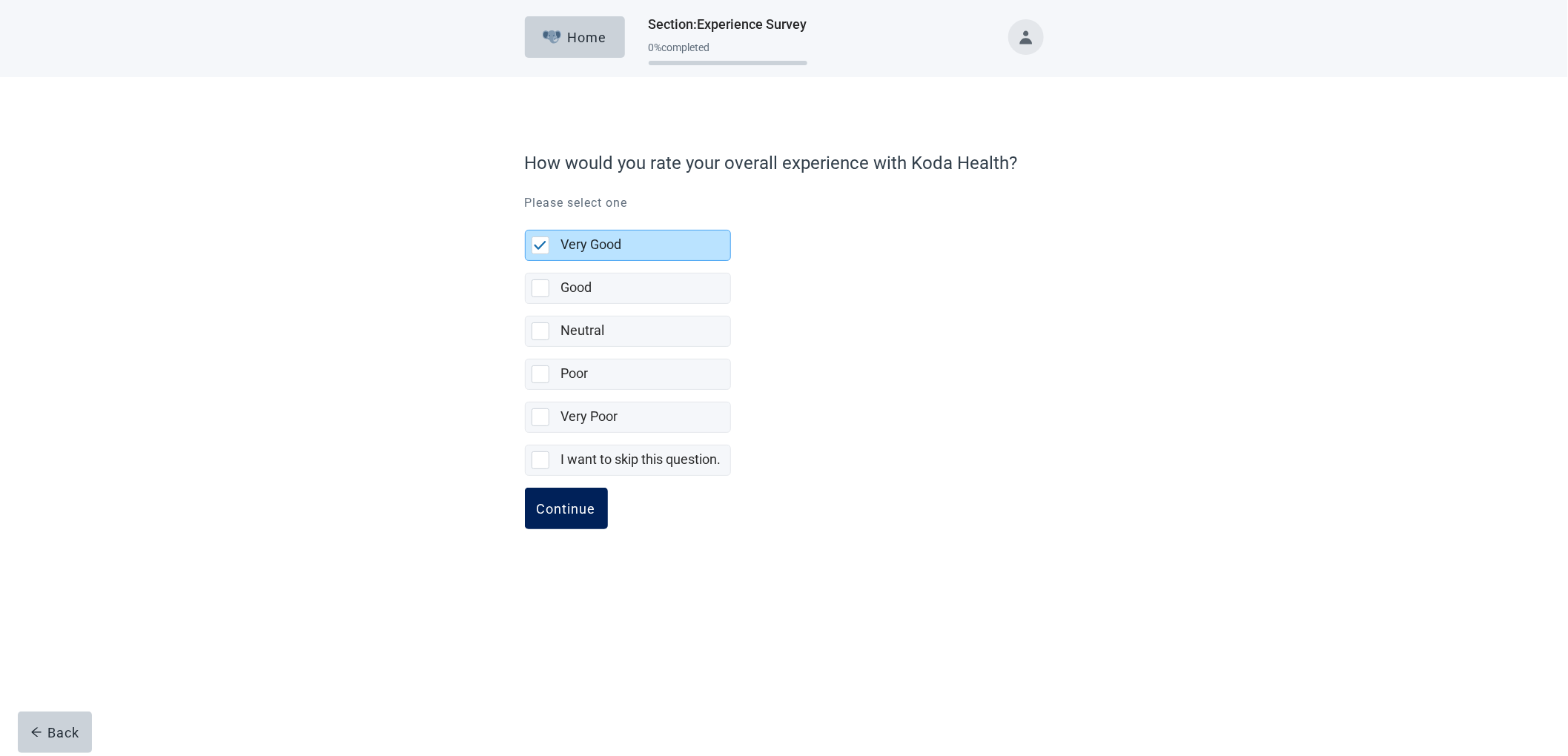
click at [570, 527] on button "Continue" at bounding box center [567, 508] width 83 height 42
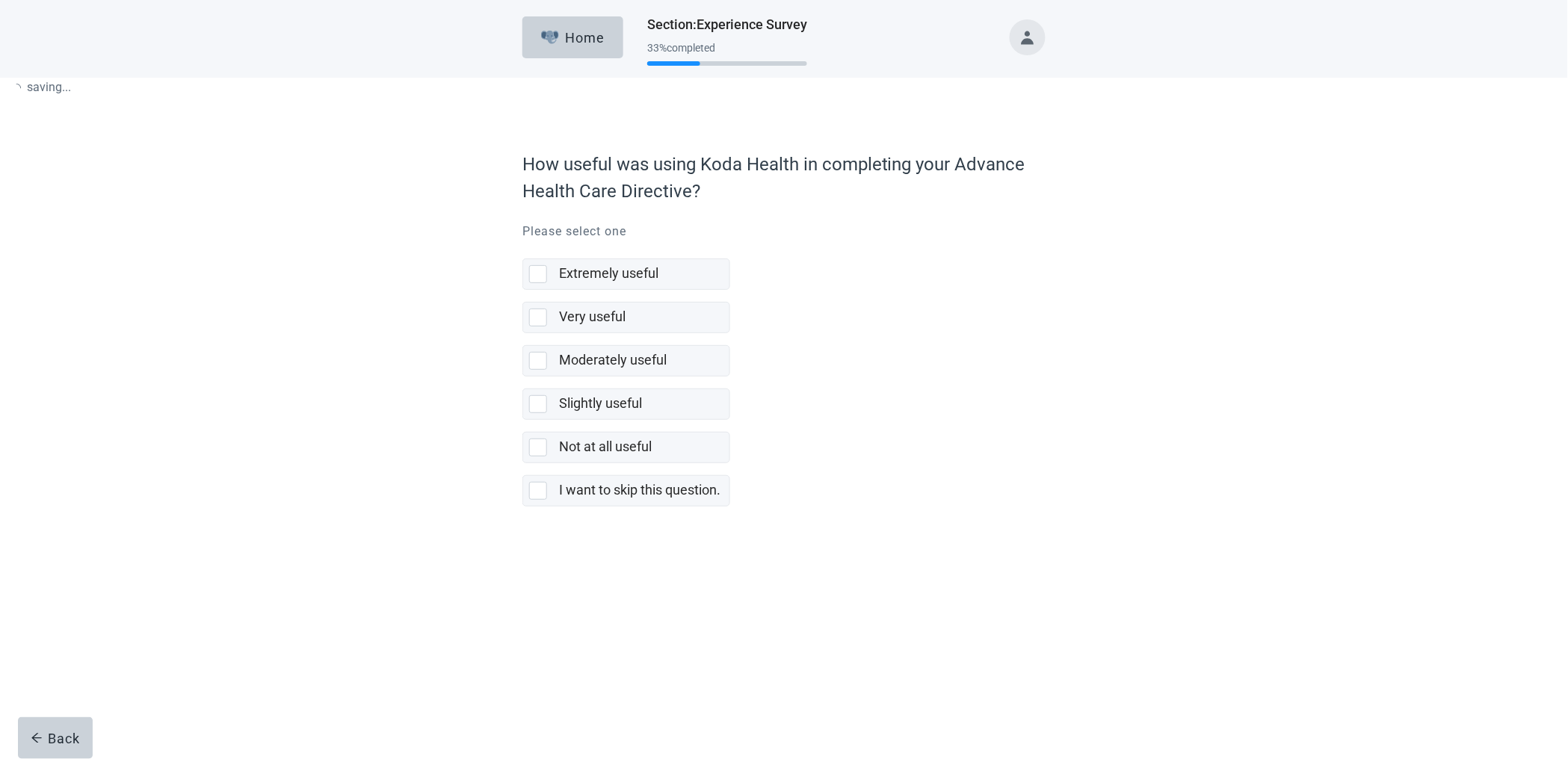
click at [573, 501] on div "How useful was using Koda Health in completing your Advance Health Care Directi…" at bounding box center [783, 325] width 523 height 350
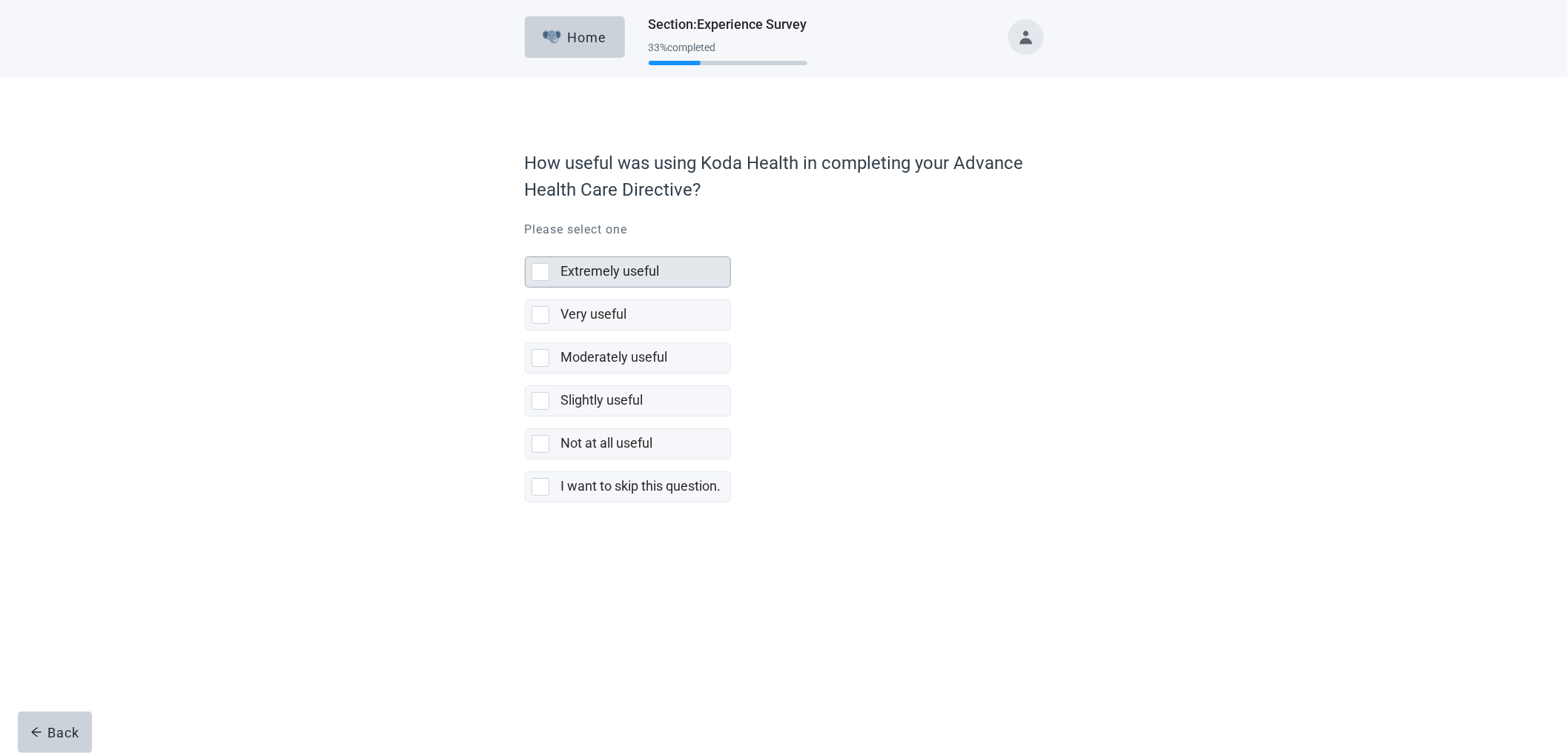
click at [595, 269] on label "Extremely useful" at bounding box center [610, 270] width 98 height 15
checkbox input "true"
click at [571, 556] on button "Continue" at bounding box center [567, 535] width 83 height 42
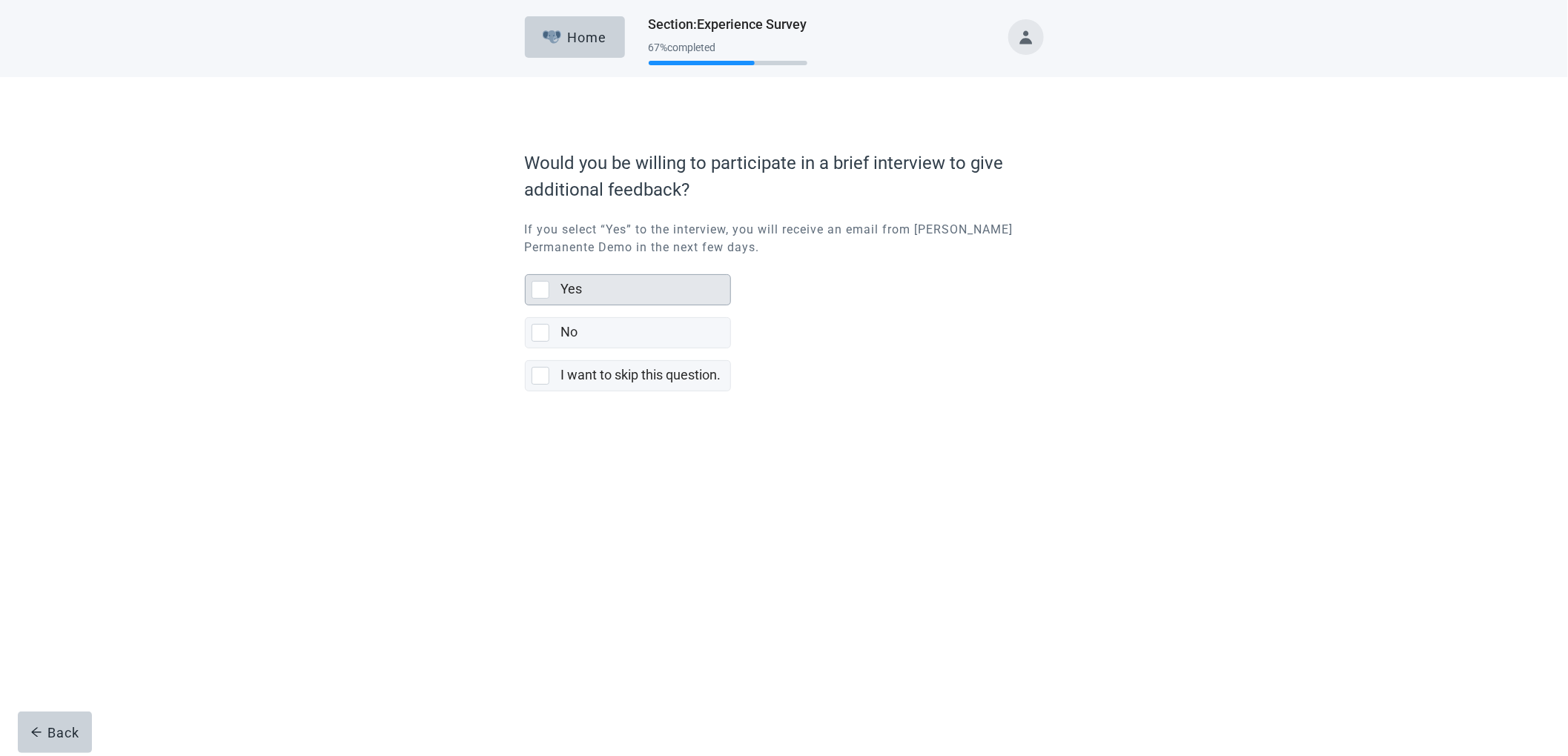
click at [619, 281] on div "Yes" at bounding box center [641, 289] width 160 height 18
click at [526, 263] on input "Yes" at bounding box center [525, 262] width 1 height 1
checkbox input "true"
click at [558, 420] on div "Continue" at bounding box center [567, 424] width 59 height 15
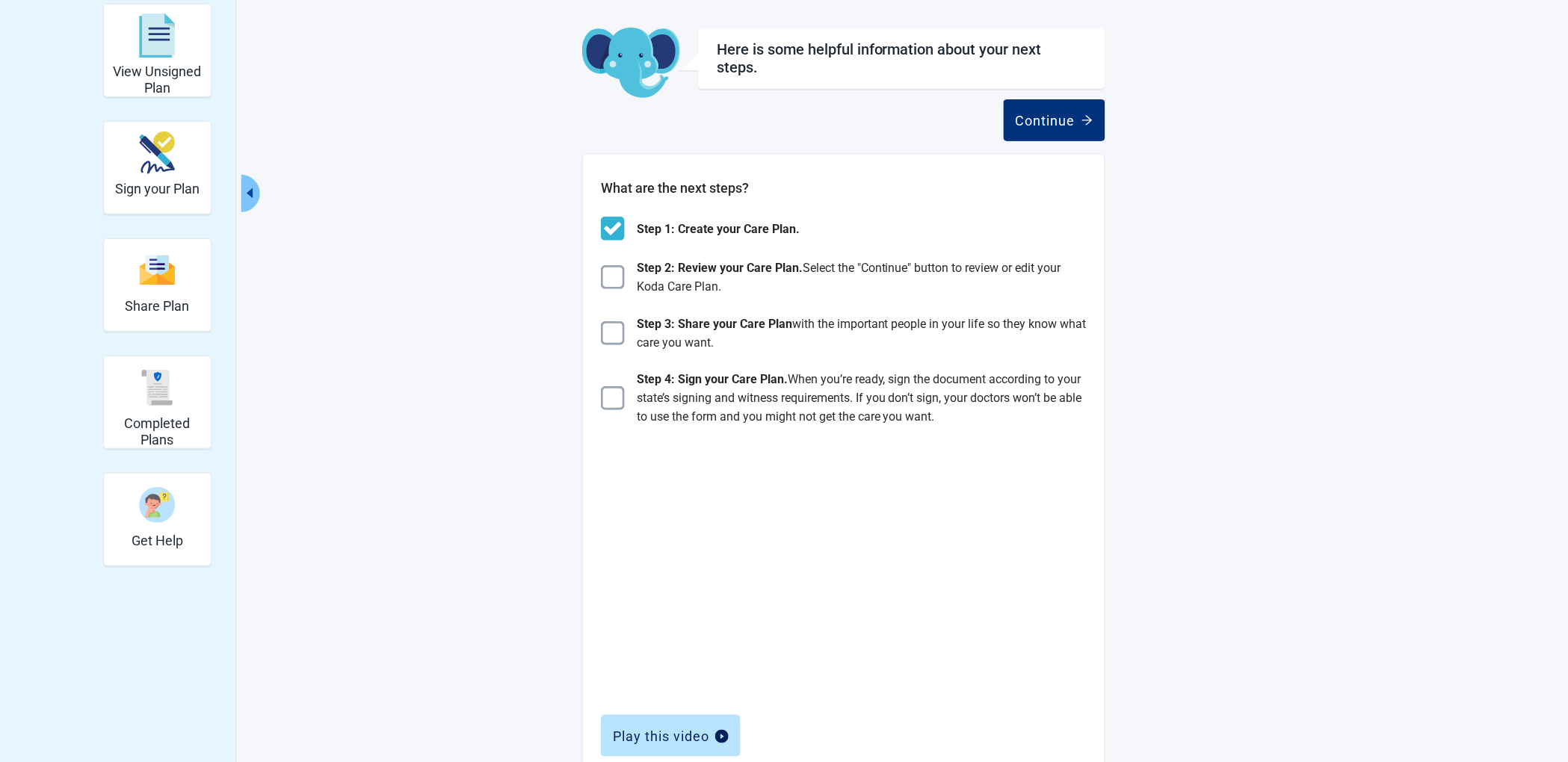
scroll to position [88, 0]
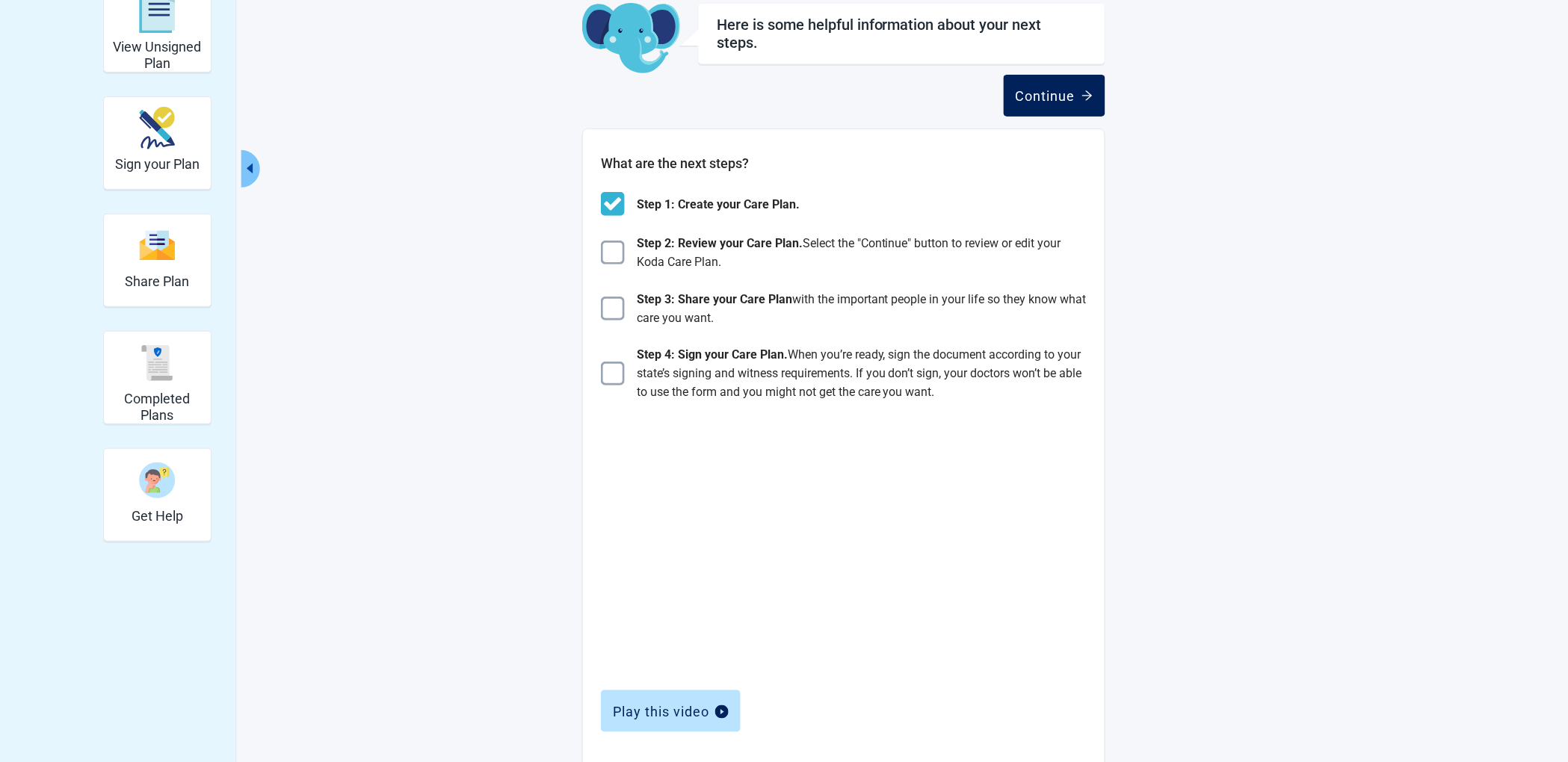
click at [1059, 88] on div "Continue" at bounding box center [1055, 95] width 77 height 15
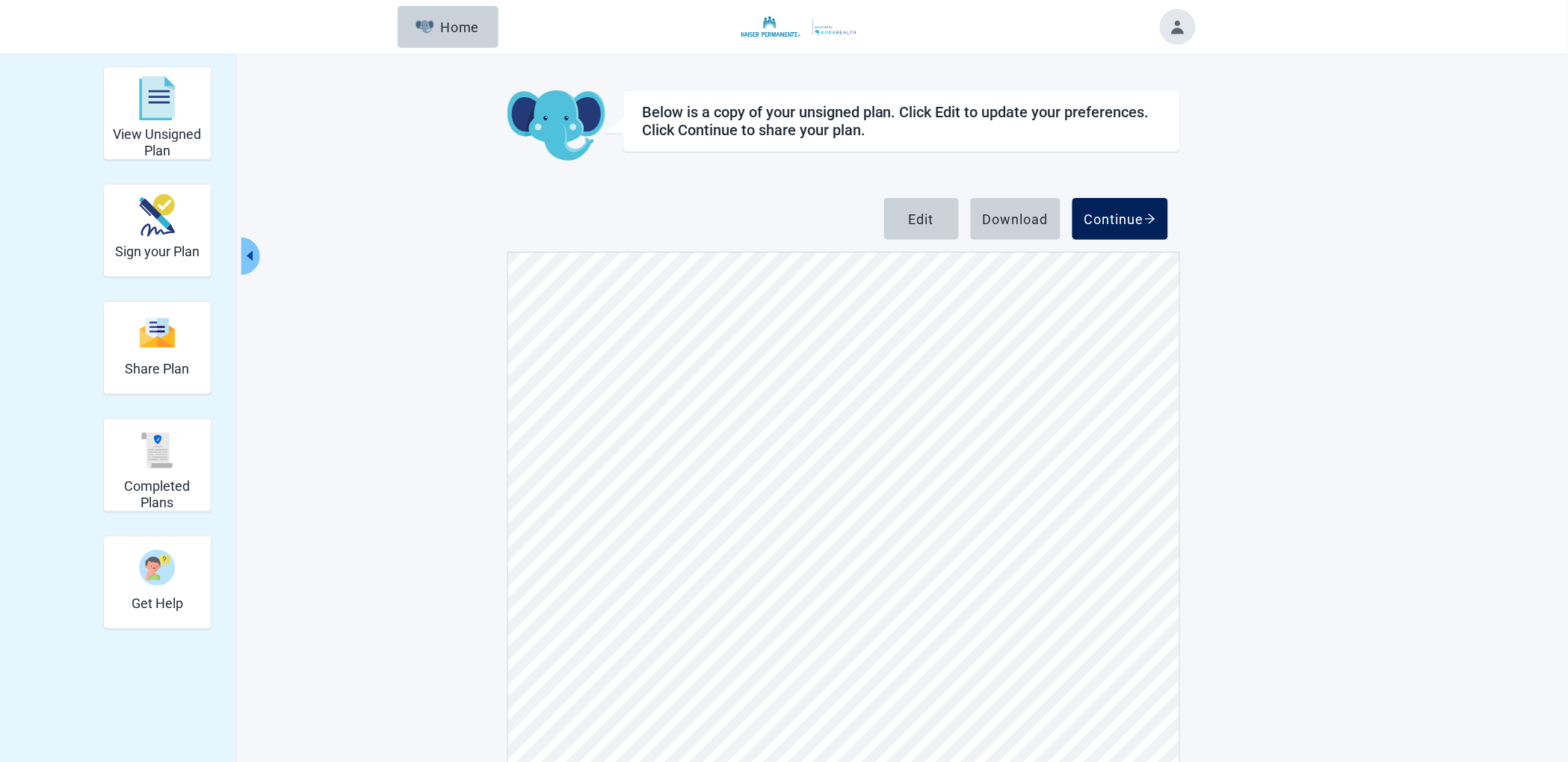
click at [1107, 220] on div "Continue" at bounding box center [1120, 219] width 72 height 15
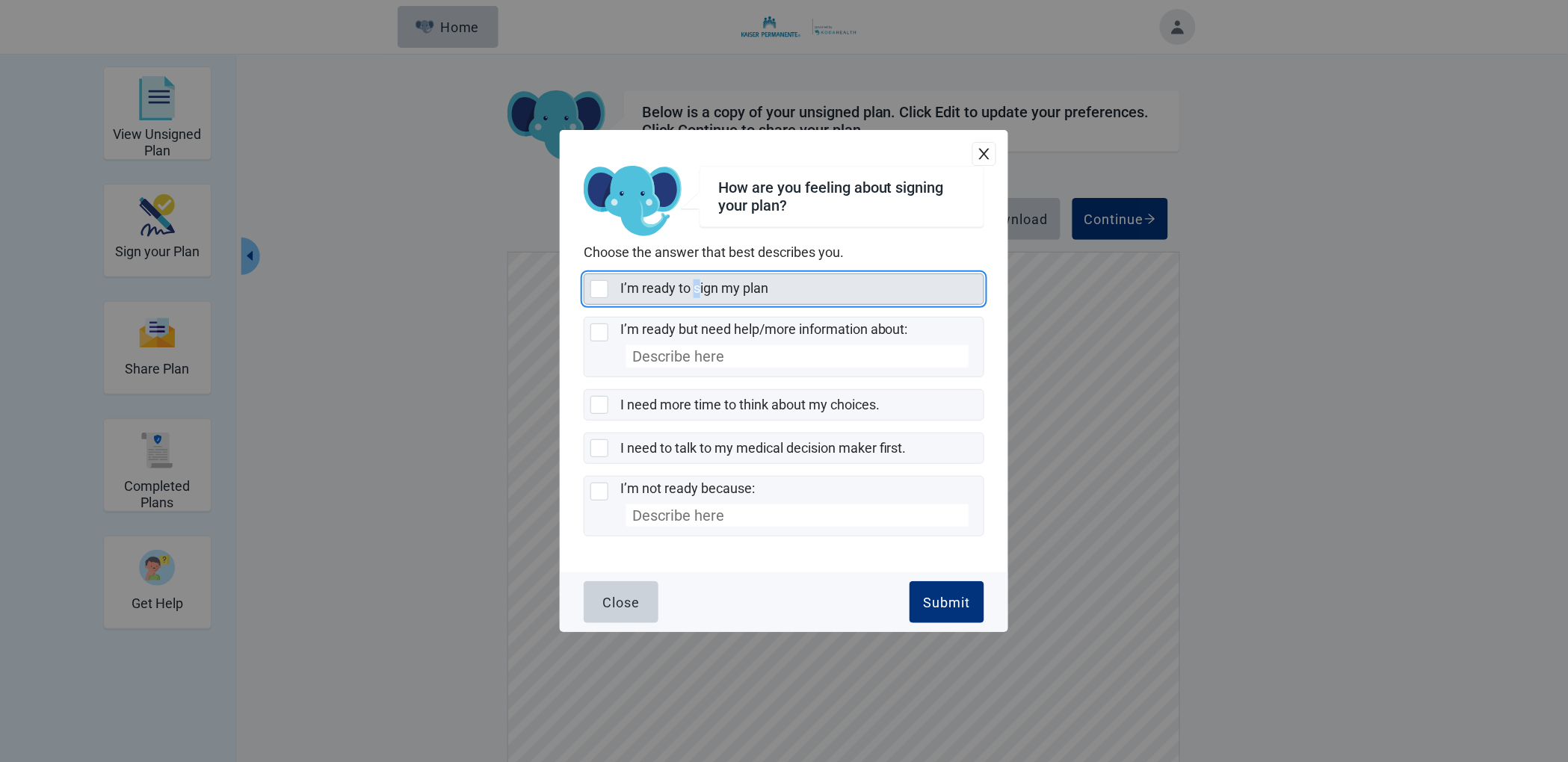
click at [697, 292] on label "I’m ready to sign my plan" at bounding box center [695, 288] width 148 height 15
checkbox input "true"
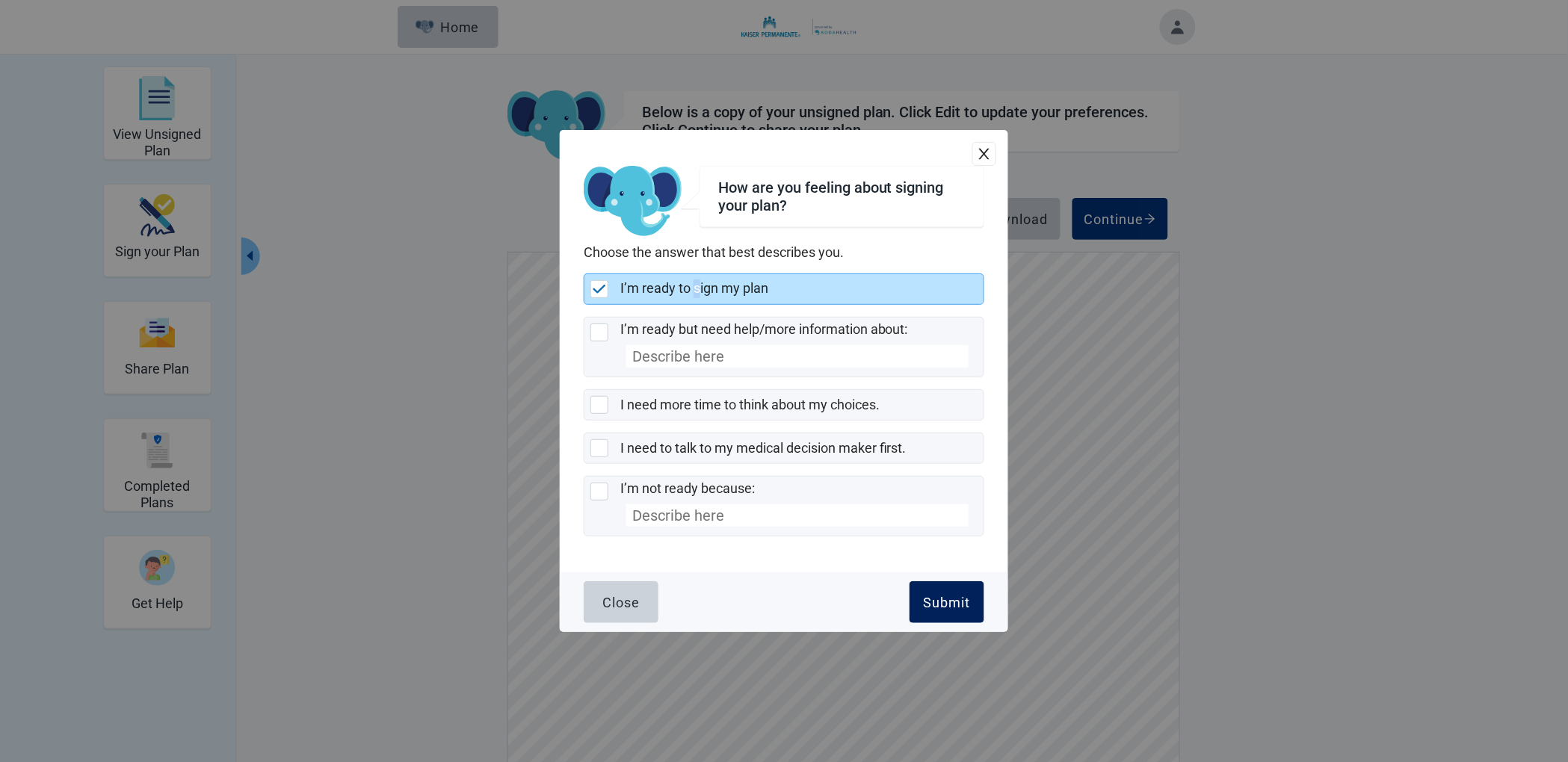
click at [953, 590] on button "Submit" at bounding box center [947, 603] width 75 height 42
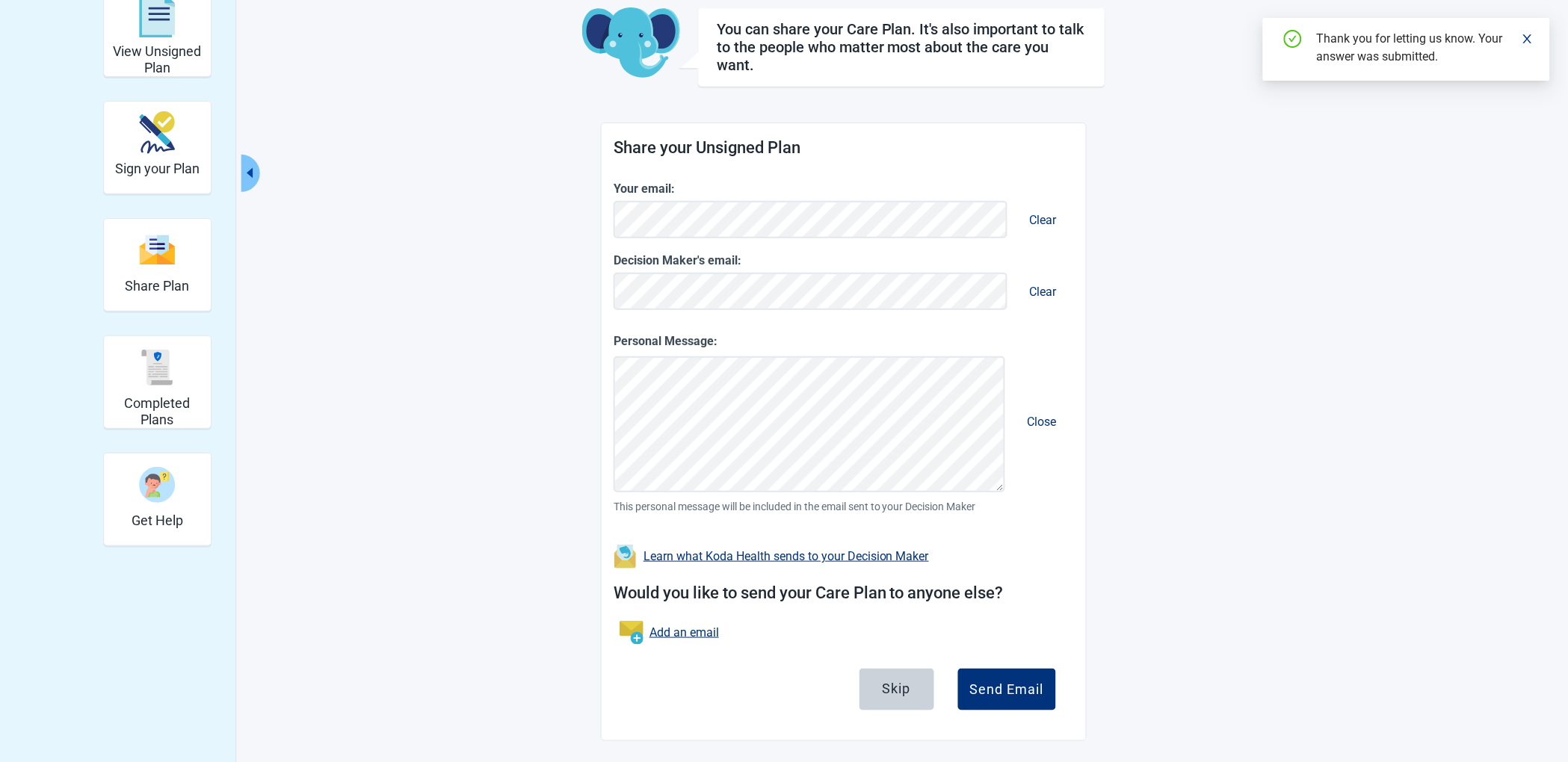
scroll to position [86, 0]
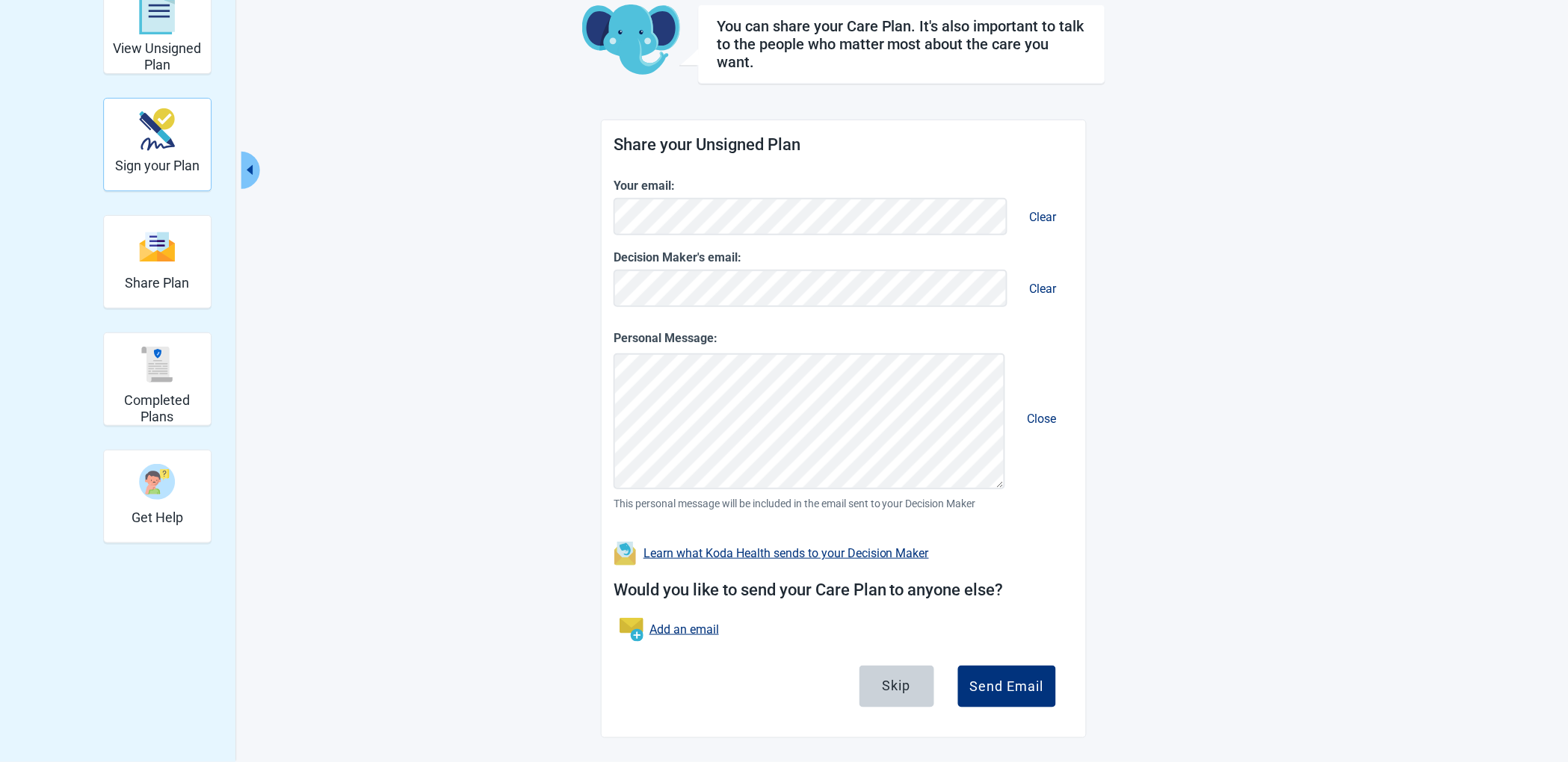
click at [176, 139] on div "Sign your Plan" at bounding box center [157, 130] width 85 height 56
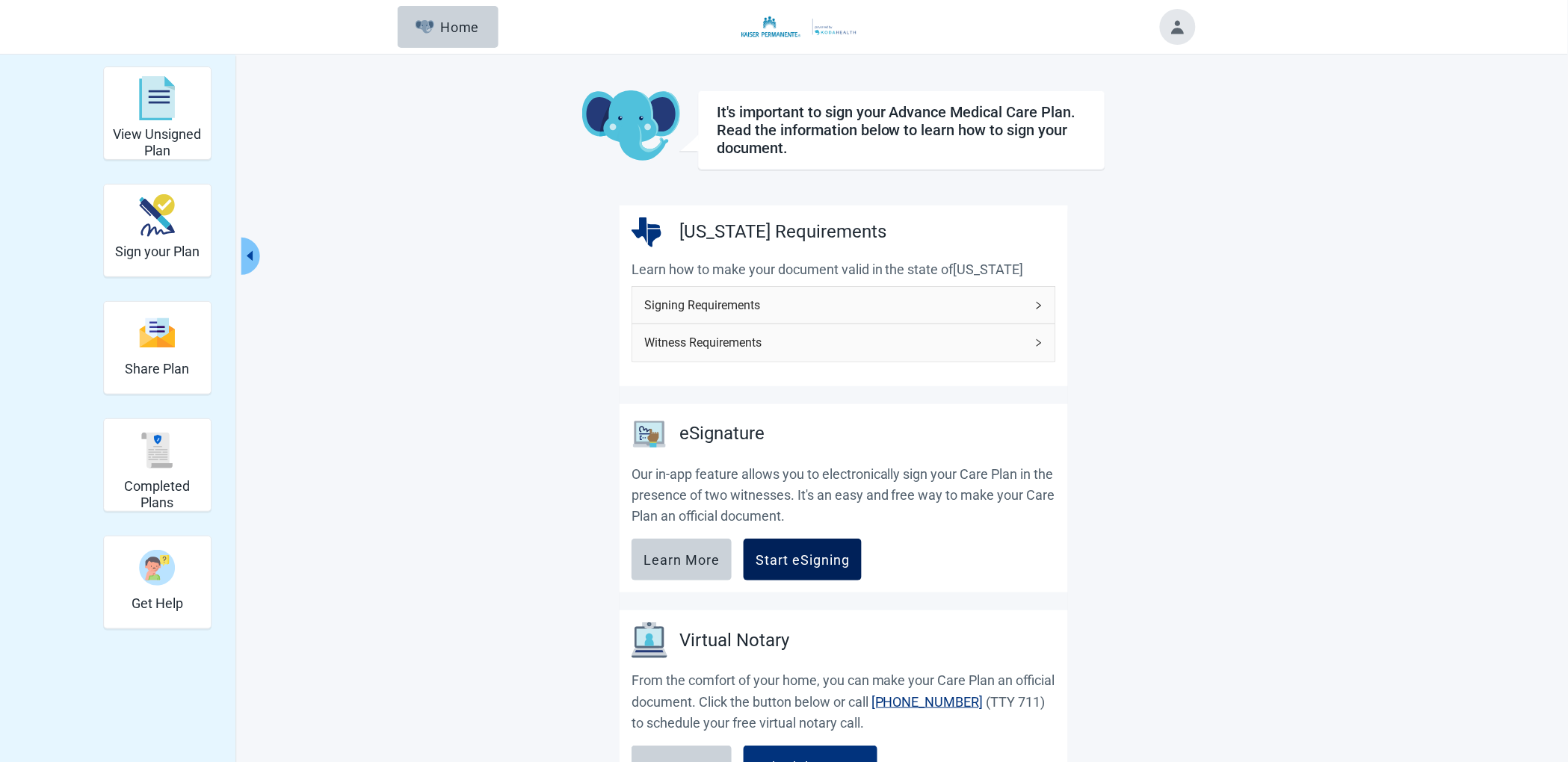
click at [812, 570] on button "Start eSigning" at bounding box center [803, 560] width 118 height 42
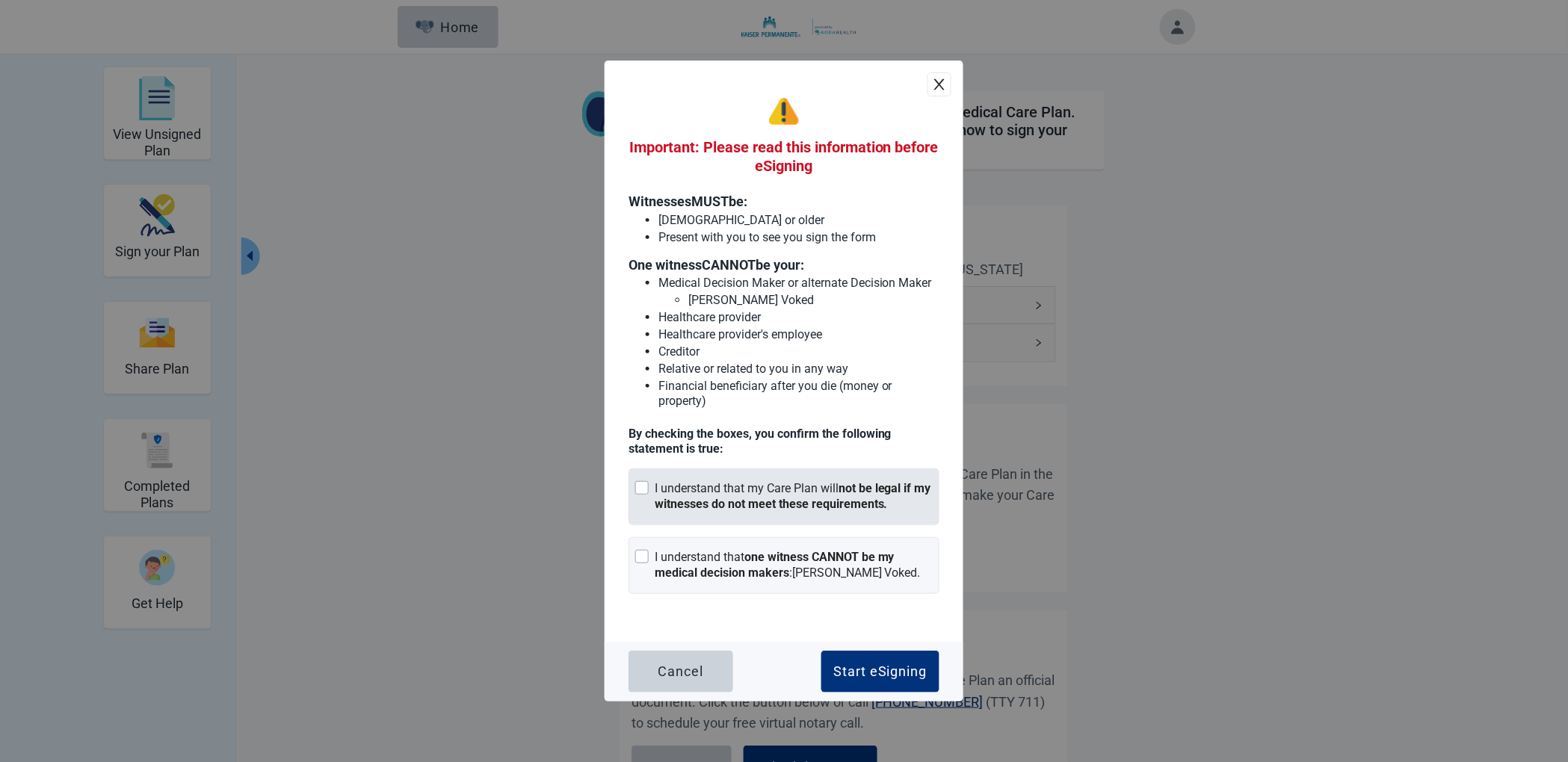
click at [721, 498] on strong "not be legal if my witnesses do not meet these requirements." at bounding box center [793, 495] width 276 height 30
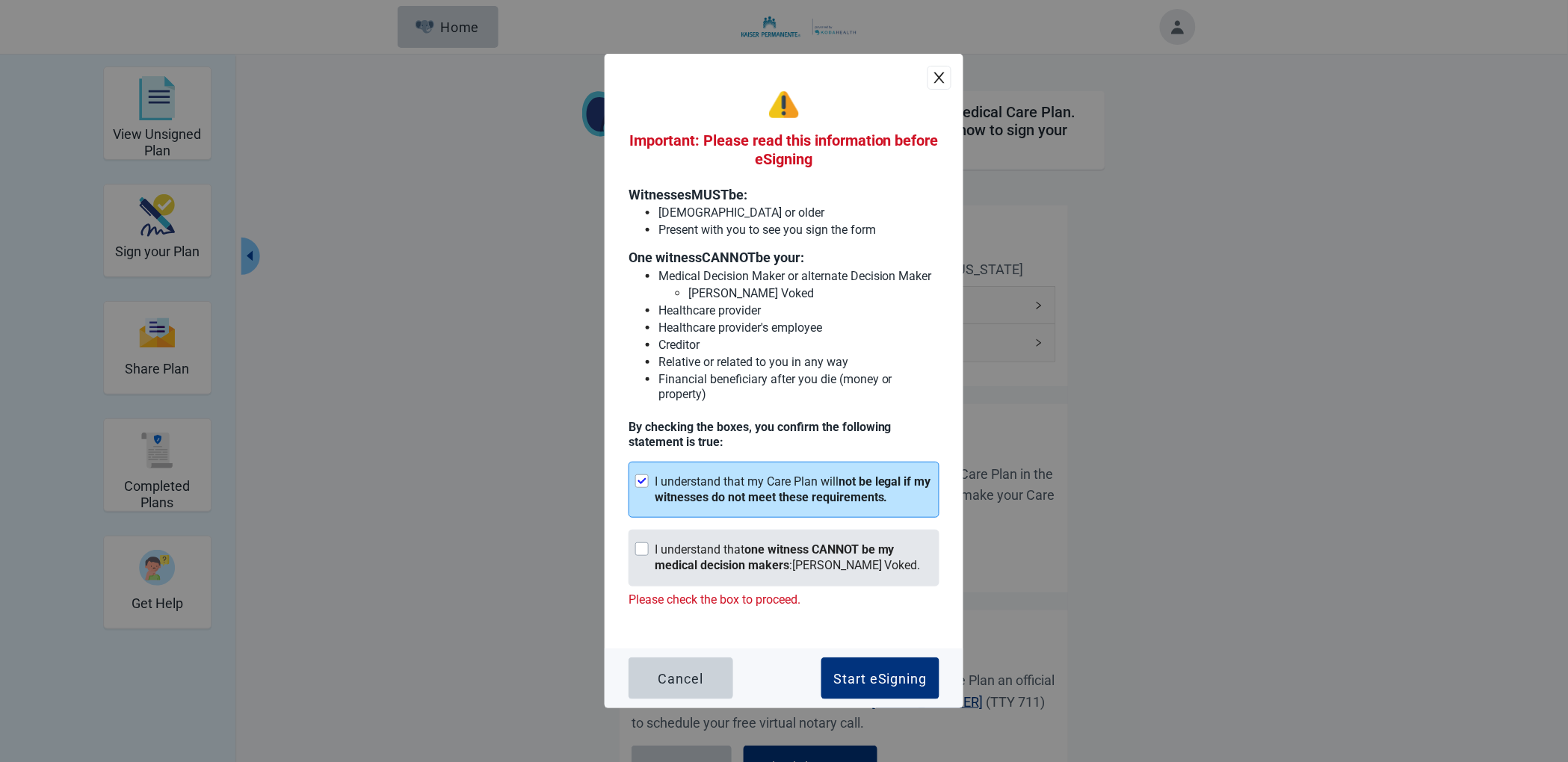
click at [727, 550] on div "I understand that one witness CANNOT be my medical decision makers : [PERSON_NA…" at bounding box center [794, 557] width 278 height 31
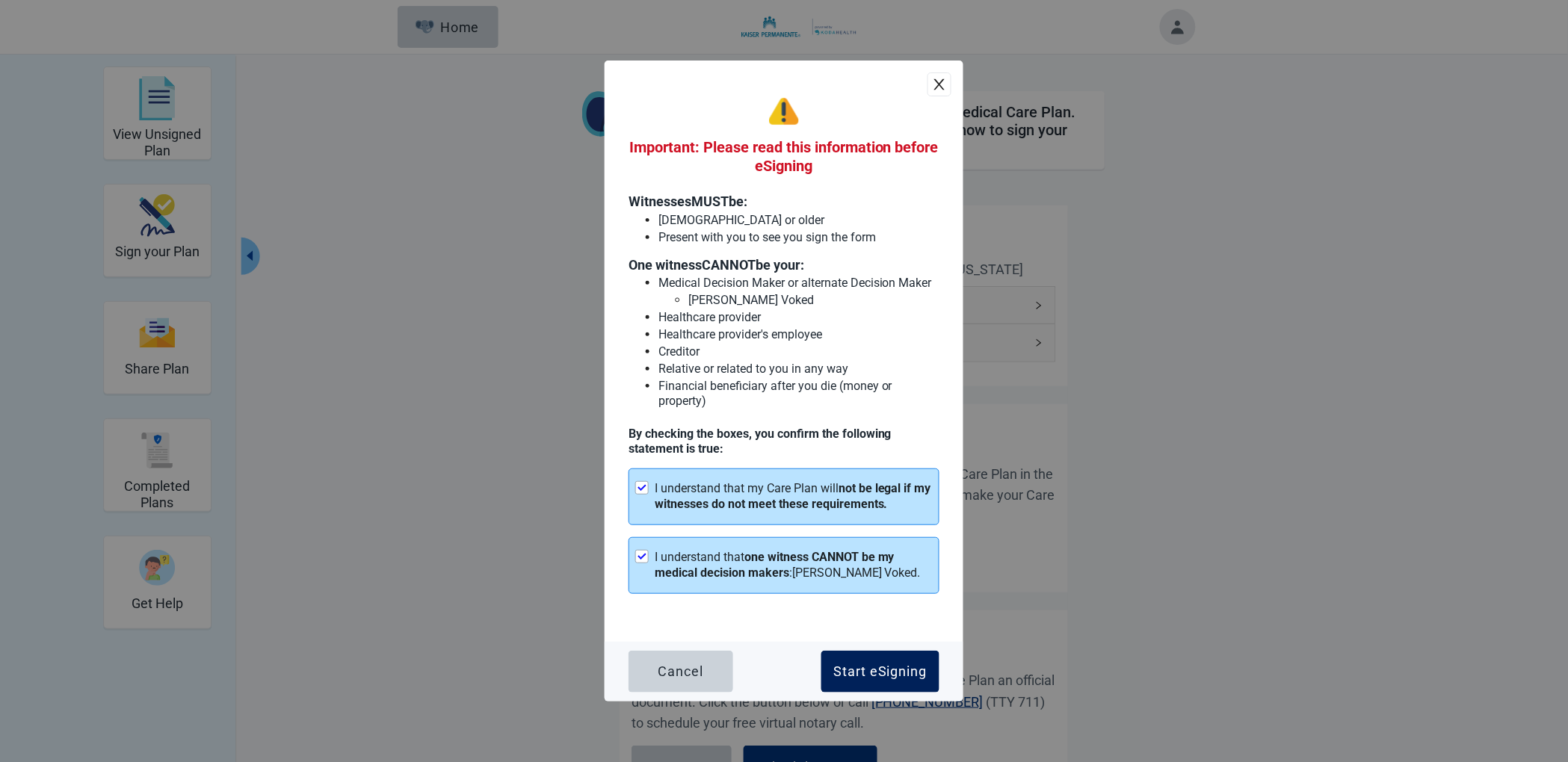
click at [900, 670] on div "Start eSigning" at bounding box center [880, 672] width 94 height 15
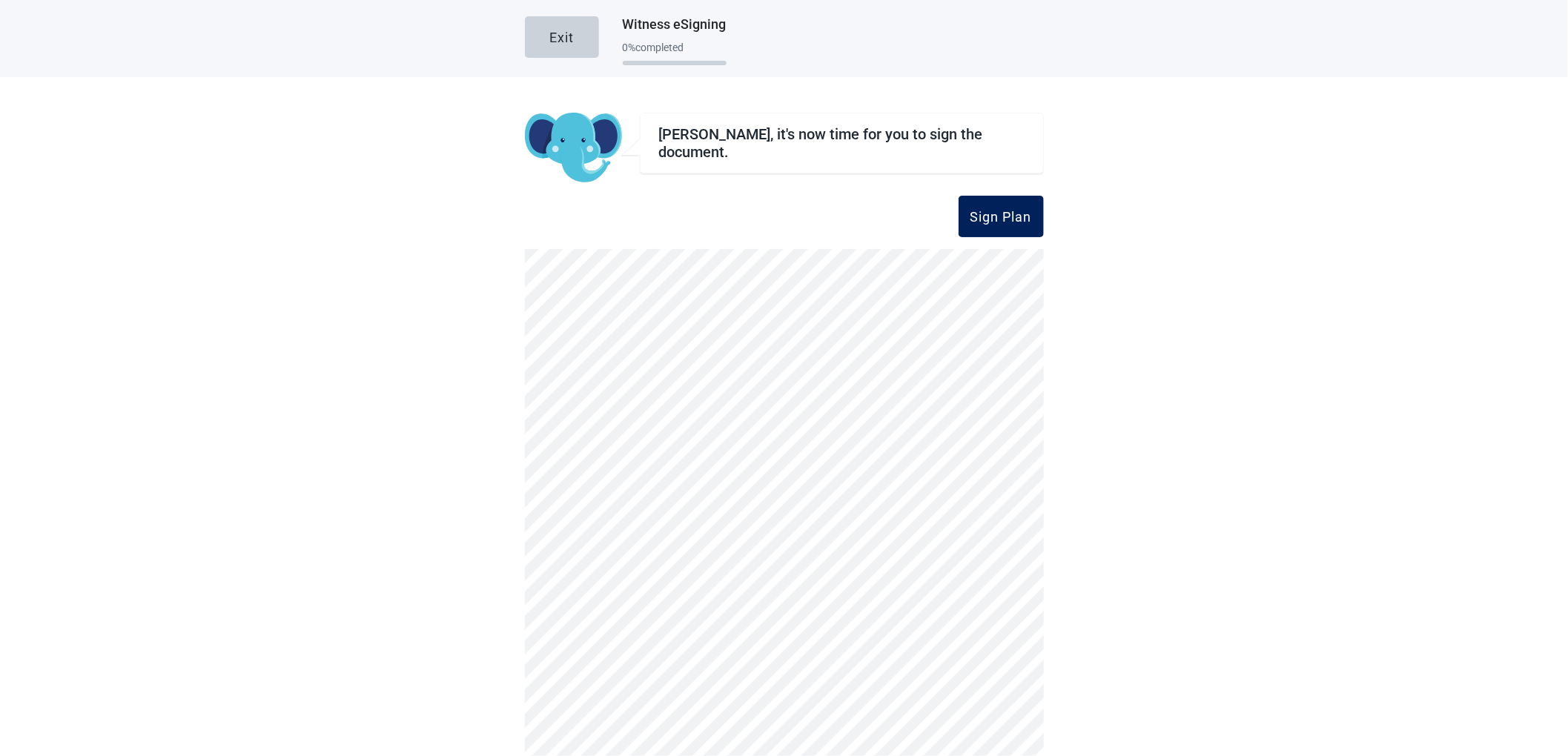
click at [980, 213] on div "Sign Plan" at bounding box center [1001, 217] width 62 height 15
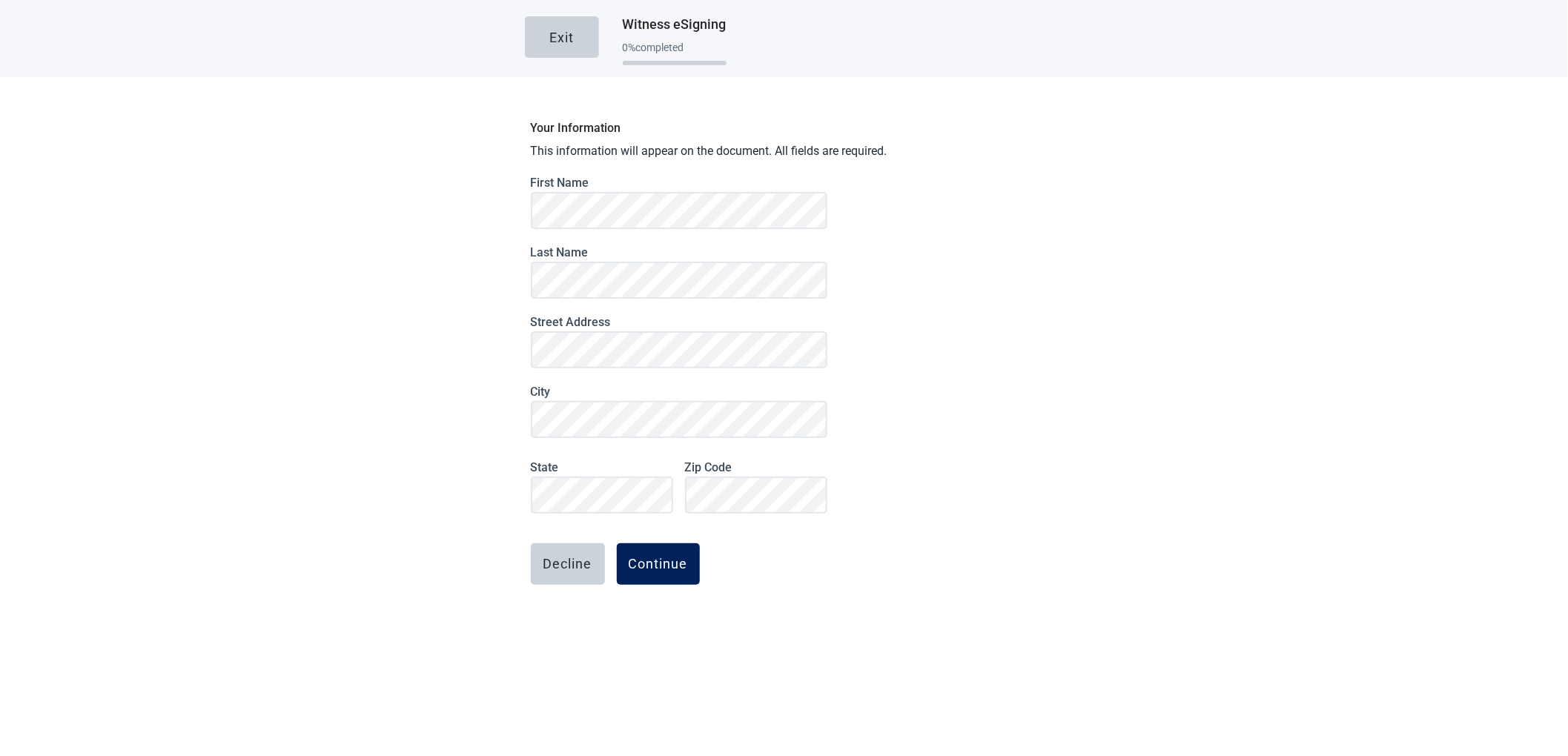
click at [672, 563] on div "Continue" at bounding box center [659, 564] width 59 height 15
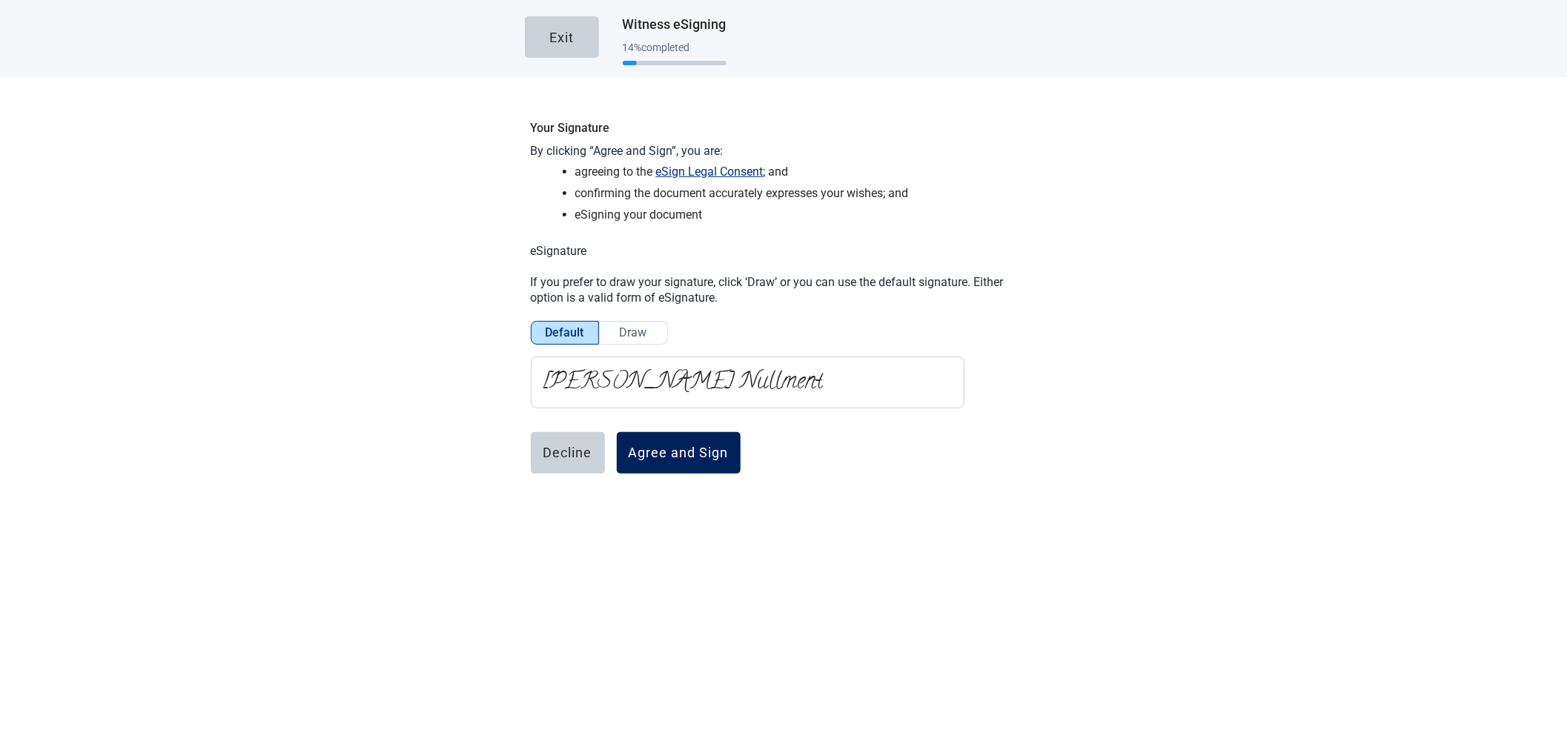
click at [676, 461] on button "Agree and Sign" at bounding box center [679, 453] width 124 height 42
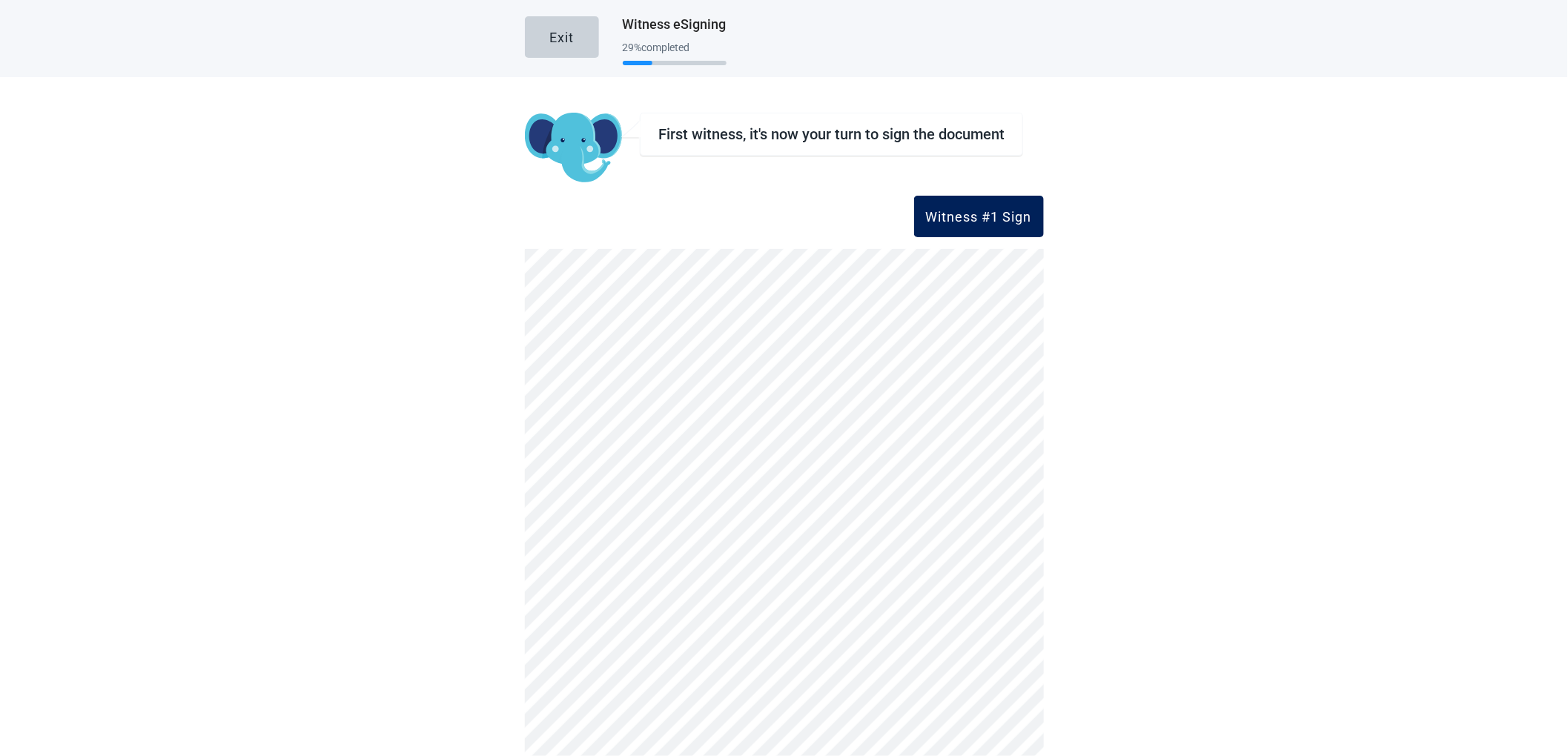
click at [974, 217] on div "Witness #1 Sign" at bounding box center [979, 217] width 106 height 15
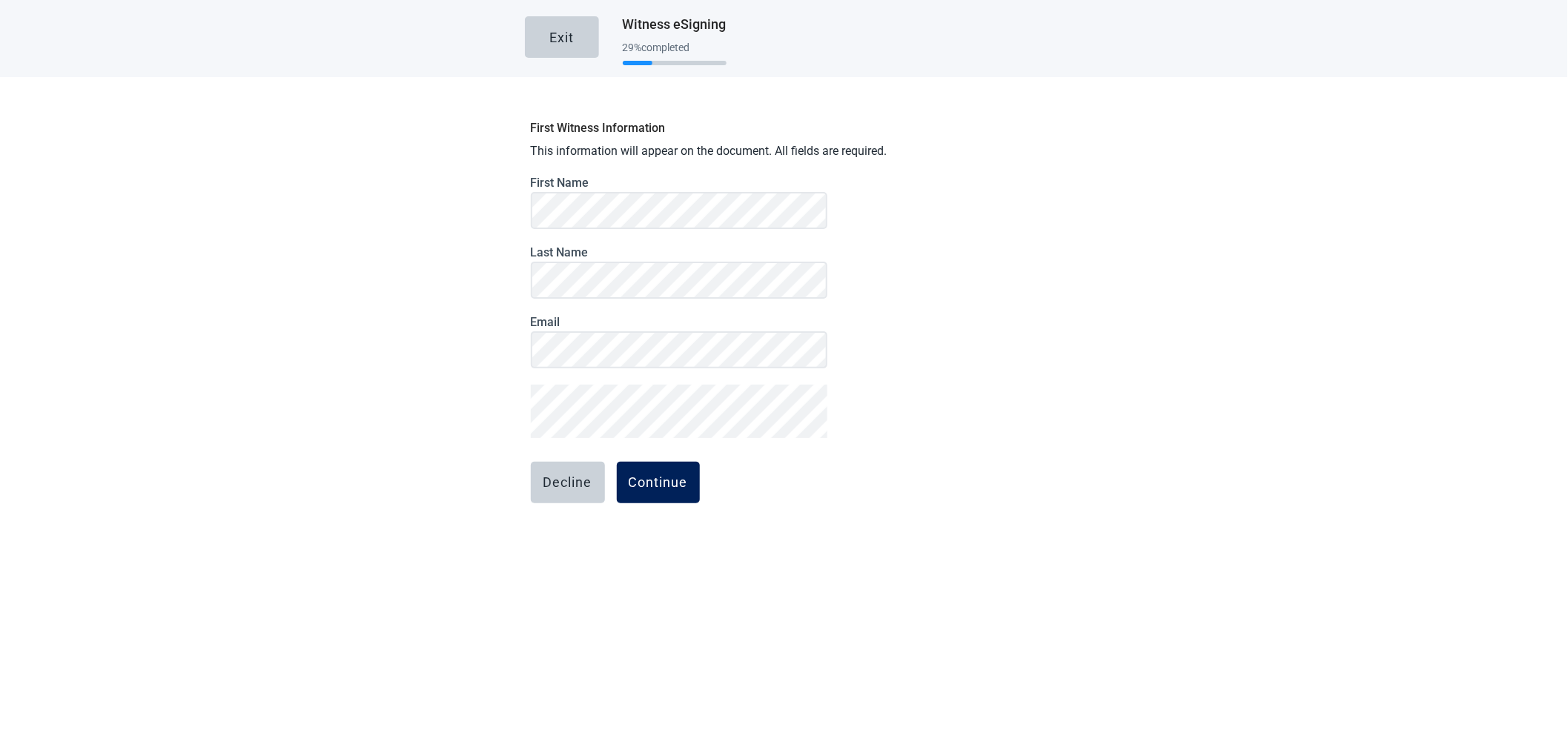
click at [665, 479] on div "Continue" at bounding box center [659, 483] width 59 height 15
click at [651, 511] on div "Continue" at bounding box center [659, 504] width 59 height 15
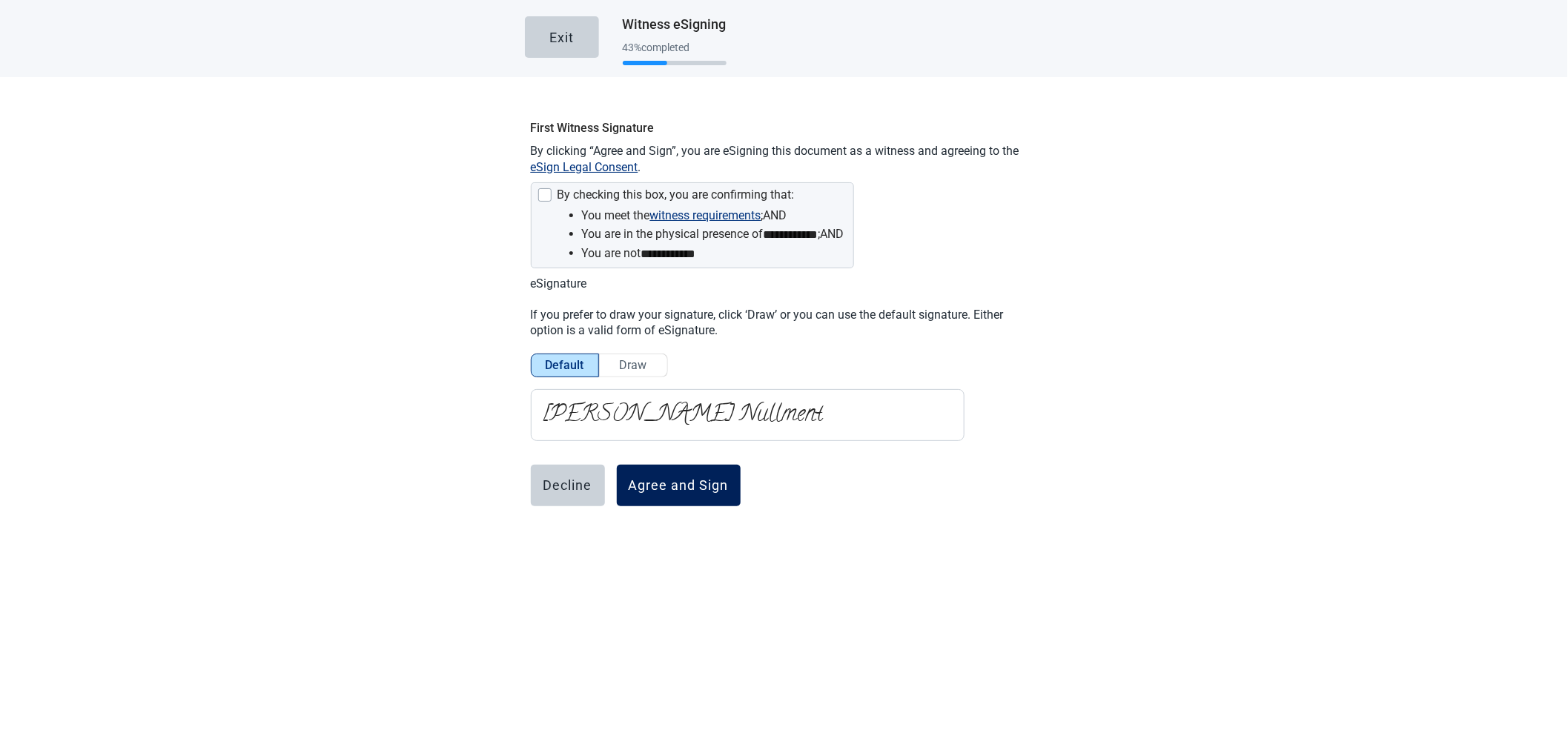
click at [680, 482] on div "Agree and Sign" at bounding box center [679, 485] width 100 height 15
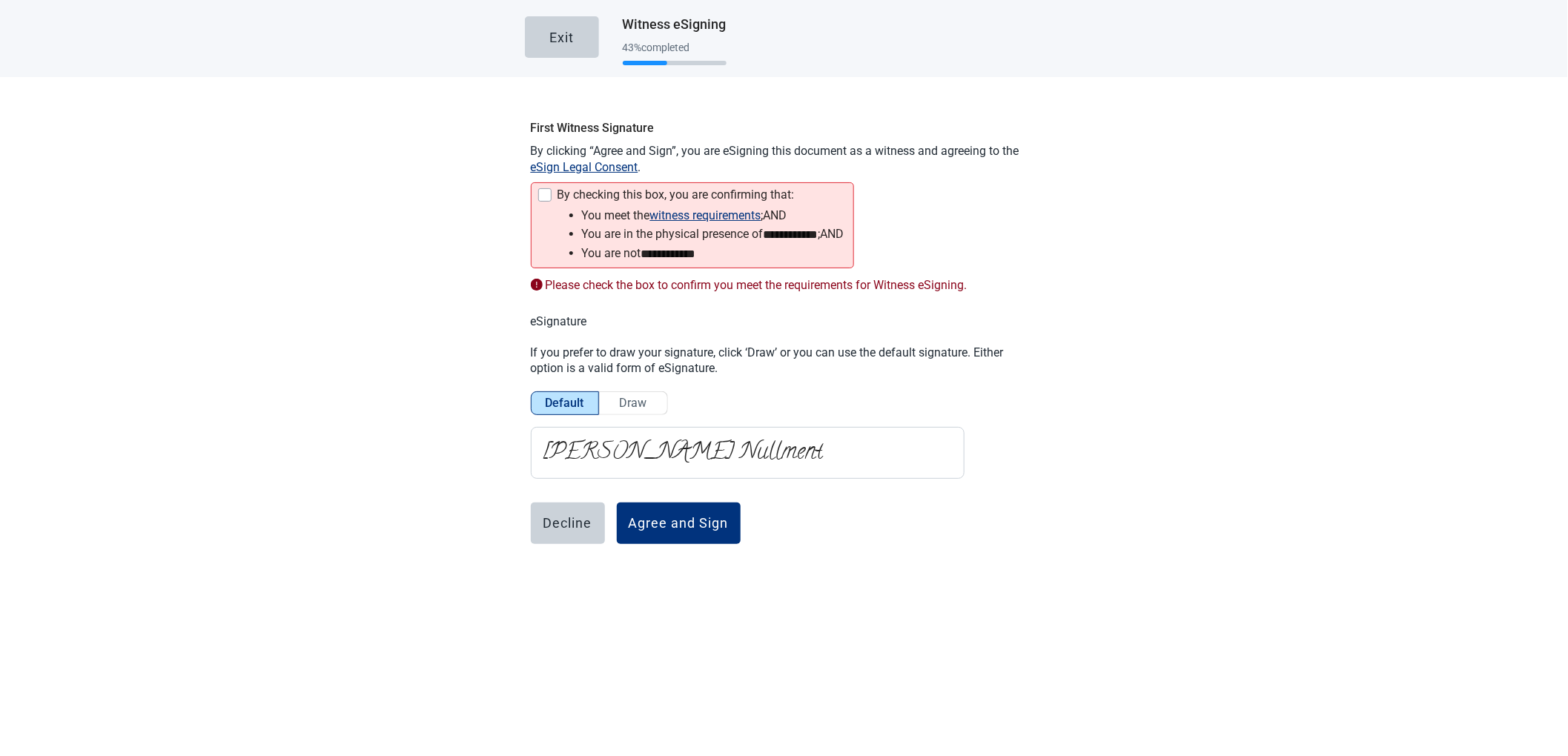
click at [541, 199] on div at bounding box center [544, 195] width 14 height 14
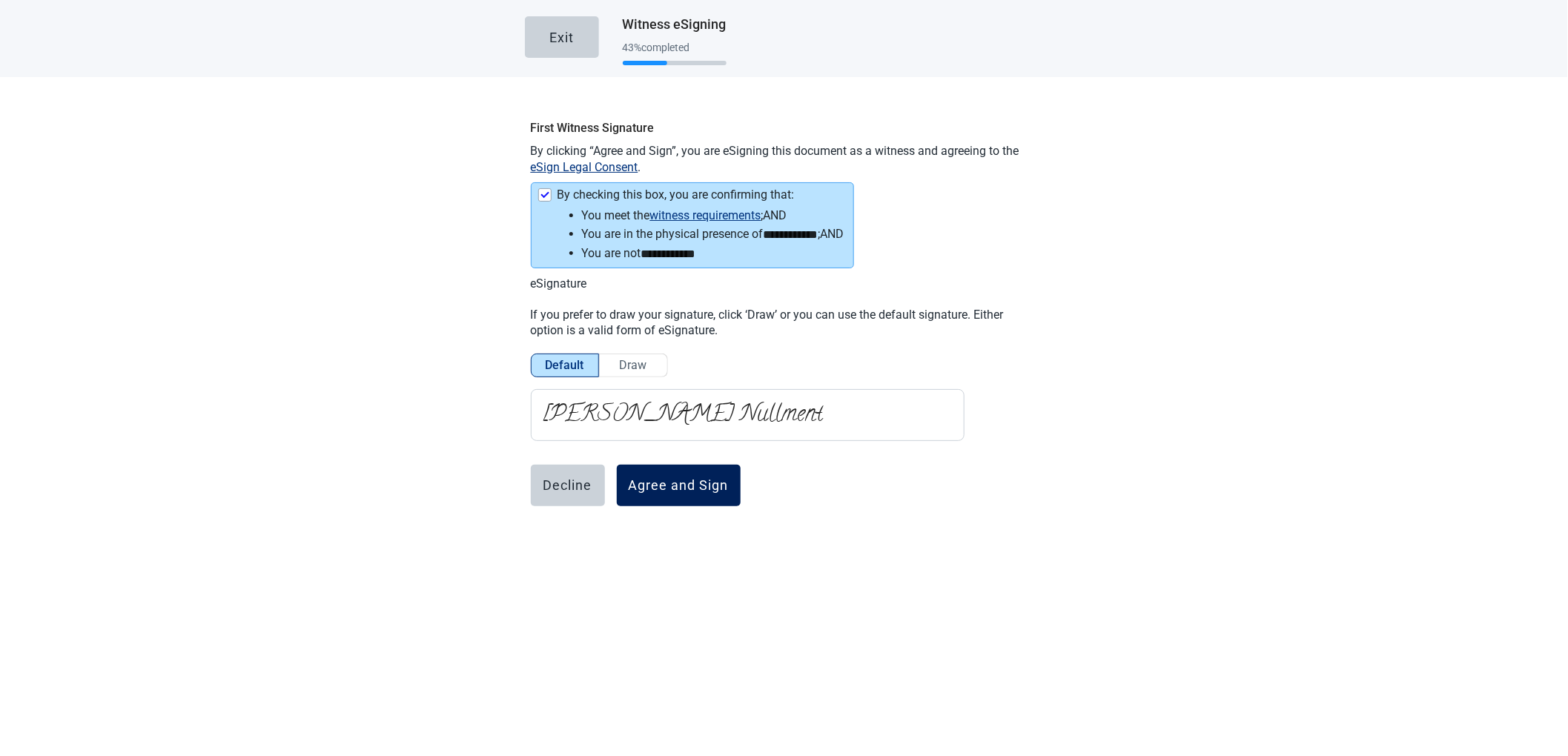
click at [670, 471] on button "Agree and Sign" at bounding box center [679, 486] width 124 height 42
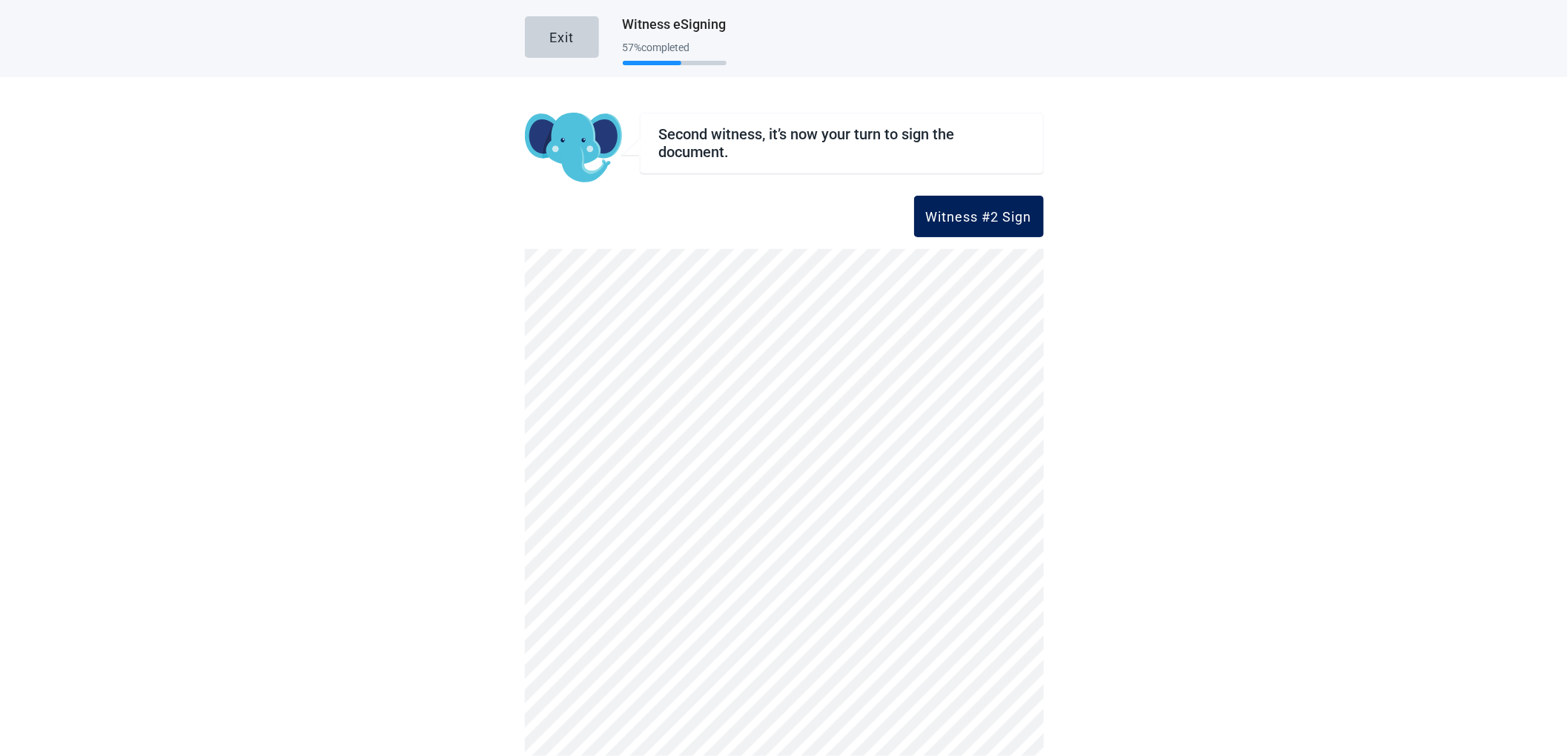
click at [972, 228] on button "Witness #2 Sign" at bounding box center [979, 217] width 129 height 42
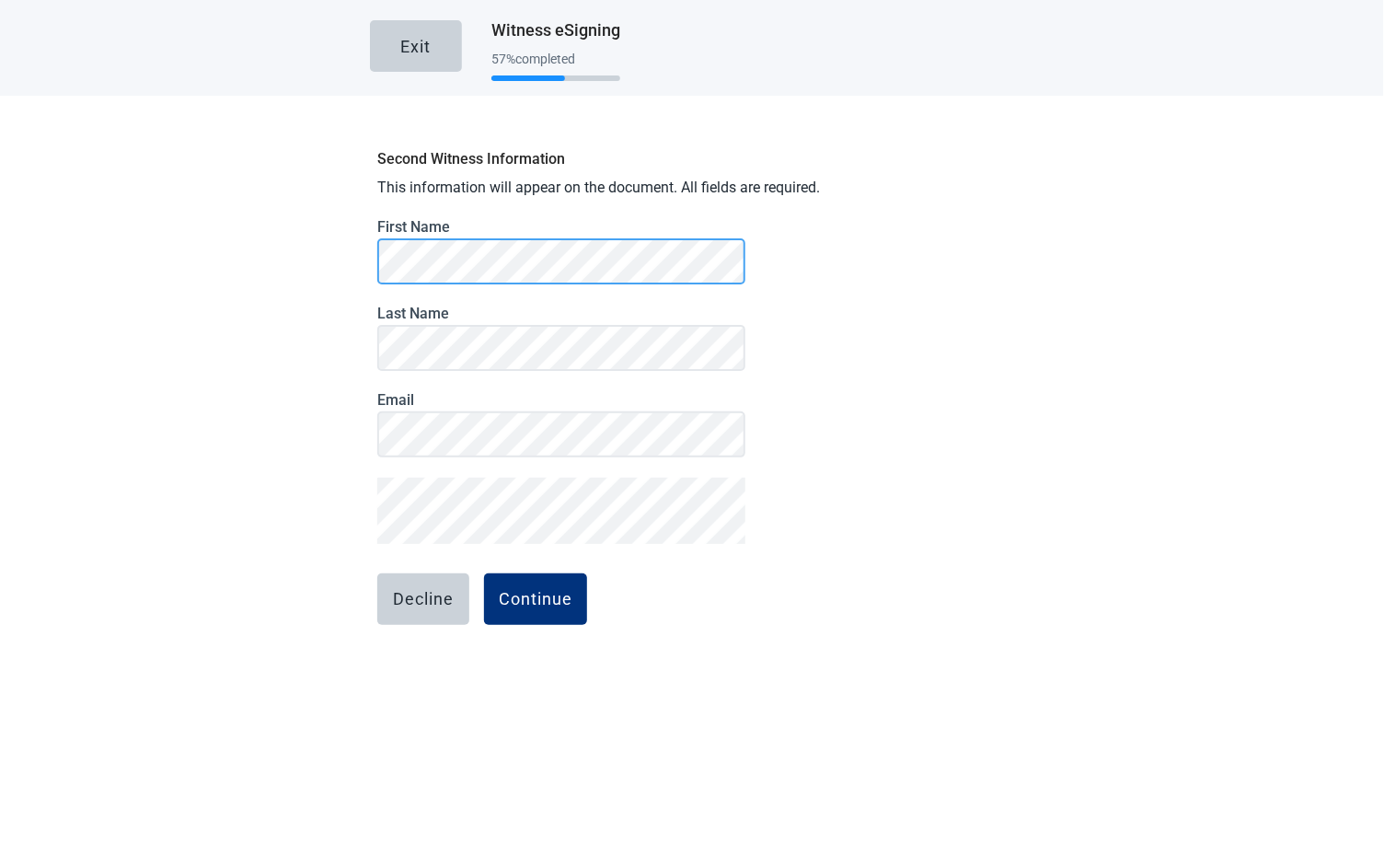
click at [370, 256] on div "Second Witness Information This information will appear on the document. All fi…" at bounding box center [692, 434] width 644 height 588
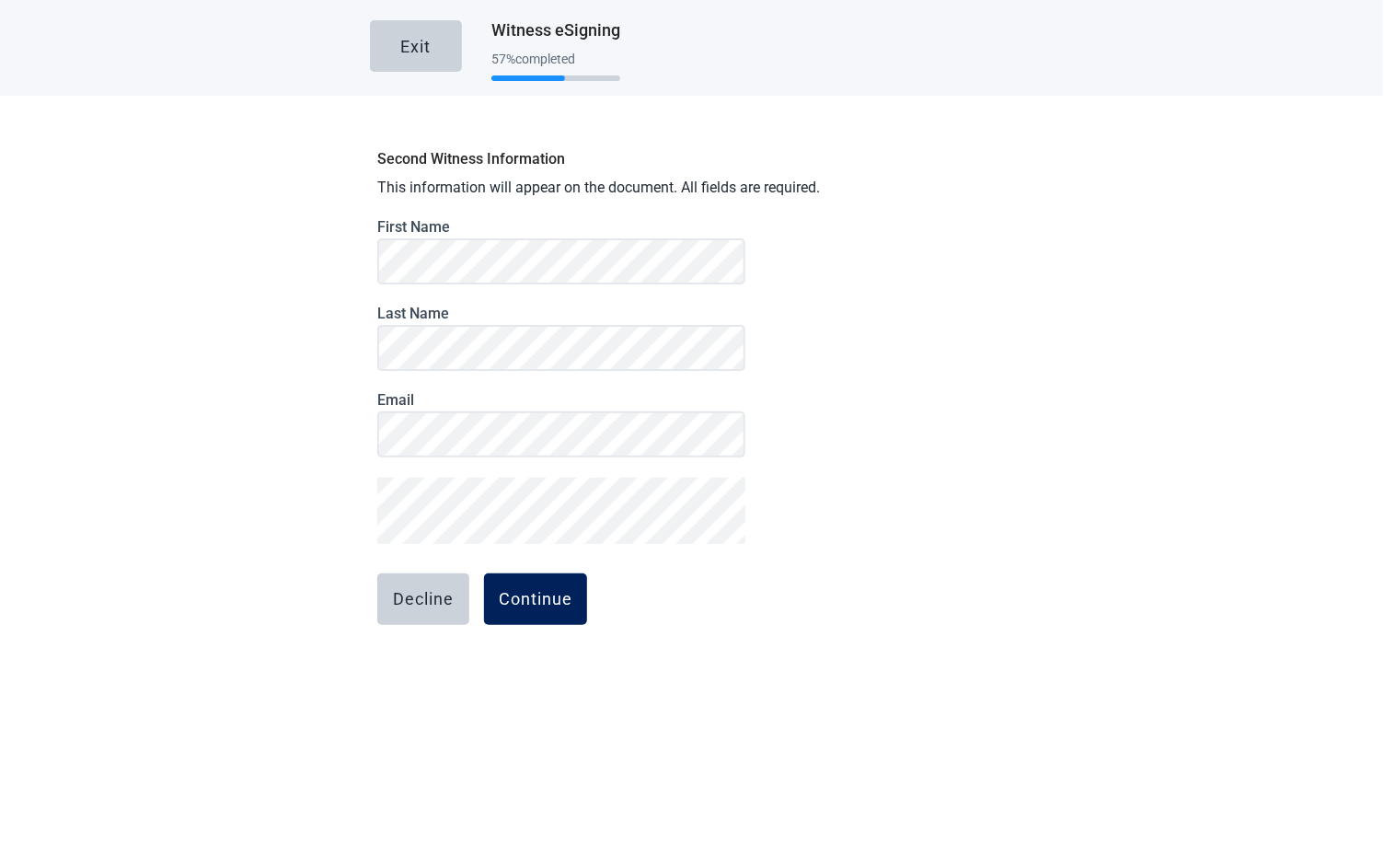
click at [567, 603] on button "Continue" at bounding box center [536, 599] width 103 height 52
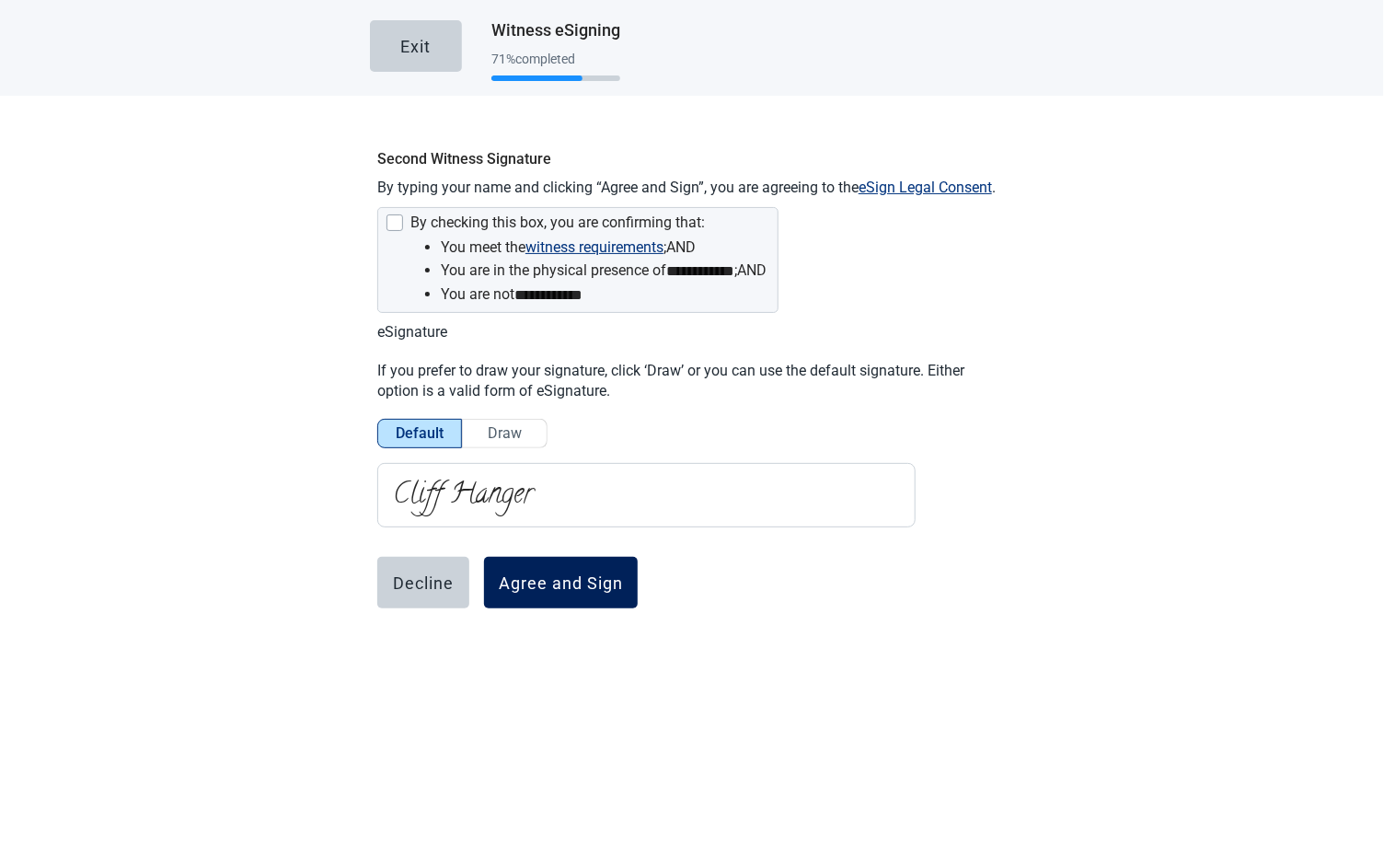
click at [551, 589] on div "Agree and Sign" at bounding box center [561, 582] width 124 height 19
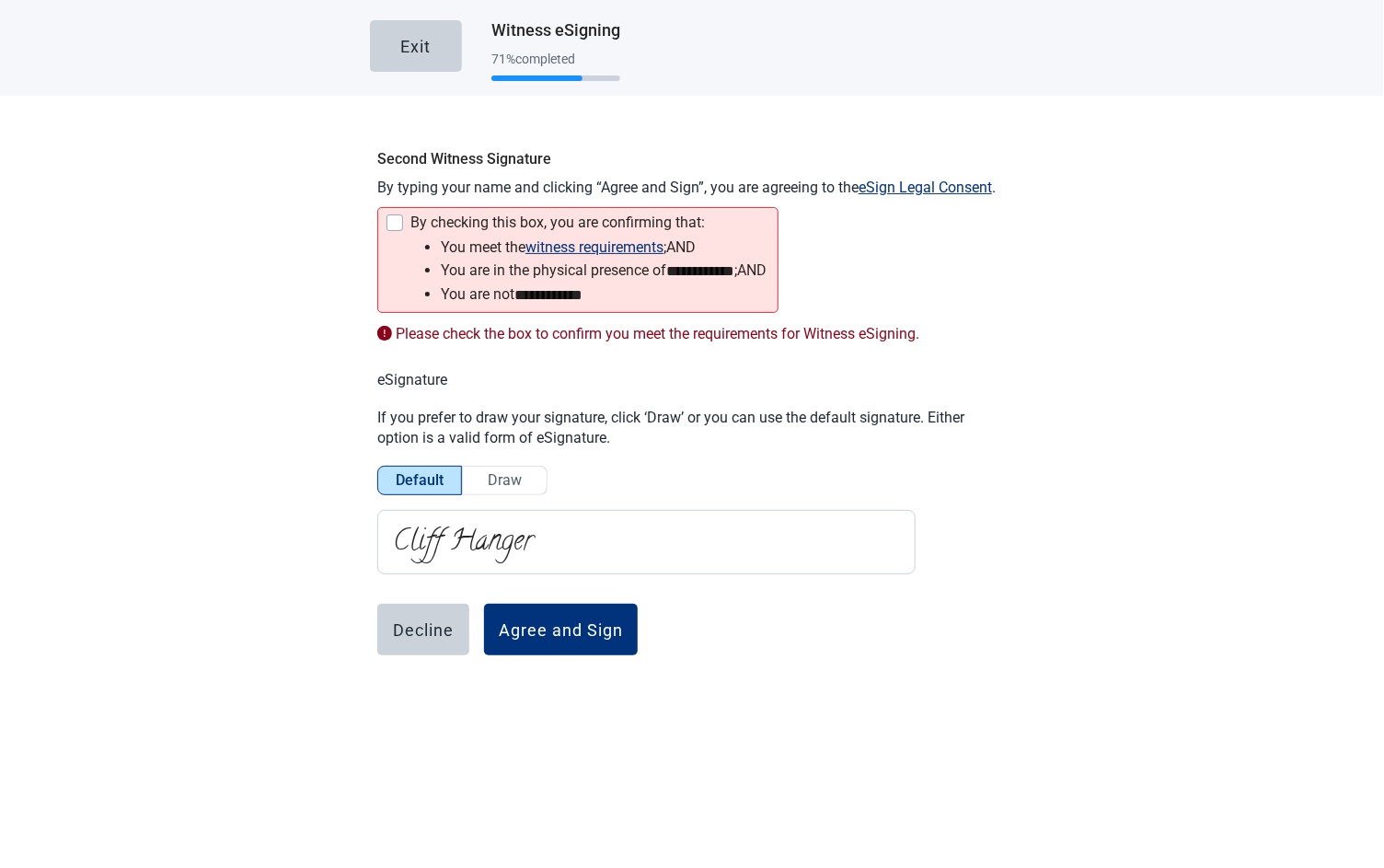
click at [392, 222] on div at bounding box center [395, 222] width 17 height 17
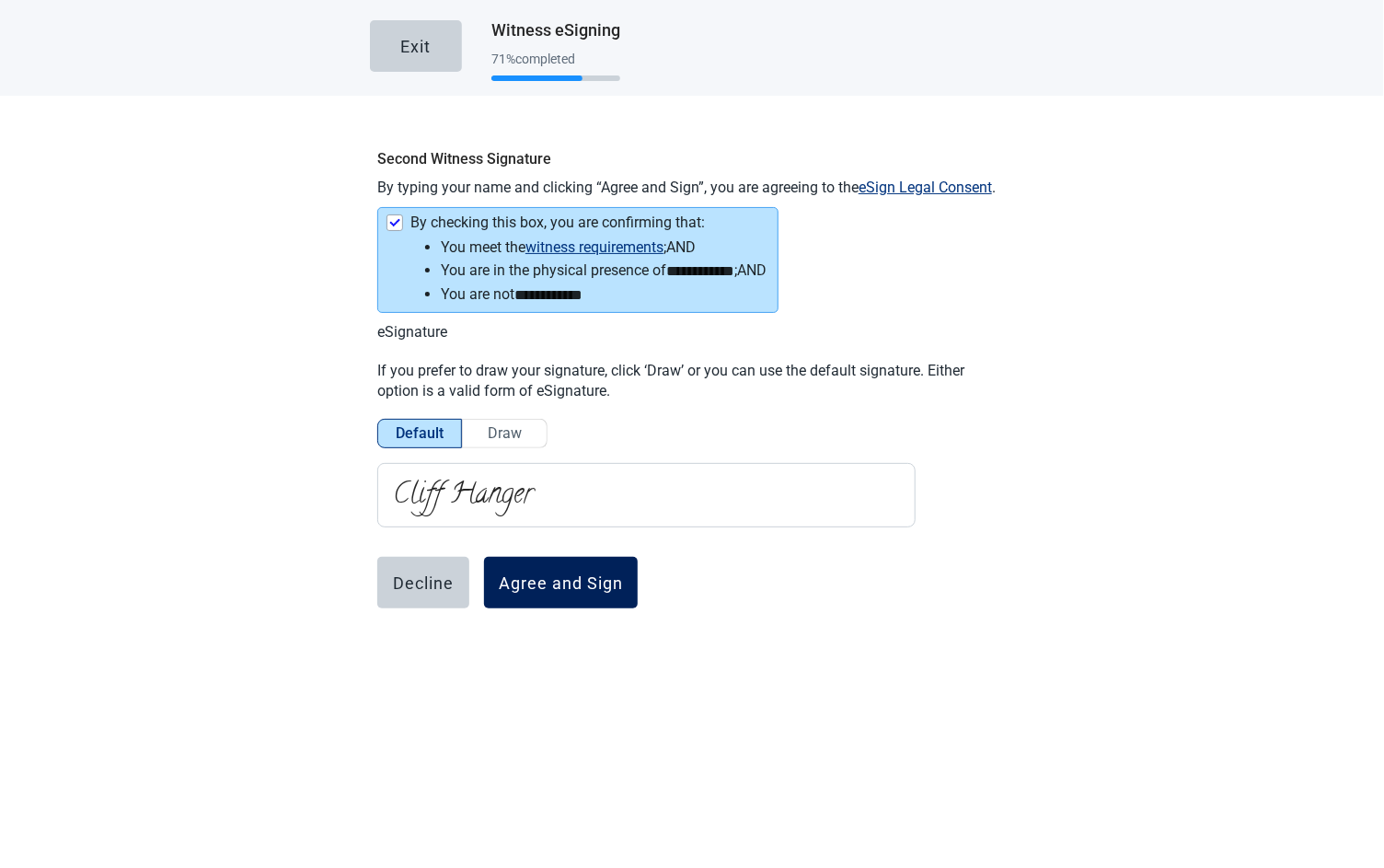
click at [581, 579] on div "Agree and Sign" at bounding box center [561, 582] width 124 height 19
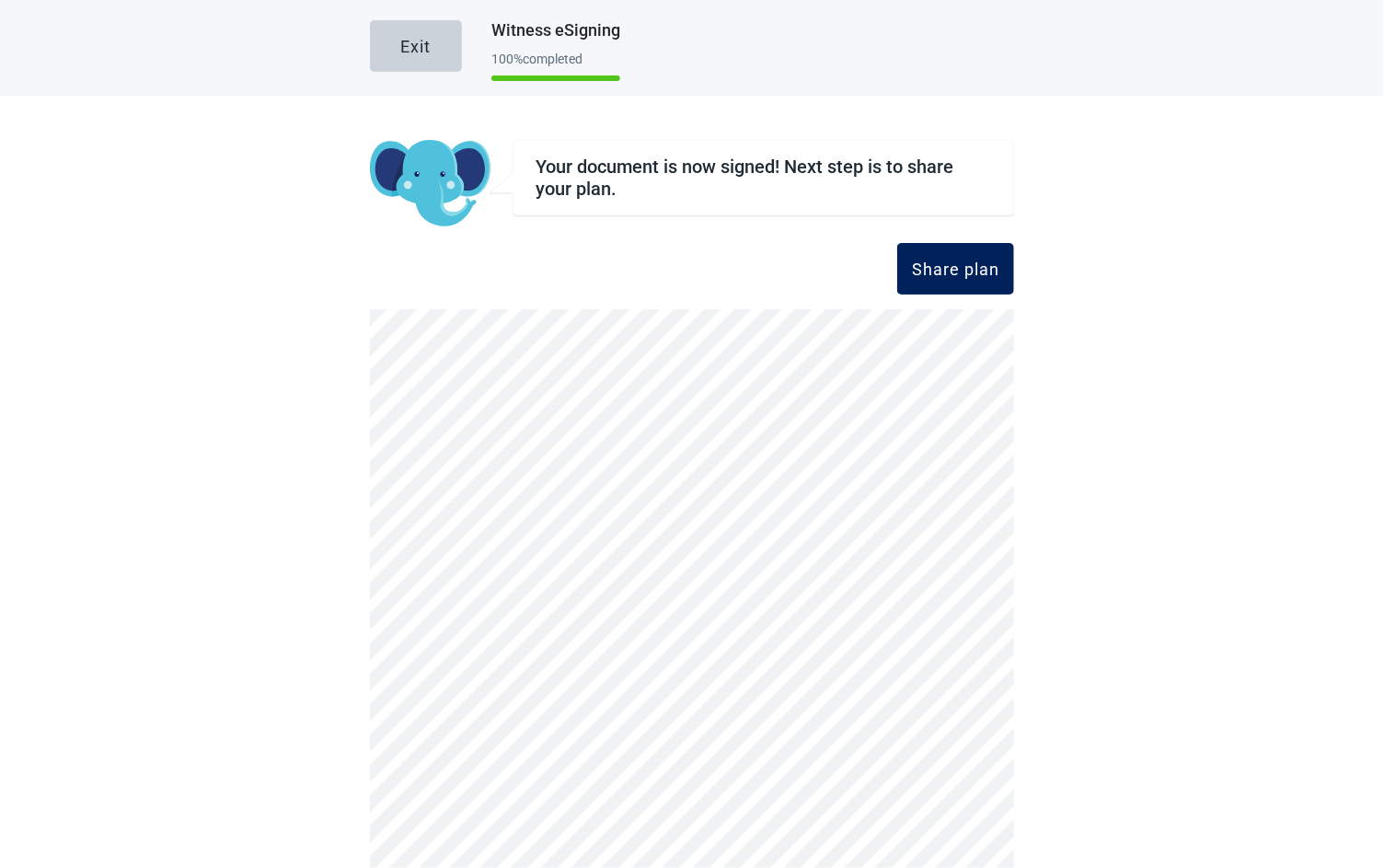
click at [915, 272] on div "Share plan" at bounding box center [955, 269] width 87 height 19
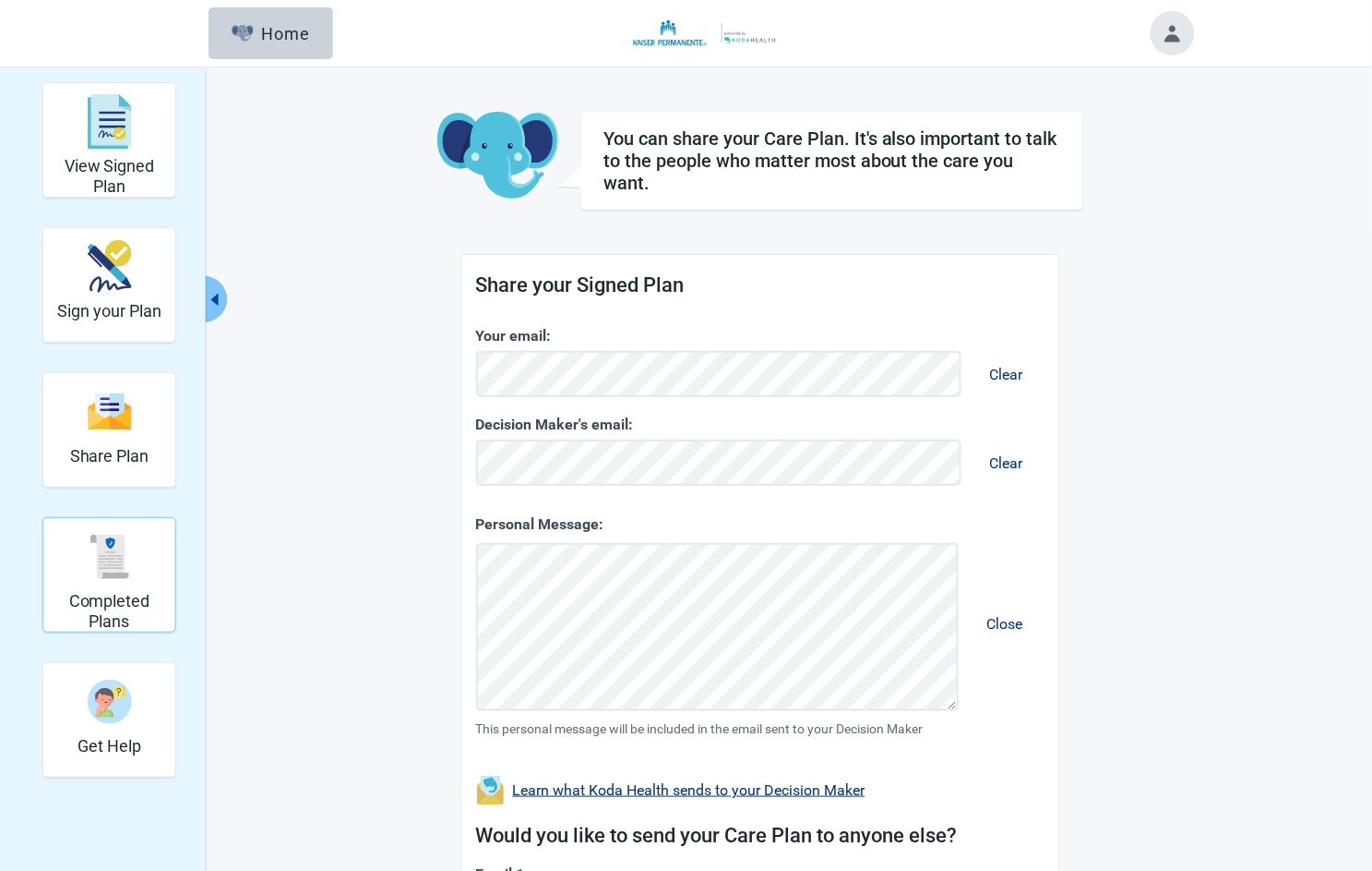
click at [156, 555] on div "Completed Plans" at bounding box center [109, 556] width 117 height 70
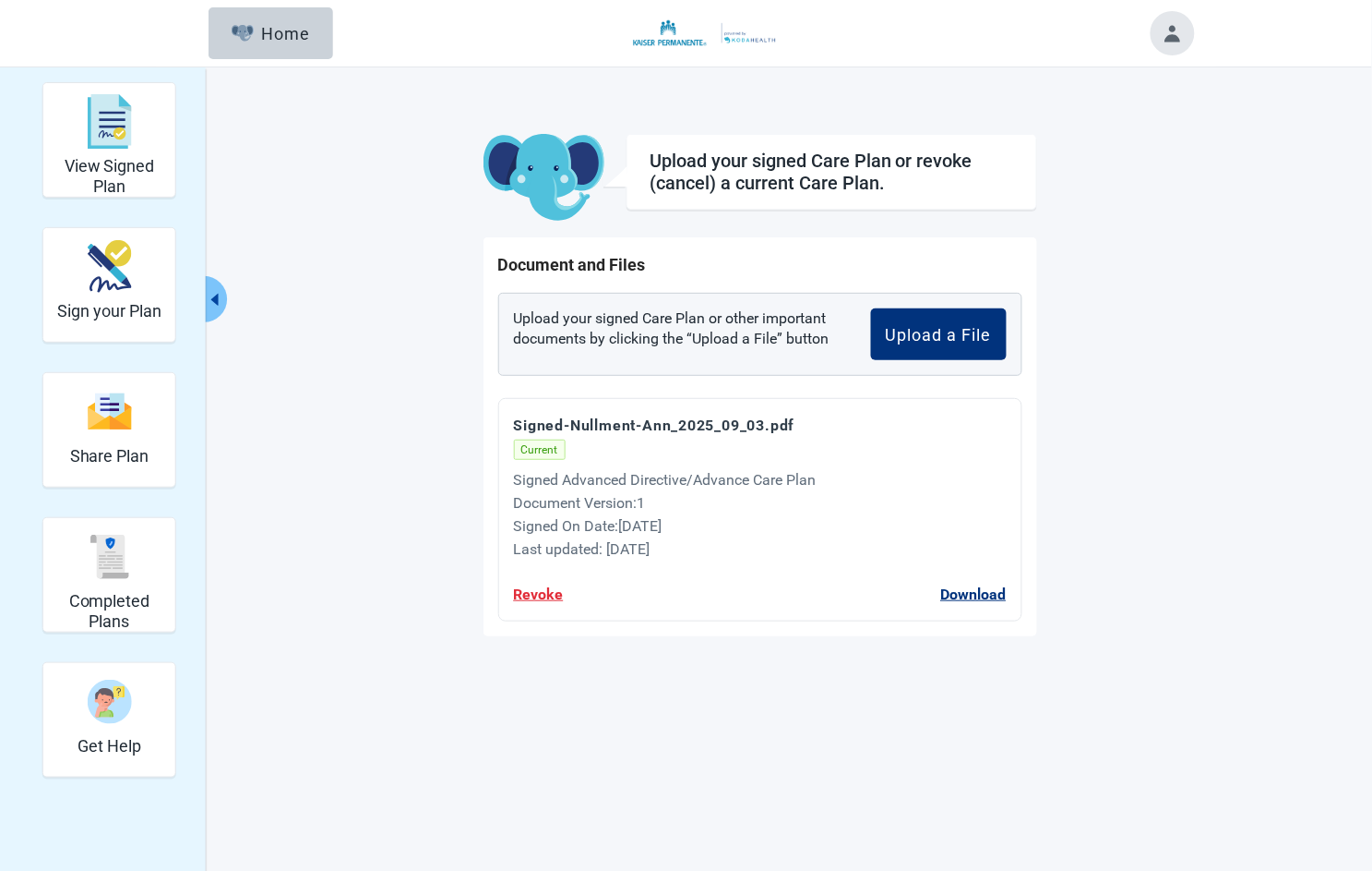
click at [517, 595] on button "Revoke" at bounding box center [539, 593] width 50 height 23
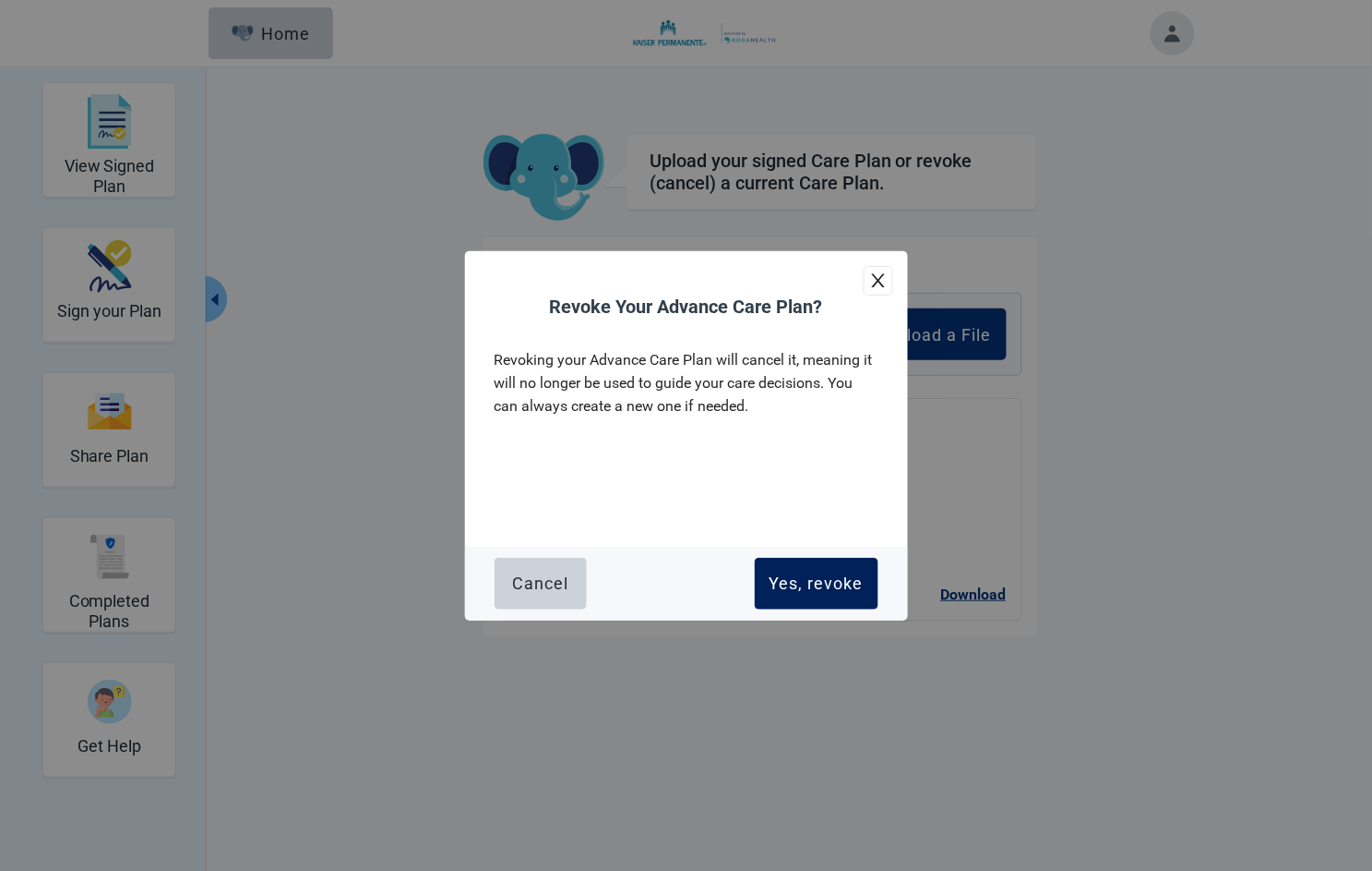
click at [858, 587] on div "Yes, revoke" at bounding box center [817, 583] width 95 height 19
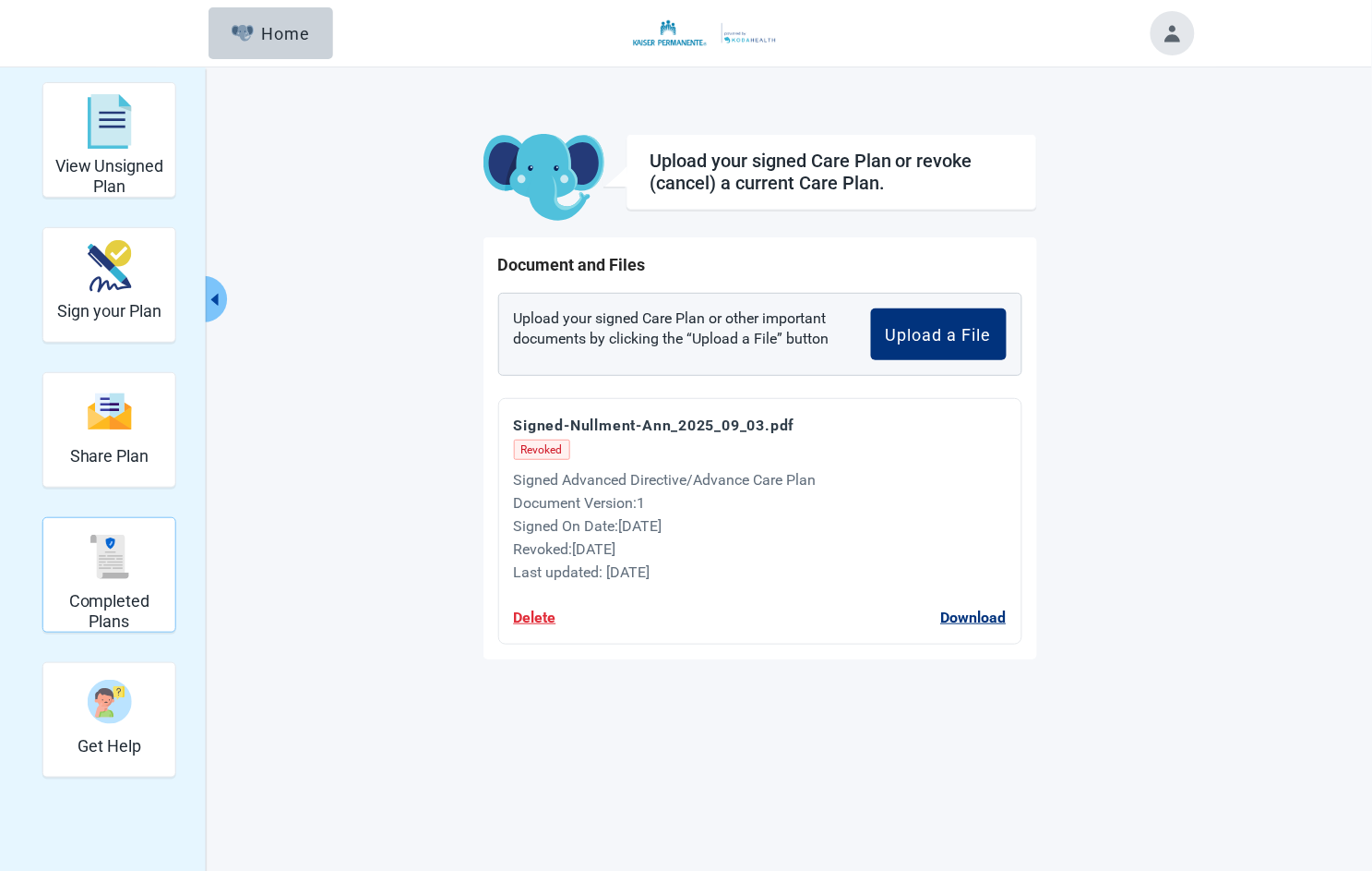
click at [125, 567] on img "Completed Plans" at bounding box center [109, 556] width 45 height 45
click at [136, 573] on div "Completed Plans" at bounding box center [109, 556] width 117 height 70
click at [1000, 615] on button "Download" at bounding box center [974, 617] width 66 height 23
